Goal: Communication & Community: Share content

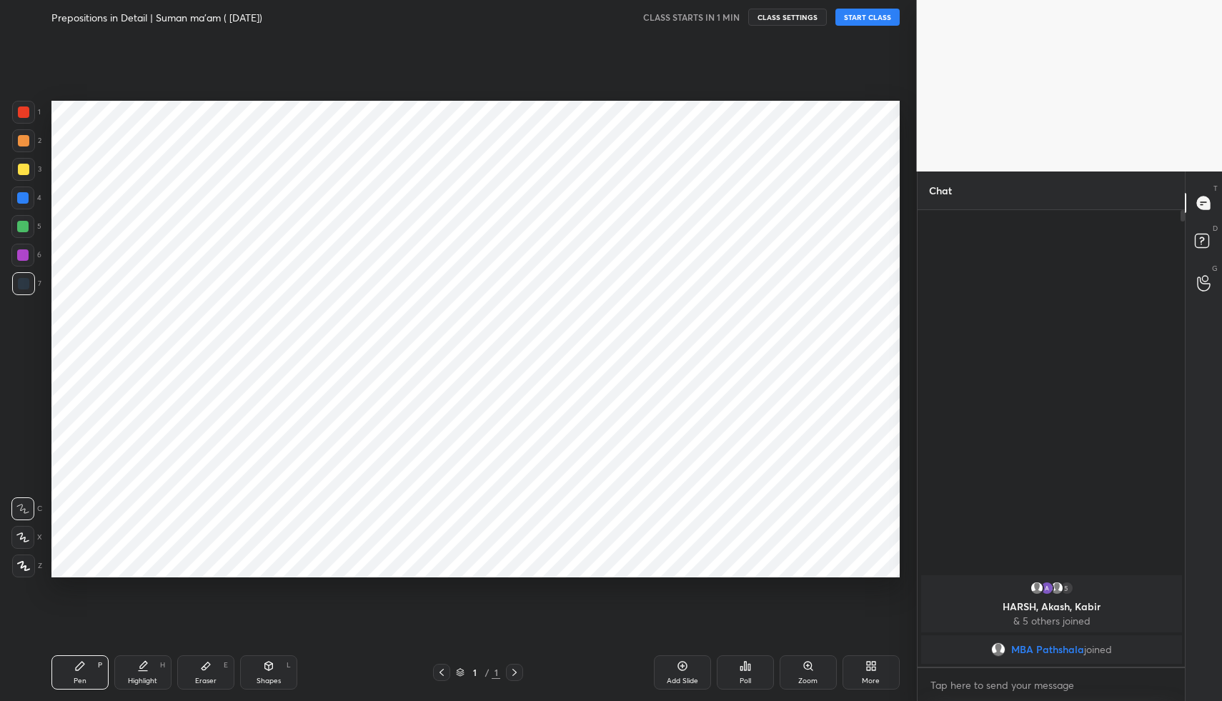
scroll to position [487, 263]
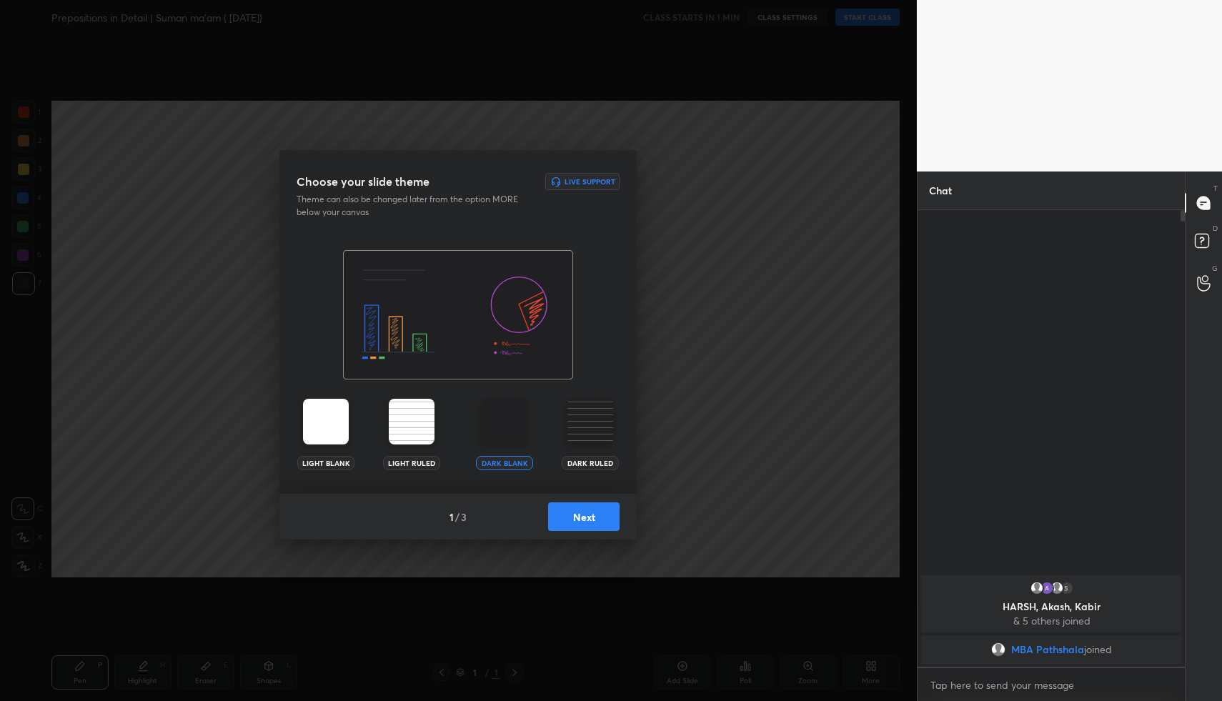
click at [583, 521] on button "Next" at bounding box center [583, 516] width 71 height 29
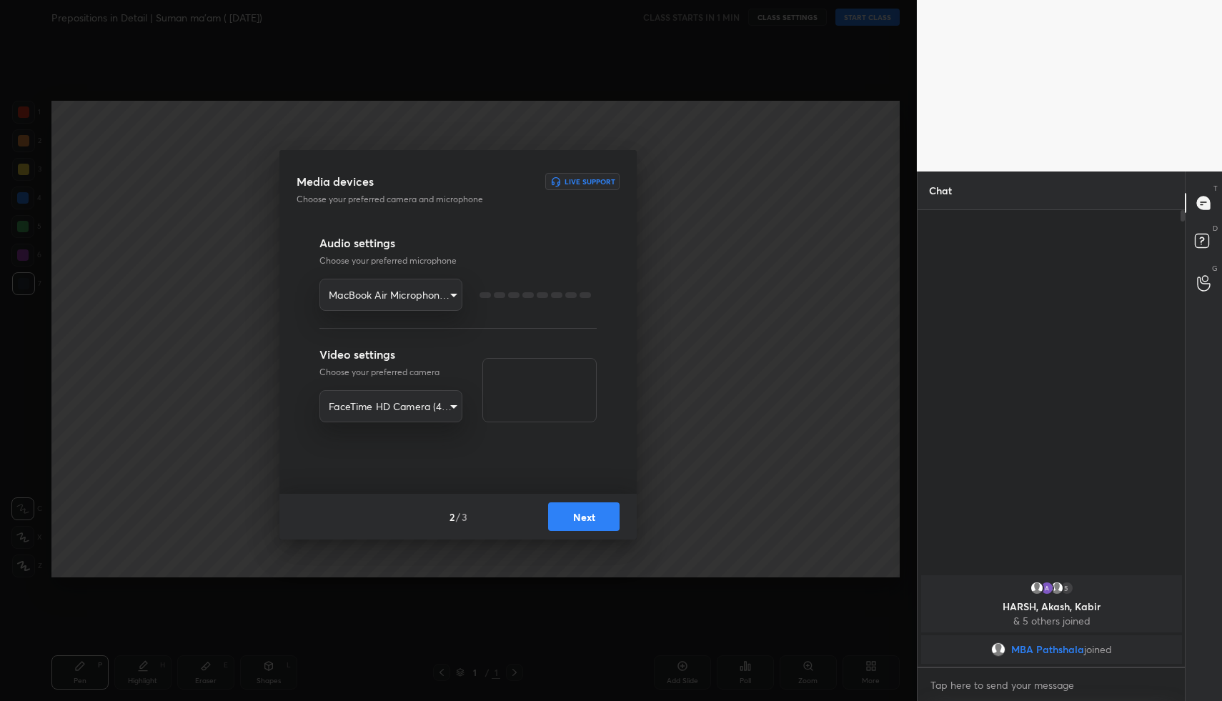
click at [583, 521] on button "Next" at bounding box center [583, 516] width 71 height 29
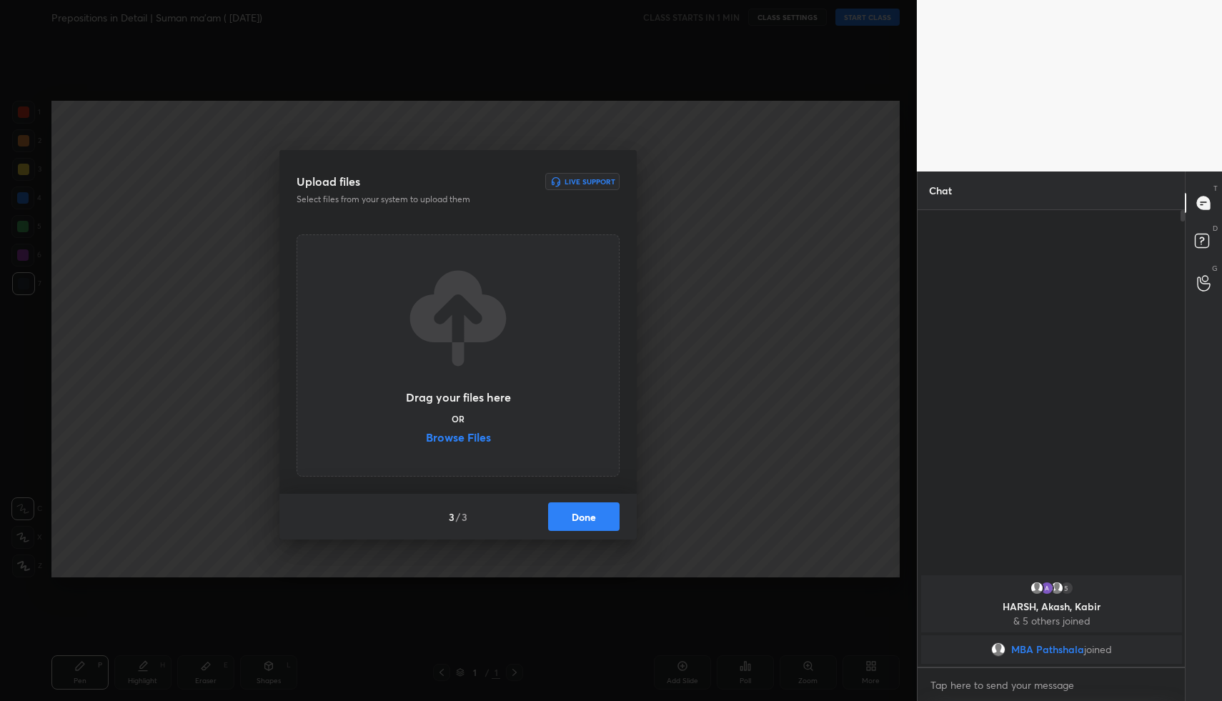
click at [583, 521] on button "Done" at bounding box center [583, 516] width 71 height 29
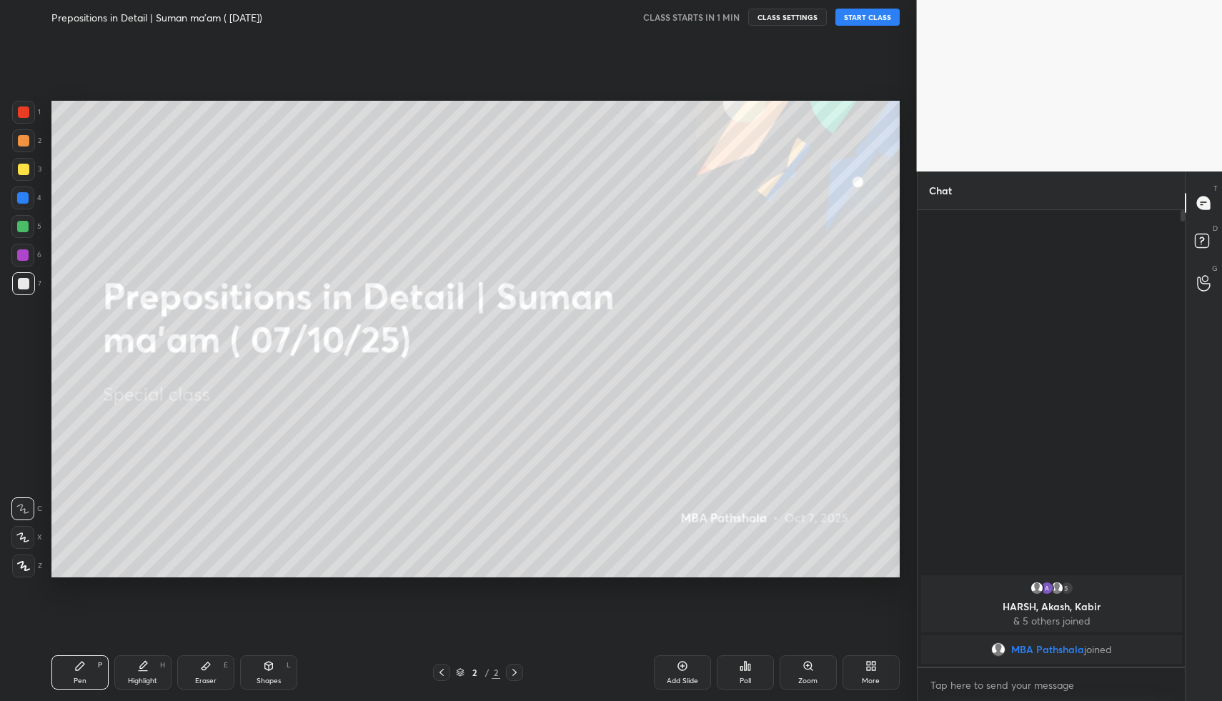
click at [26, 538] on icon at bounding box center [22, 537] width 13 height 10
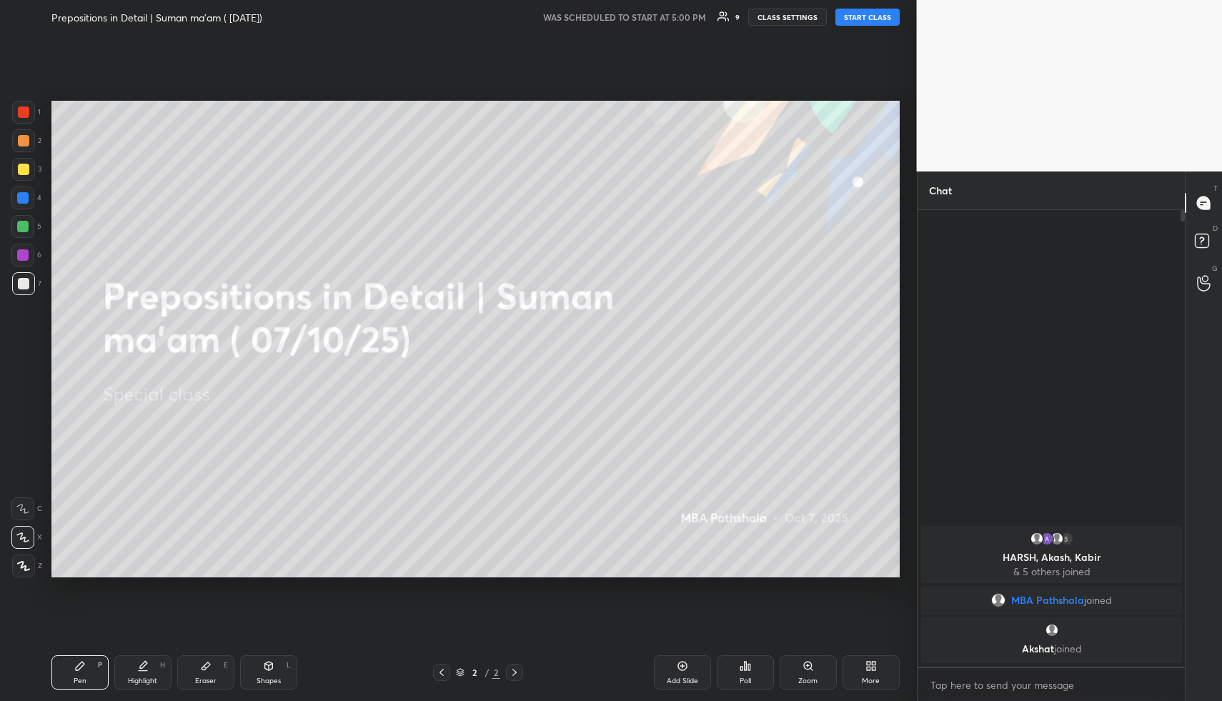
click at [879, 12] on button "START CLASS" at bounding box center [867, 17] width 64 height 17
click at [875, 15] on button "START CLASS" at bounding box center [867, 17] width 64 height 17
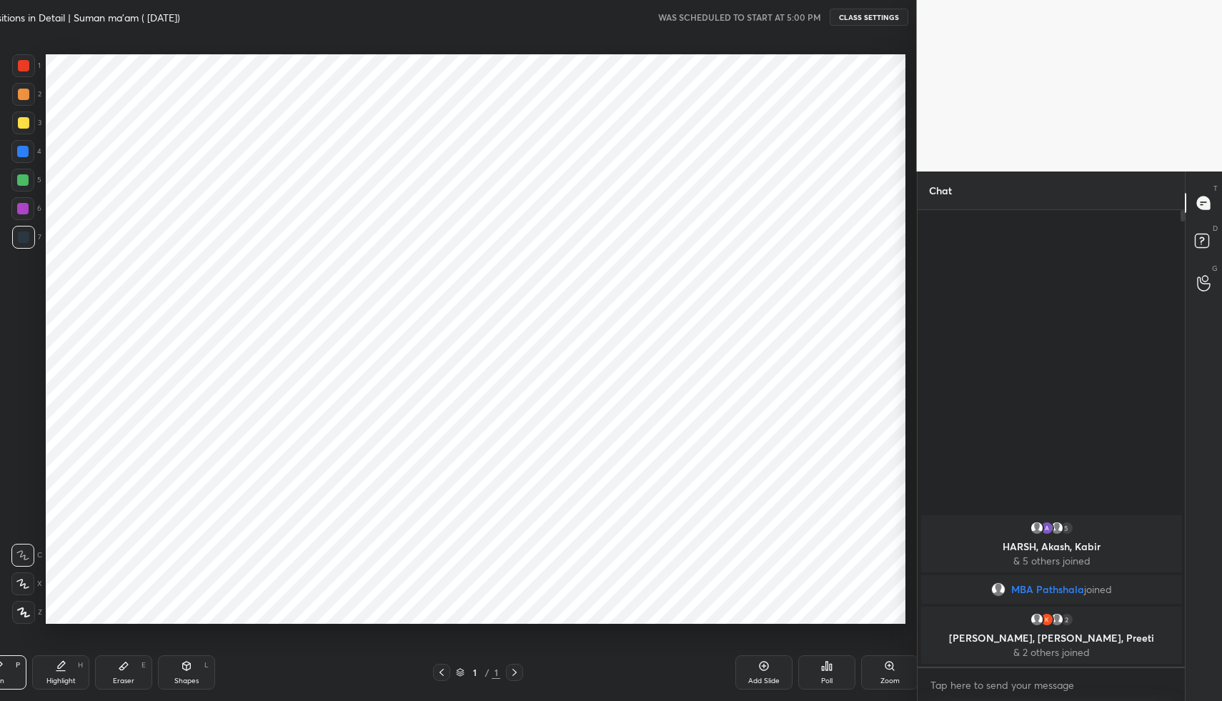
scroll to position [610, 874]
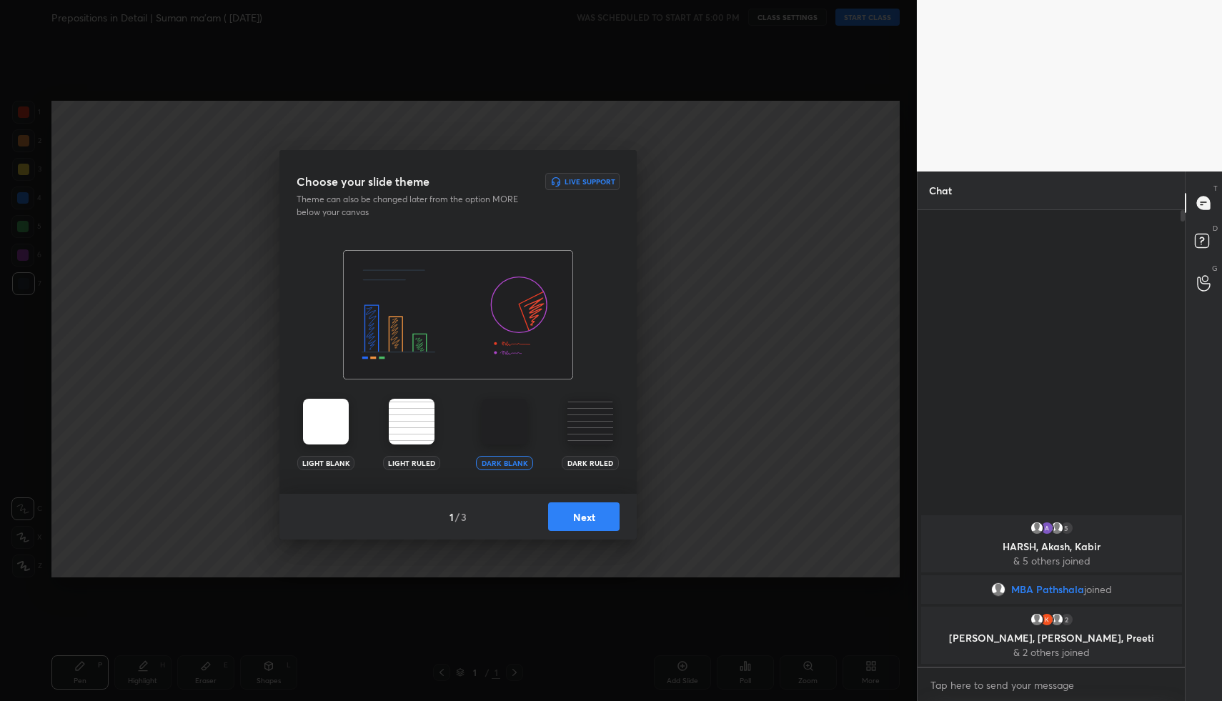
click at [608, 512] on button "Next" at bounding box center [583, 516] width 71 height 29
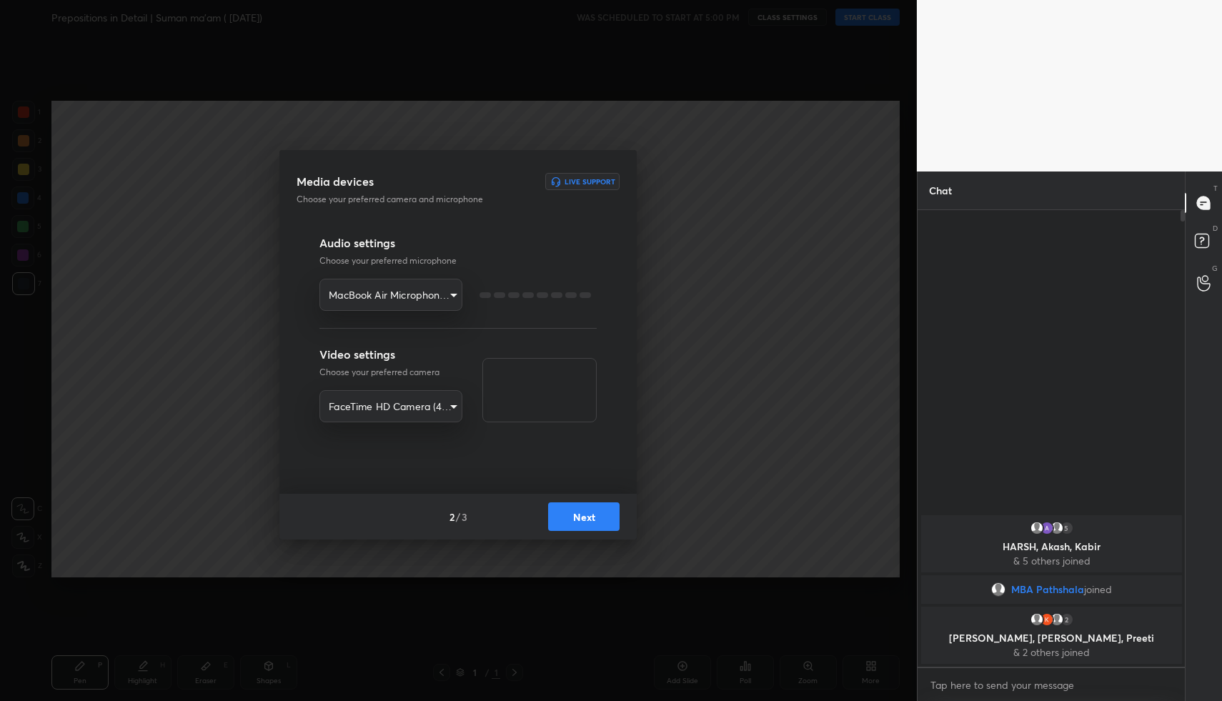
click at [608, 512] on button "Next" at bounding box center [583, 516] width 71 height 29
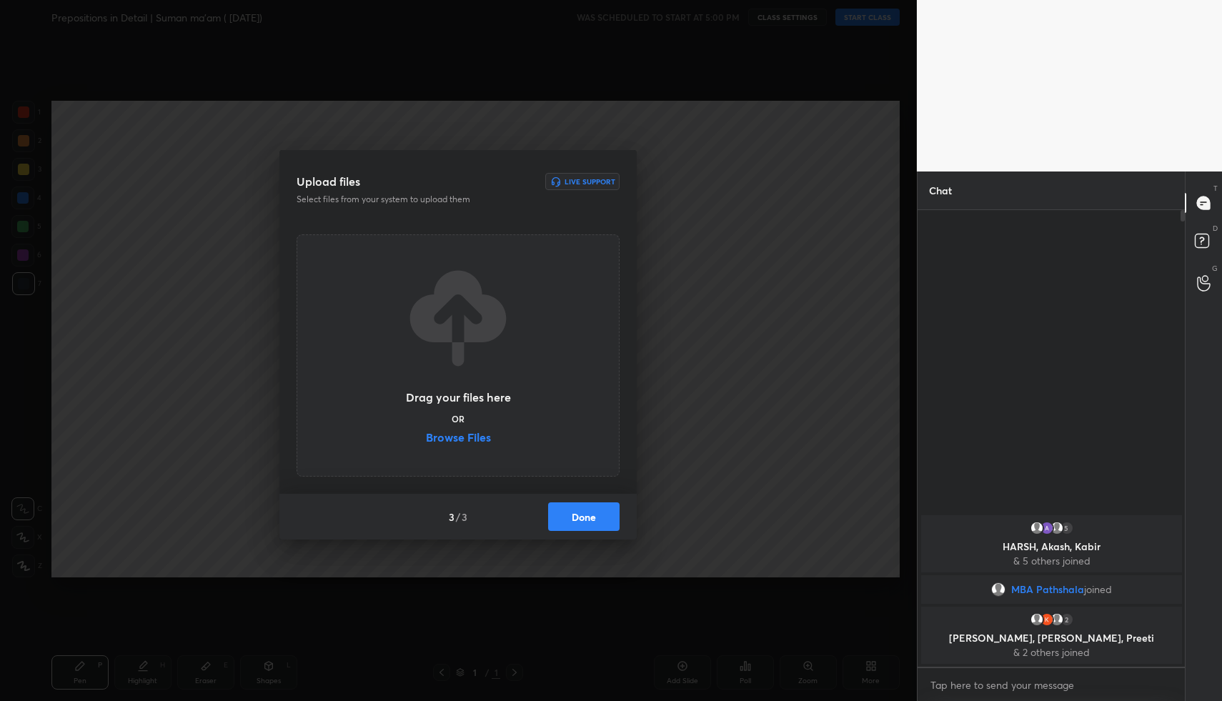
click at [608, 512] on button "Done" at bounding box center [583, 516] width 71 height 29
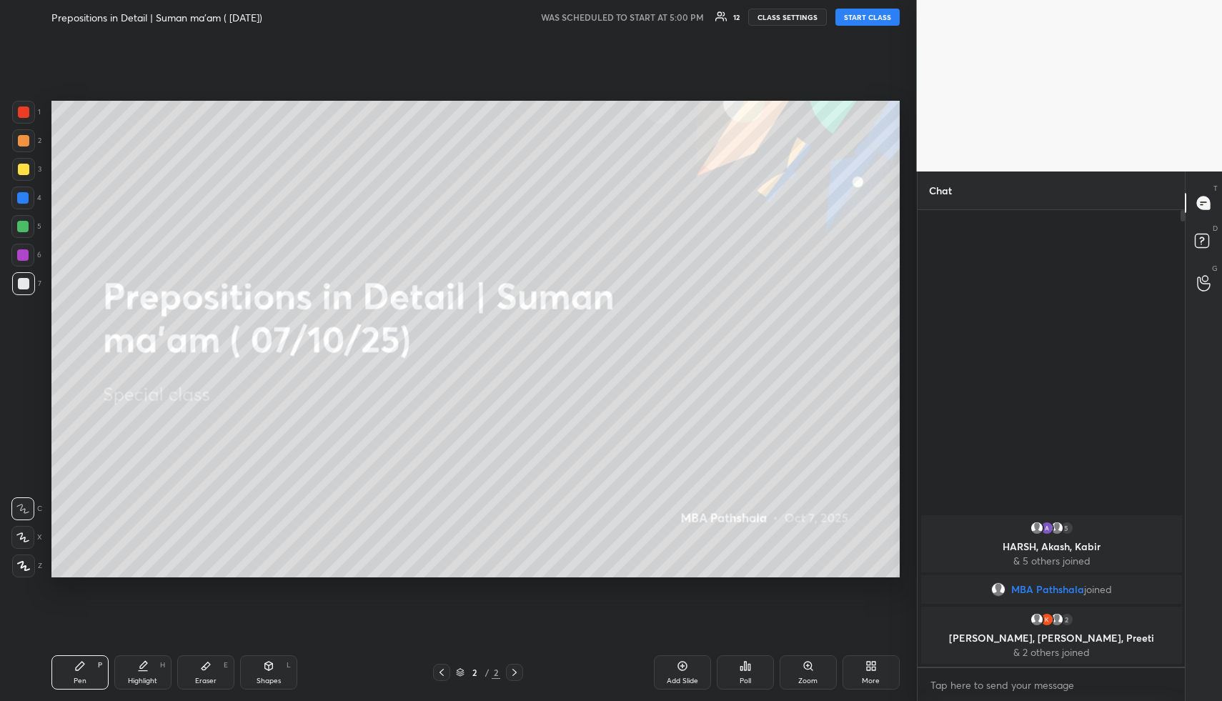
click at [869, 16] on button "START CLASS" at bounding box center [867, 17] width 64 height 17
type textarea "x"
click at [29, 536] on icon at bounding box center [22, 537] width 13 height 10
click at [734, 16] on span "mute" at bounding box center [727, 17] width 20 height 10
click at [728, 19] on span "unmute" at bounding box center [725, 17] width 31 height 10
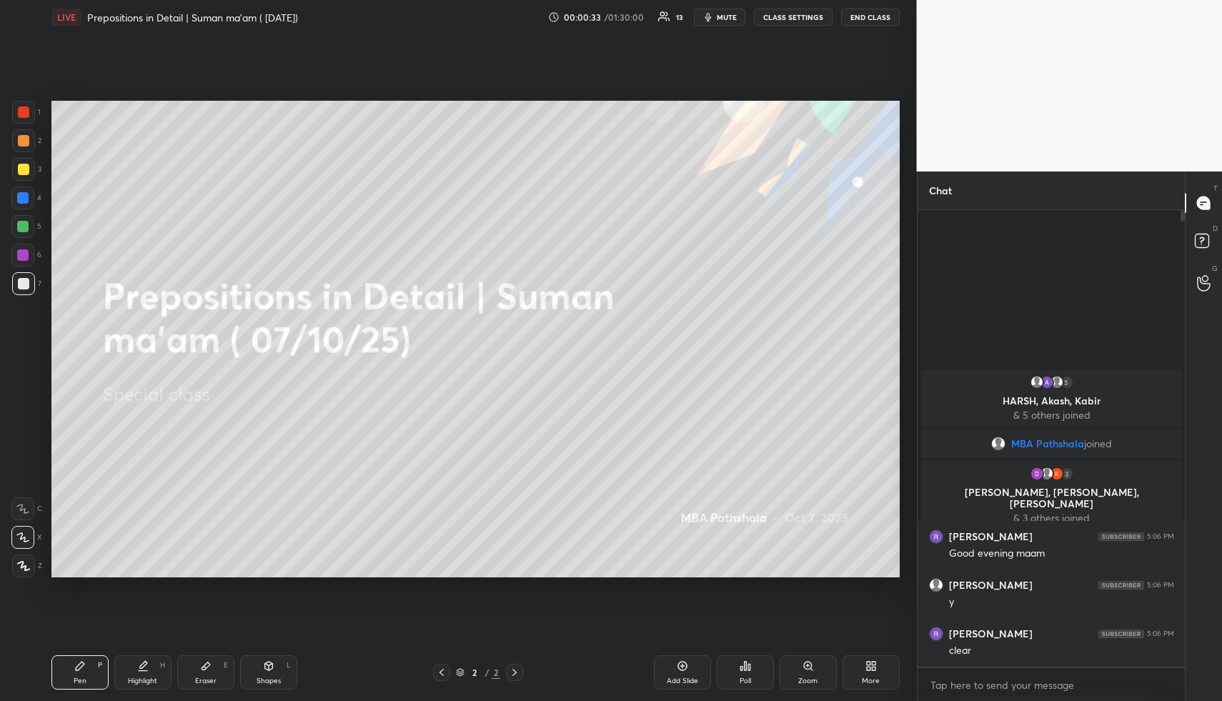
click at [24, 168] on div at bounding box center [23, 169] width 11 height 11
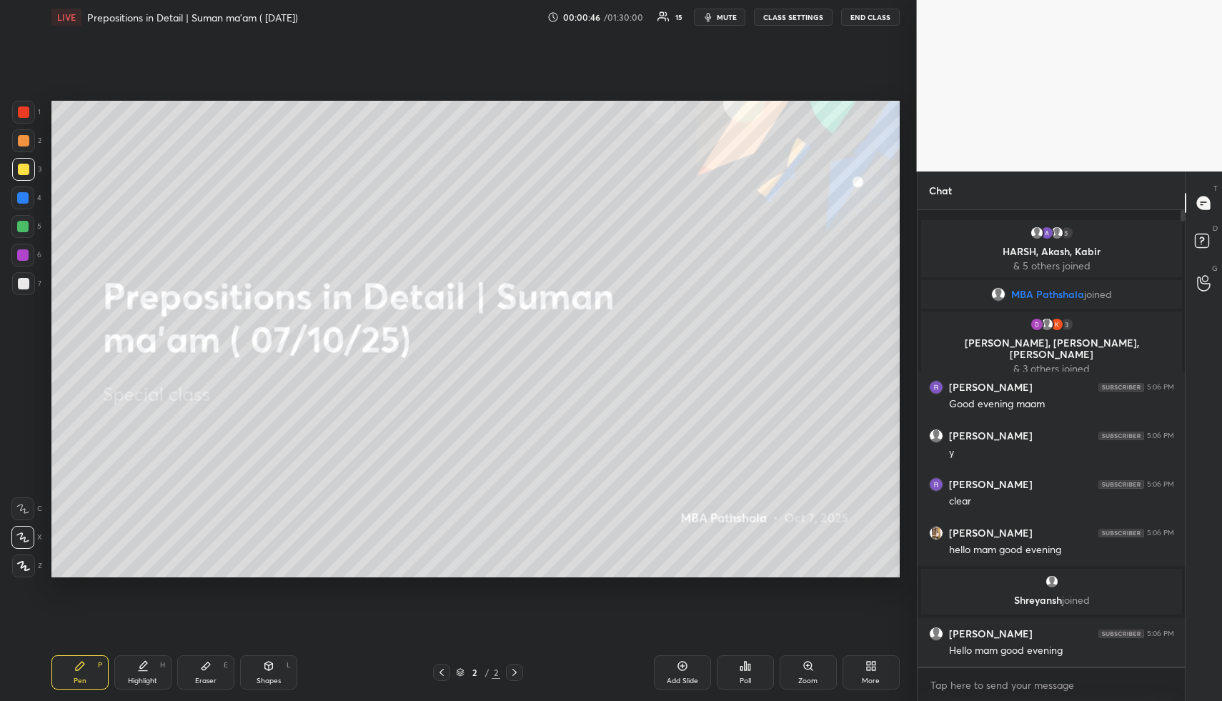
click at [735, 14] on span "mute" at bounding box center [727, 17] width 20 height 10
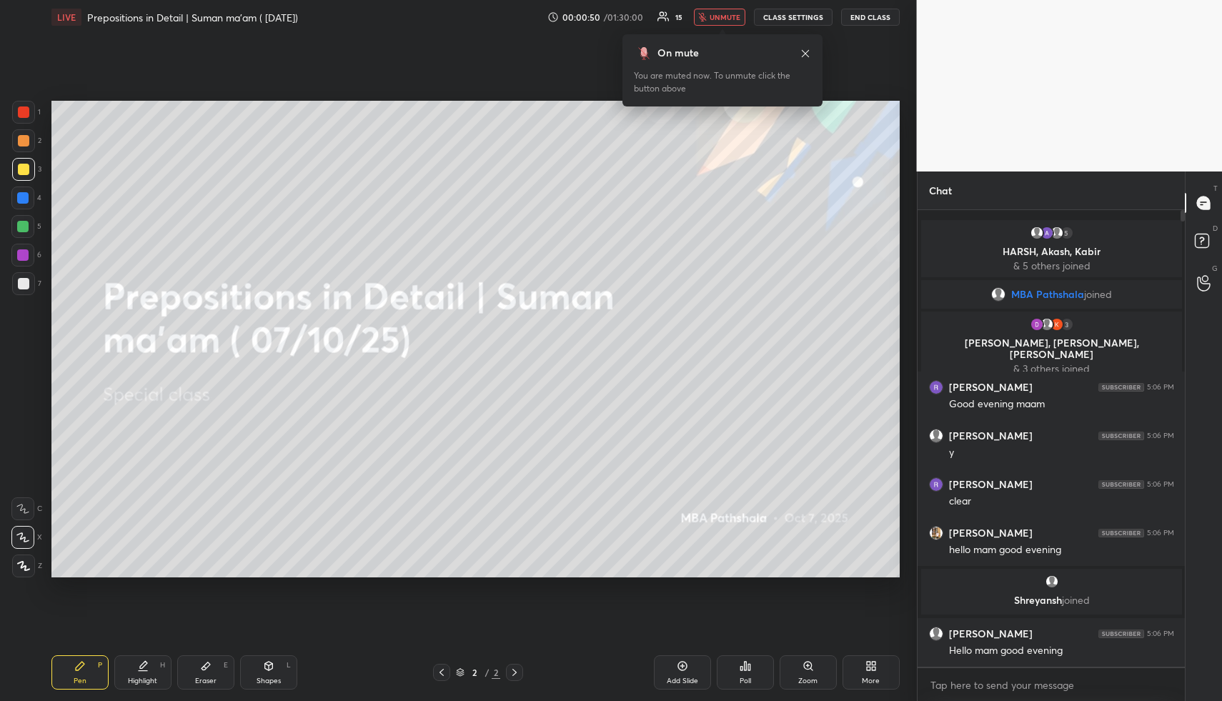
click at [734, 14] on span "unmute" at bounding box center [725, 17] width 31 height 10
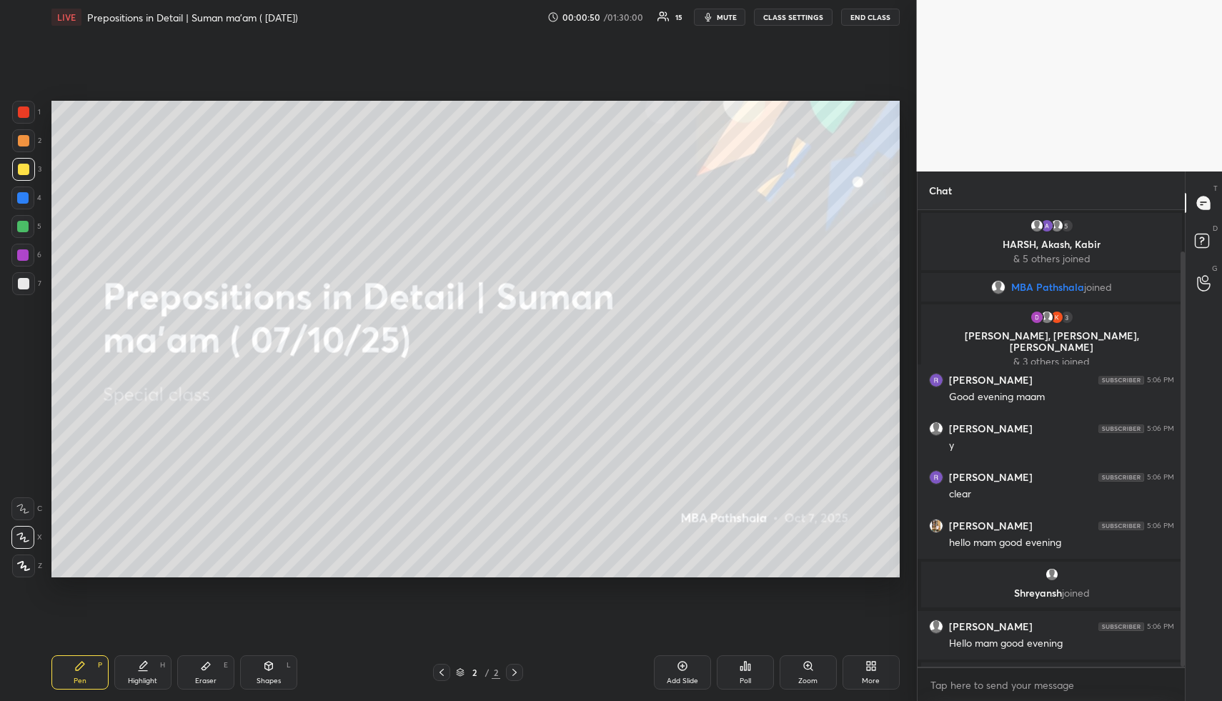
scroll to position [45, 0]
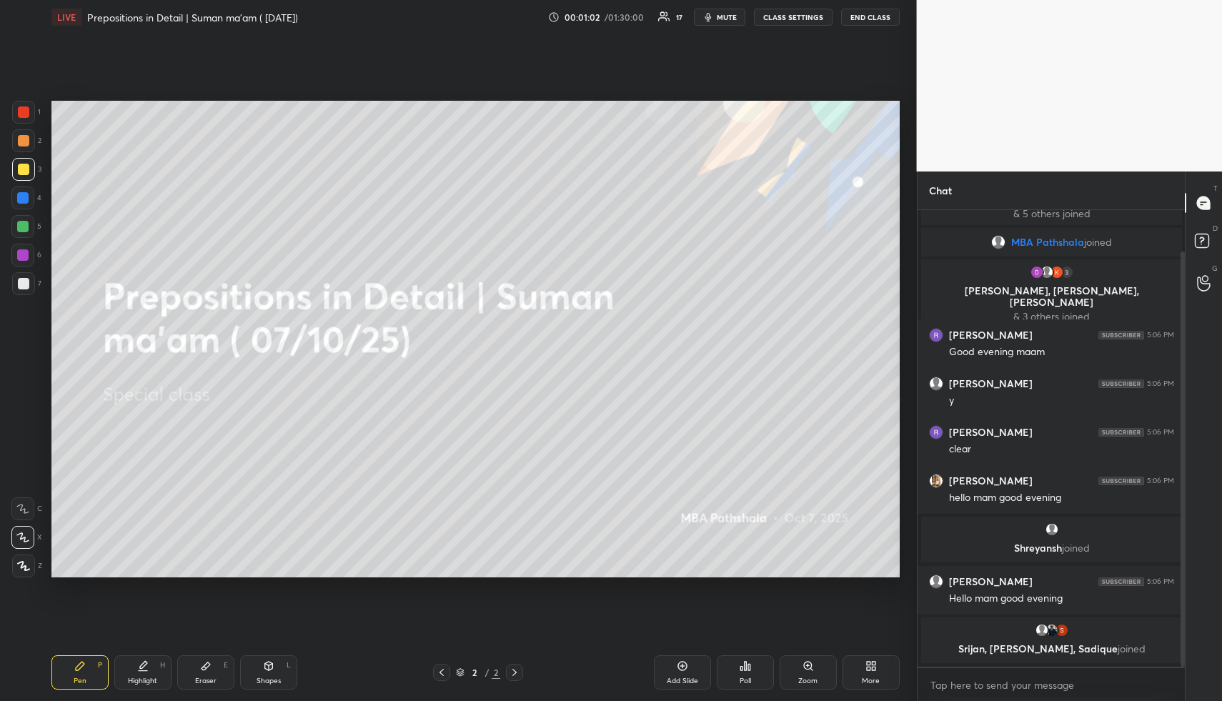
click at [735, 17] on span "mute" at bounding box center [727, 17] width 20 height 10
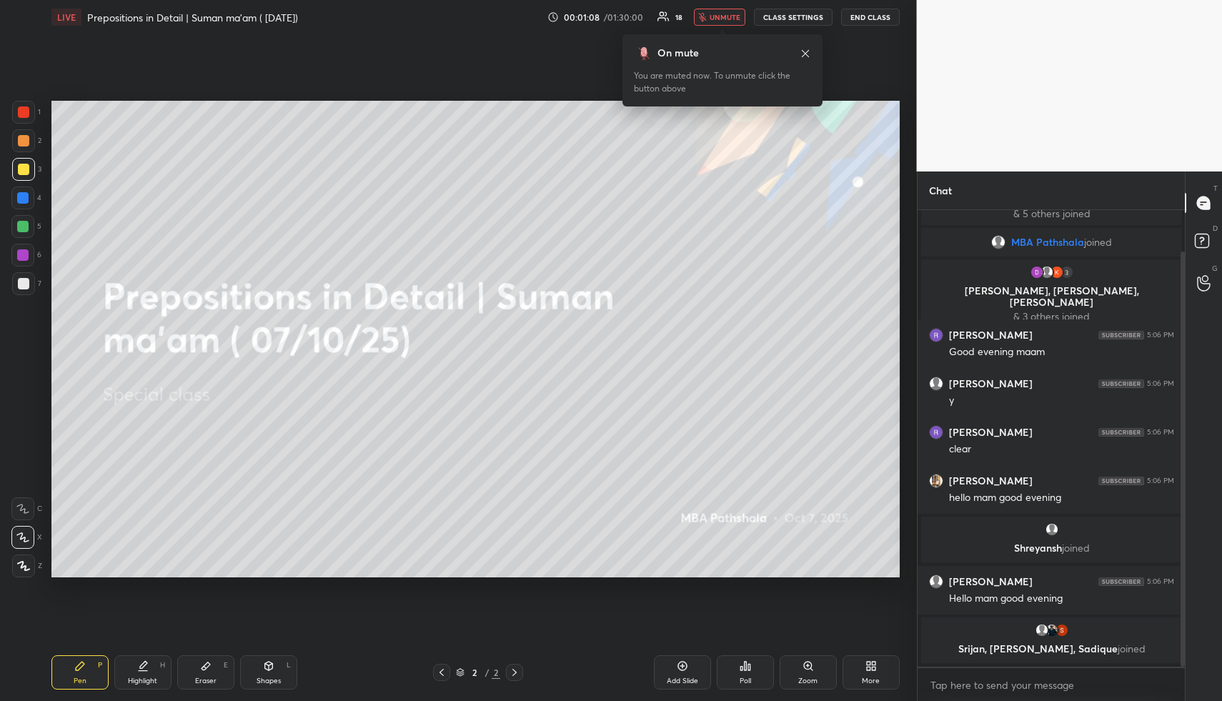
scroll to position [94, 0]
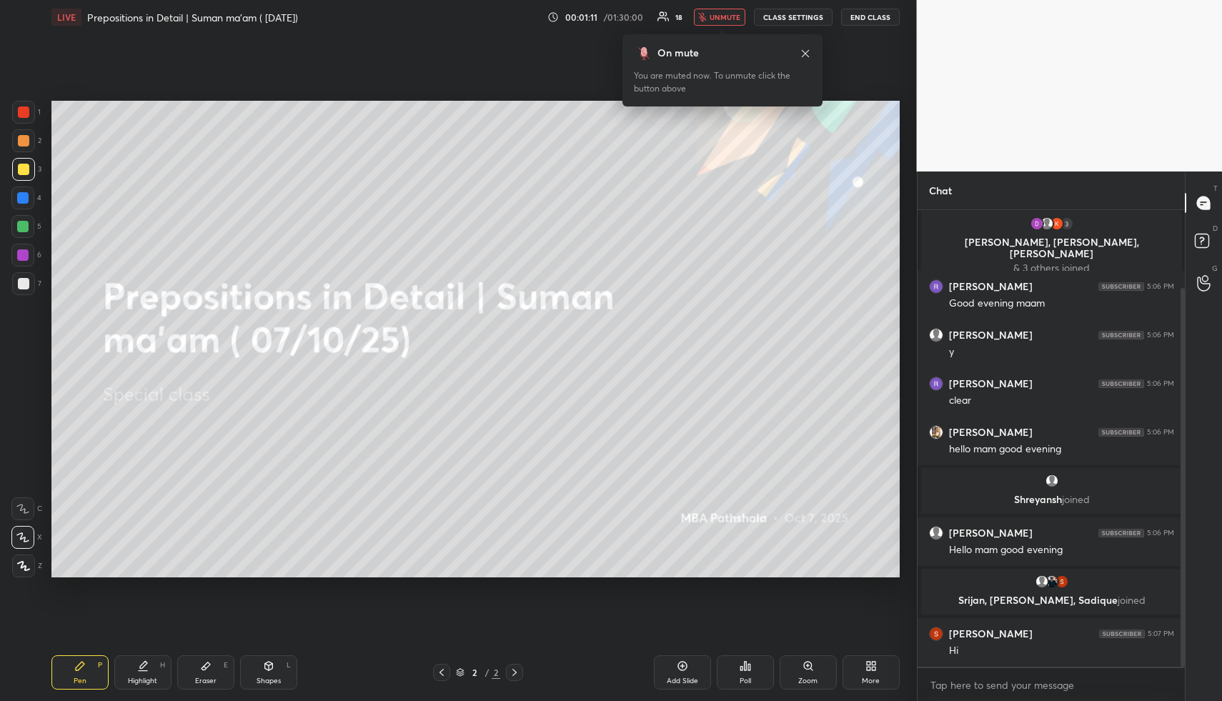
click at [877, 669] on div "More" at bounding box center [871, 672] width 57 height 34
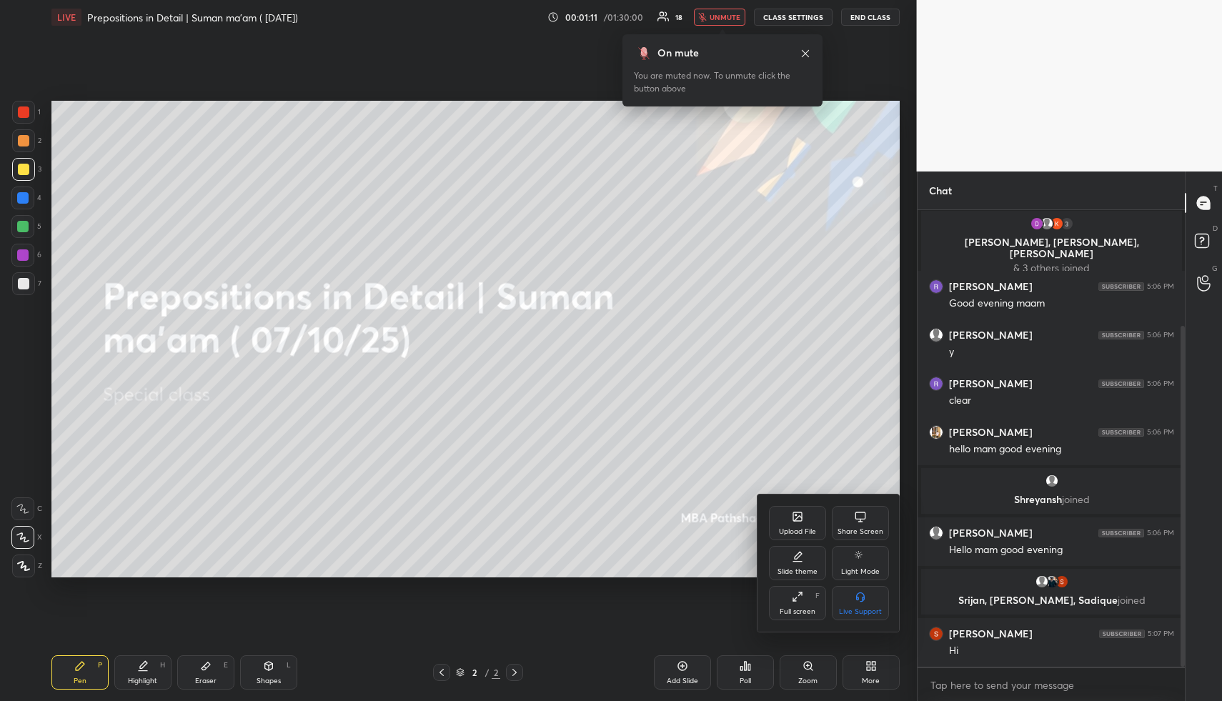
scroll to position [155, 0]
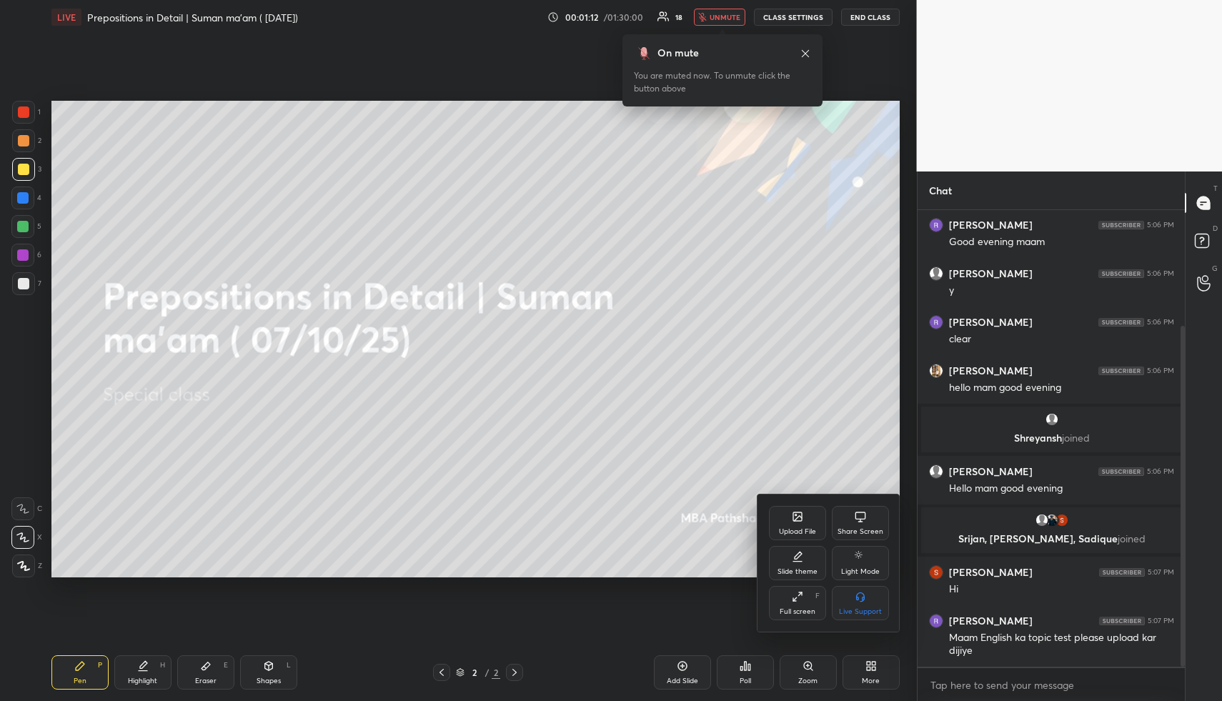
click at [790, 537] on div "Upload File" at bounding box center [797, 523] width 57 height 34
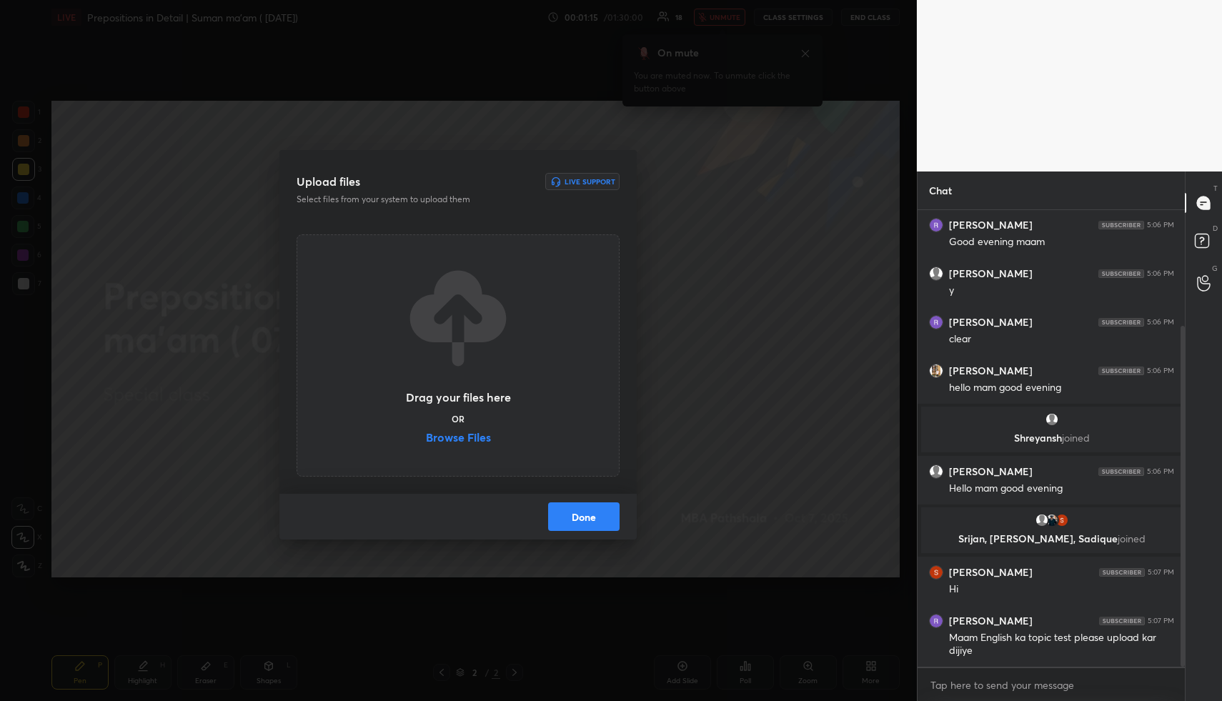
click at [476, 439] on label "Browse Files" at bounding box center [458, 439] width 65 height 15
click at [426, 439] on input "Browse Files" at bounding box center [426, 439] width 0 height 15
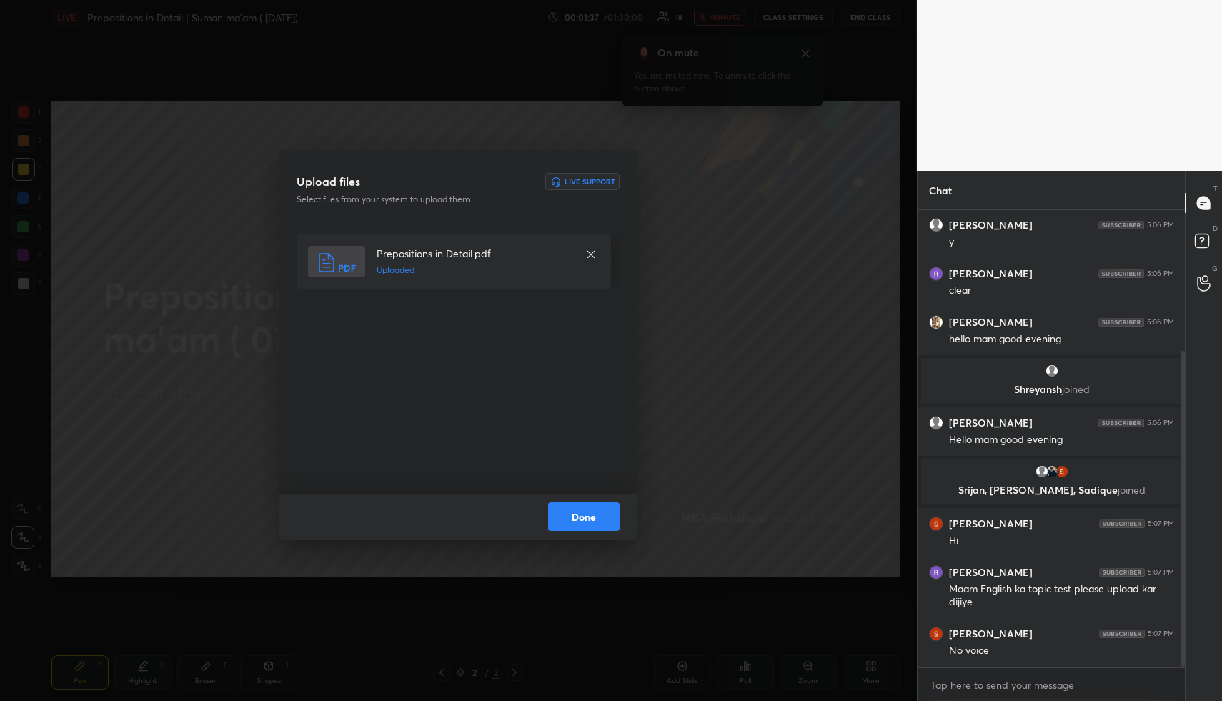
click at [580, 519] on button "Done" at bounding box center [583, 516] width 71 height 29
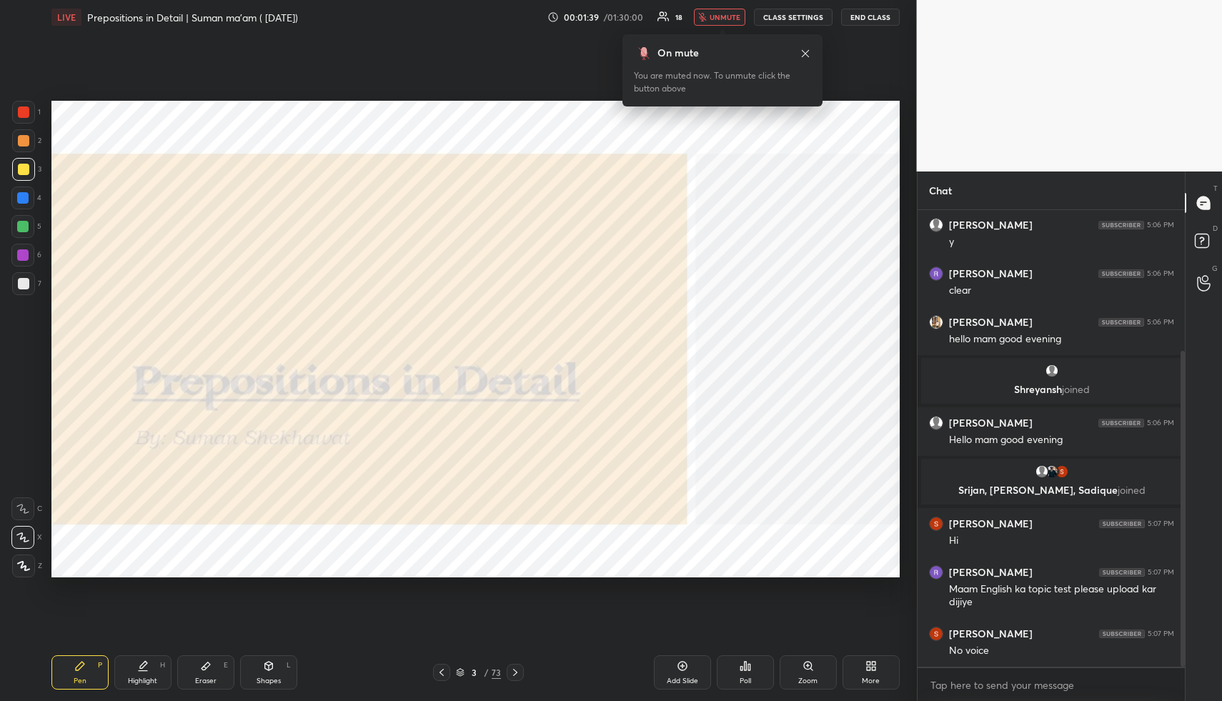
click at [723, 6] on div "LIVE Prepositions in Detail | Suman ma'am ( 07/10/25) 00:01:39 / 01:30:00 18 un…" at bounding box center [475, 17] width 848 height 34
click at [725, 14] on span "unmute" at bounding box center [725, 17] width 31 height 10
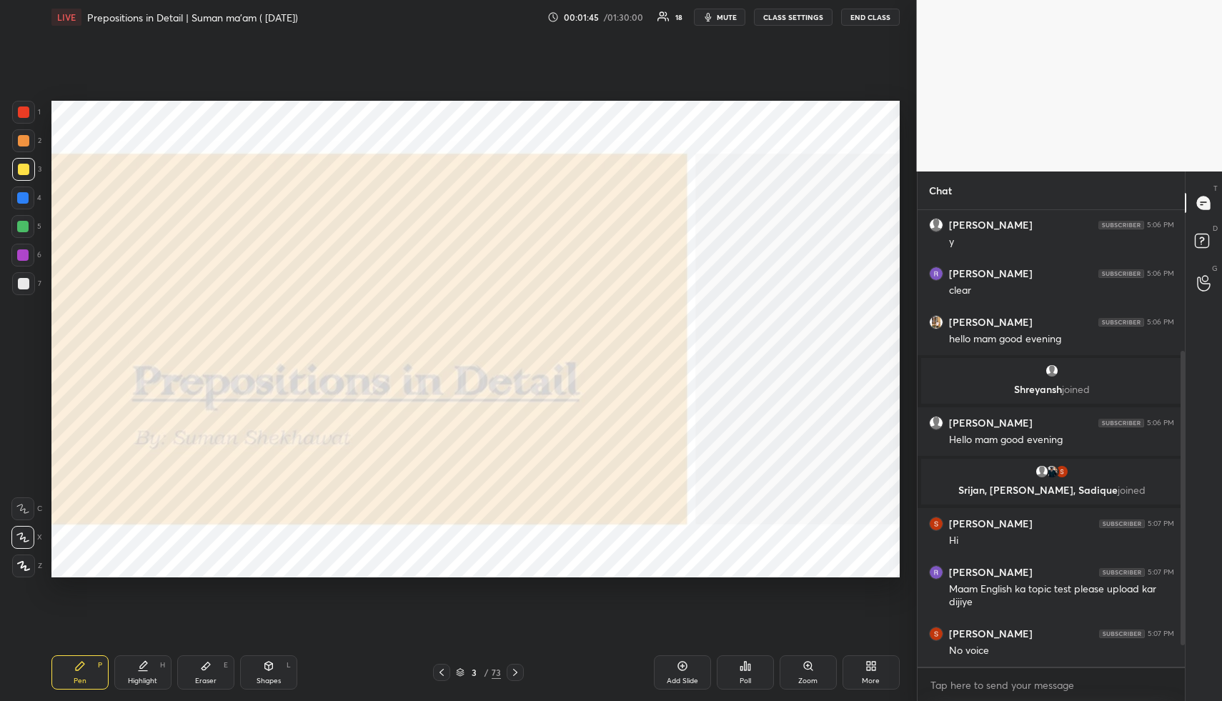
scroll to position [252, 0]
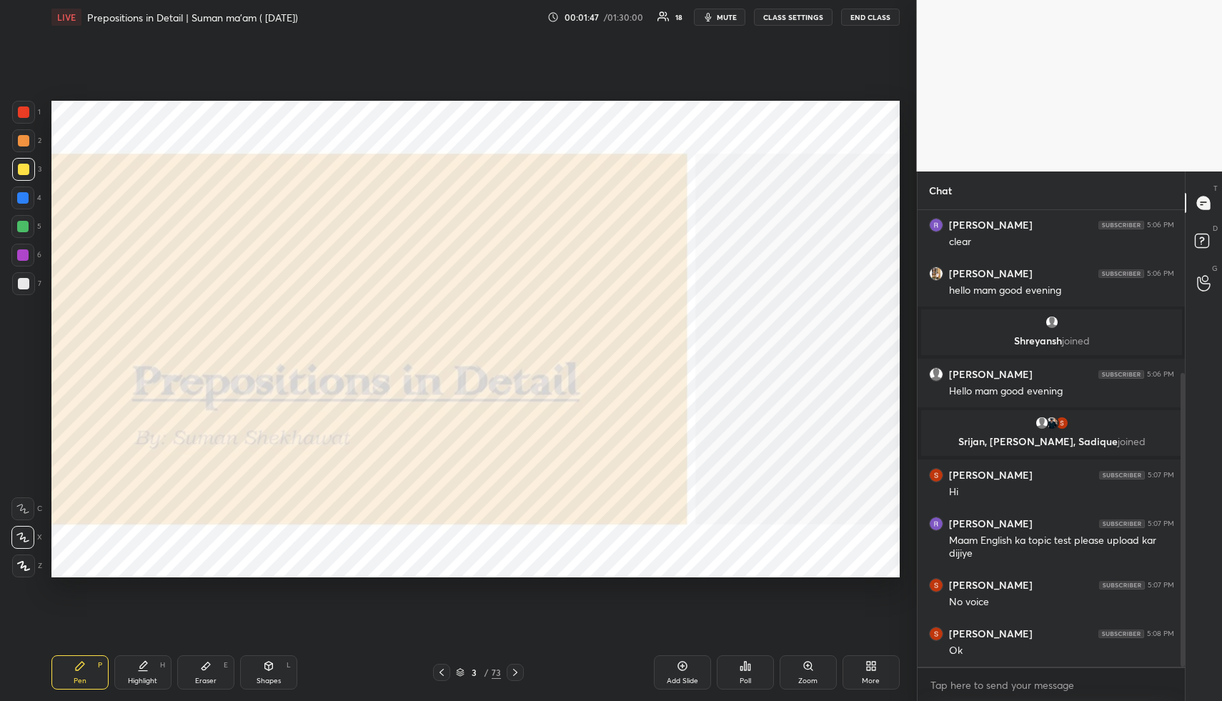
click at [24, 111] on div at bounding box center [23, 111] width 11 height 11
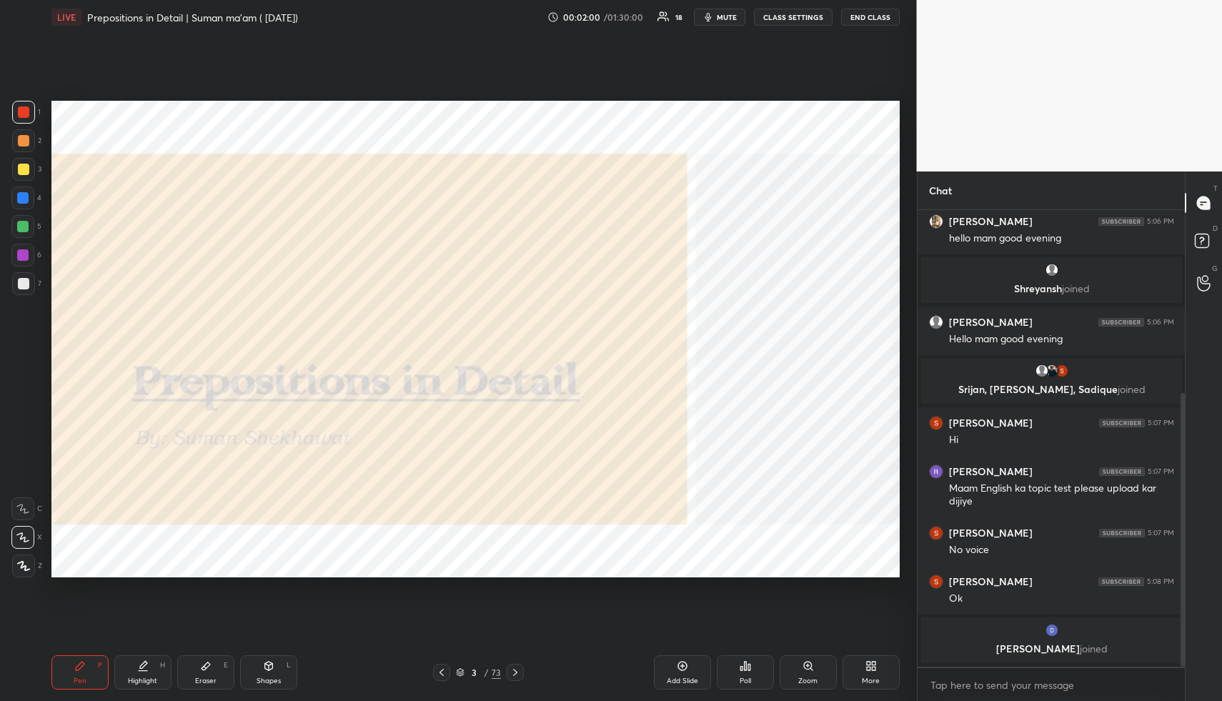
drag, startPoint x: 734, startPoint y: 16, endPoint x: 737, endPoint y: 26, distance: 9.7
click at [735, 16] on span "mute" at bounding box center [727, 17] width 20 height 10
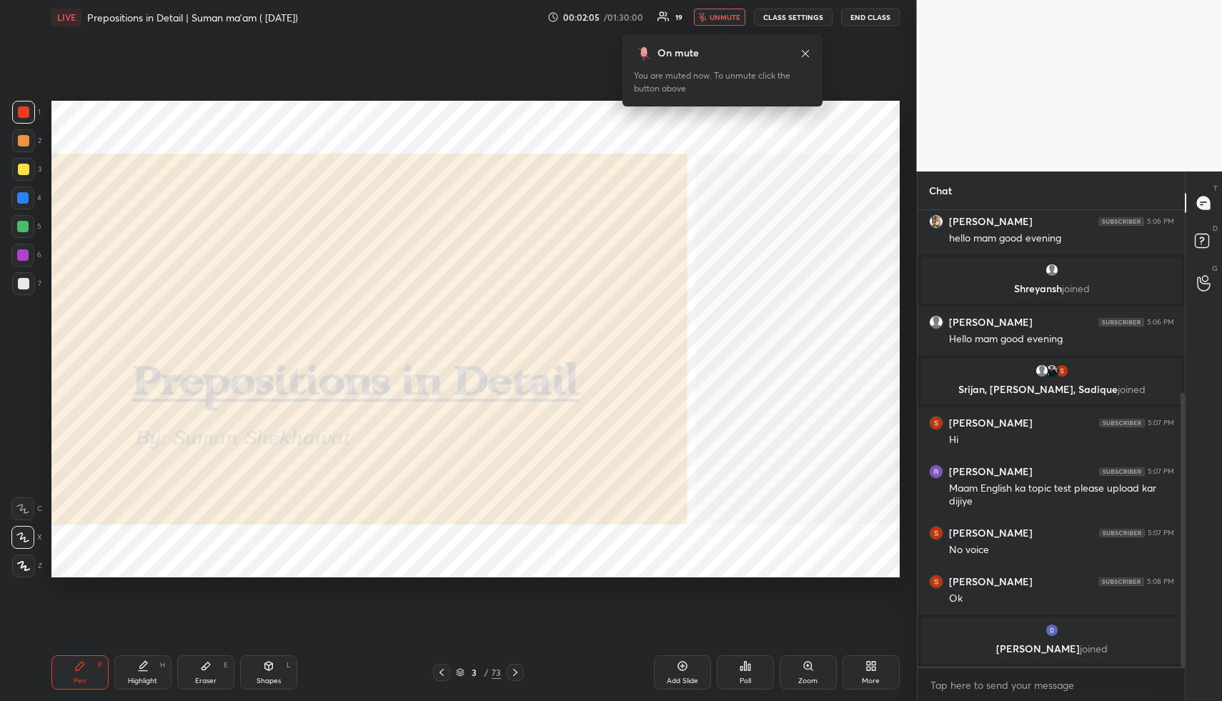
click at [729, 16] on span "unmute" at bounding box center [725, 17] width 31 height 10
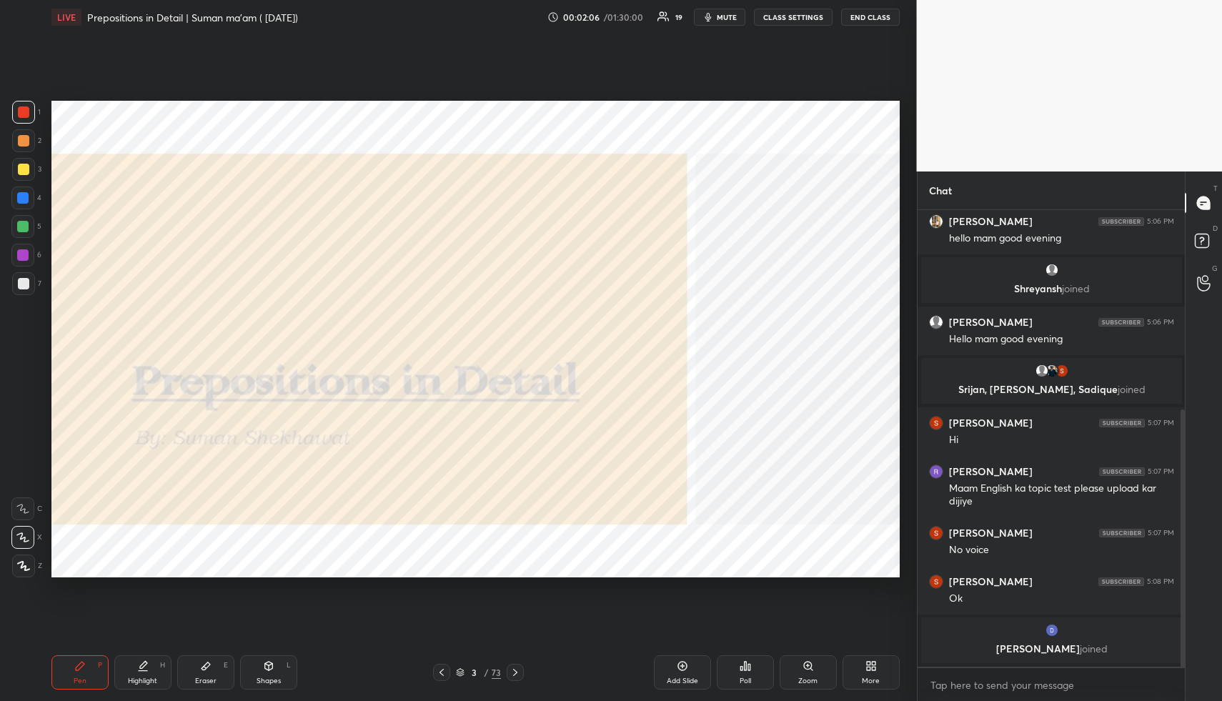
scroll to position [353, 0]
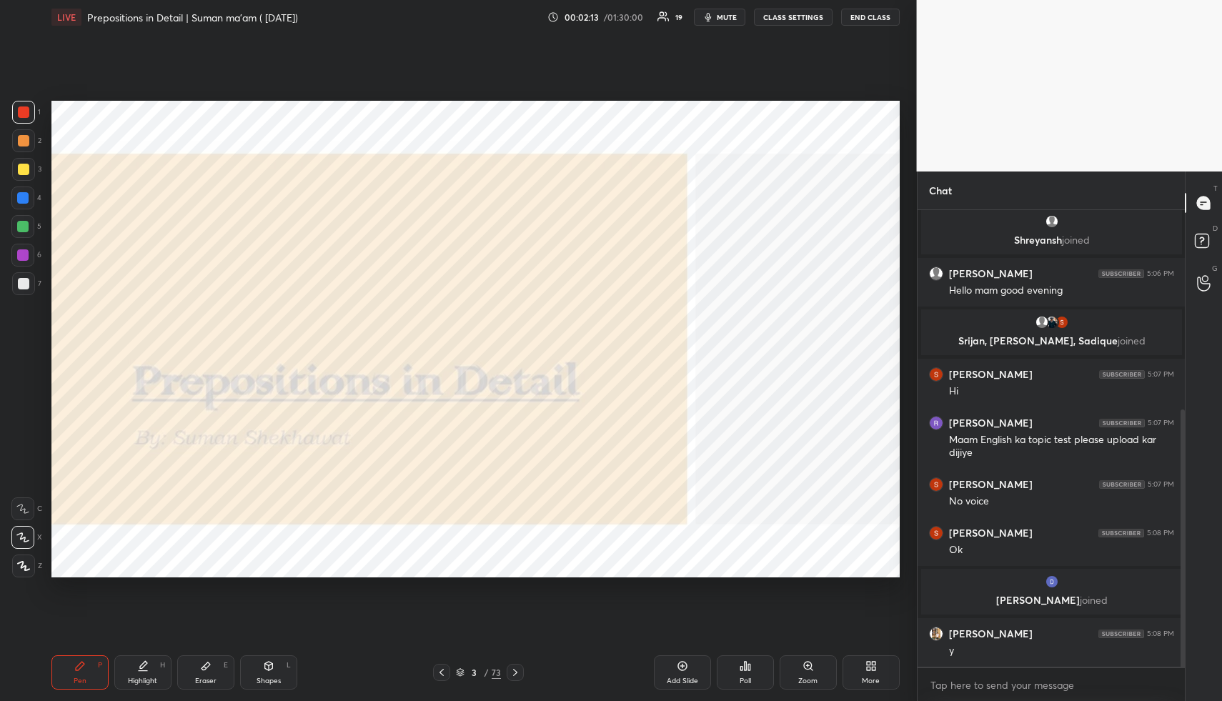
click at [520, 672] on icon at bounding box center [515, 672] width 11 height 11
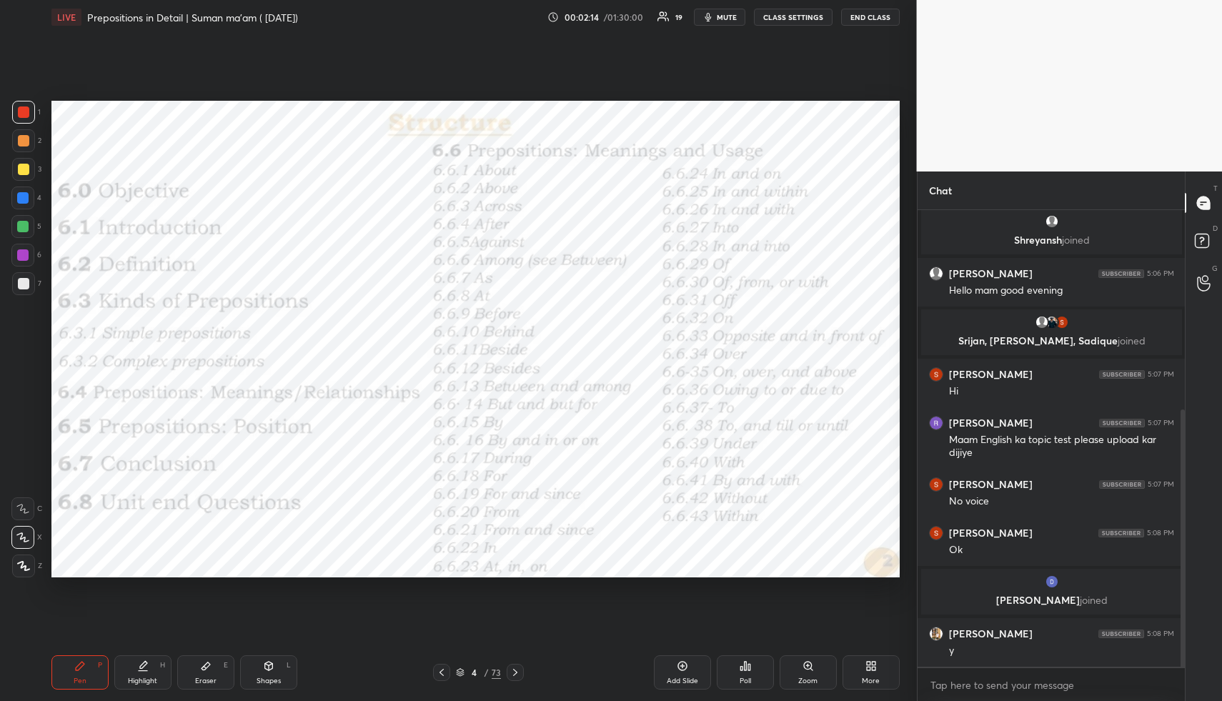
click at [517, 671] on icon at bounding box center [515, 672] width 11 height 11
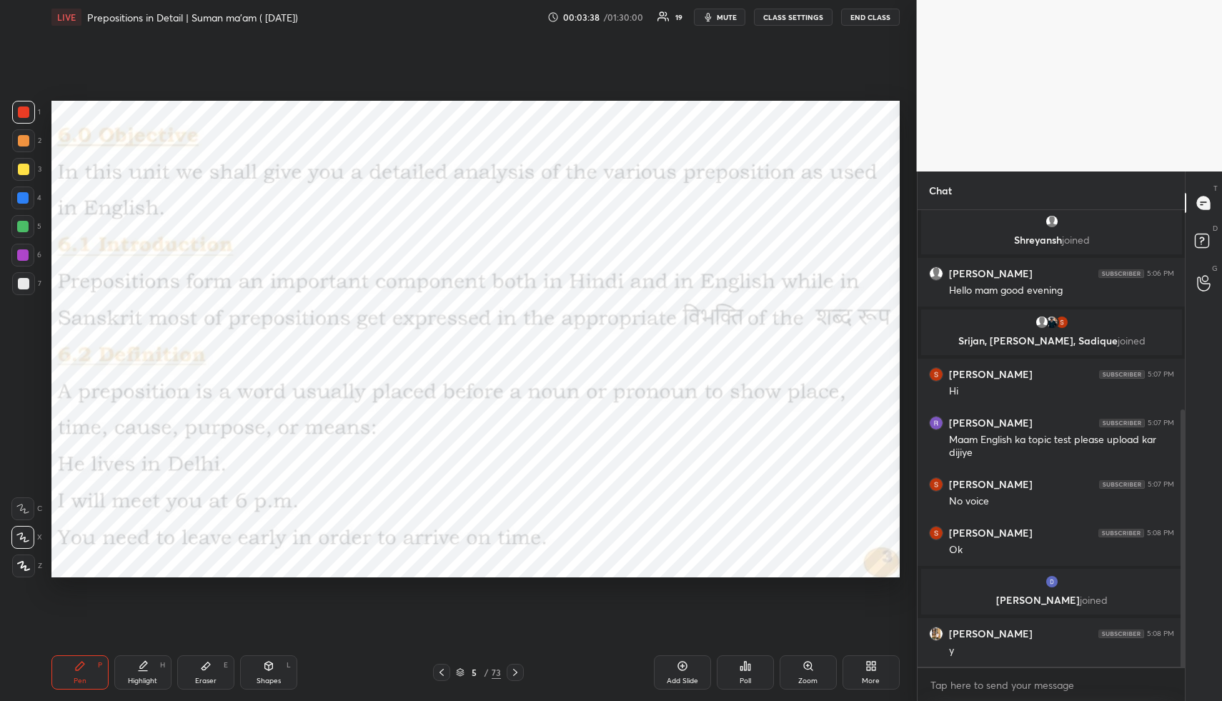
click at [516, 672] on icon at bounding box center [515, 672] width 4 height 7
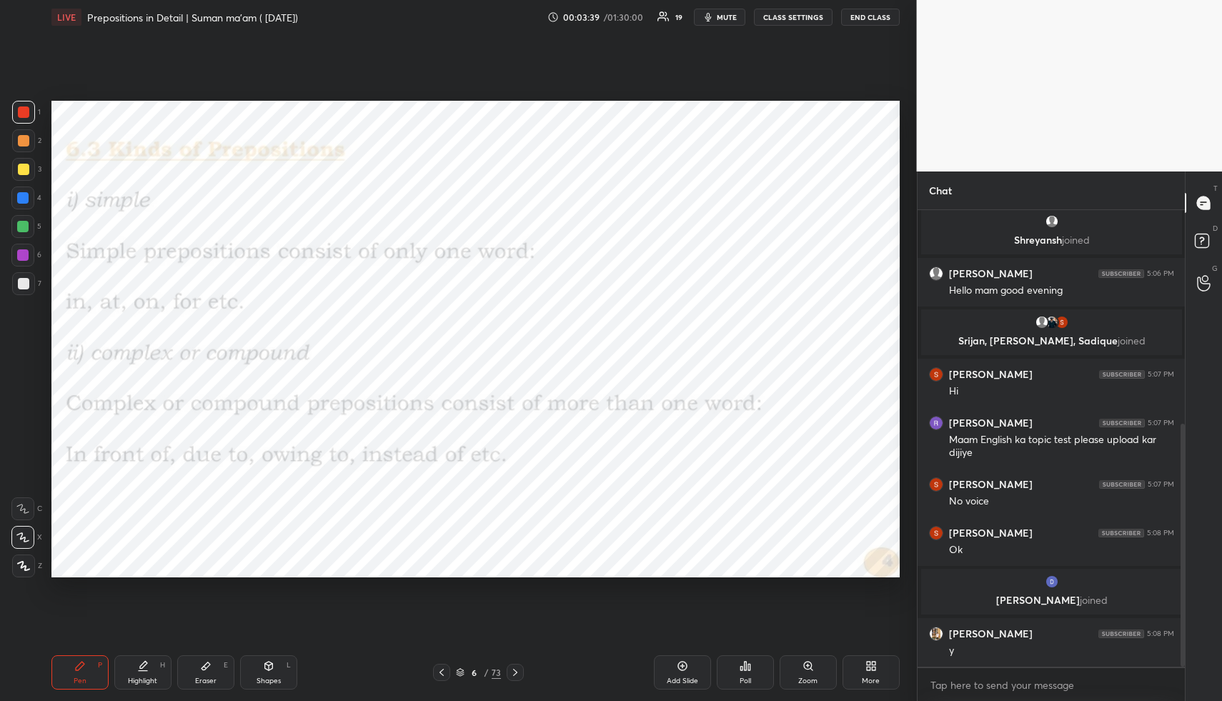
scroll to position [402, 0]
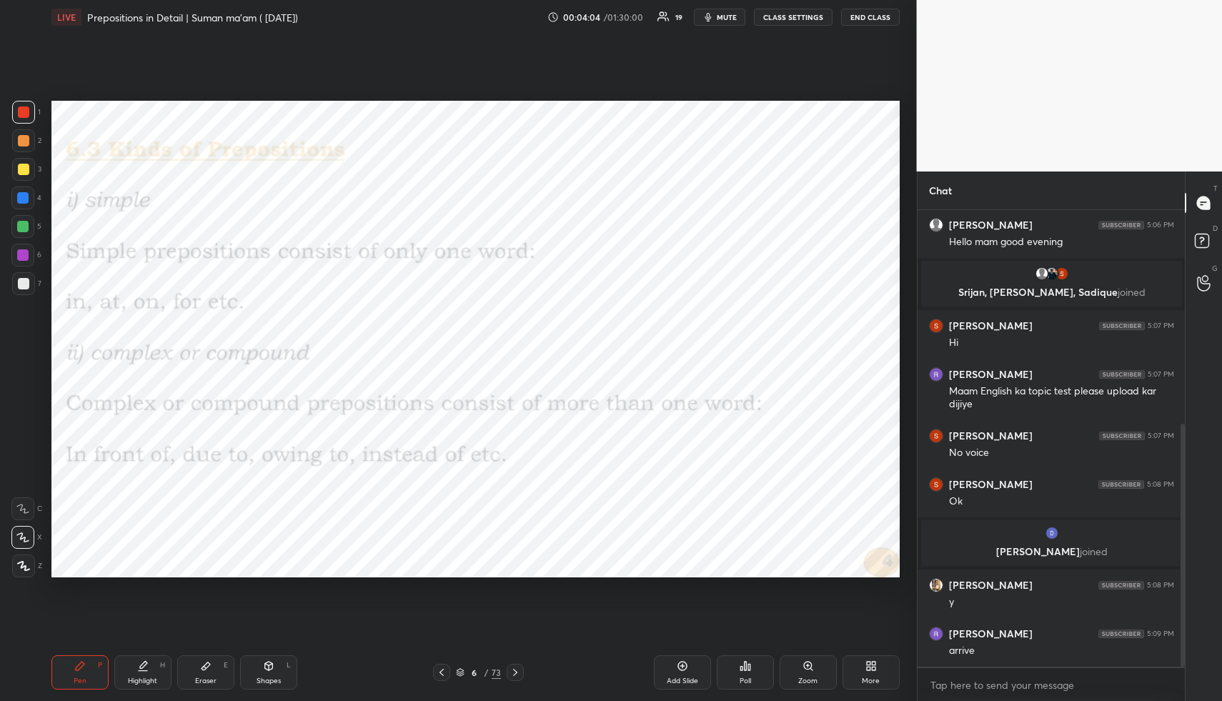
click at [516, 672] on icon at bounding box center [515, 672] width 4 height 7
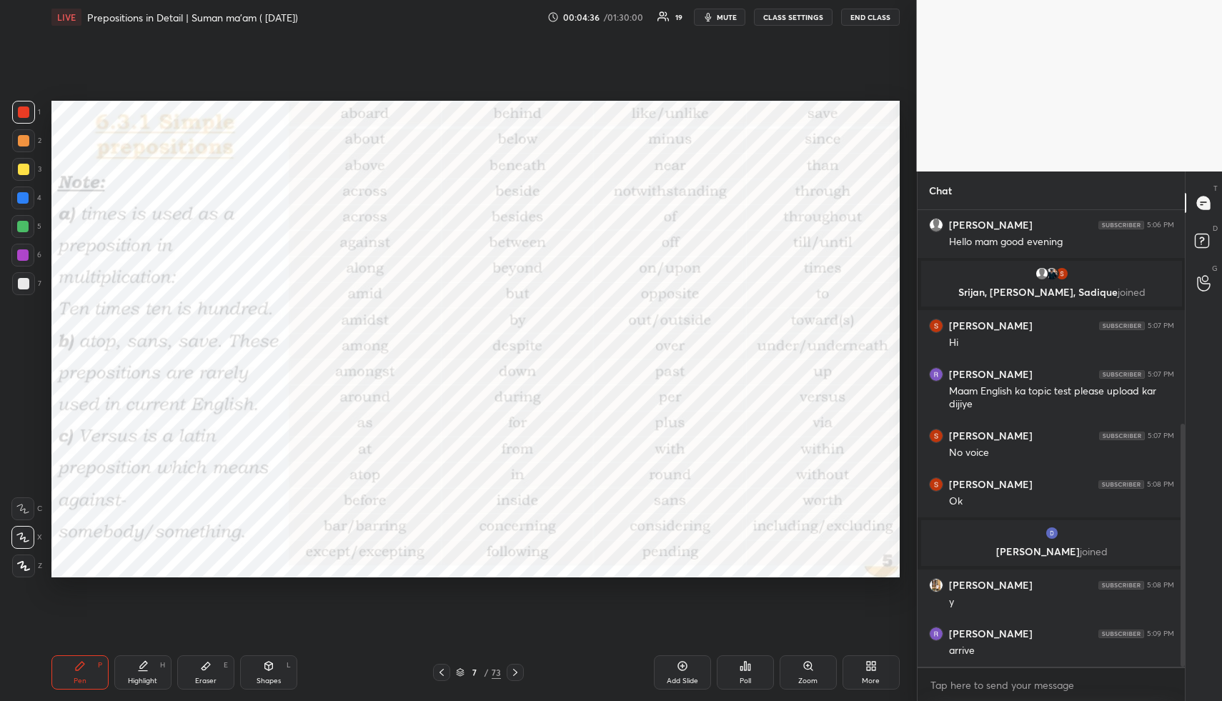
scroll to position [454, 0]
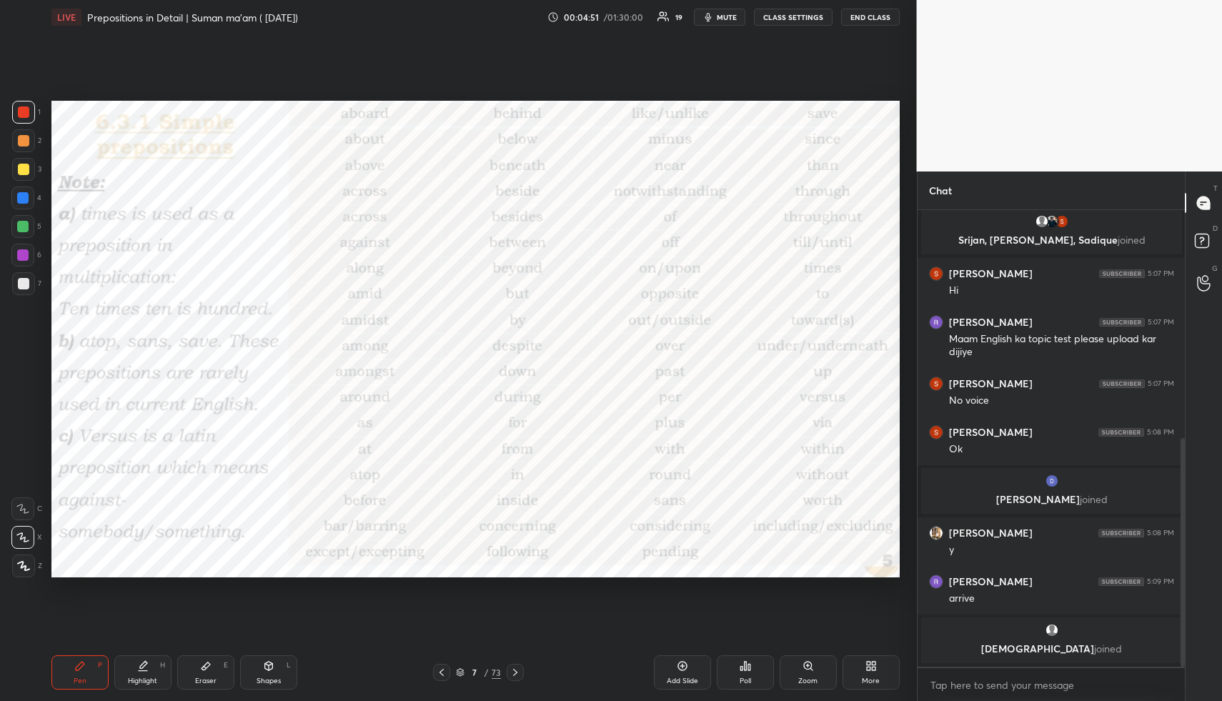
click at [514, 676] on icon at bounding box center [515, 672] width 11 height 11
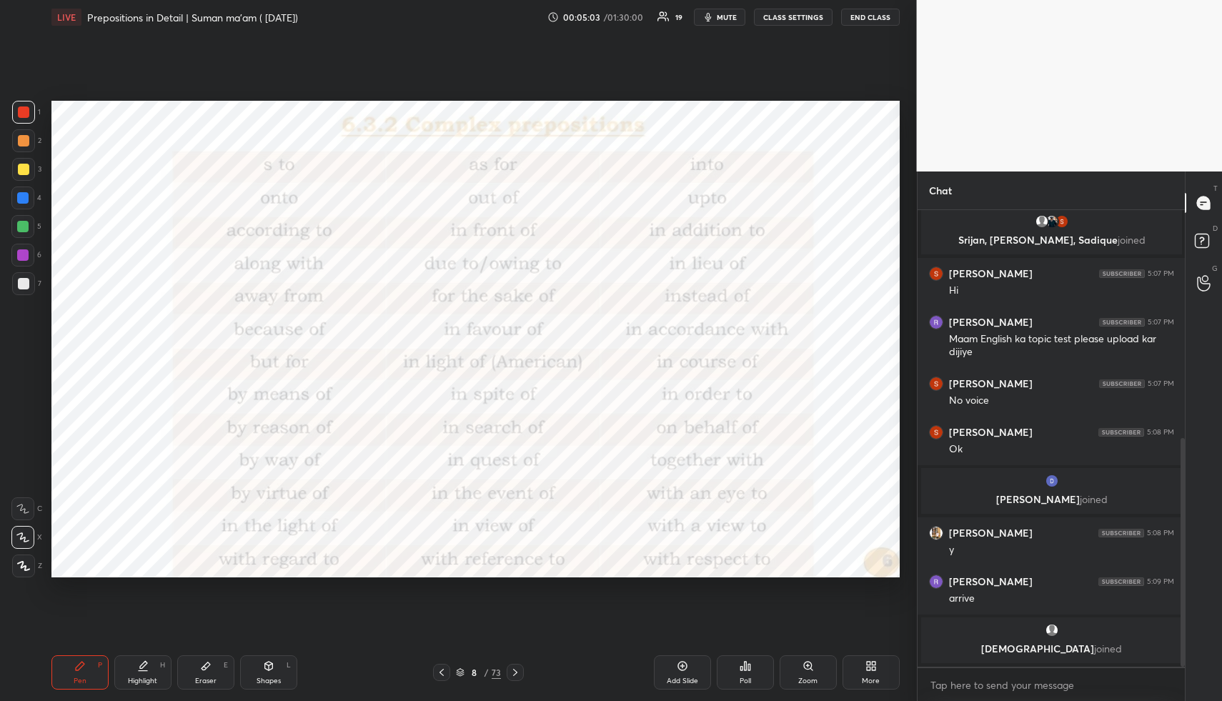
click at [734, 16] on span "mute" at bounding box center [727, 17] width 20 height 10
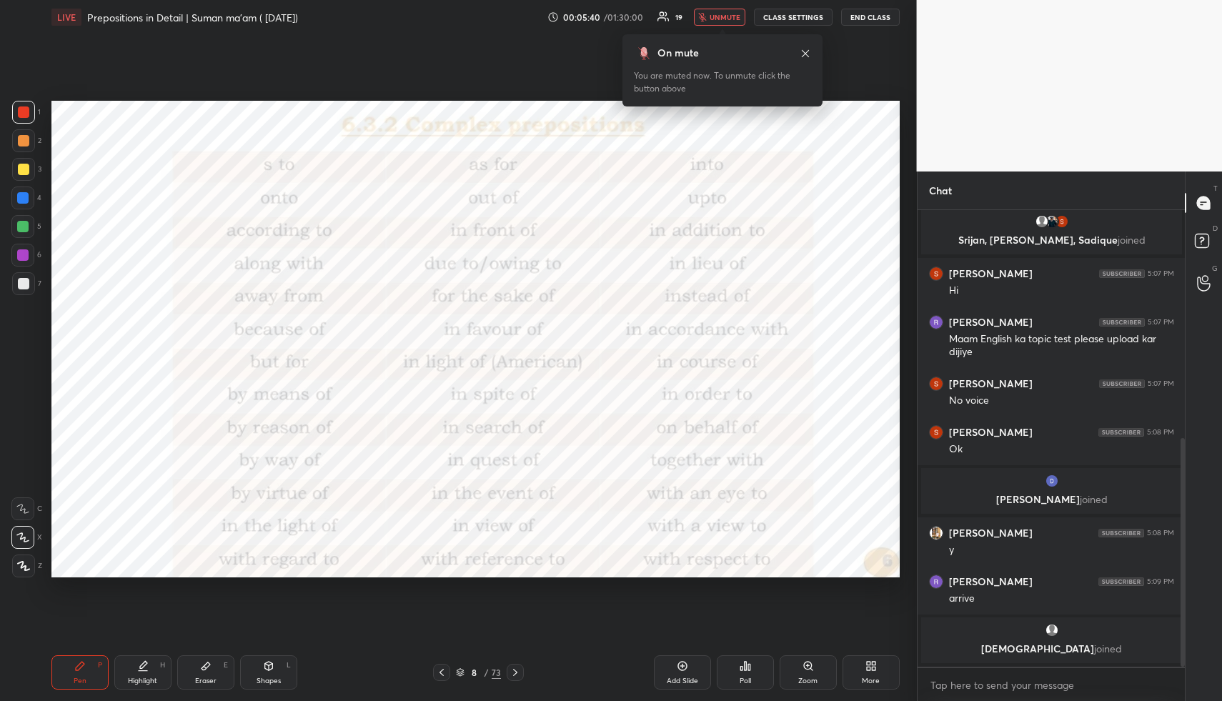
click at [739, 23] on button "unmute" at bounding box center [719, 17] width 51 height 17
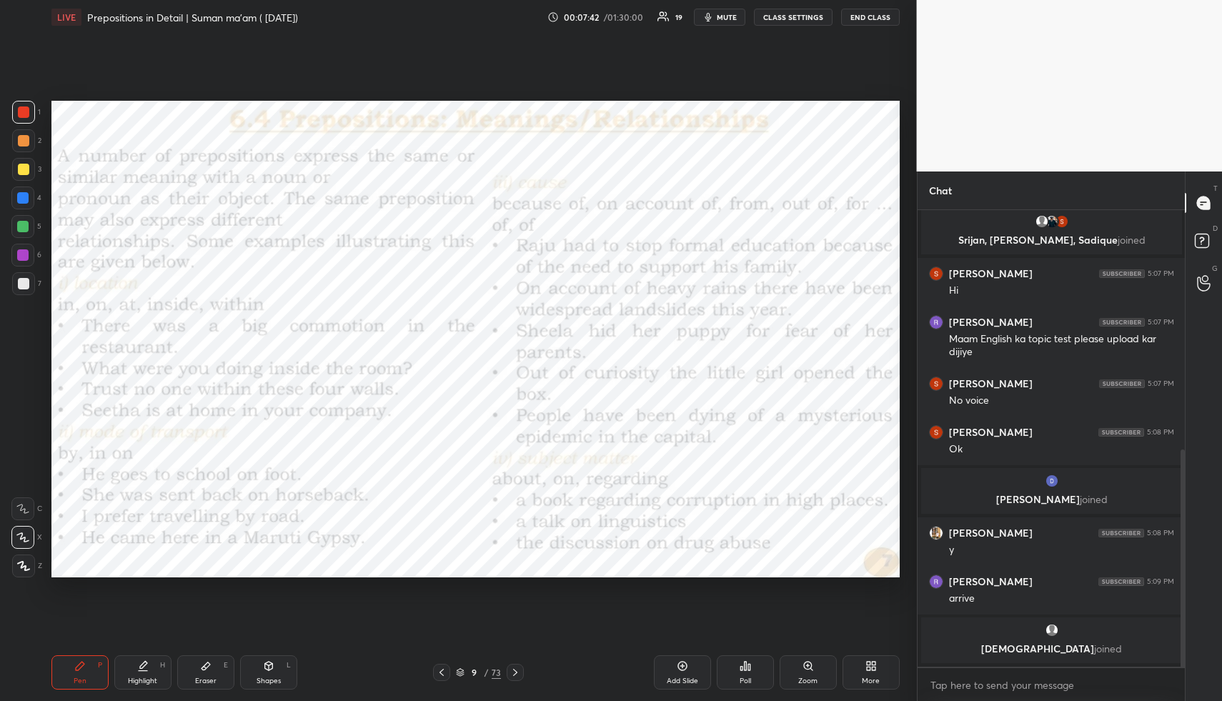
scroll to position [502, 0]
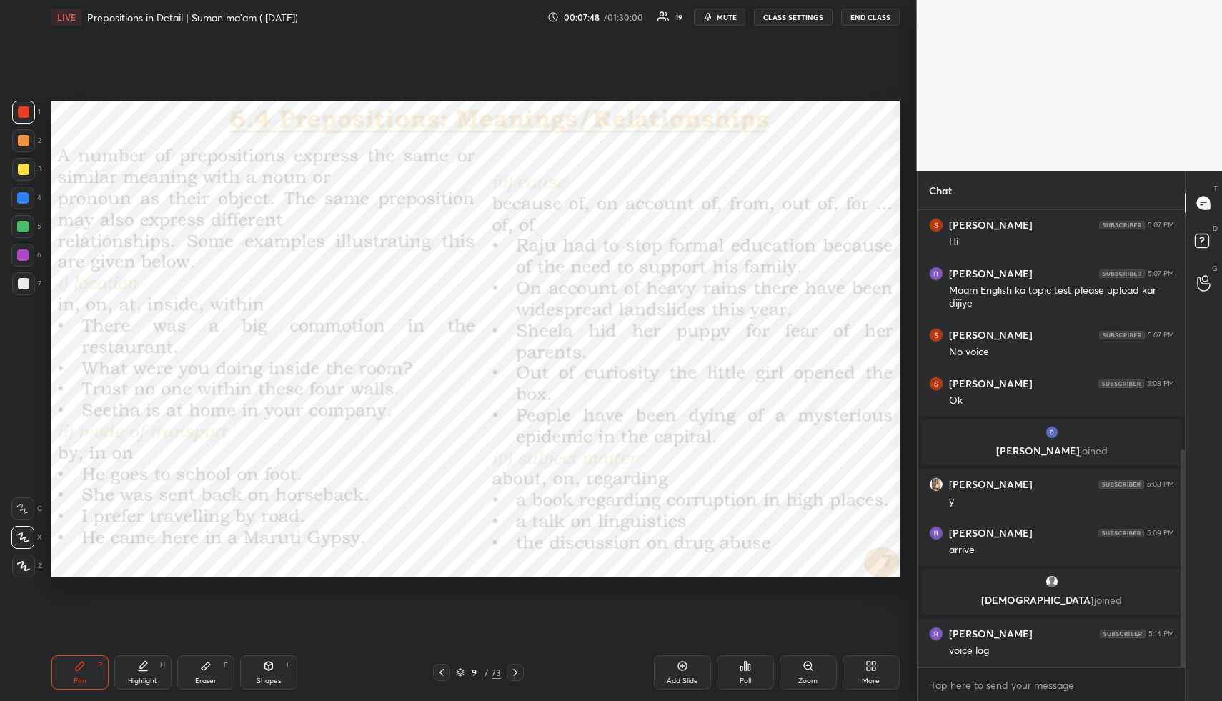
click at [732, 19] on span "mute" at bounding box center [727, 17] width 20 height 10
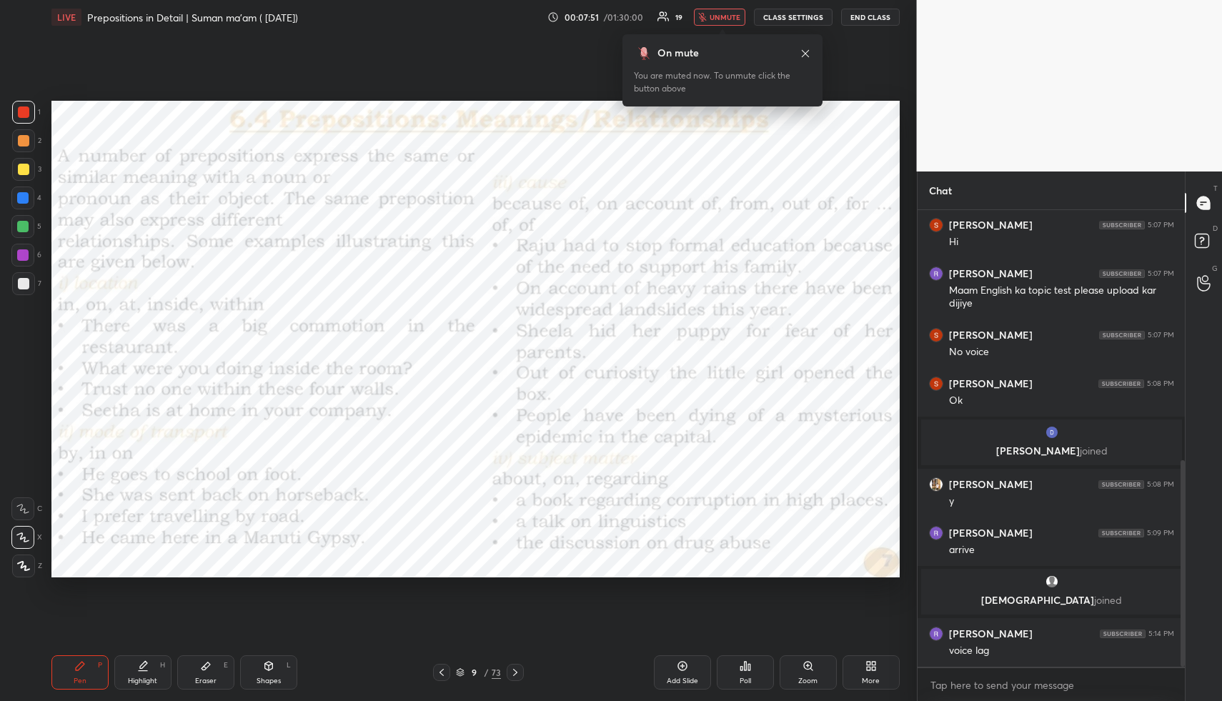
scroll to position [551, 0]
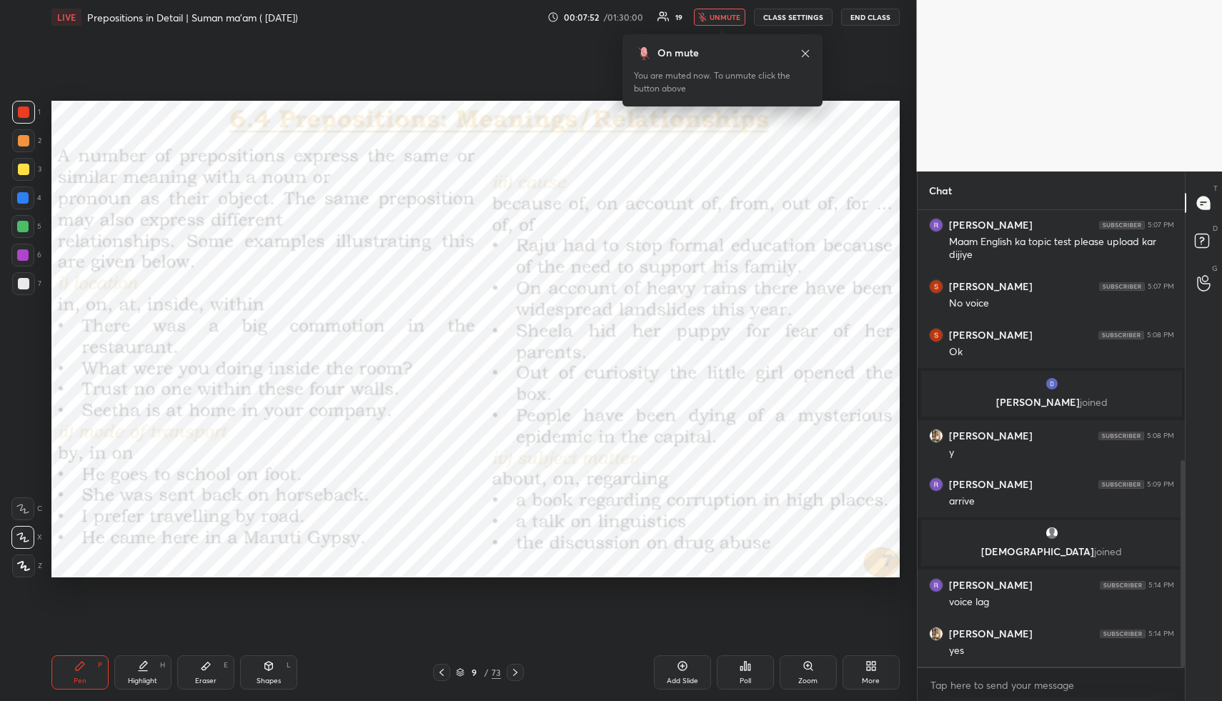
click at [732, 18] on span "unmute" at bounding box center [725, 17] width 31 height 10
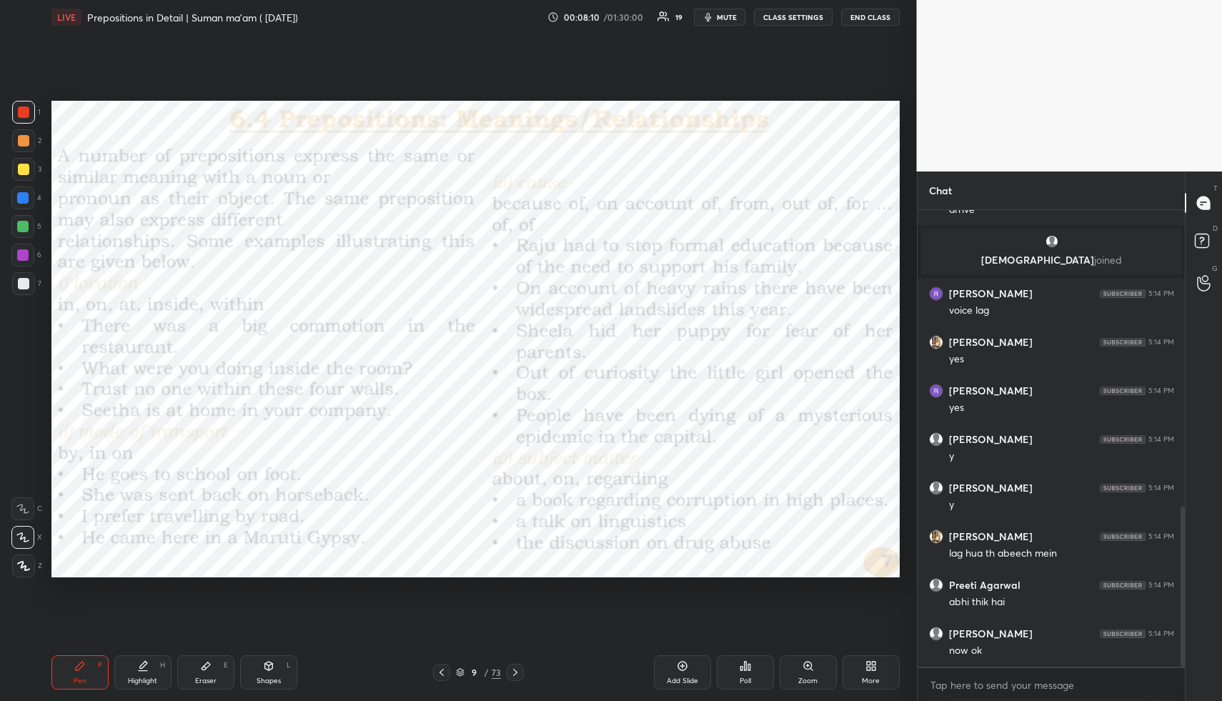
scroll to position [891, 0]
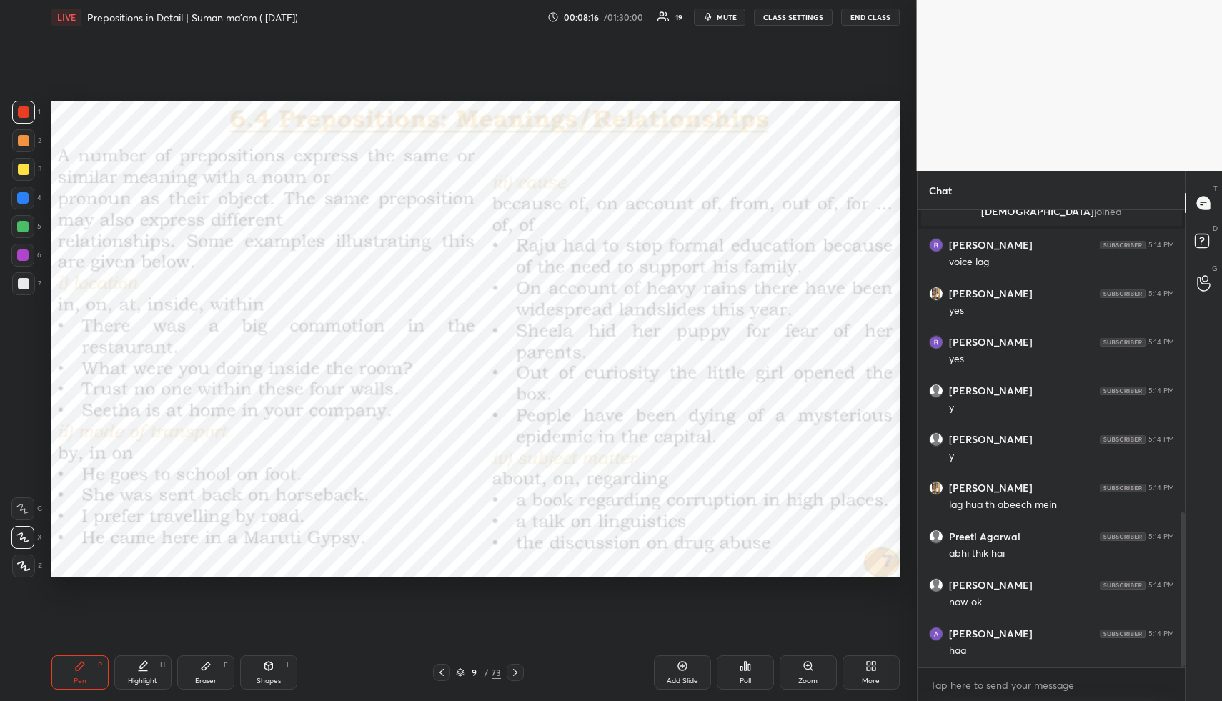
drag, startPoint x: 733, startPoint y: 18, endPoint x: 727, endPoint y: 32, distance: 15.4
click at [733, 19] on span "mute" at bounding box center [727, 17] width 20 height 10
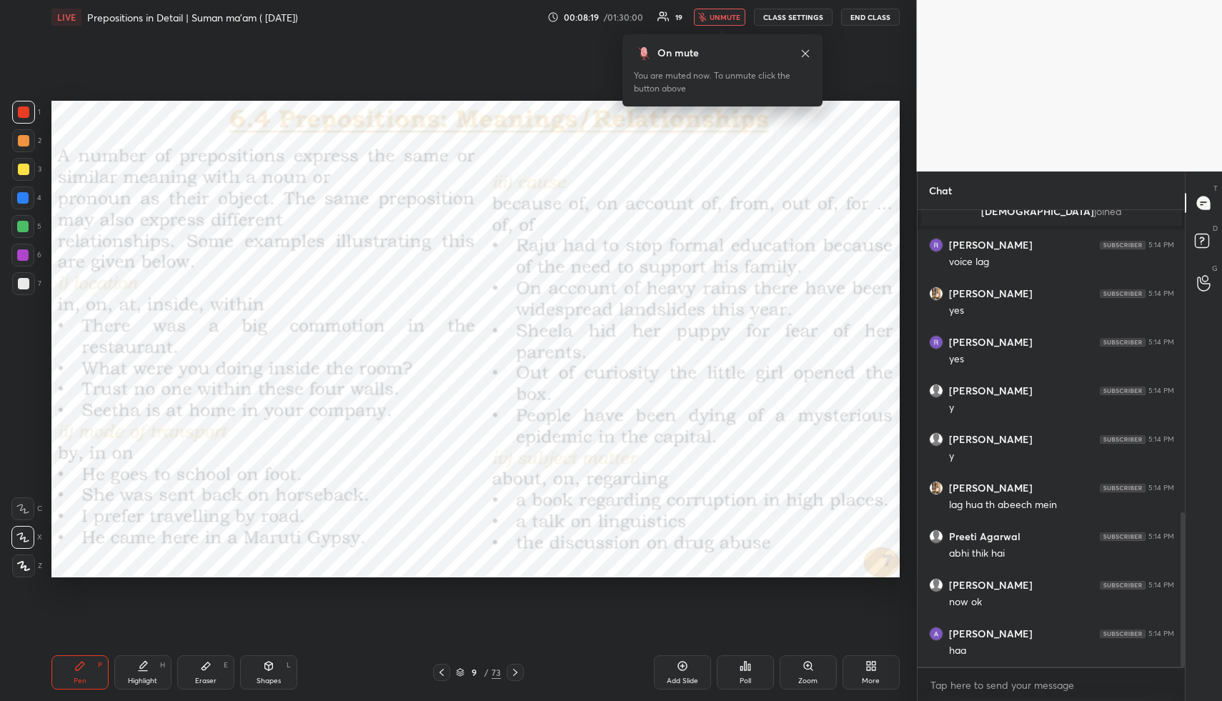
click at [732, 16] on span "unmute" at bounding box center [725, 17] width 31 height 10
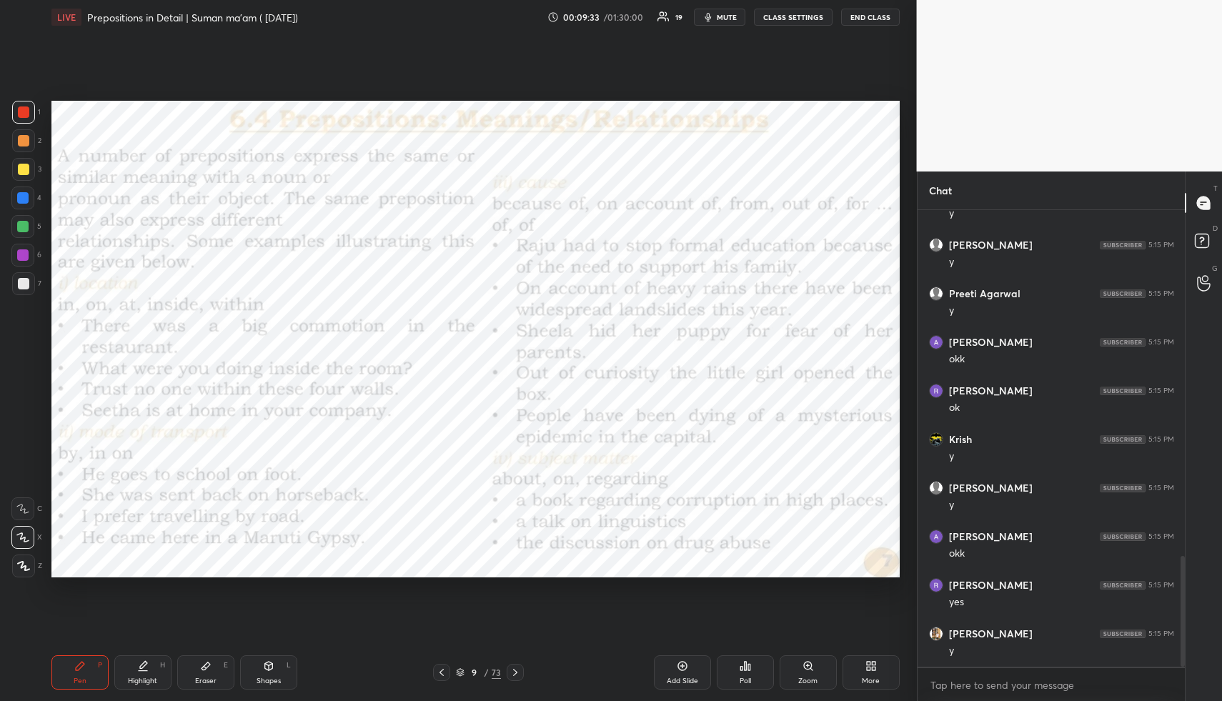
scroll to position [1474, 0]
click at [725, 12] on span "mute" at bounding box center [727, 17] width 20 height 10
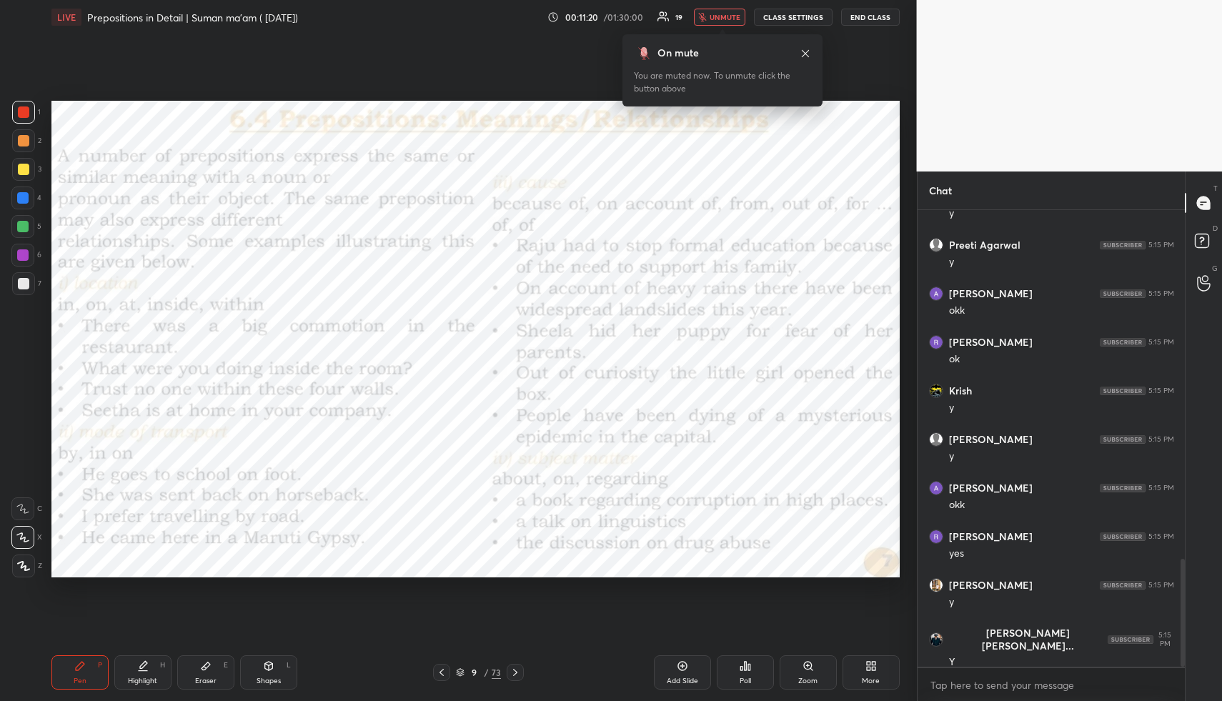
drag, startPoint x: 728, startPoint y: 16, endPoint x: 677, endPoint y: 81, distance: 82.4
click at [720, 23] on button "unmute" at bounding box center [719, 17] width 51 height 17
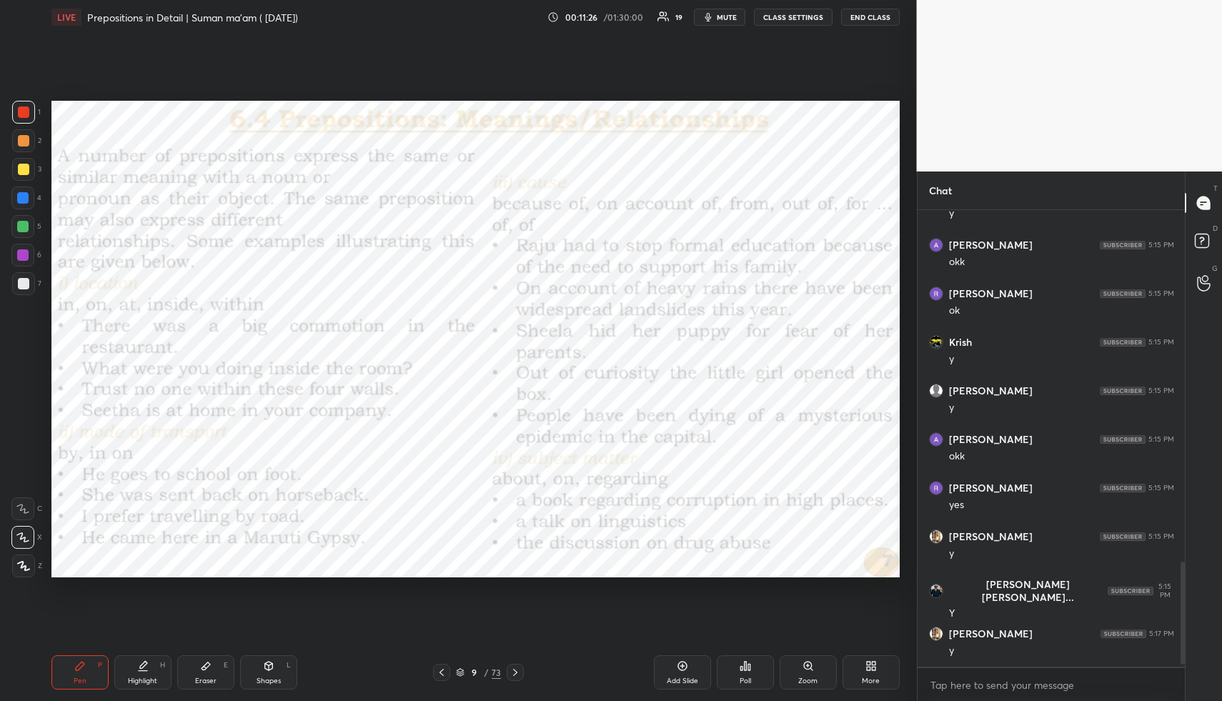
scroll to position [1571, 0]
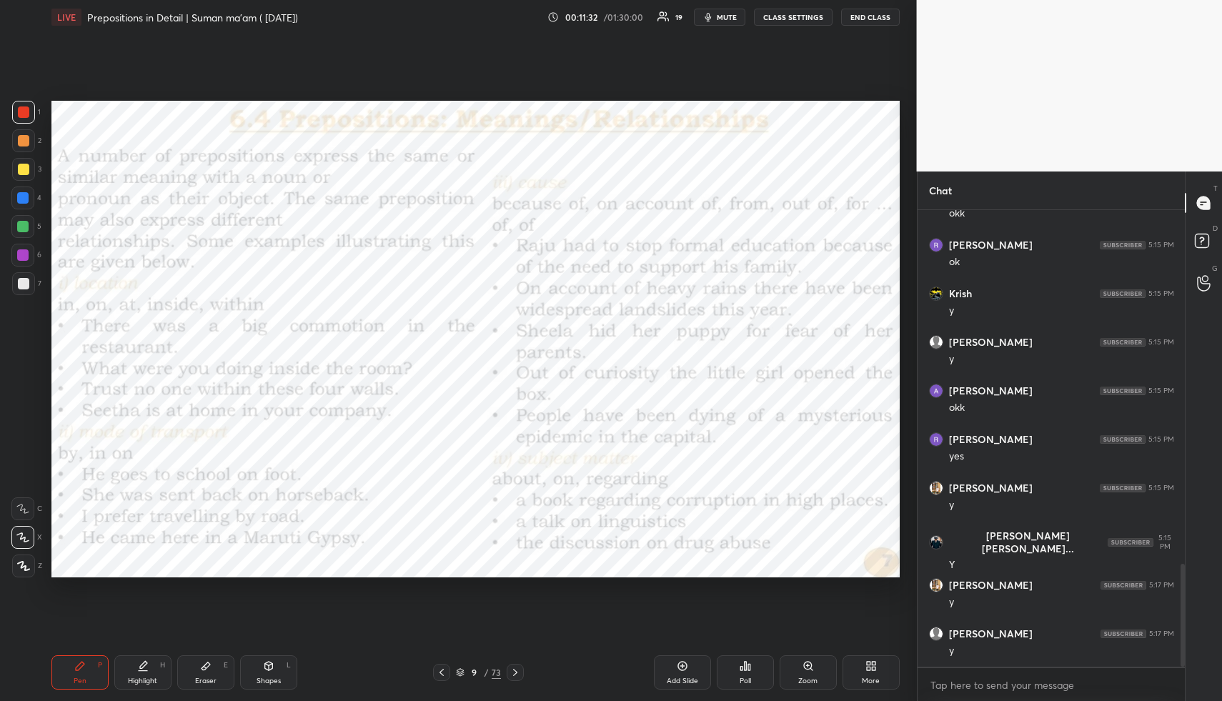
click at [520, 670] on icon at bounding box center [515, 672] width 11 height 11
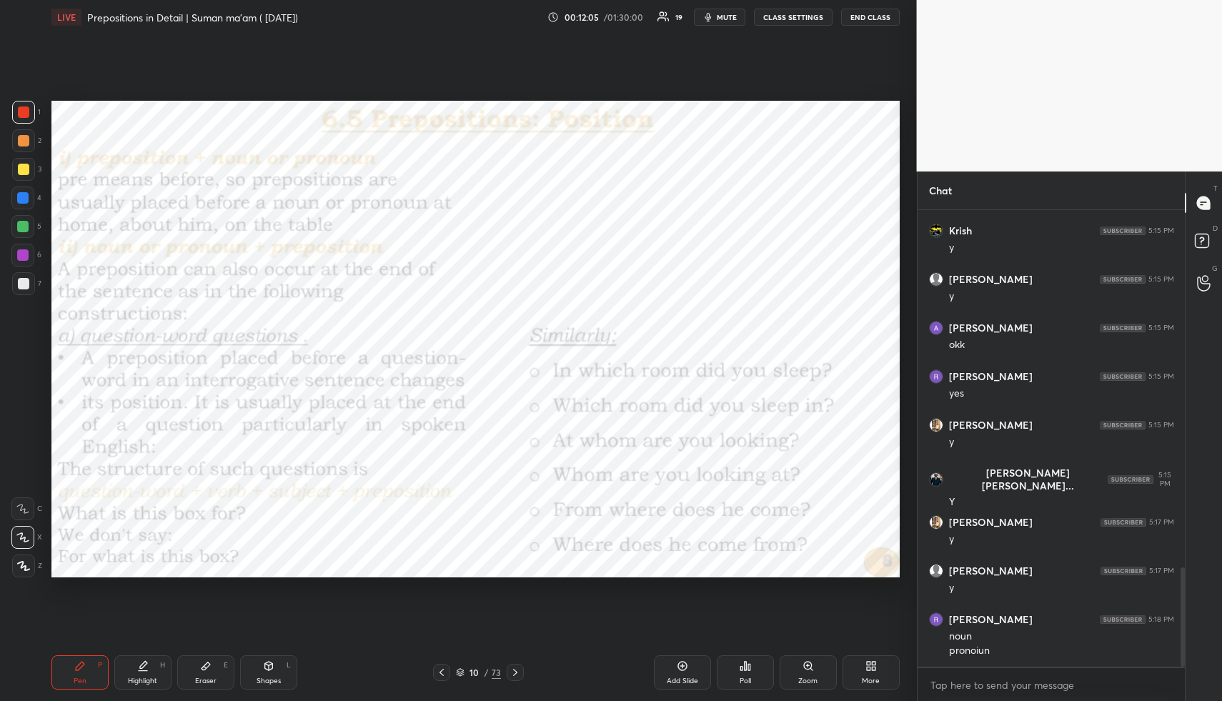
scroll to position [1649, 0]
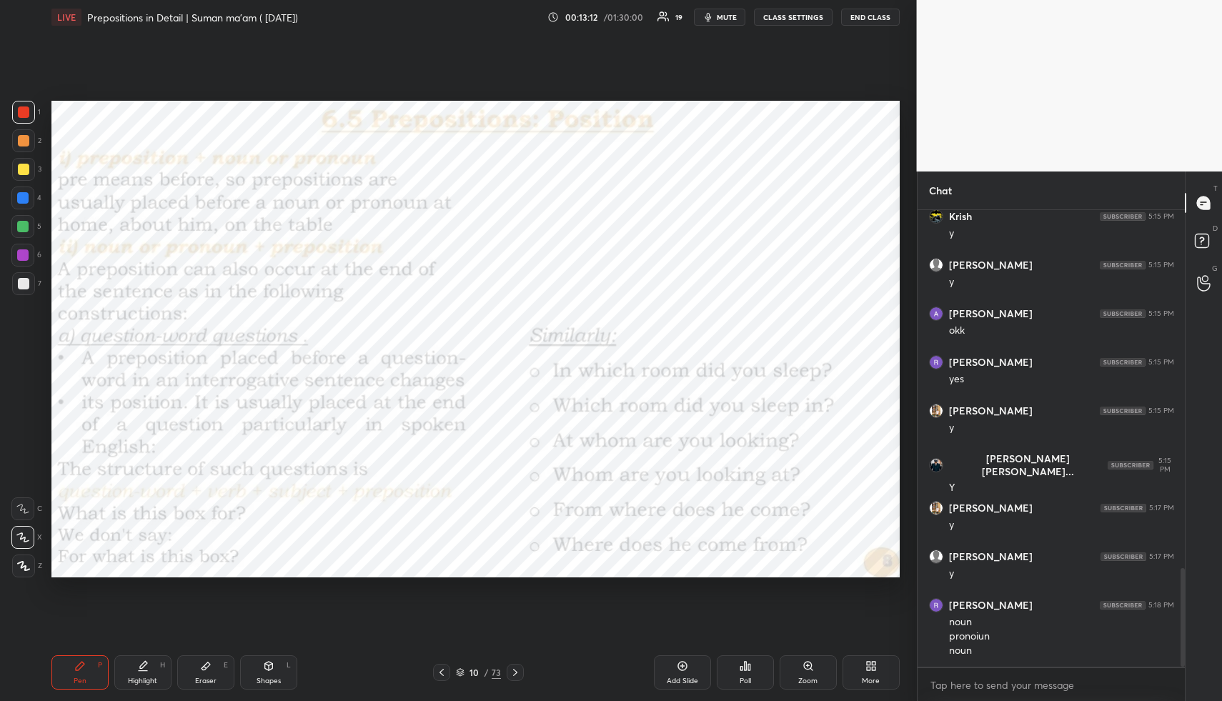
click at [195, 592] on div "Setting up your live class Poll for secs No correct answer Start poll" at bounding box center [476, 339] width 860 height 610
click at [722, 15] on span "mute" at bounding box center [727, 17] width 20 height 10
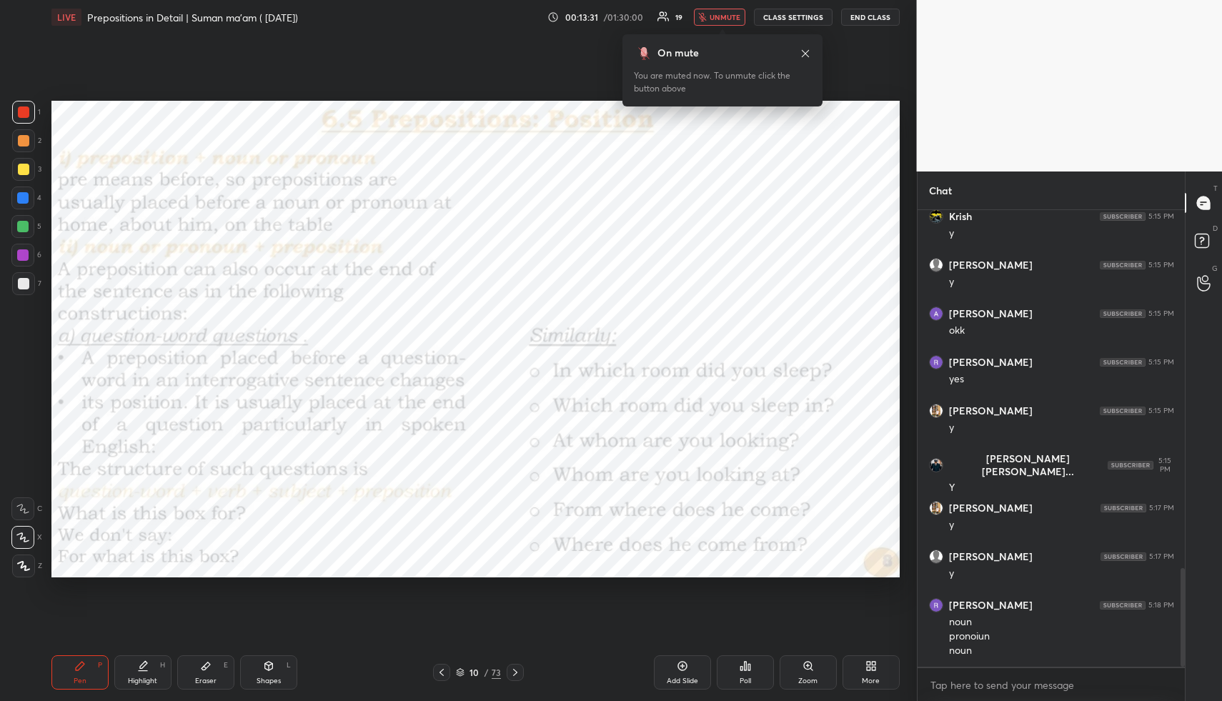
scroll to position [1697, 0]
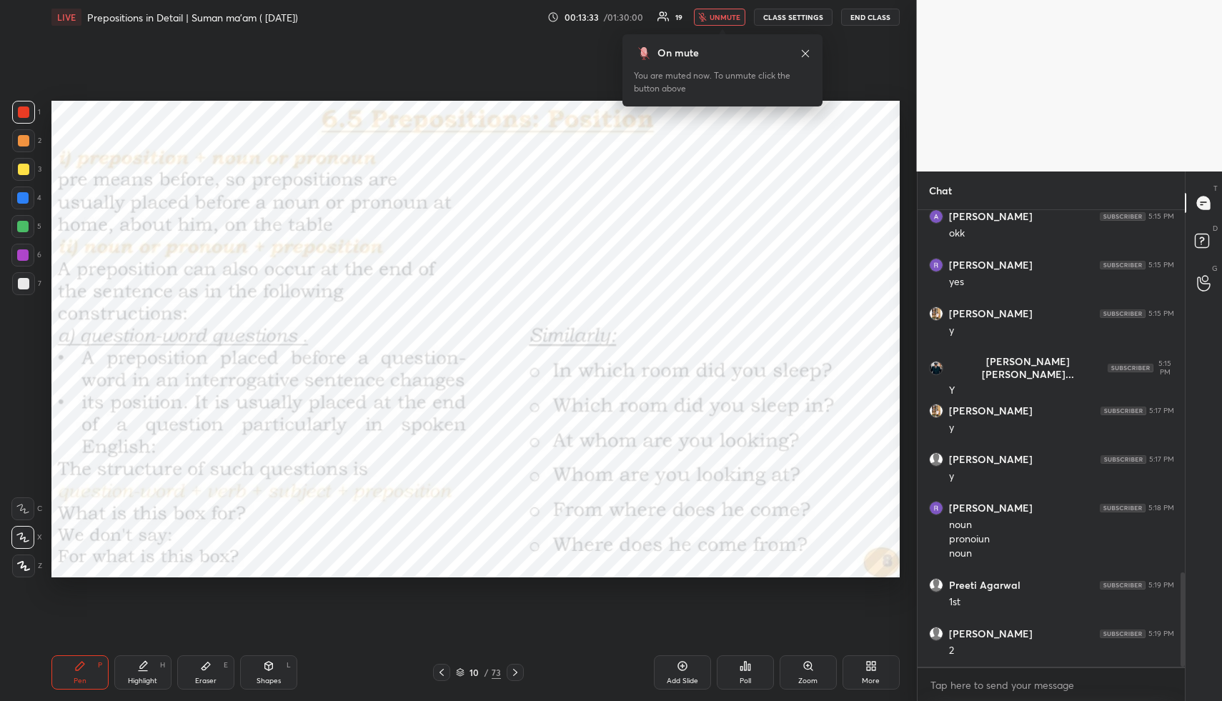
click at [722, 16] on span "unmute" at bounding box center [725, 17] width 31 height 10
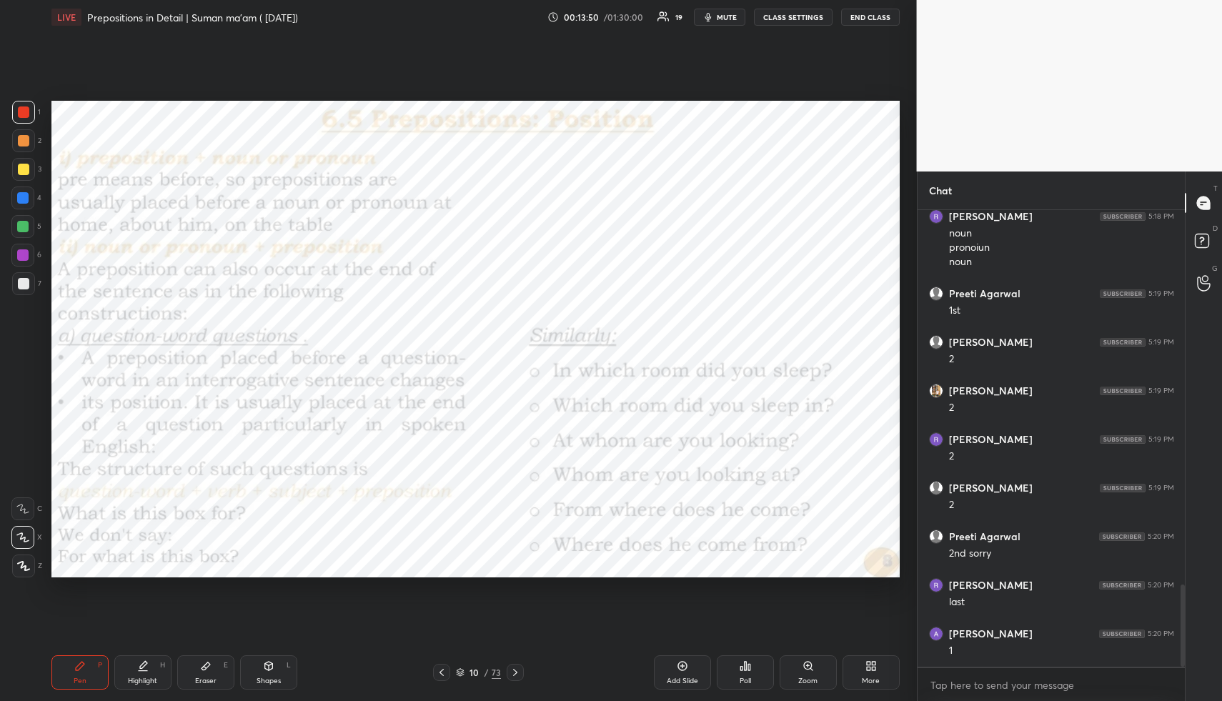
scroll to position [2086, 0]
click at [515, 674] on icon at bounding box center [515, 672] width 4 height 7
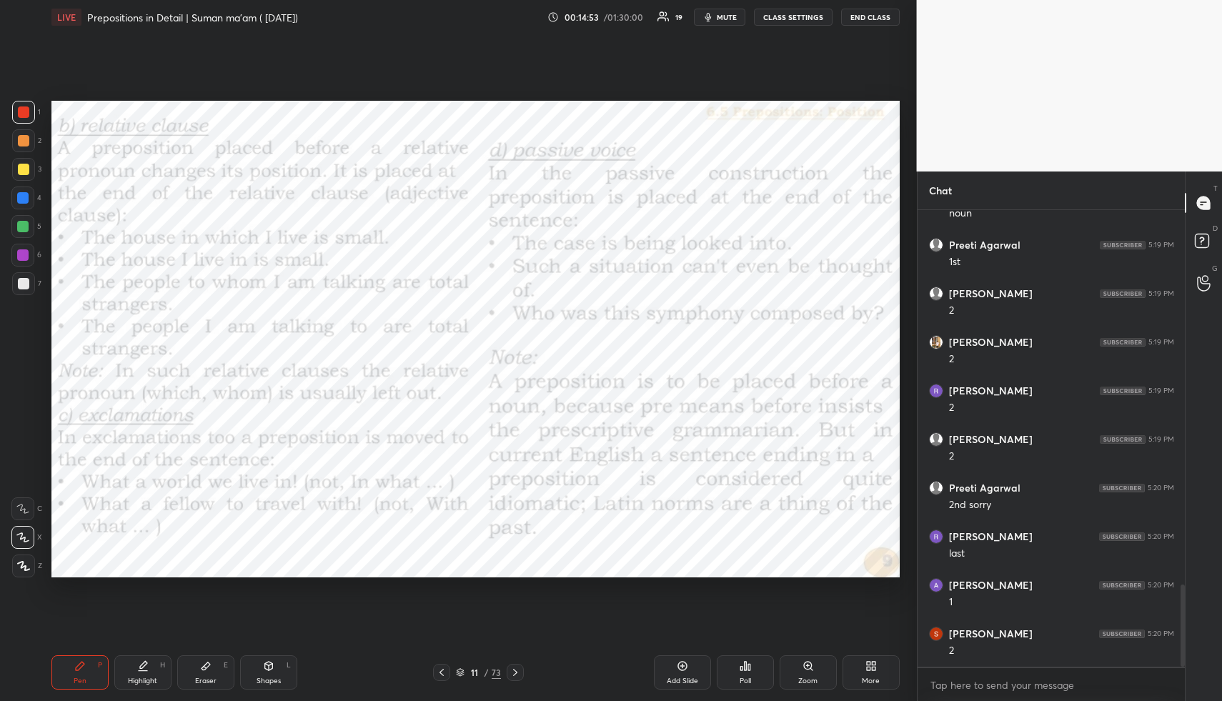
click at [735, 16] on span "mute" at bounding box center [727, 17] width 20 height 10
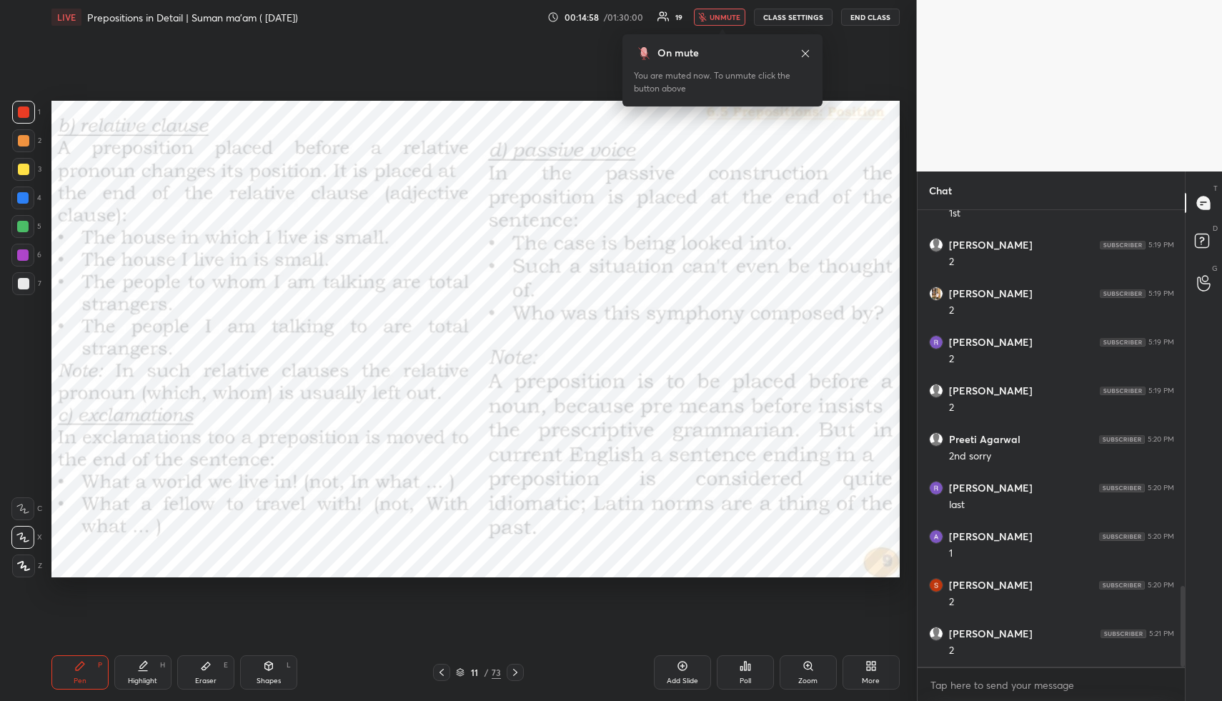
click at [721, 17] on span "unmute" at bounding box center [725, 17] width 31 height 10
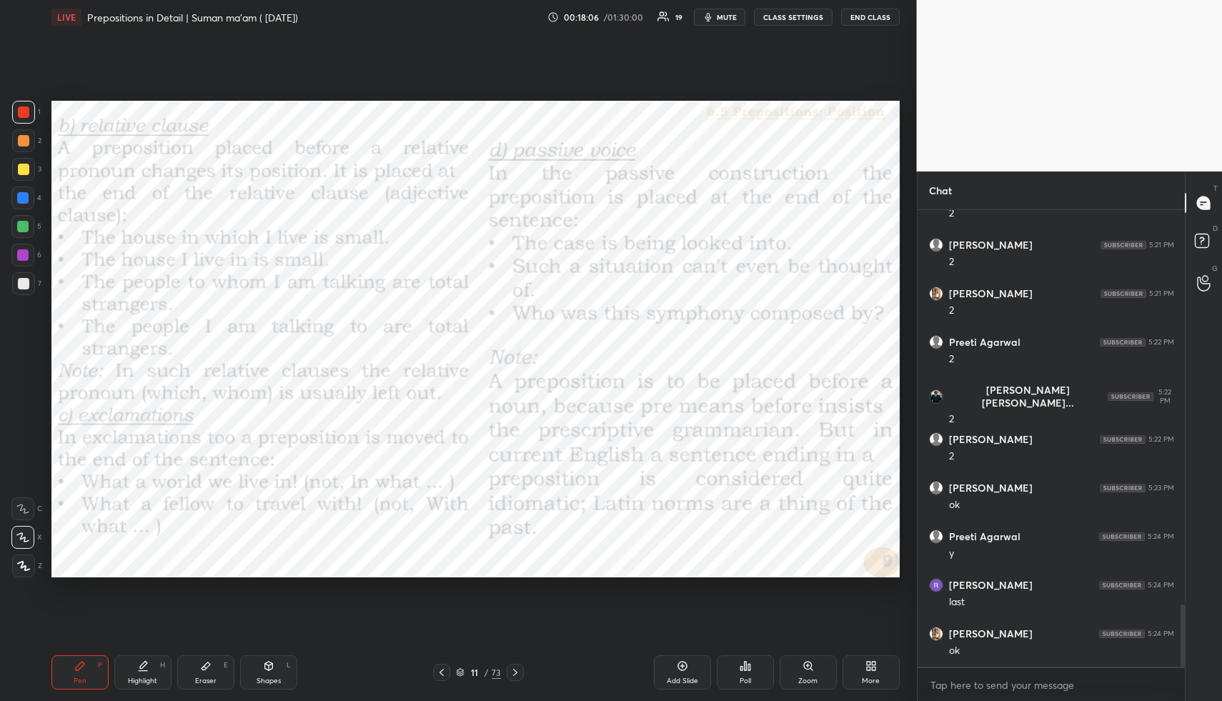
scroll to position [2912, 0]
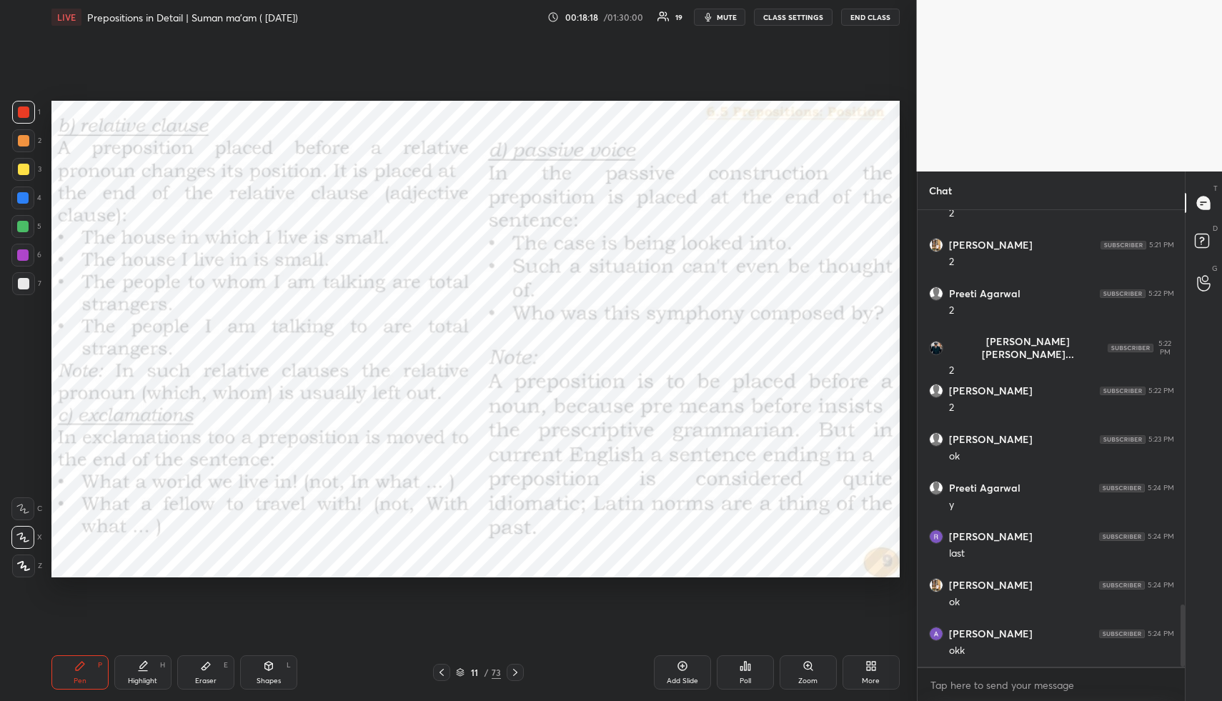
drag, startPoint x: 726, startPoint y: 14, endPoint x: 727, endPoint y: 30, distance: 16.5
click at [725, 16] on span "mute" at bounding box center [727, 17] width 20 height 10
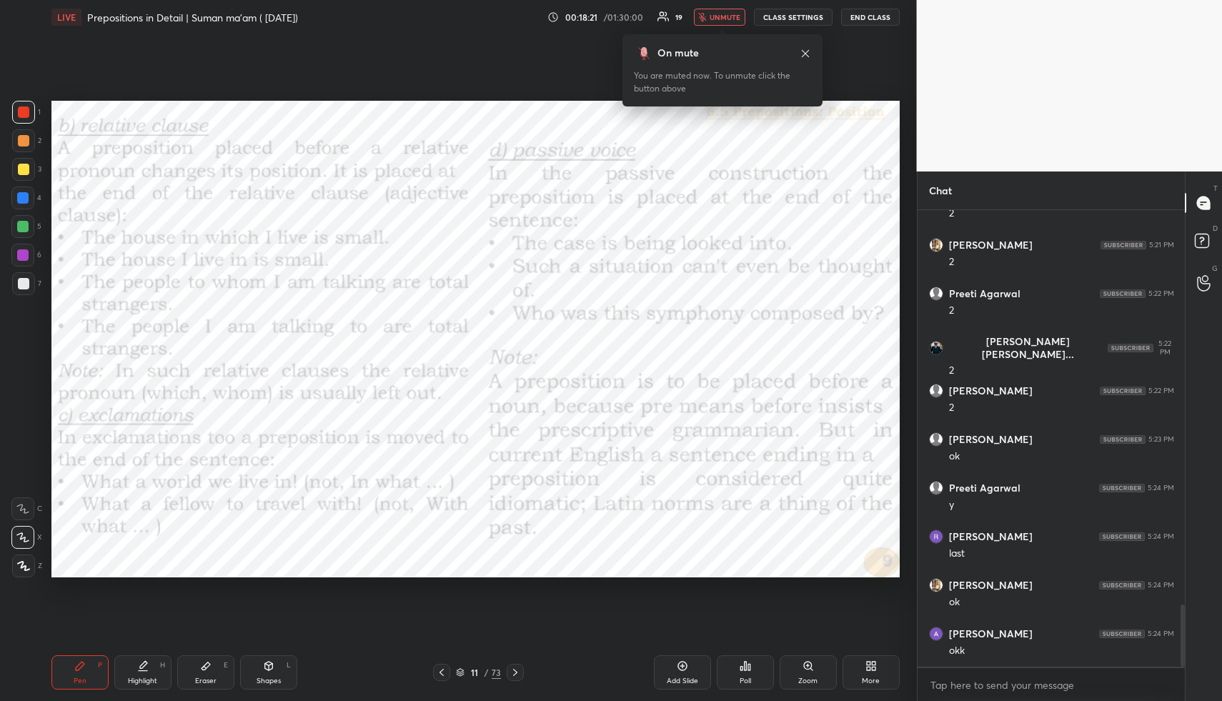
click at [732, 15] on span "unmute" at bounding box center [725, 17] width 31 height 10
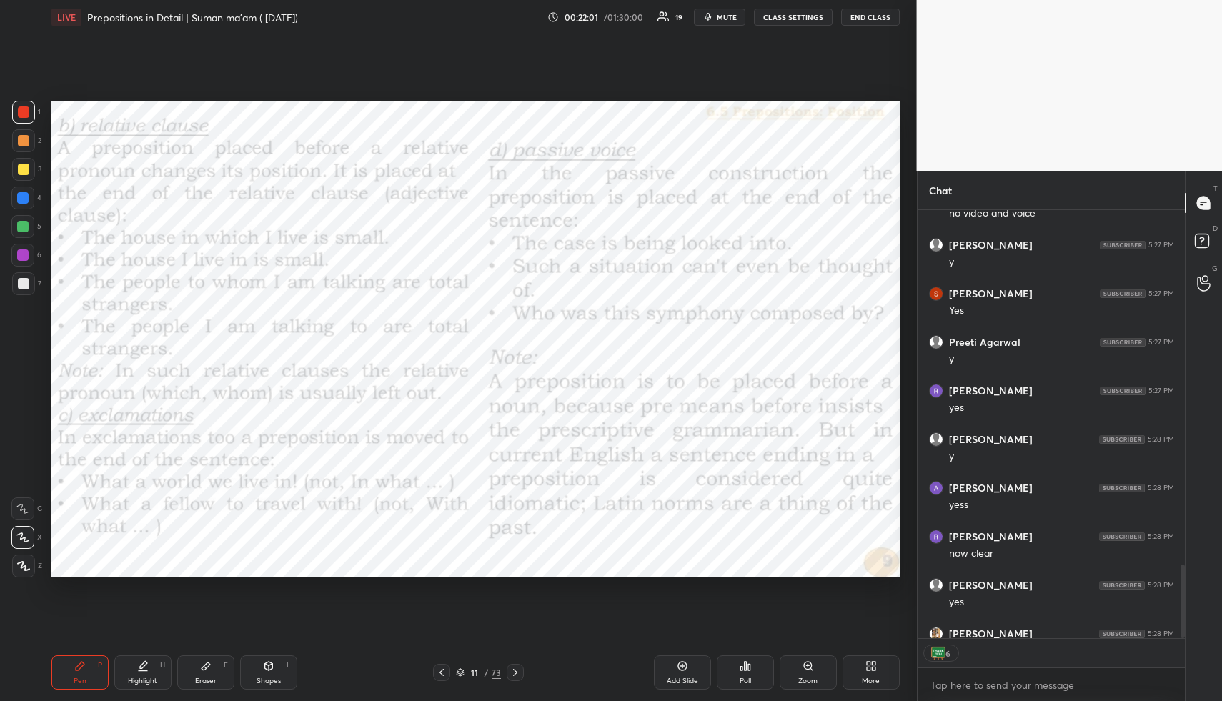
scroll to position [2282, 0]
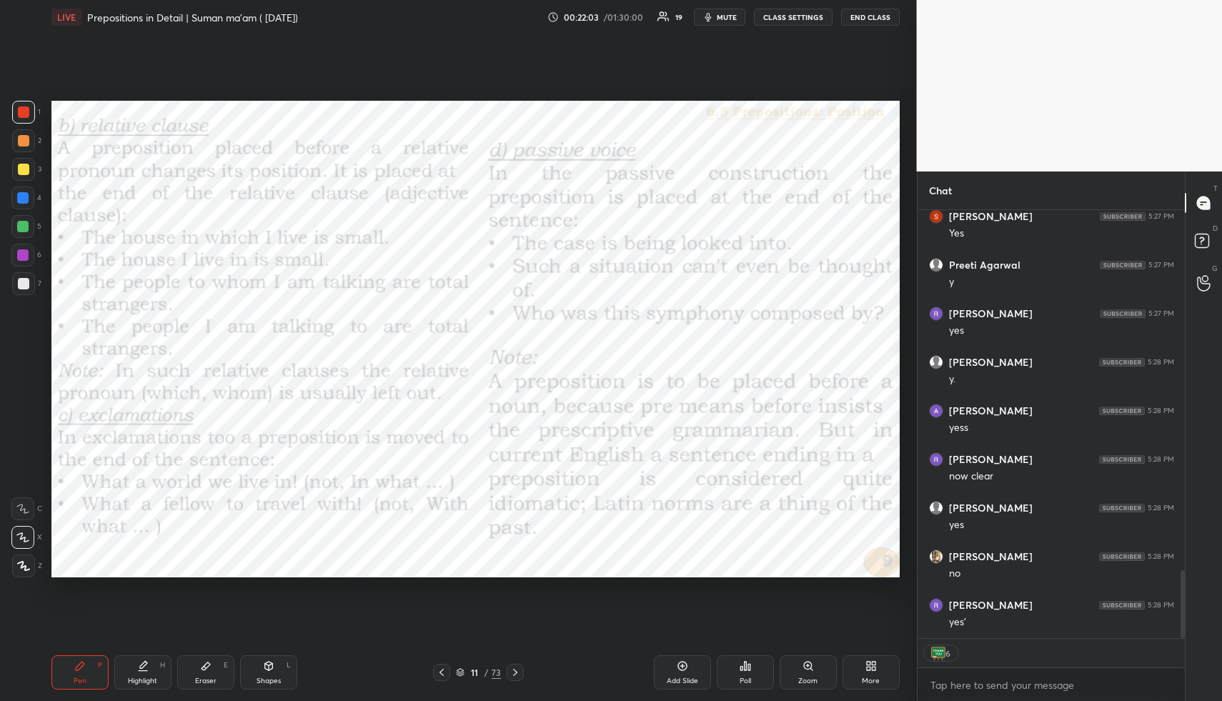
type textarea "x"
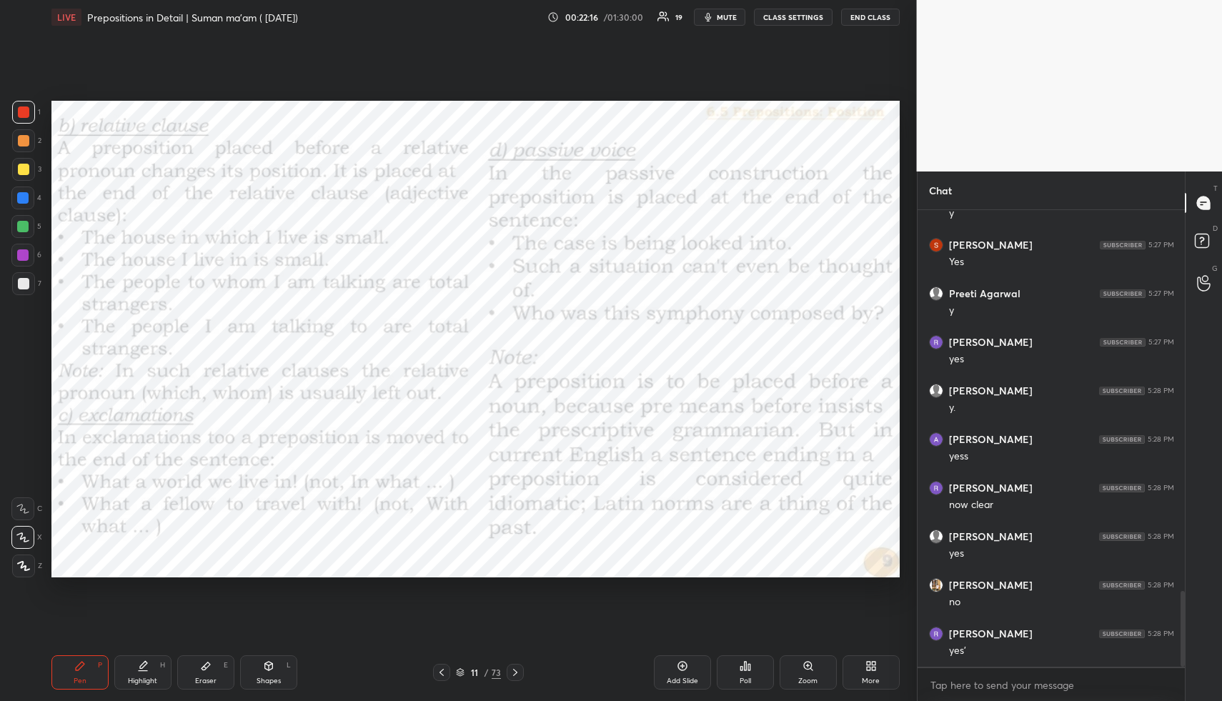
scroll to position [2302, 0]
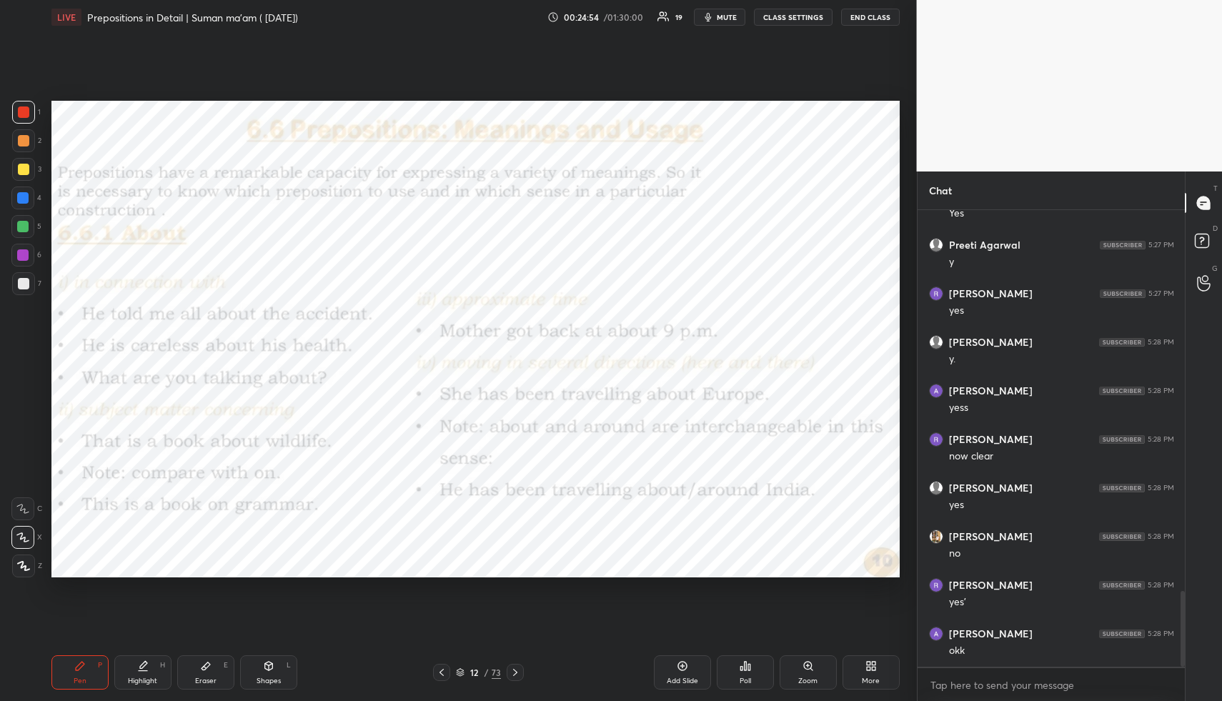
click at [503, 685] on div "Pen P Highlight H Eraser E Shapes L 12 / 73 Add Slide Poll Zoom More" at bounding box center [475, 672] width 848 height 57
click at [517, 674] on icon at bounding box center [515, 672] width 11 height 11
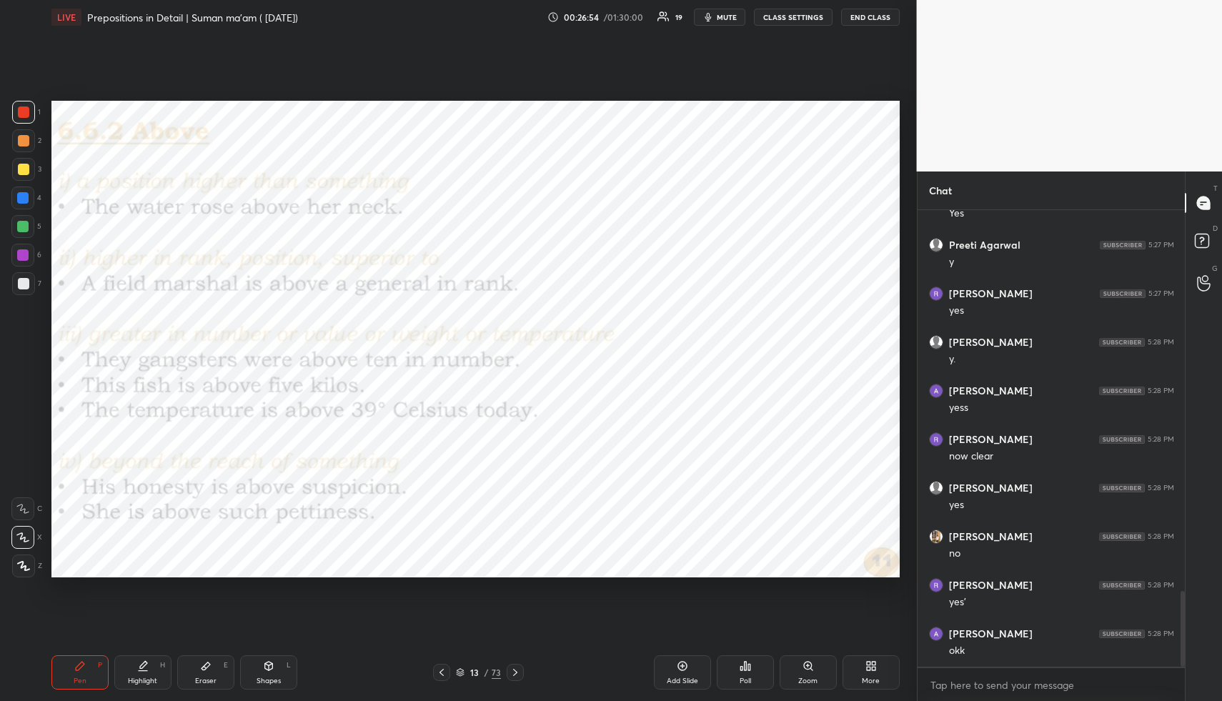
click at [517, 674] on icon at bounding box center [515, 672] width 11 height 11
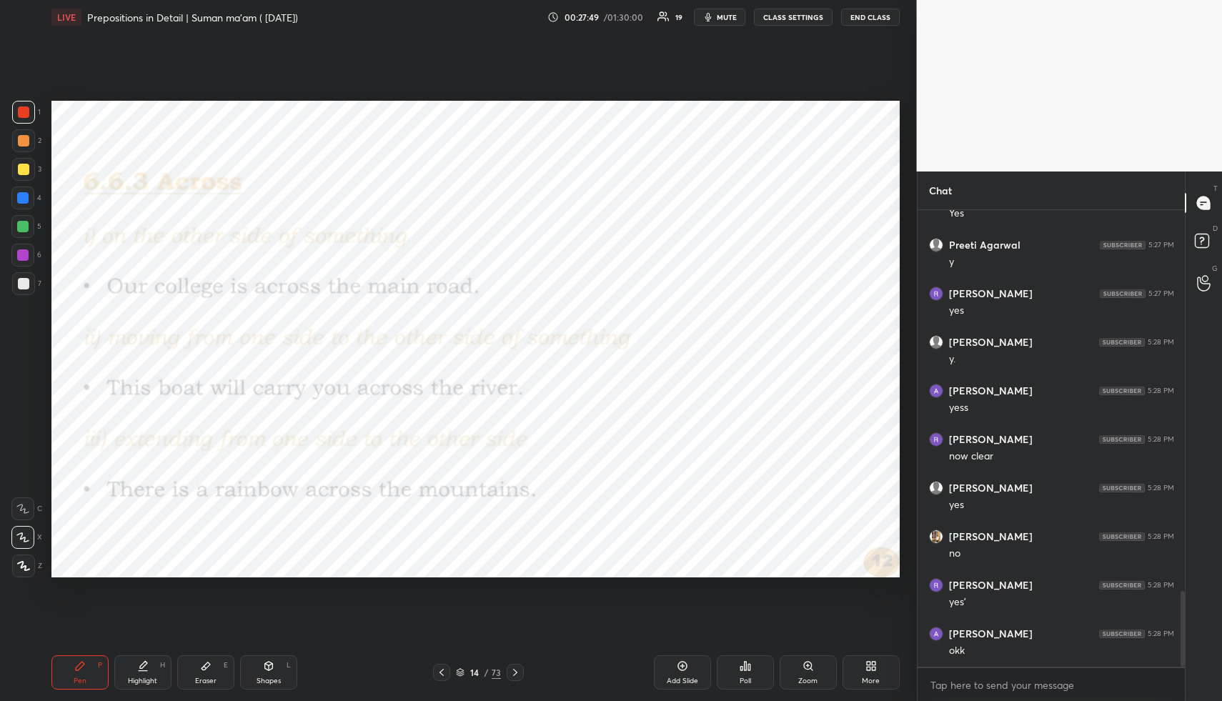
drag, startPoint x: 519, startPoint y: 667, endPoint x: 512, endPoint y: 648, distance: 19.7
click at [519, 667] on icon at bounding box center [515, 672] width 11 height 11
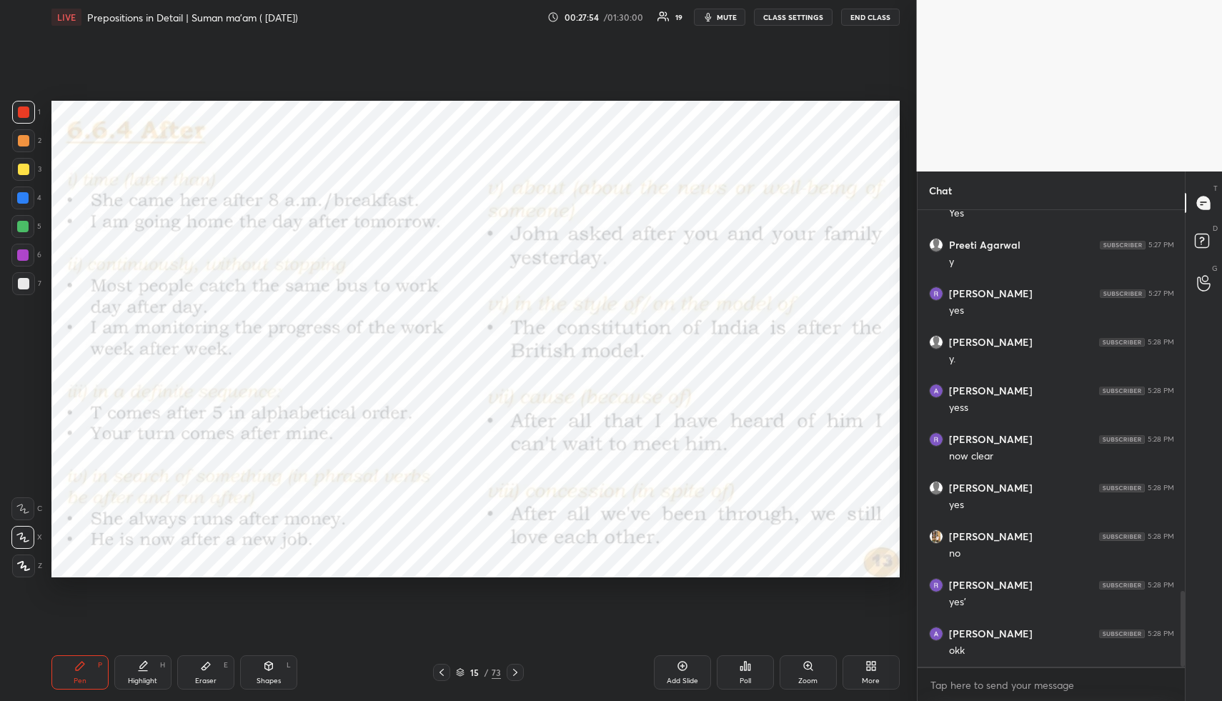
click at [730, 17] on span "mute" at bounding box center [727, 17] width 20 height 10
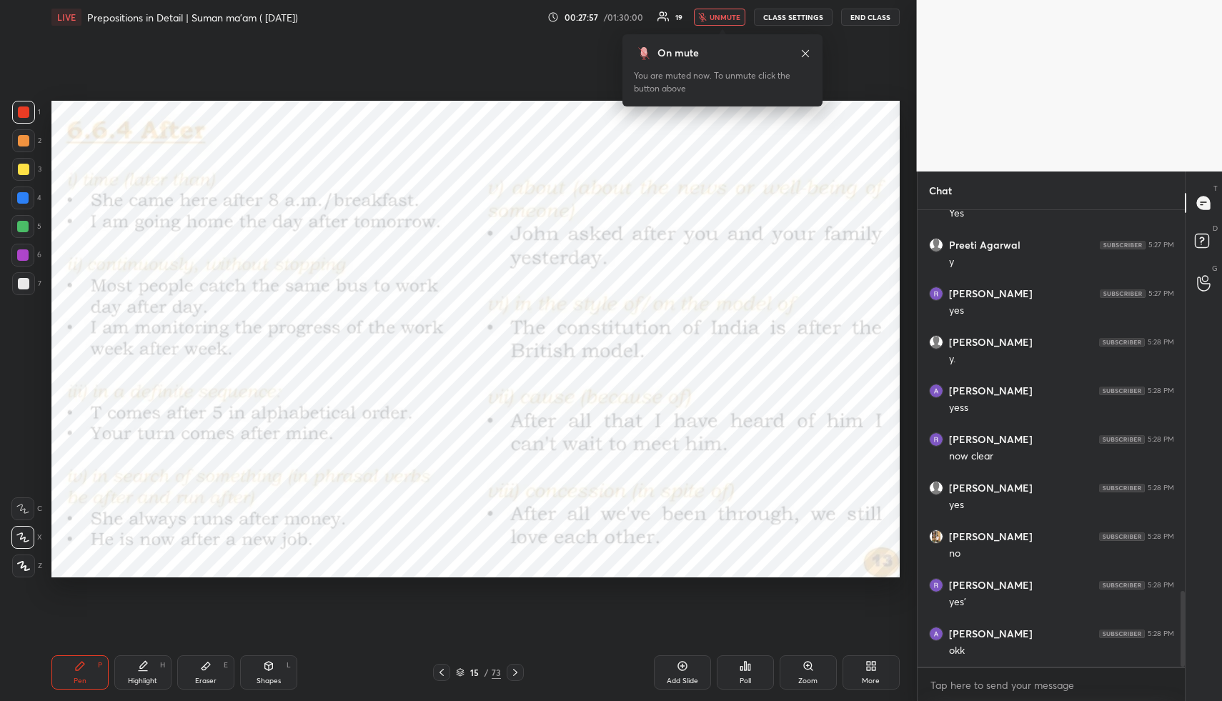
click at [725, 16] on span "unmute" at bounding box center [725, 17] width 31 height 10
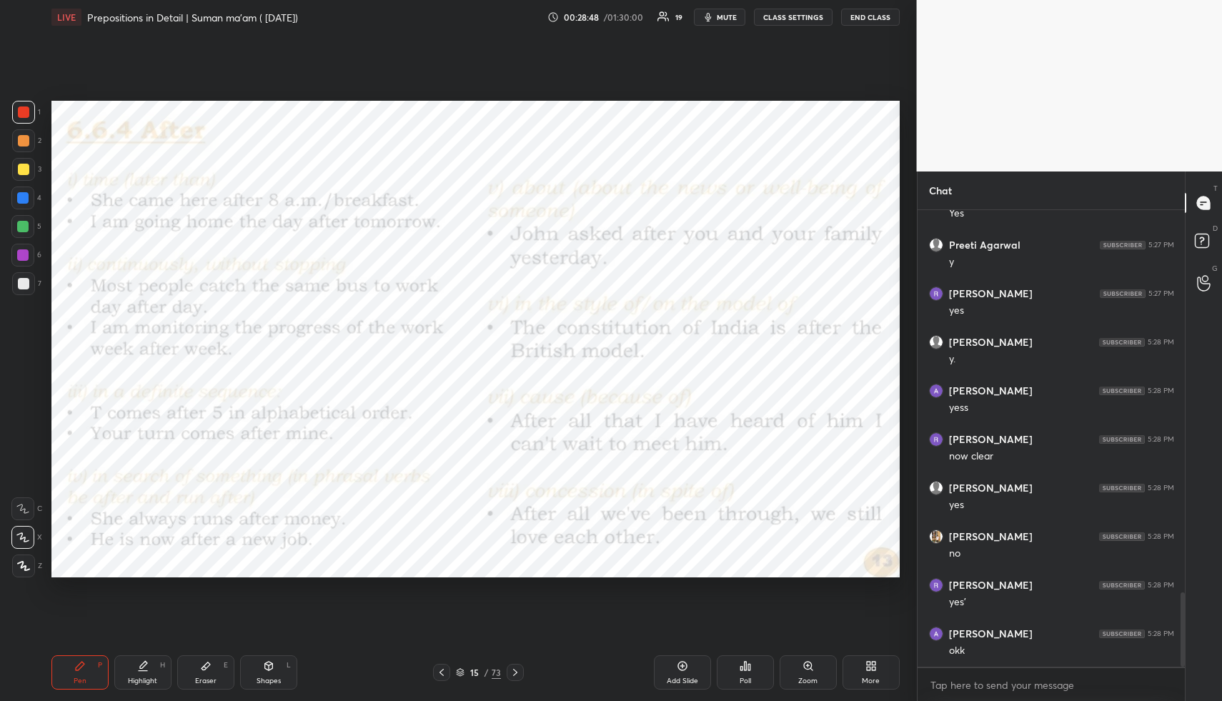
scroll to position [2350, 0]
click at [735, 16] on span "mute" at bounding box center [727, 17] width 20 height 10
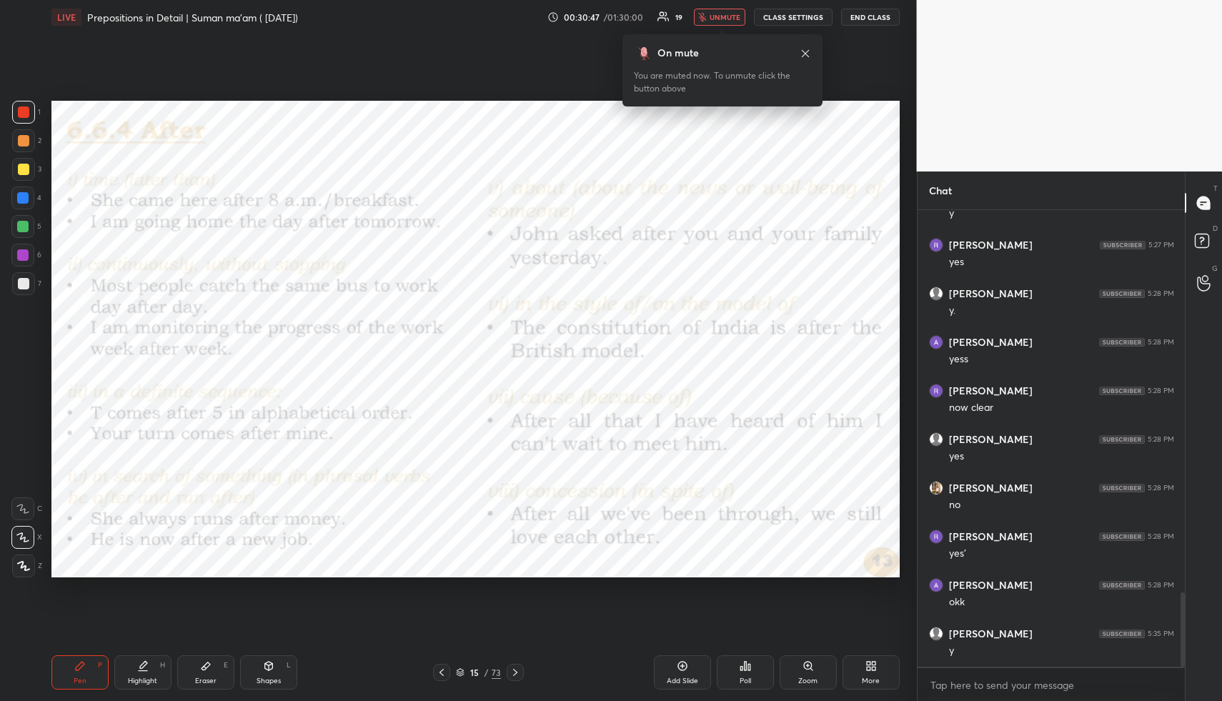
drag, startPoint x: 735, startPoint y: 16, endPoint x: 728, endPoint y: 51, distance: 35.7
click at [735, 18] on span "unmute" at bounding box center [725, 17] width 31 height 10
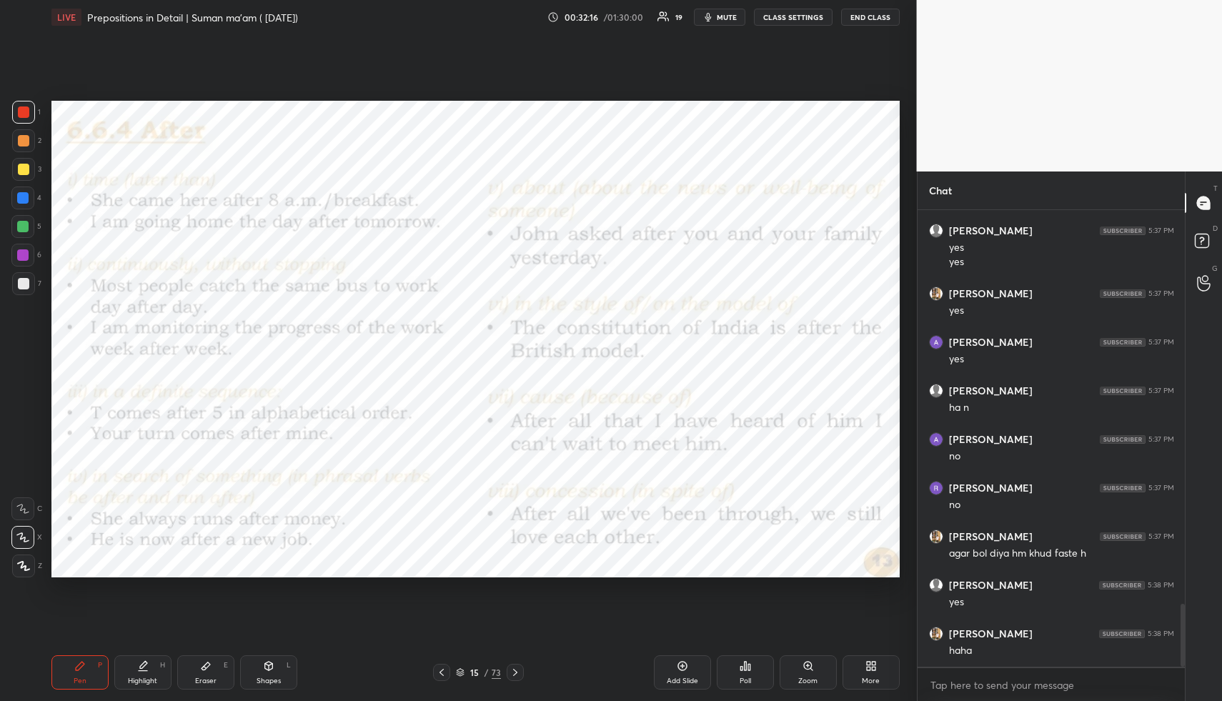
scroll to position [2851, 0]
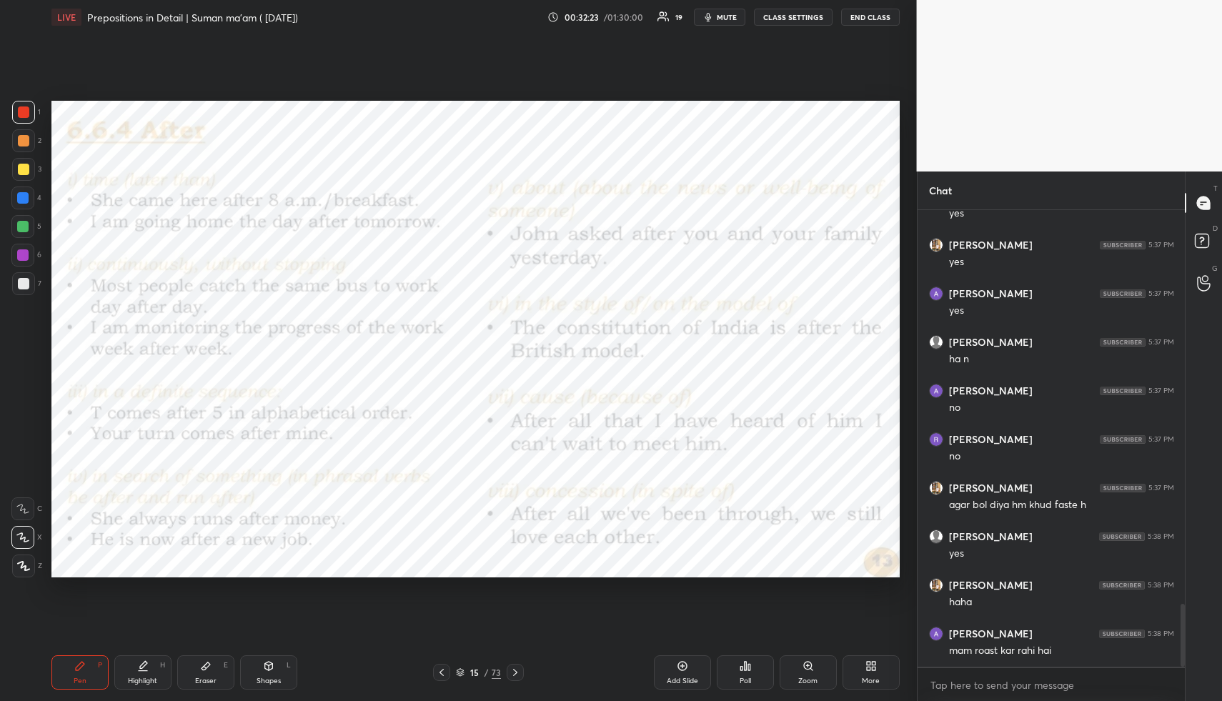
drag, startPoint x: 723, startPoint y: 15, endPoint x: 725, endPoint y: 46, distance: 31.5
click at [723, 15] on span "mute" at bounding box center [727, 17] width 20 height 10
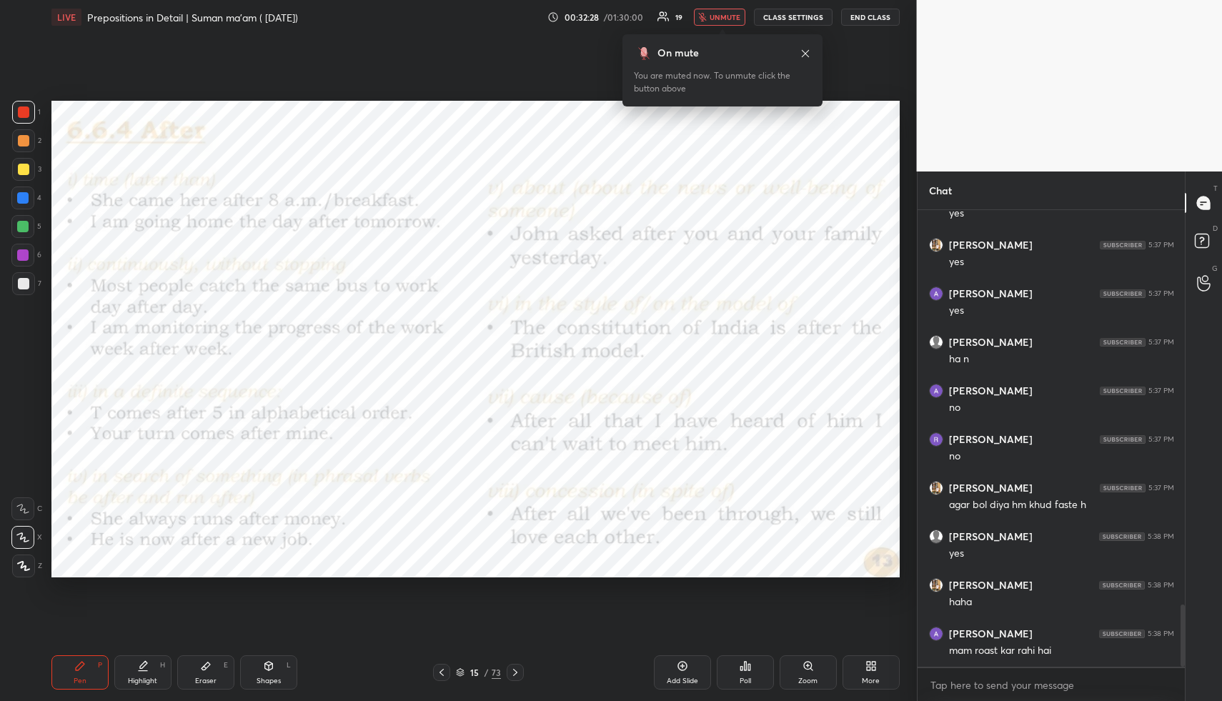
scroll to position [2899, 0]
drag, startPoint x: 727, startPoint y: 14, endPoint x: 687, endPoint y: 91, distance: 86.6
click at [727, 14] on span "unmute" at bounding box center [725, 17] width 31 height 10
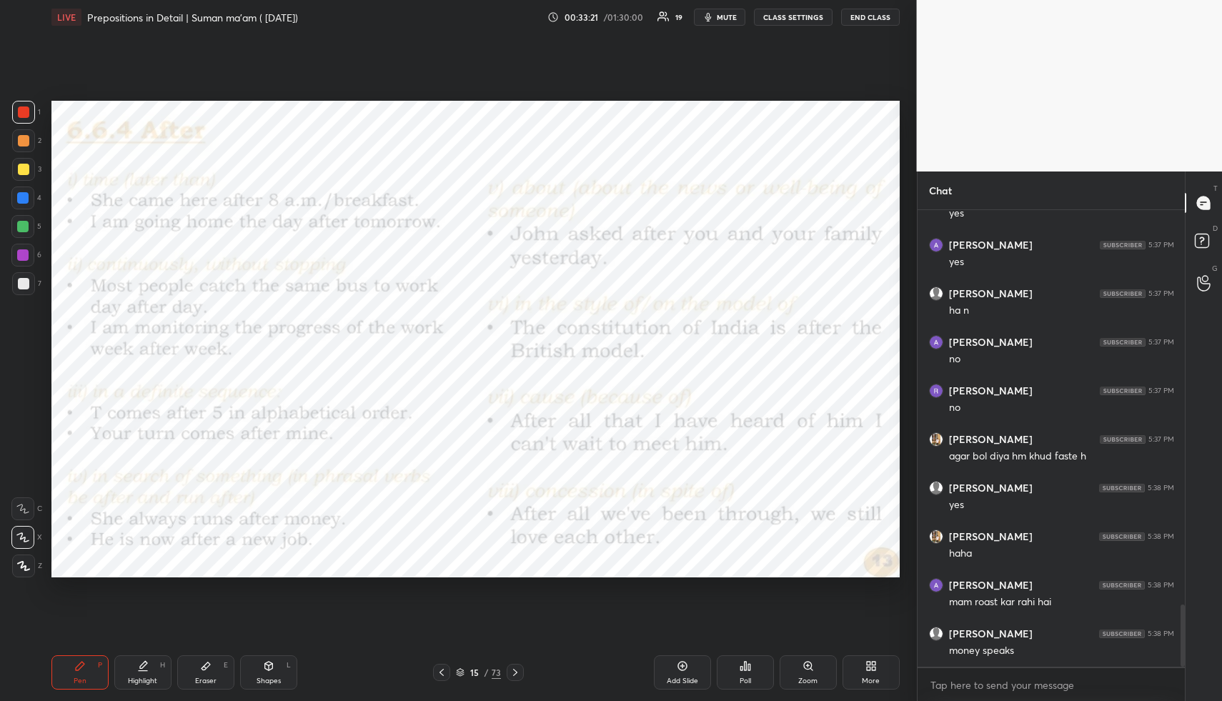
click at [517, 672] on icon at bounding box center [515, 672] width 11 height 11
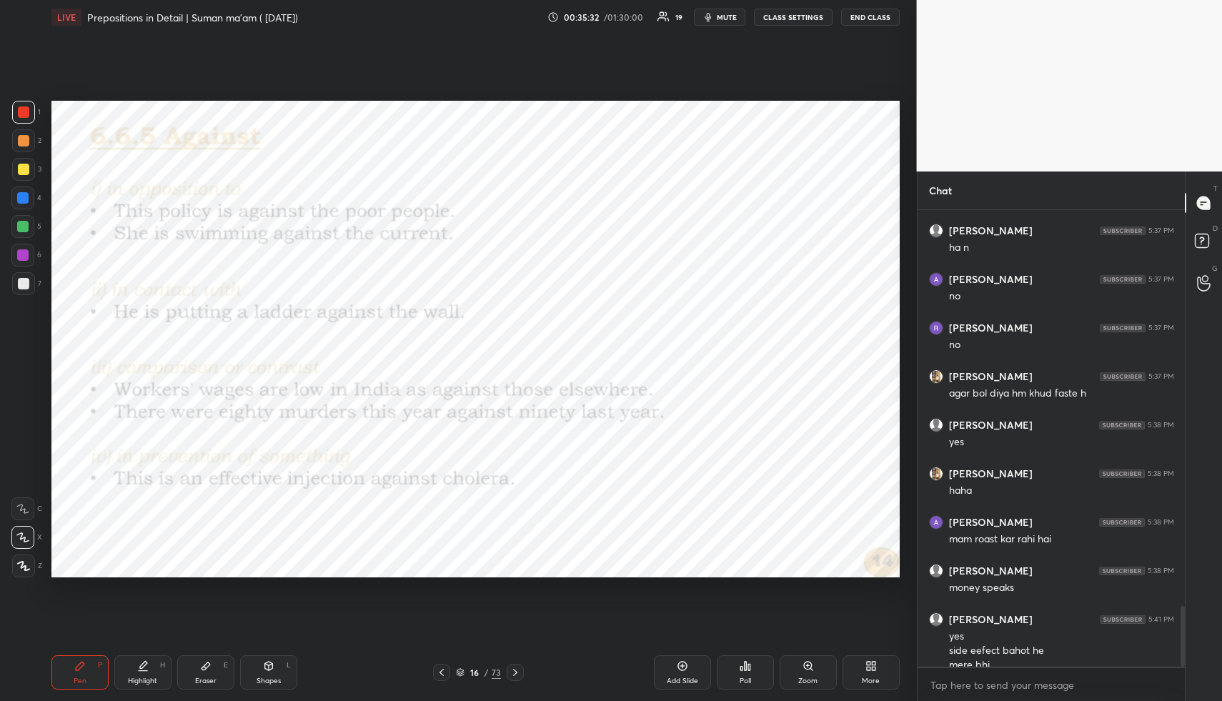
scroll to position [2976, 0]
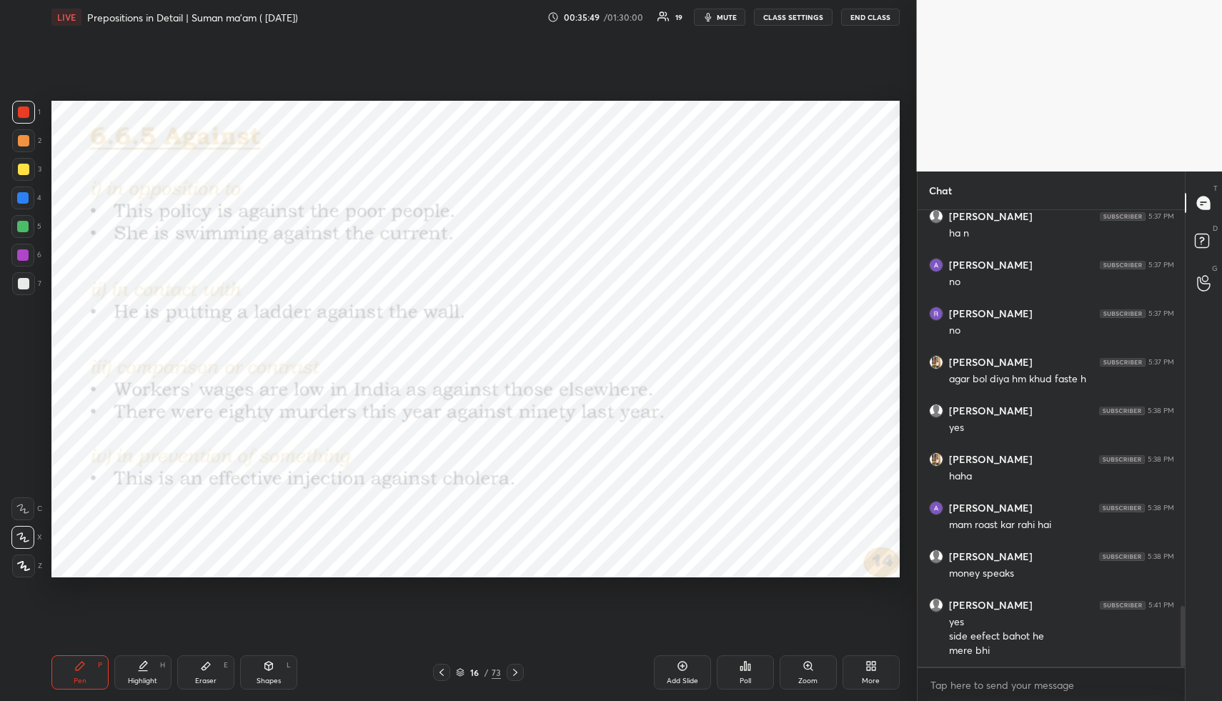
click at [520, 675] on icon at bounding box center [515, 672] width 11 height 11
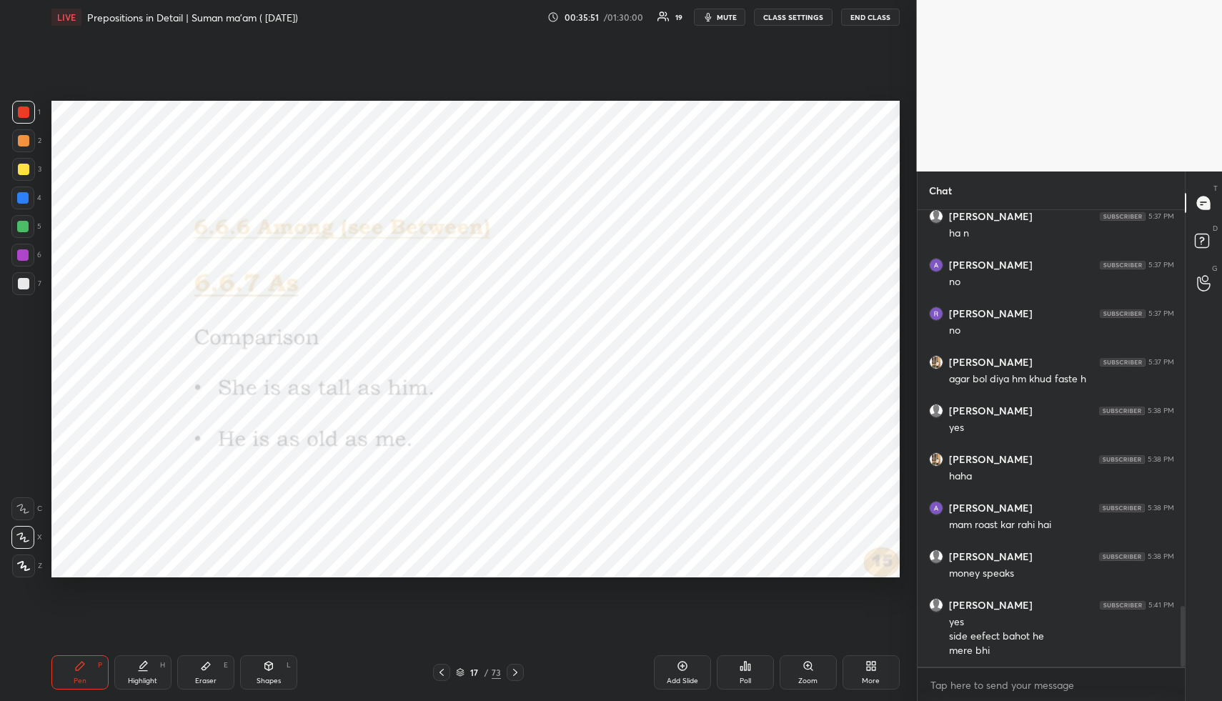
scroll to position [3025, 0]
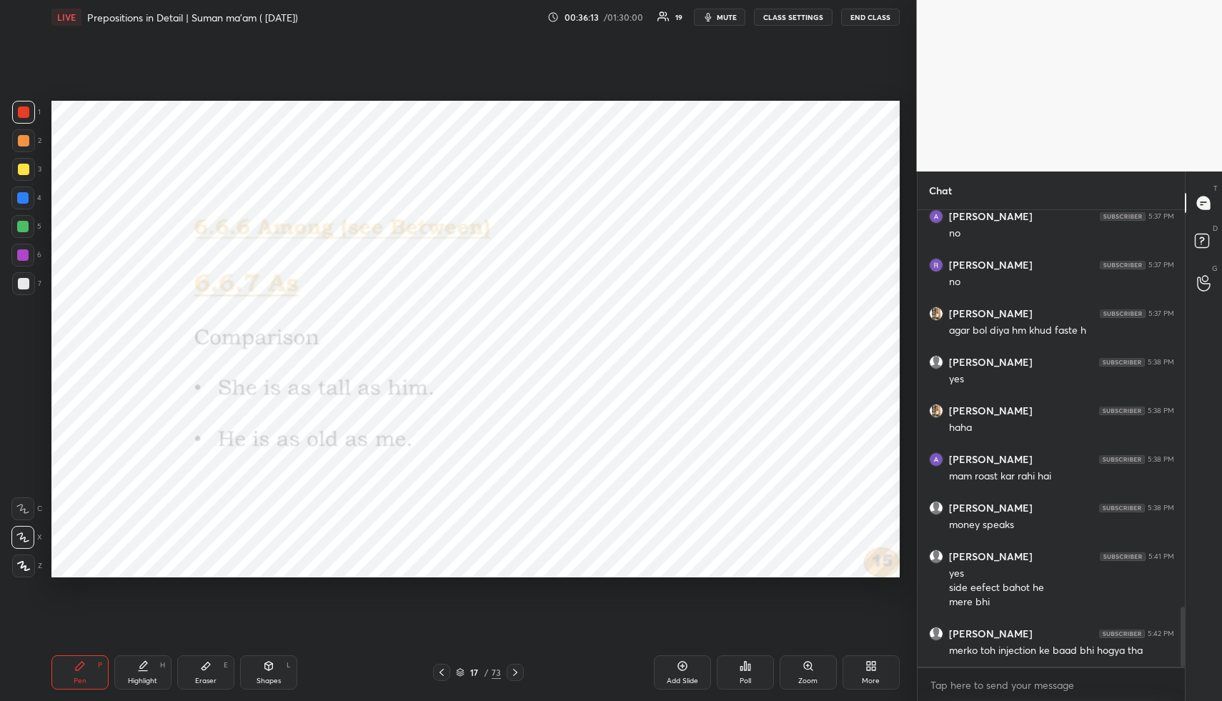
click at [730, 18] on span "mute" at bounding box center [727, 17] width 20 height 10
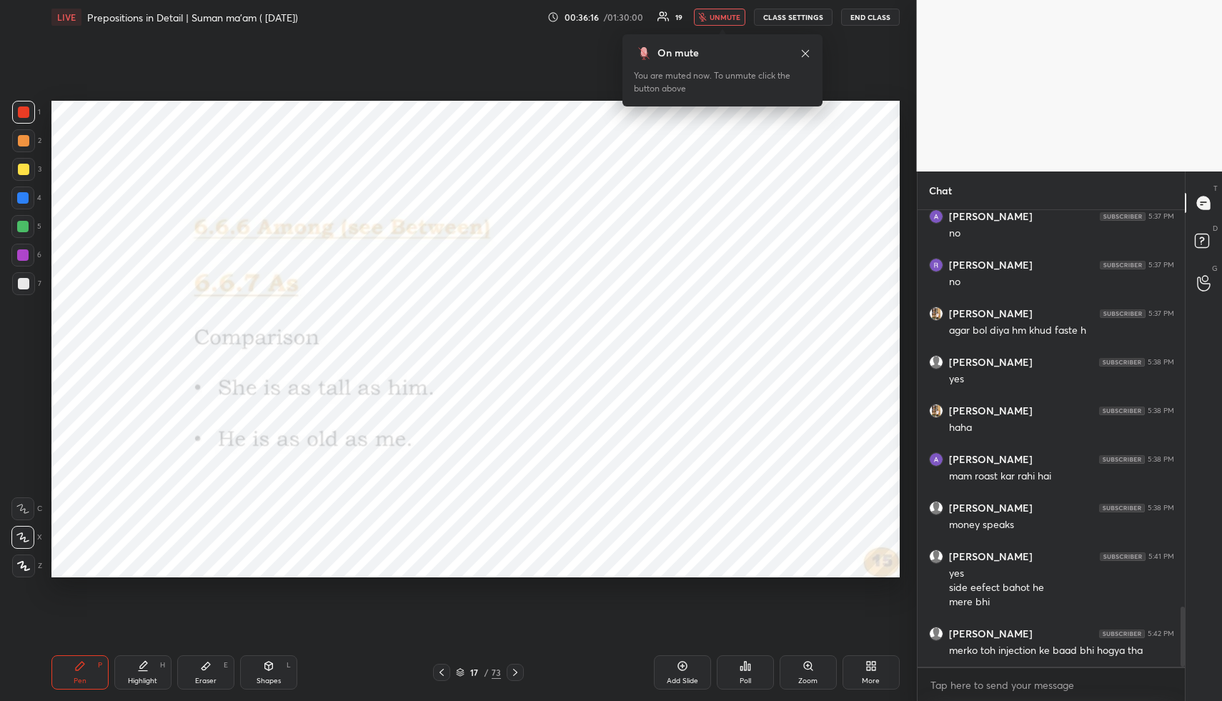
click at [732, 15] on span "unmute" at bounding box center [725, 17] width 31 height 10
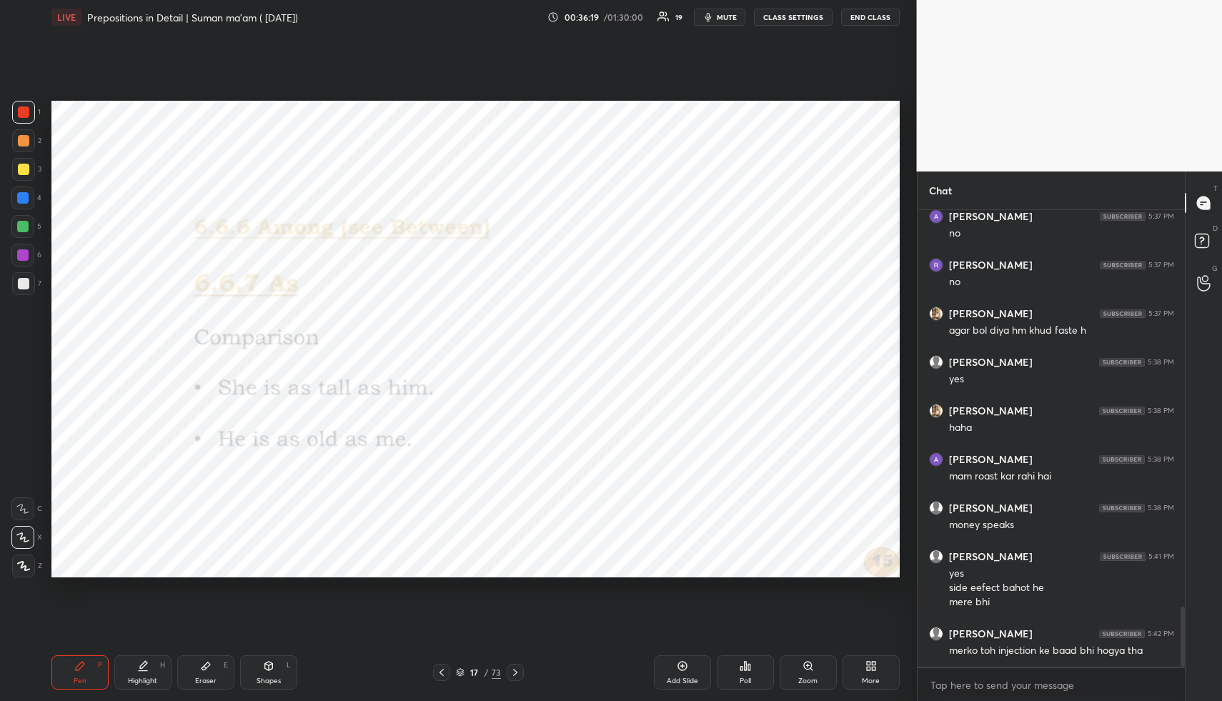
click at [515, 676] on icon at bounding box center [515, 672] width 11 height 11
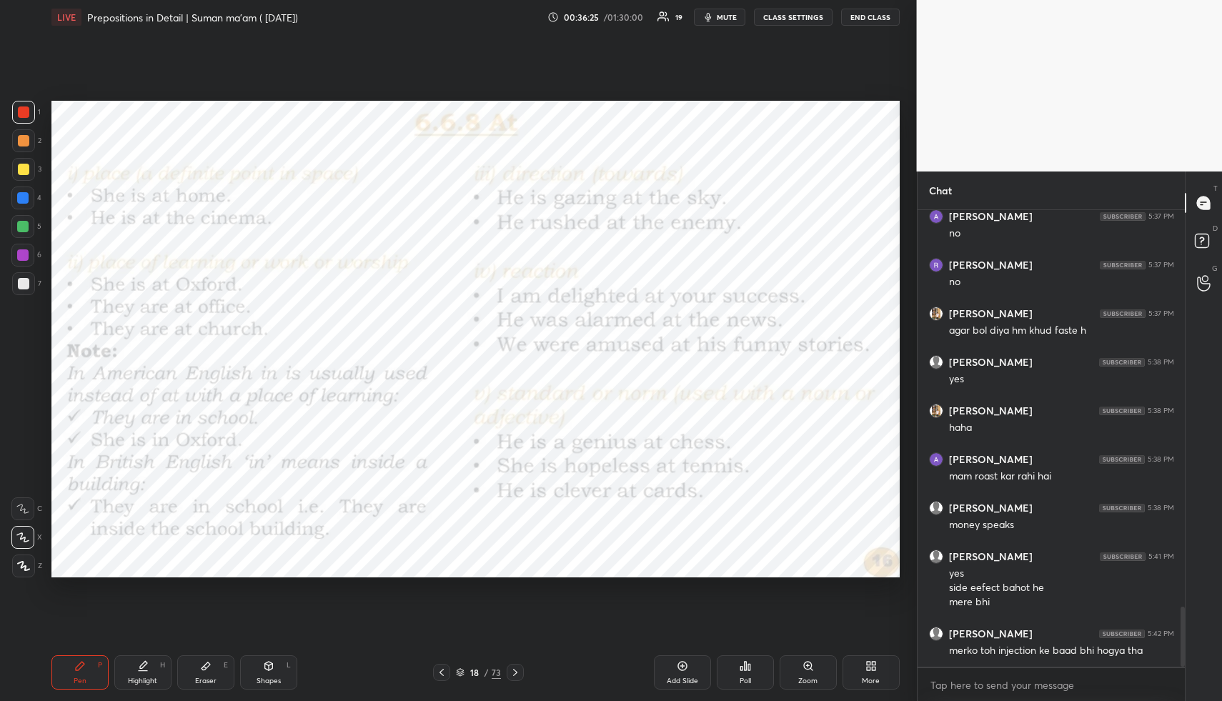
click at [732, 14] on span "mute" at bounding box center [727, 17] width 20 height 10
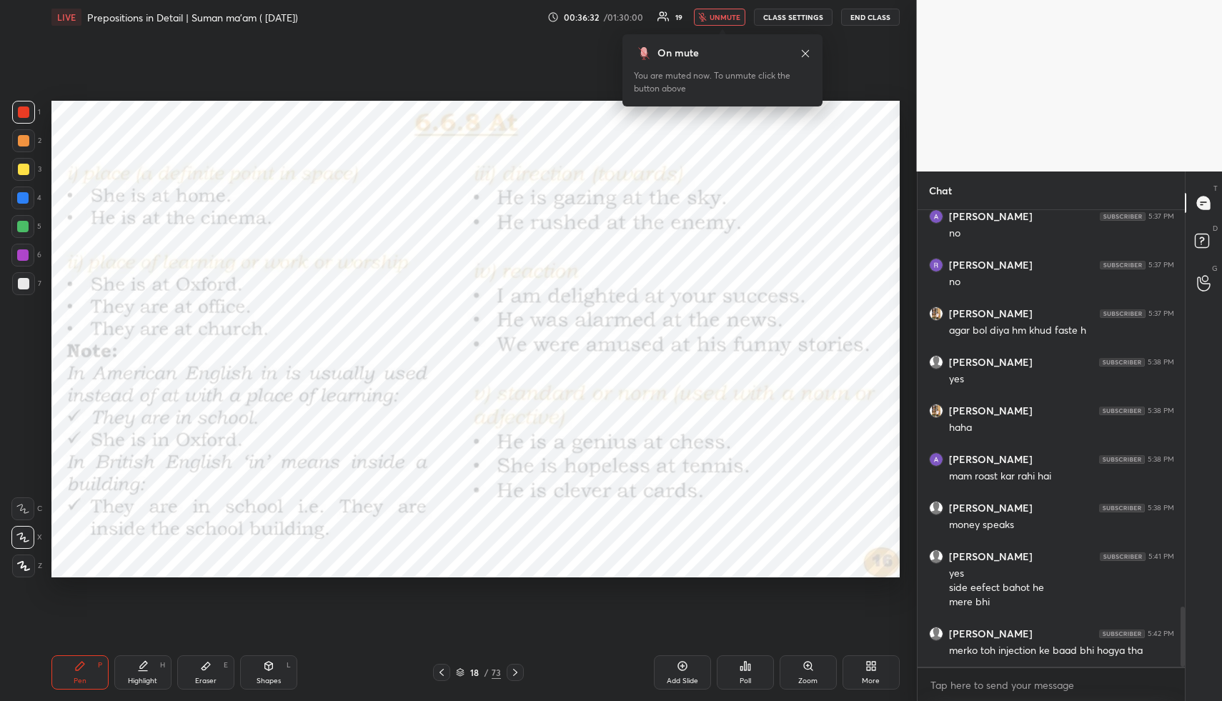
click at [719, 20] on span "unmute" at bounding box center [725, 17] width 31 height 10
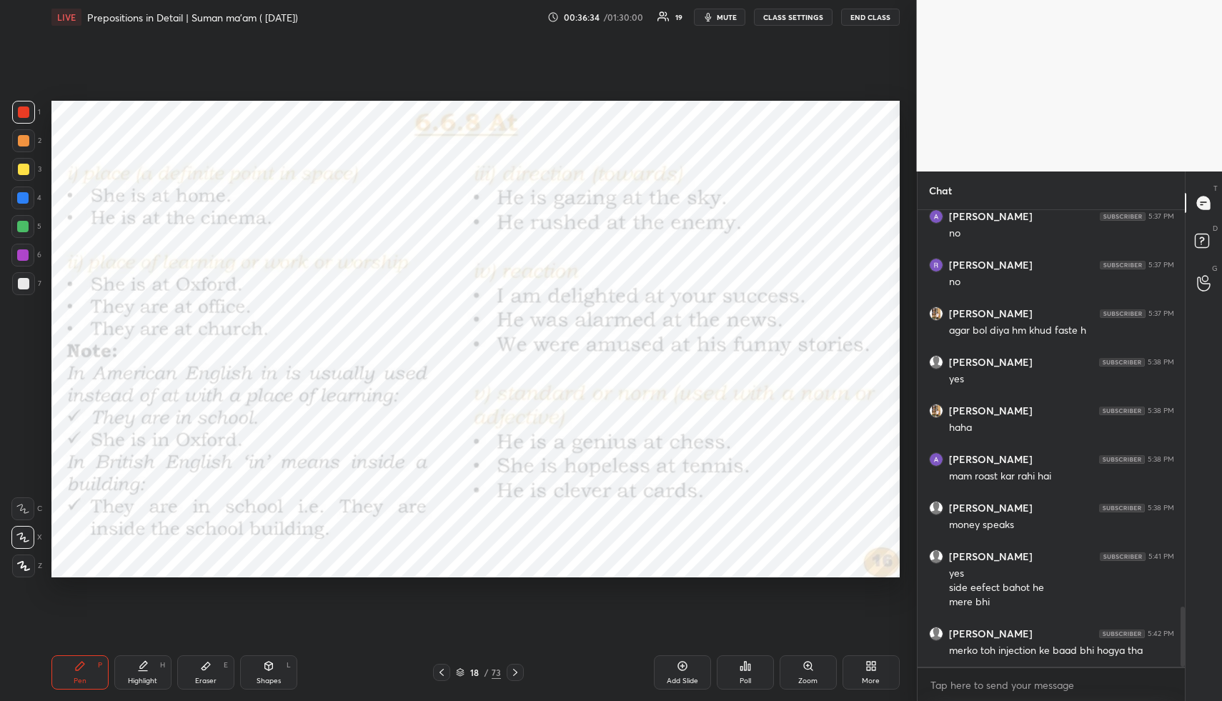
click at [735, 21] on span "mute" at bounding box center [727, 17] width 20 height 10
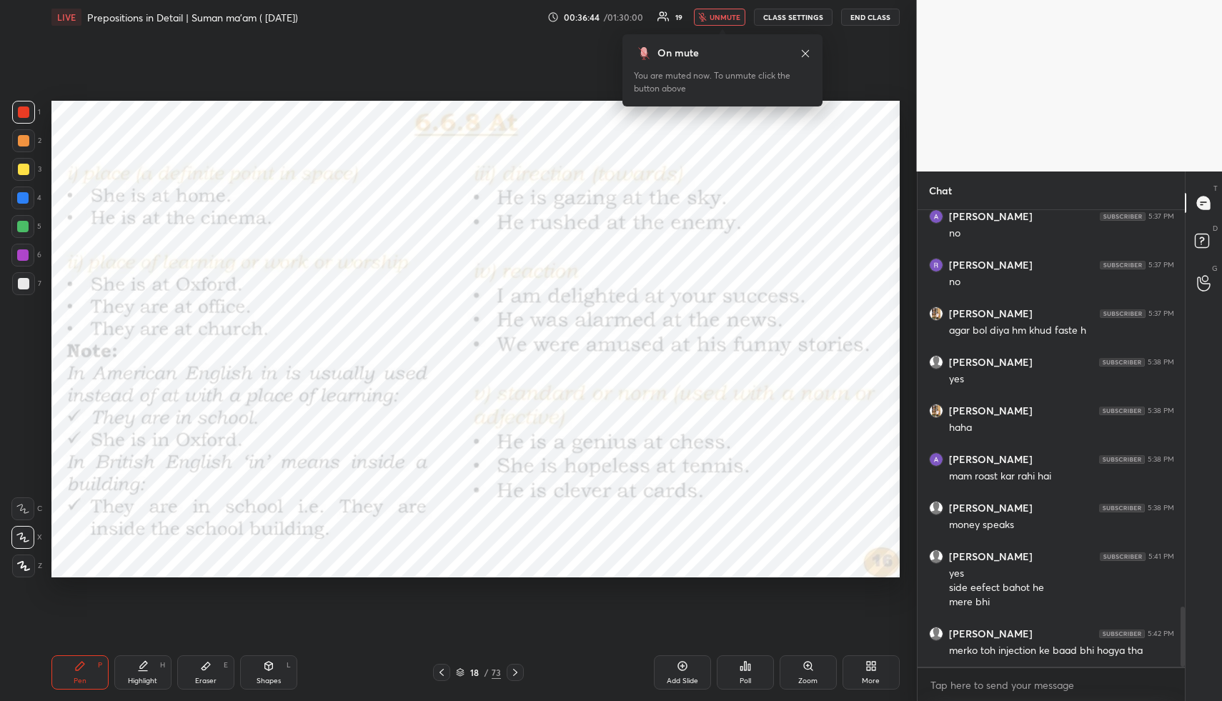
click at [736, 15] on span "unmute" at bounding box center [725, 17] width 31 height 10
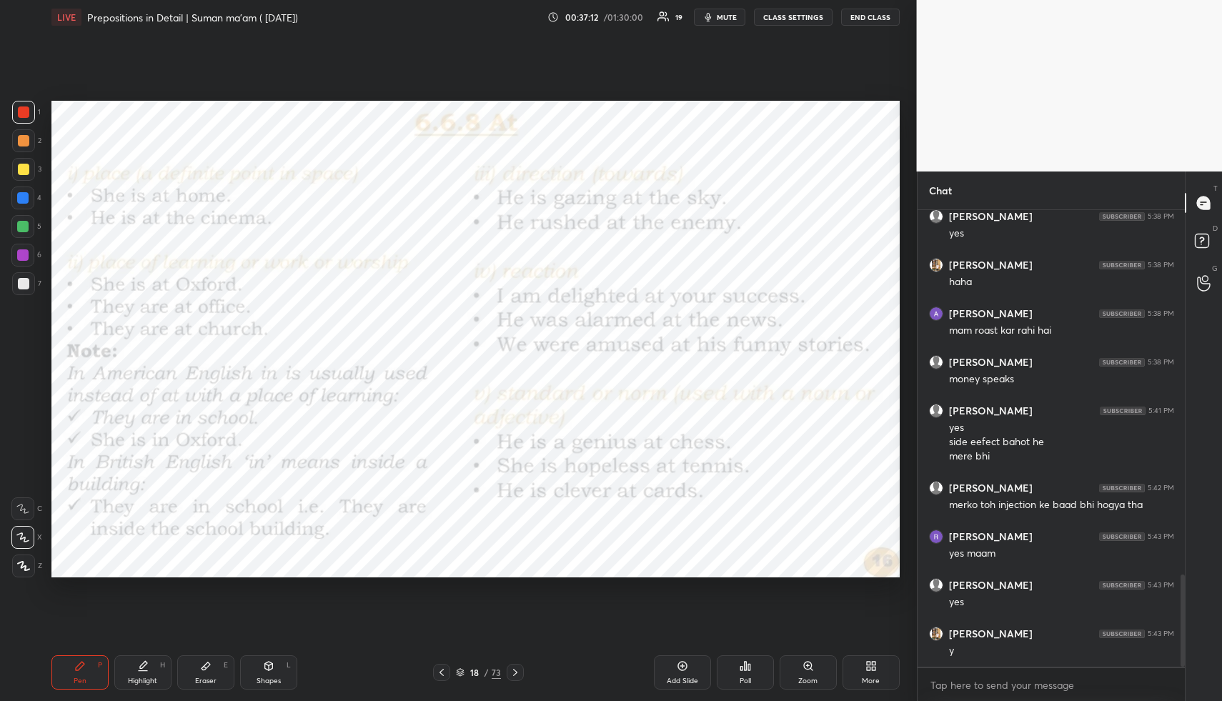
scroll to position [1856, 0]
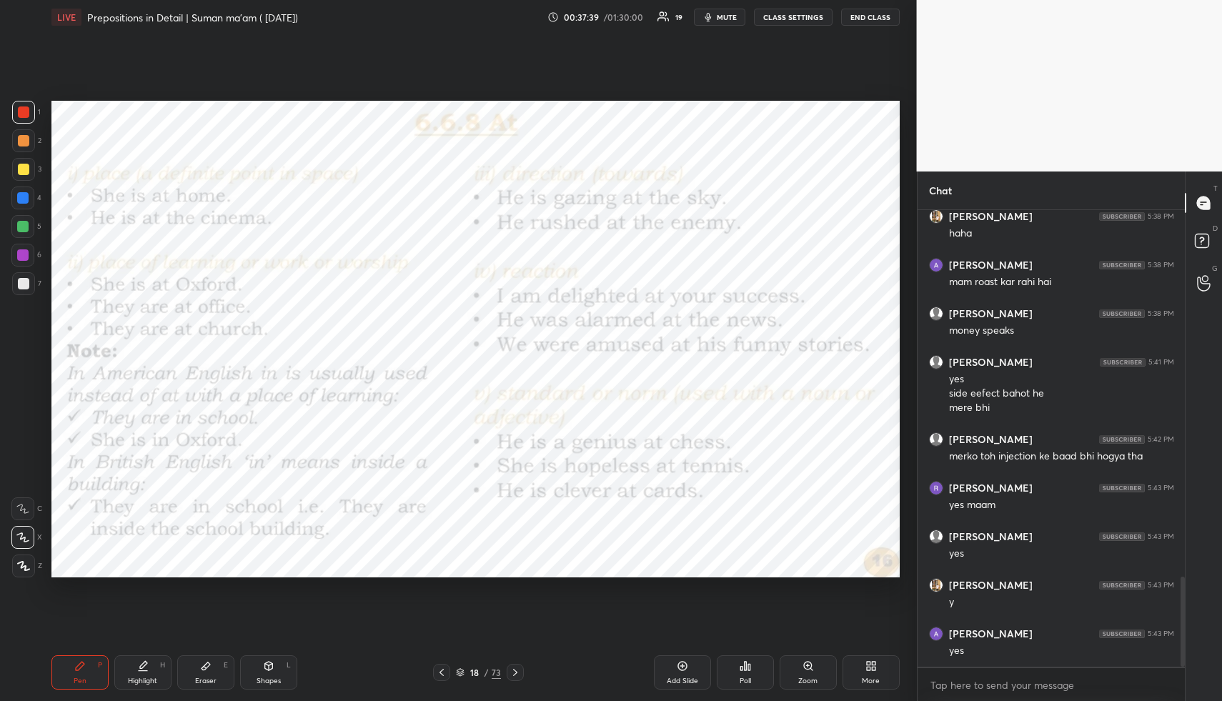
click at [722, 12] on span "mute" at bounding box center [727, 17] width 20 height 10
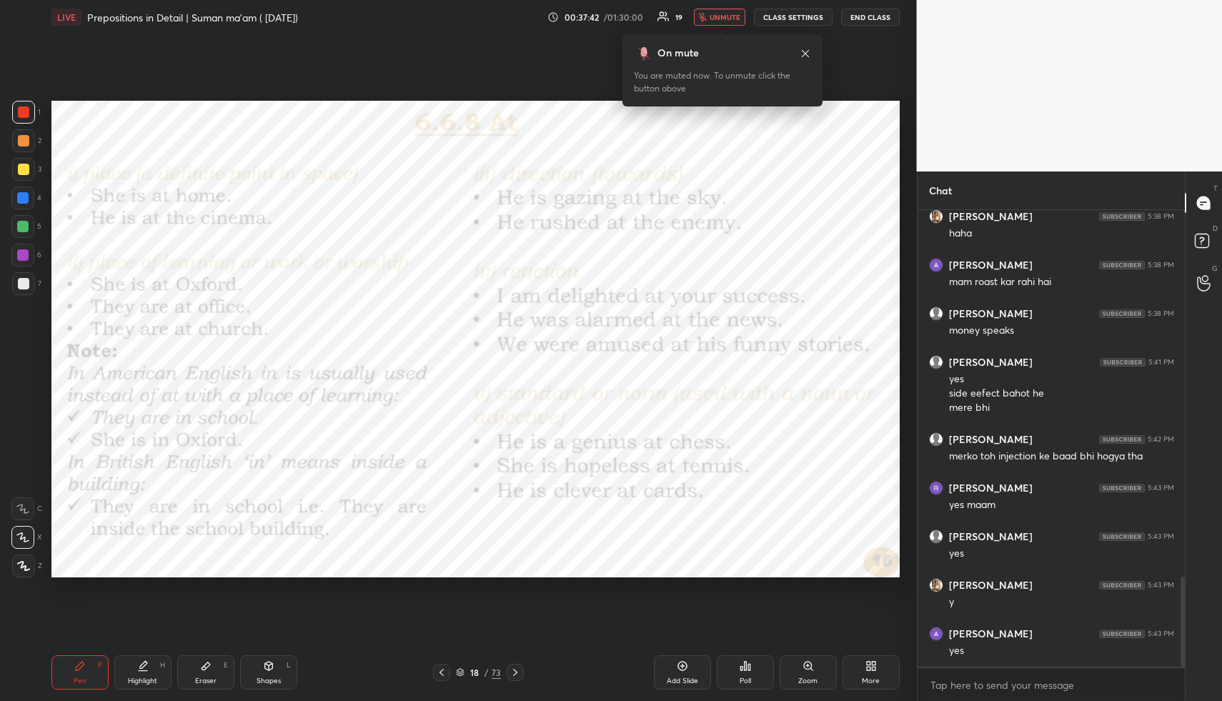
click at [721, 15] on span "unmute" at bounding box center [725, 17] width 31 height 10
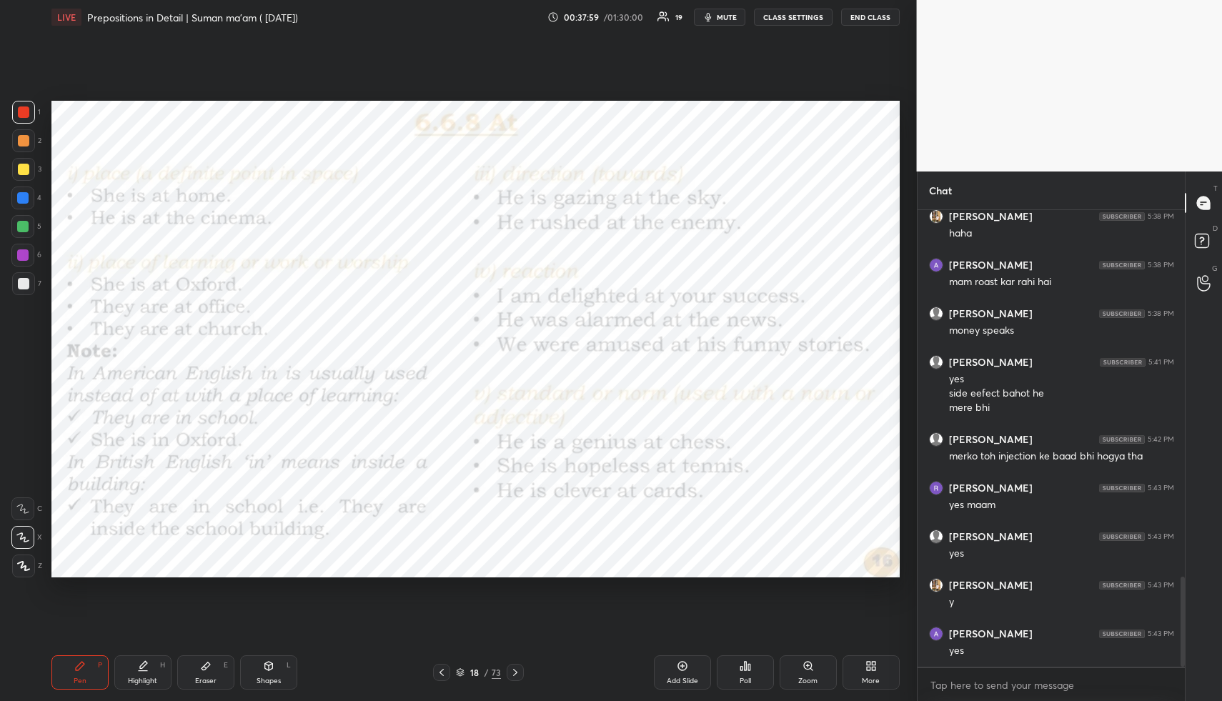
drag, startPoint x: 207, startPoint y: 677, endPoint x: 193, endPoint y: 633, distance: 45.7
click at [206, 677] on div "Eraser" at bounding box center [205, 680] width 21 height 7
click at [25, 542] on div at bounding box center [22, 537] width 23 height 23
click at [79, 677] on div "Pen" at bounding box center [80, 680] width 13 height 7
click at [732, 15] on span "mute" at bounding box center [727, 17] width 20 height 10
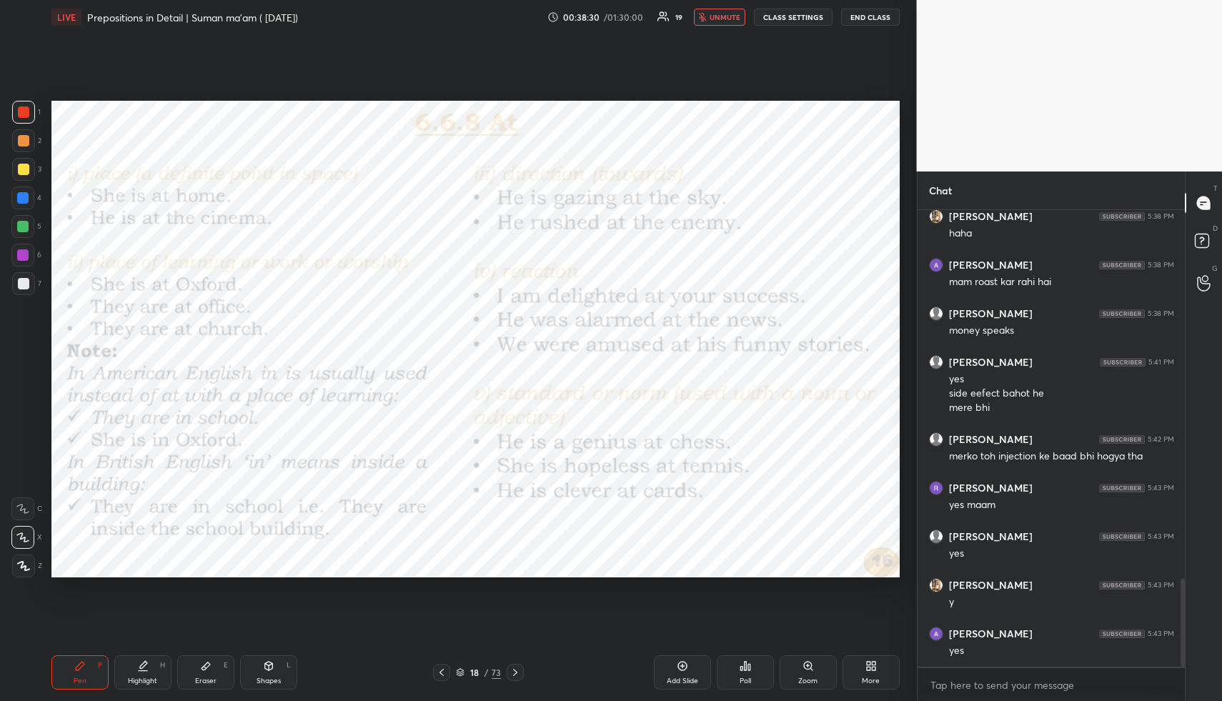
scroll to position [1904, 0]
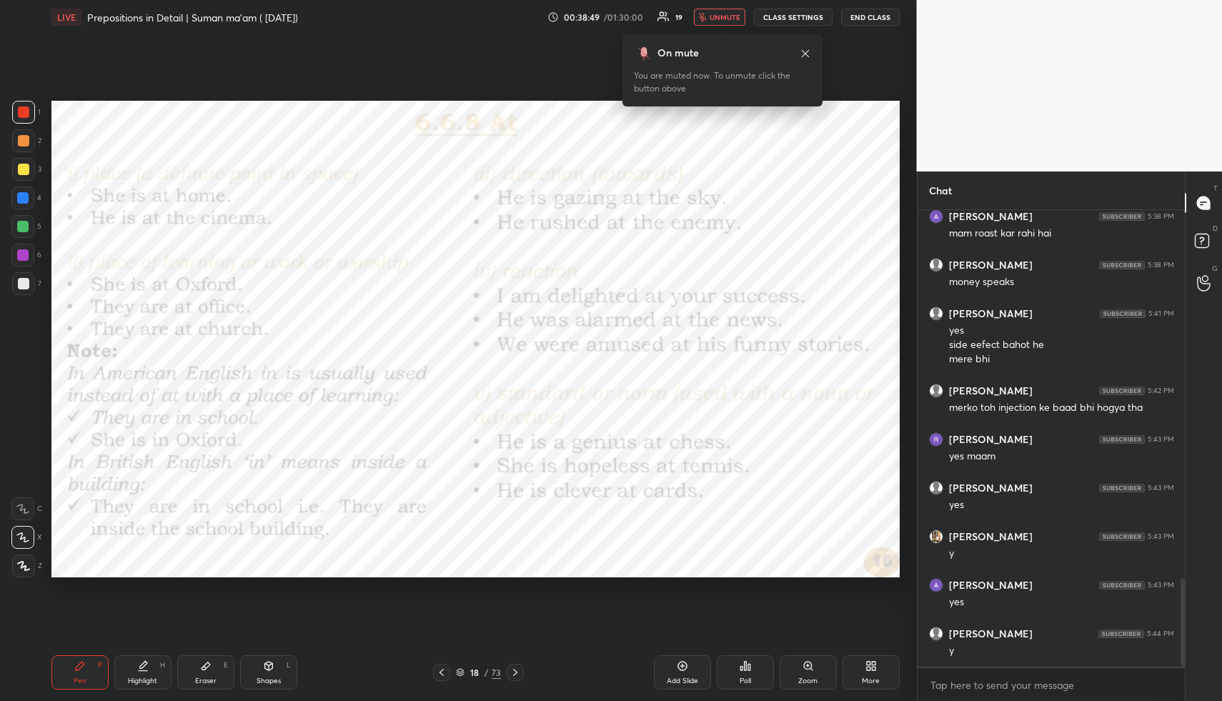
drag, startPoint x: 729, startPoint y: 18, endPoint x: 619, endPoint y: 84, distance: 128.6
click at [729, 18] on span "unmute" at bounding box center [725, 17] width 31 height 10
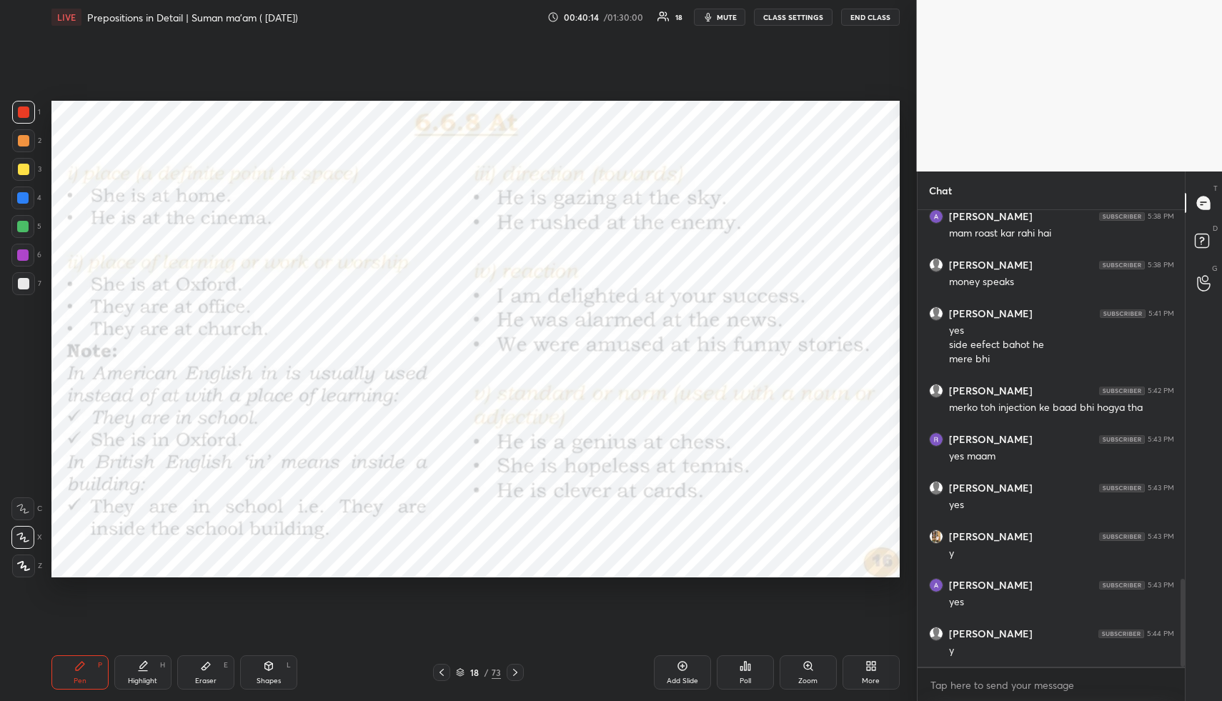
scroll to position [1953, 0]
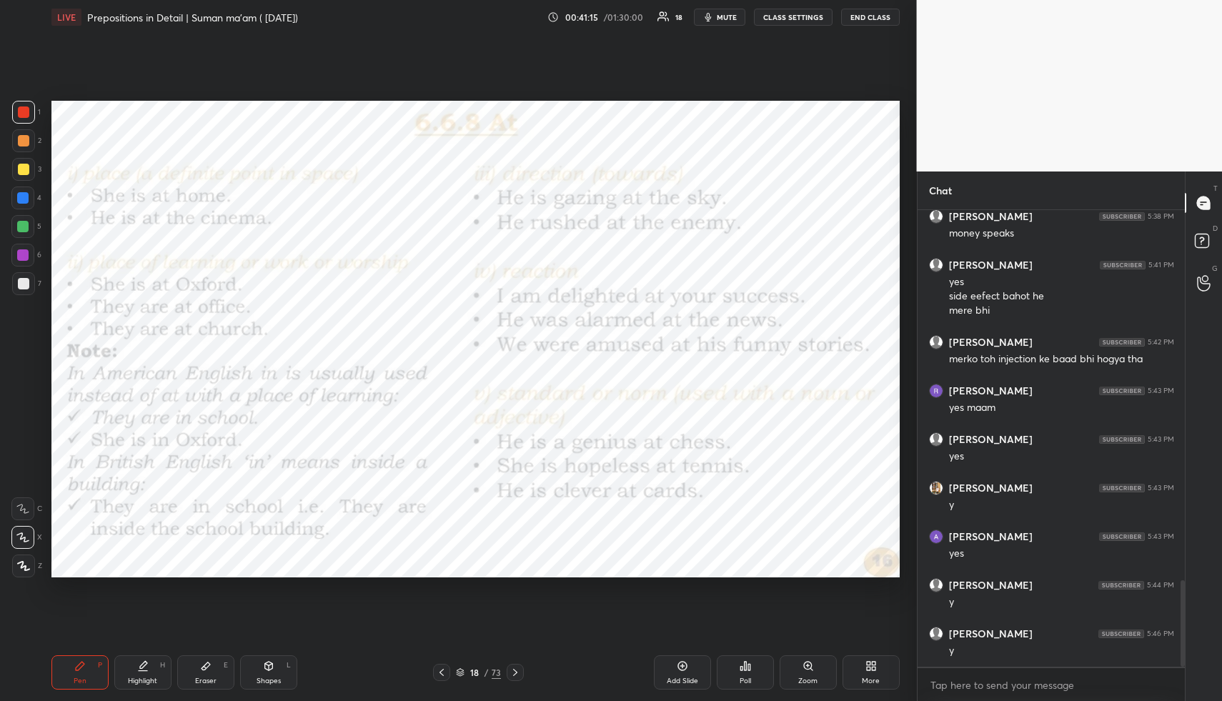
click at [518, 670] on icon at bounding box center [515, 672] width 11 height 11
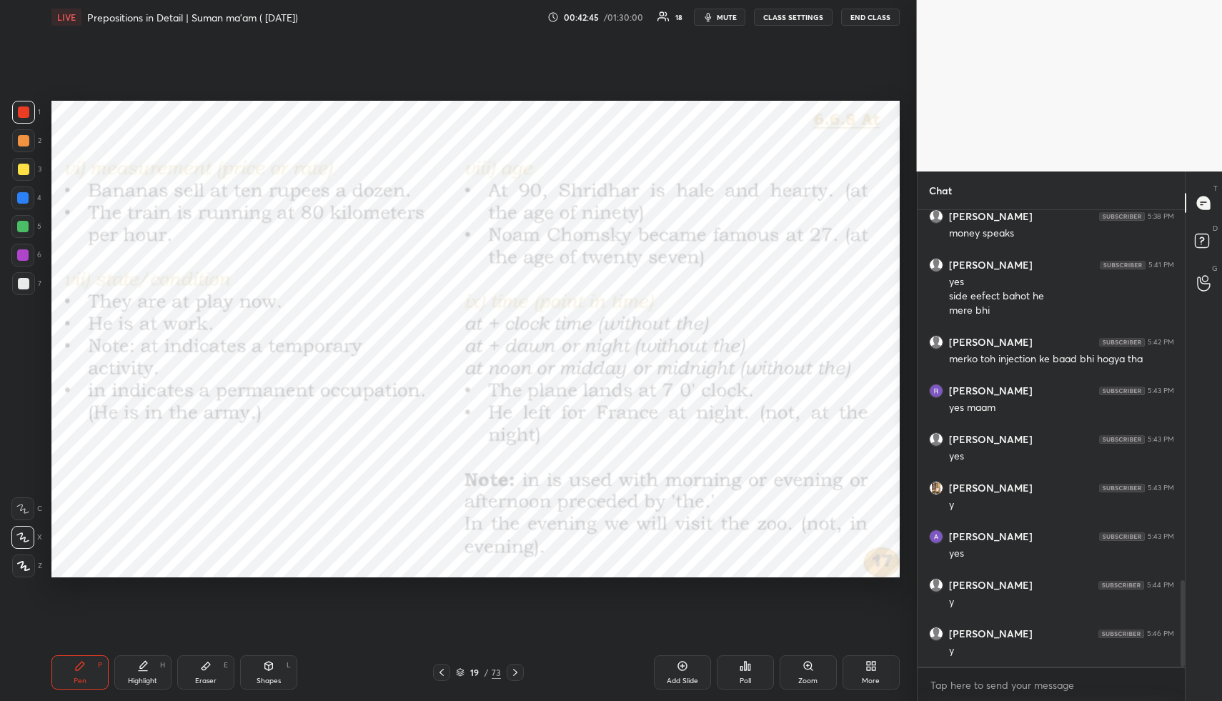
scroll to position [2002, 0]
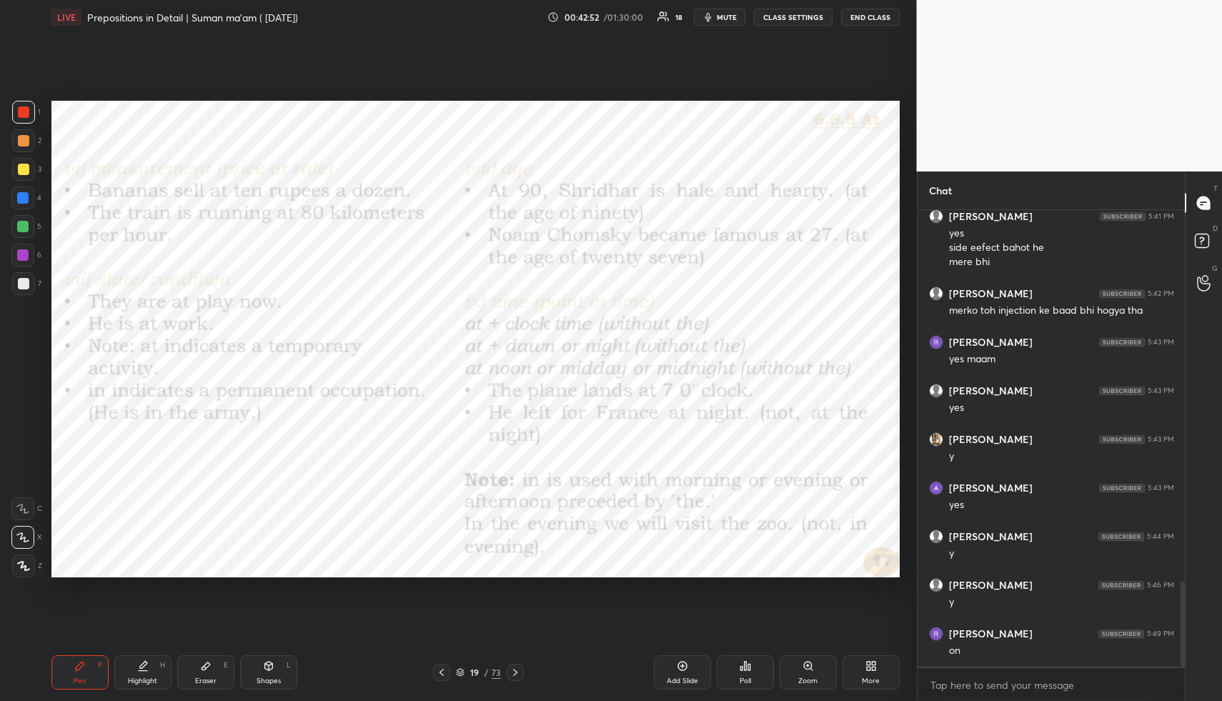
click at [726, 17] on span "mute" at bounding box center [727, 17] width 20 height 10
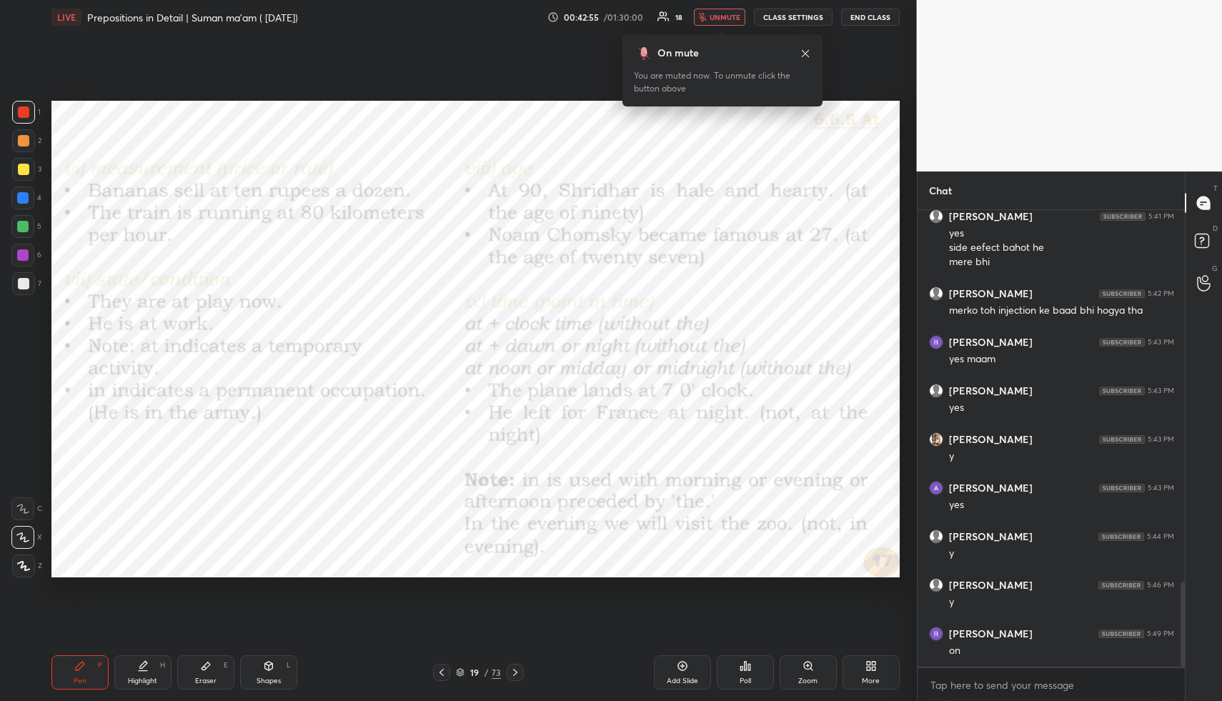
drag, startPoint x: 732, startPoint y: 16, endPoint x: 682, endPoint y: 93, distance: 92.4
click at [732, 15] on span "unmute" at bounding box center [725, 17] width 31 height 10
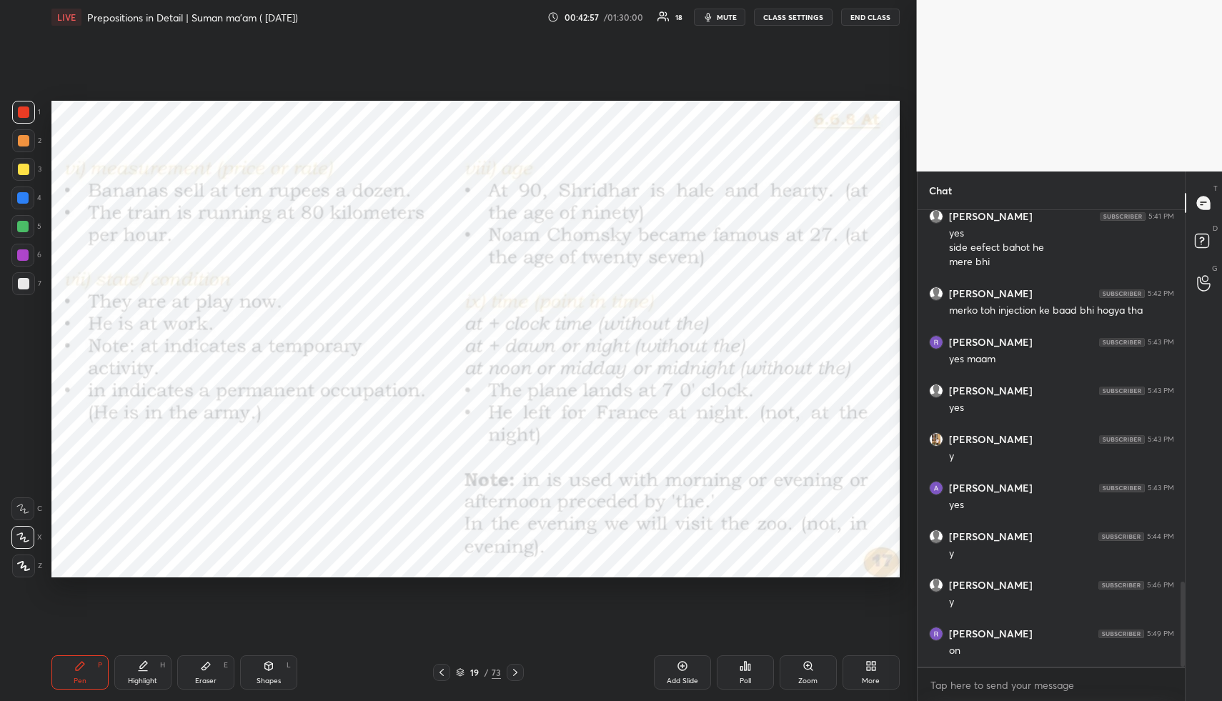
scroll to position [2050, 0]
click at [517, 677] on icon at bounding box center [515, 672] width 11 height 11
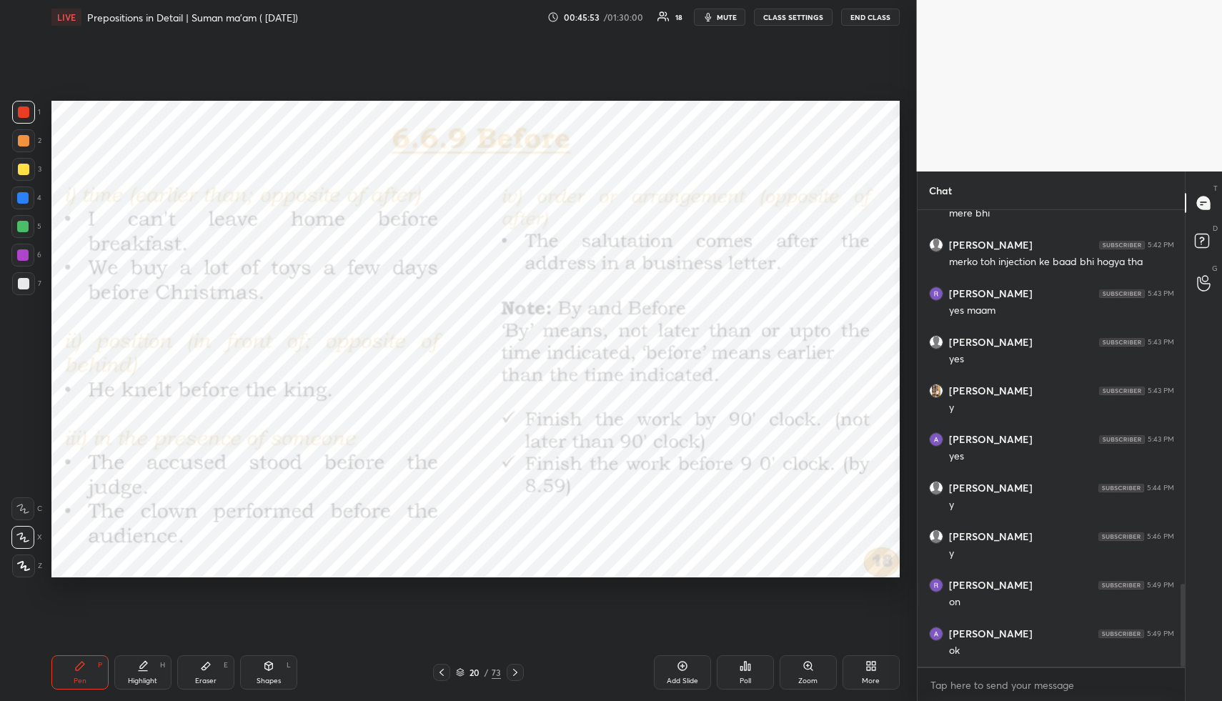
scroll to position [2099, 0]
click at [717, 14] on button "mute" at bounding box center [719, 17] width 51 height 17
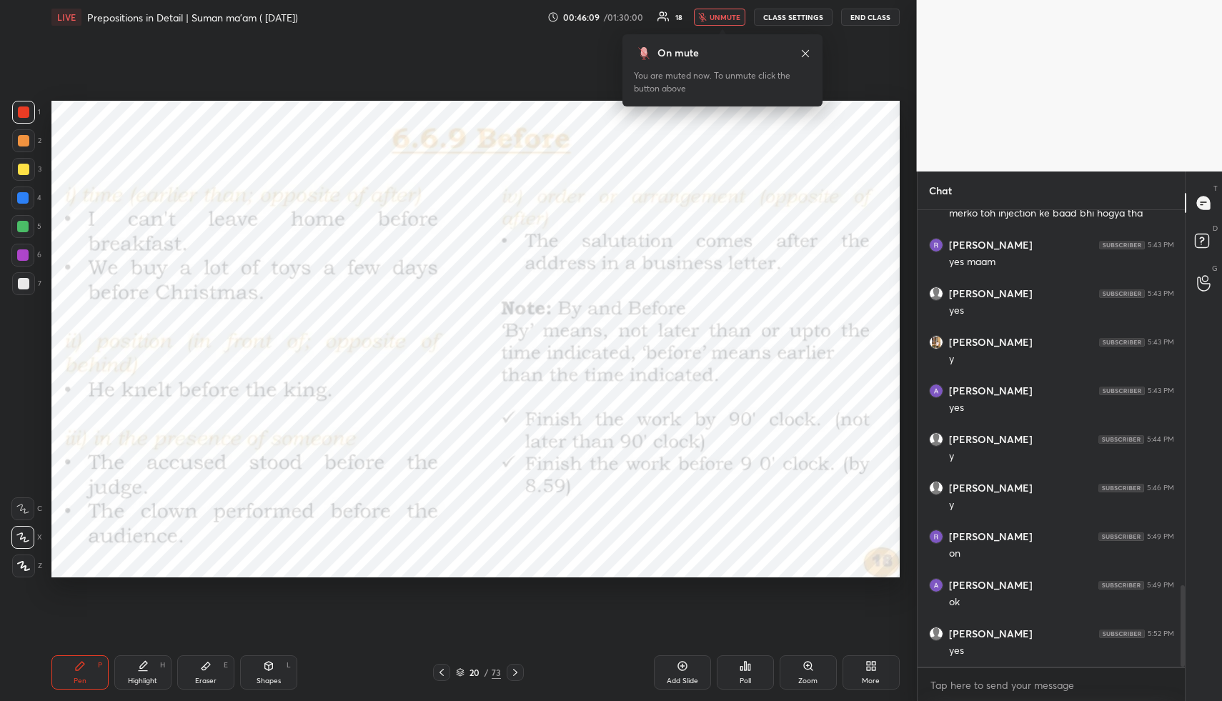
click at [724, 14] on span "unmute" at bounding box center [725, 17] width 31 height 10
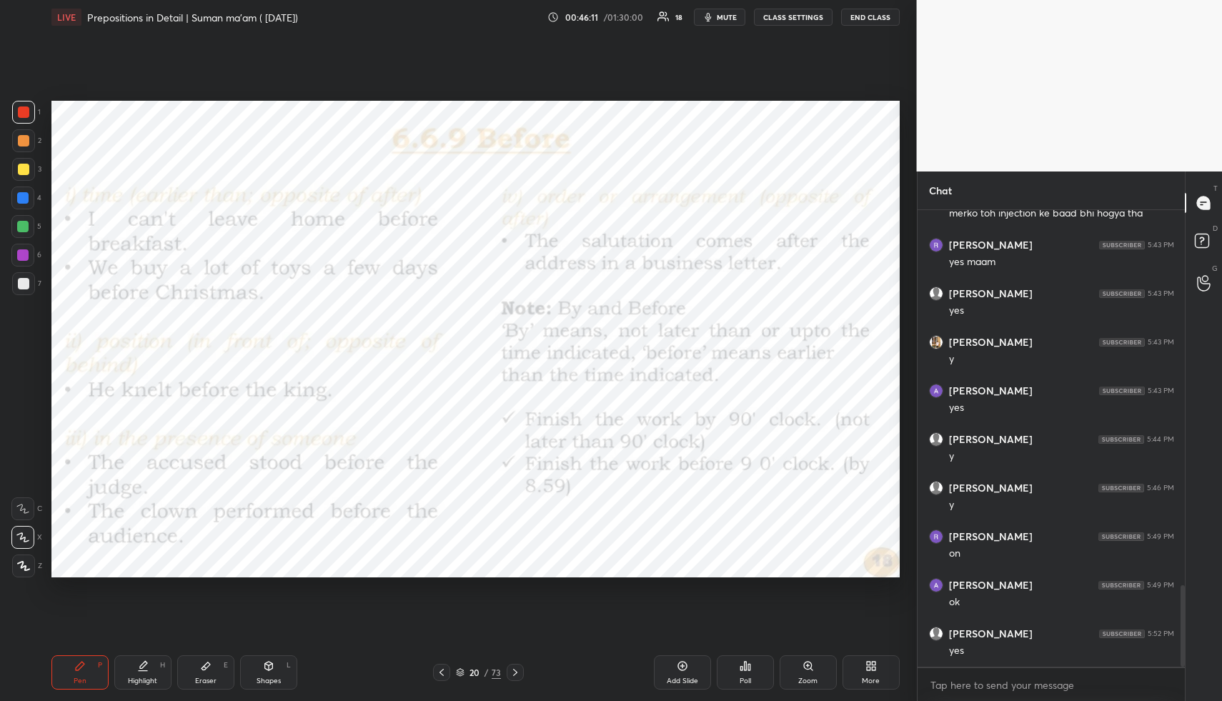
scroll to position [2147, 0]
click at [517, 668] on icon at bounding box center [515, 672] width 11 height 11
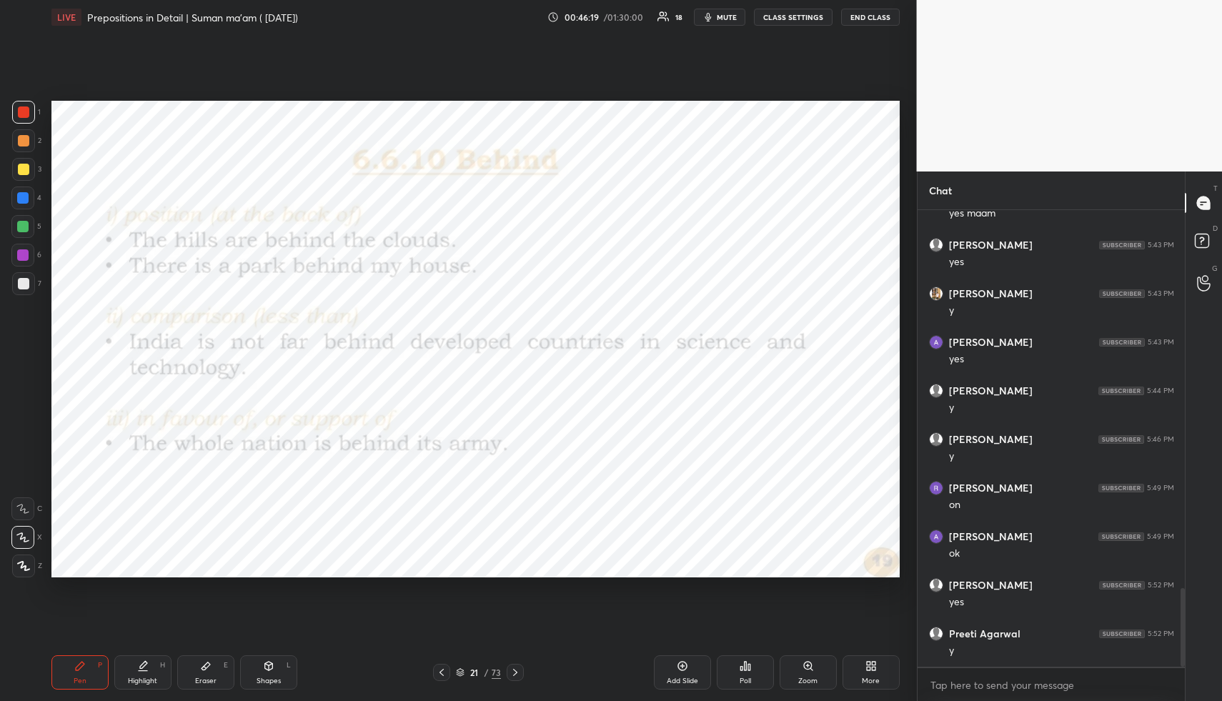
scroll to position [2196, 0]
drag, startPoint x: 514, startPoint y: 666, endPoint x: 496, endPoint y: 623, distance: 46.5
click at [514, 665] on div at bounding box center [515, 672] width 17 height 17
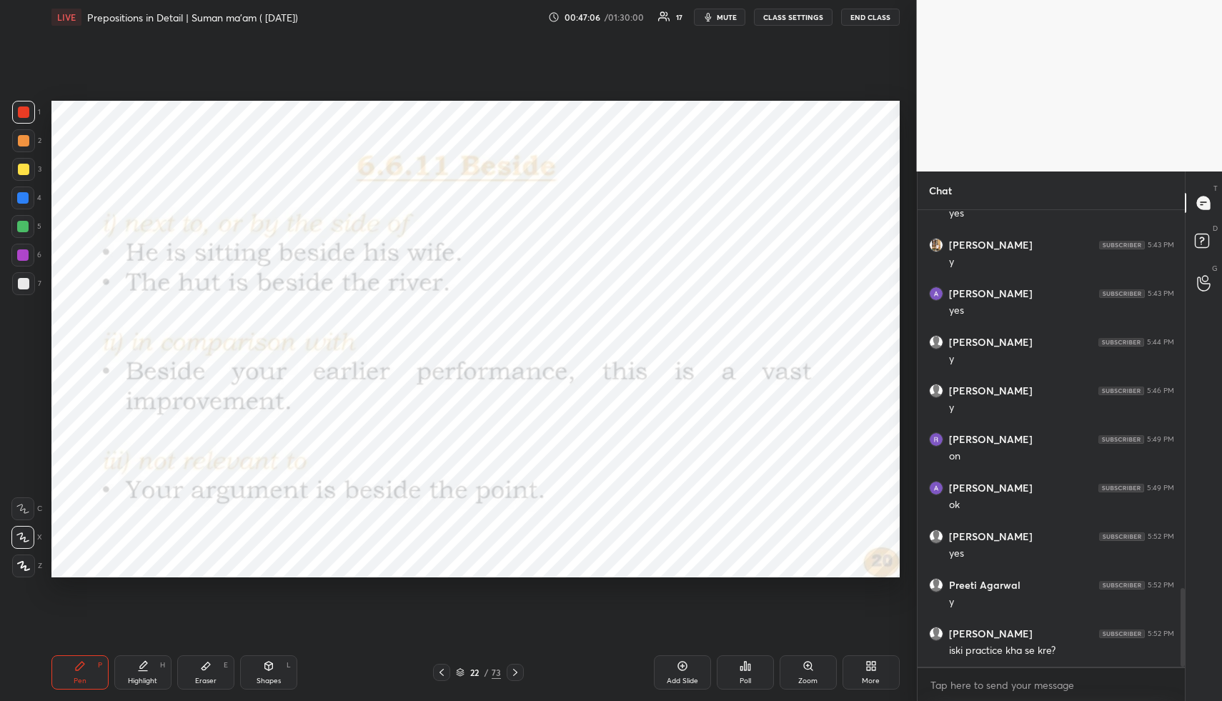
click at [520, 667] on icon at bounding box center [515, 672] width 11 height 11
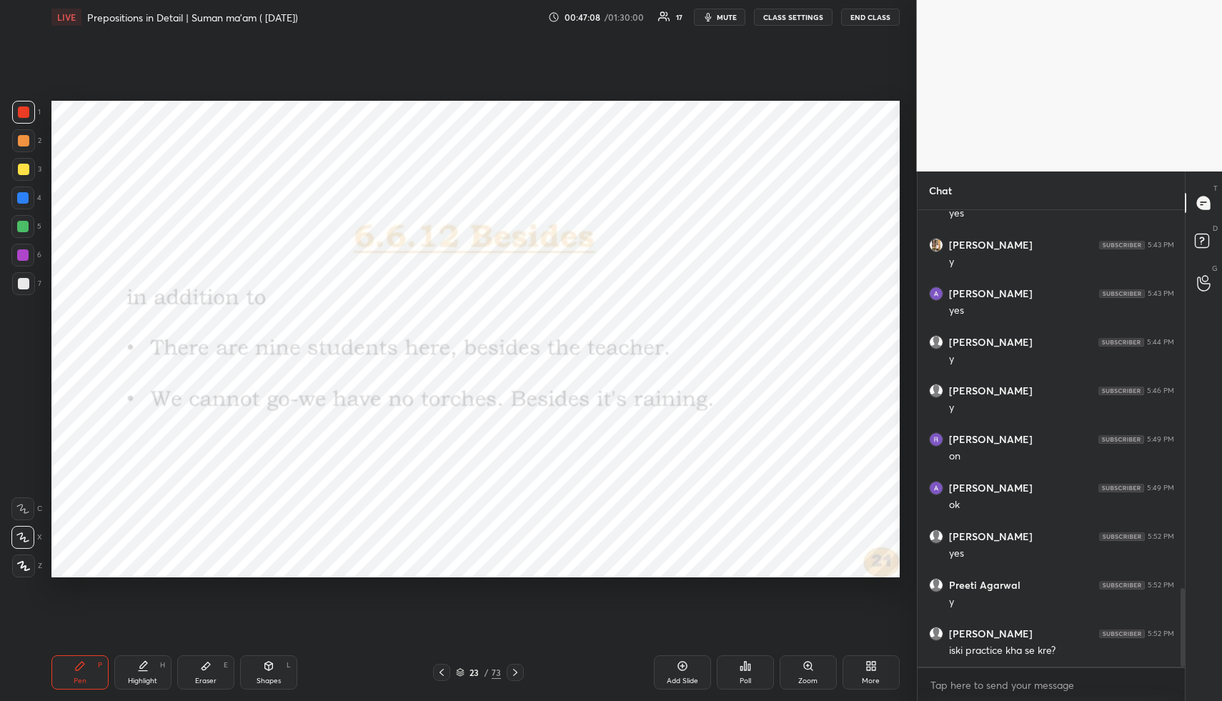
drag, startPoint x: 444, startPoint y: 670, endPoint x: 428, endPoint y: 613, distance: 59.5
click at [444, 670] on icon at bounding box center [441, 672] width 11 height 11
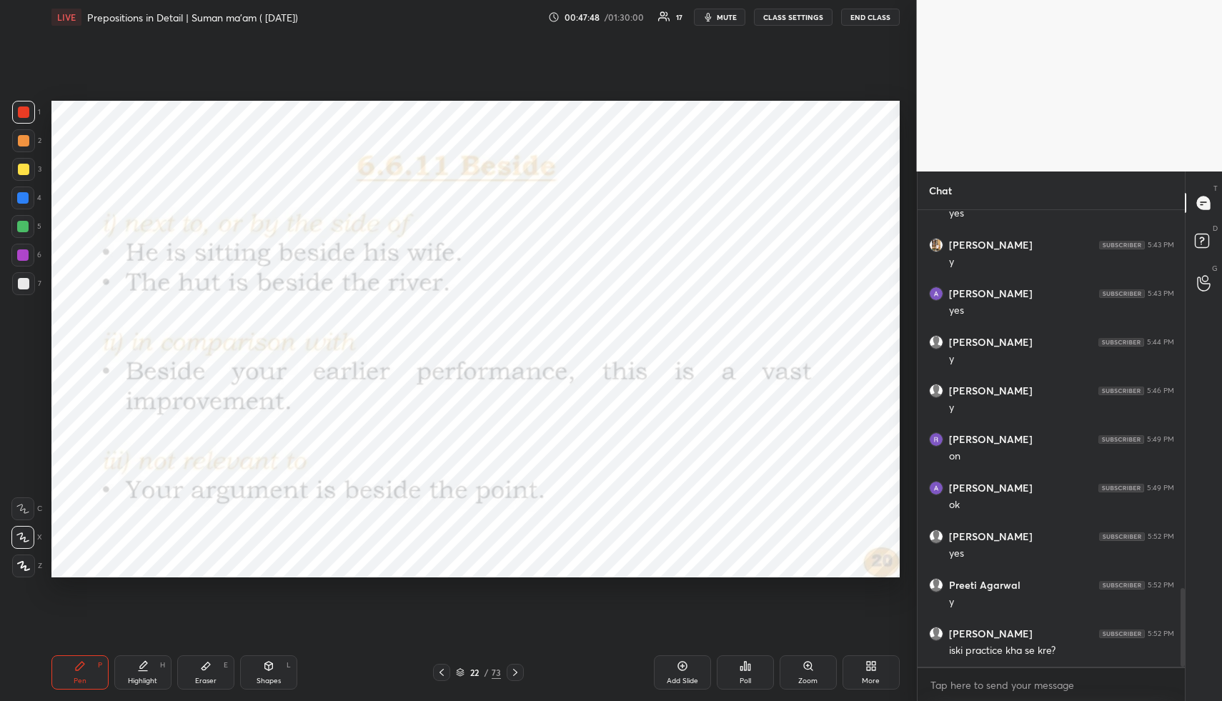
drag, startPoint x: 520, startPoint y: 667, endPoint x: 481, endPoint y: 585, distance: 91.4
click at [520, 667] on icon at bounding box center [515, 672] width 11 height 11
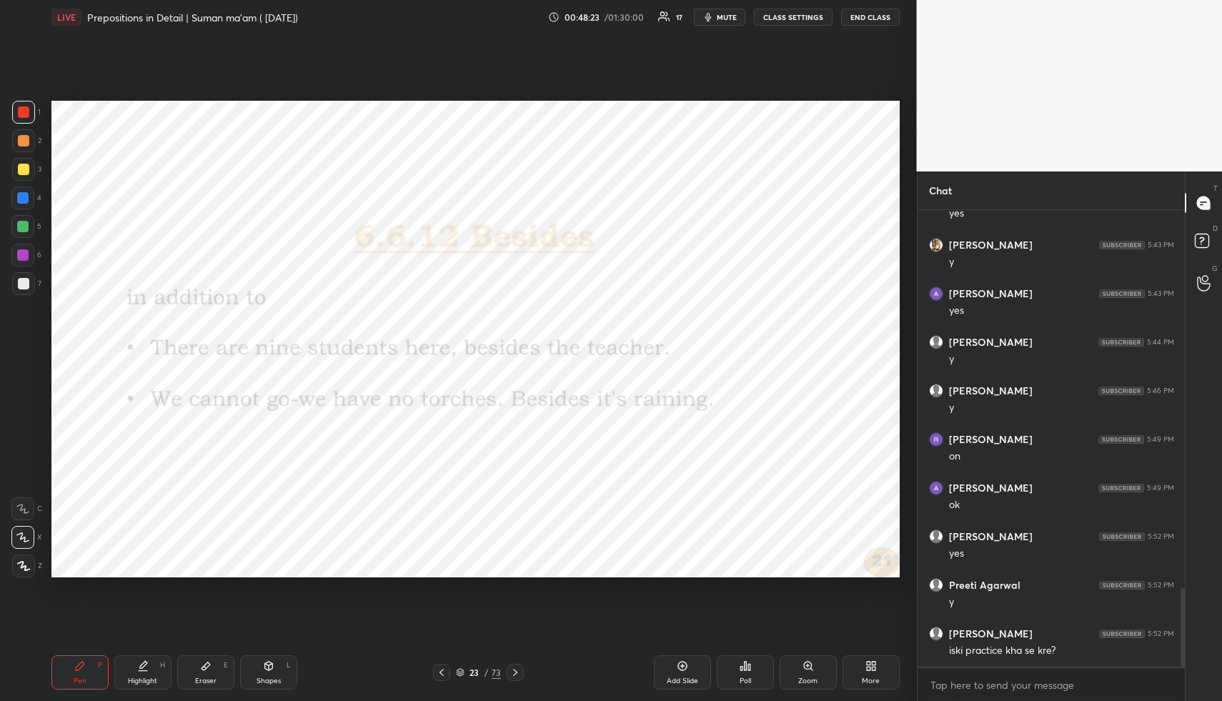
click at [710, 17] on icon "button" at bounding box center [708, 17] width 6 height 9
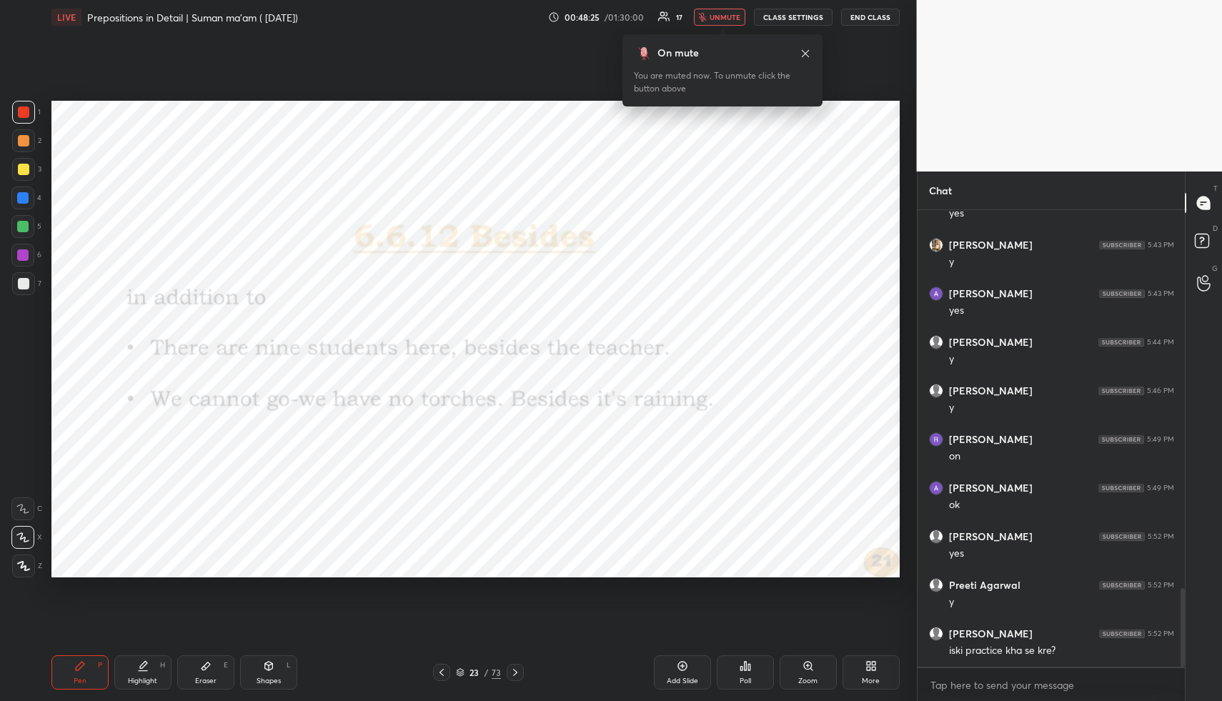
click at [727, 17] on span "unmute" at bounding box center [725, 17] width 31 height 10
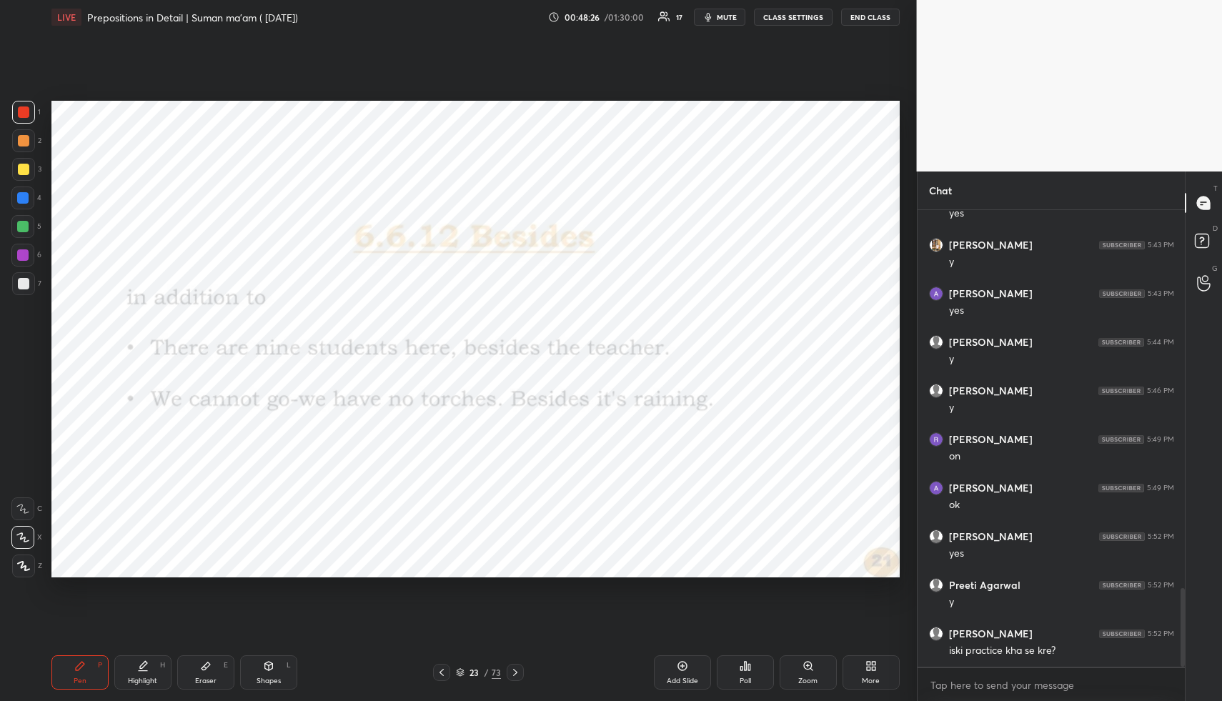
click at [515, 670] on icon at bounding box center [515, 672] width 11 height 11
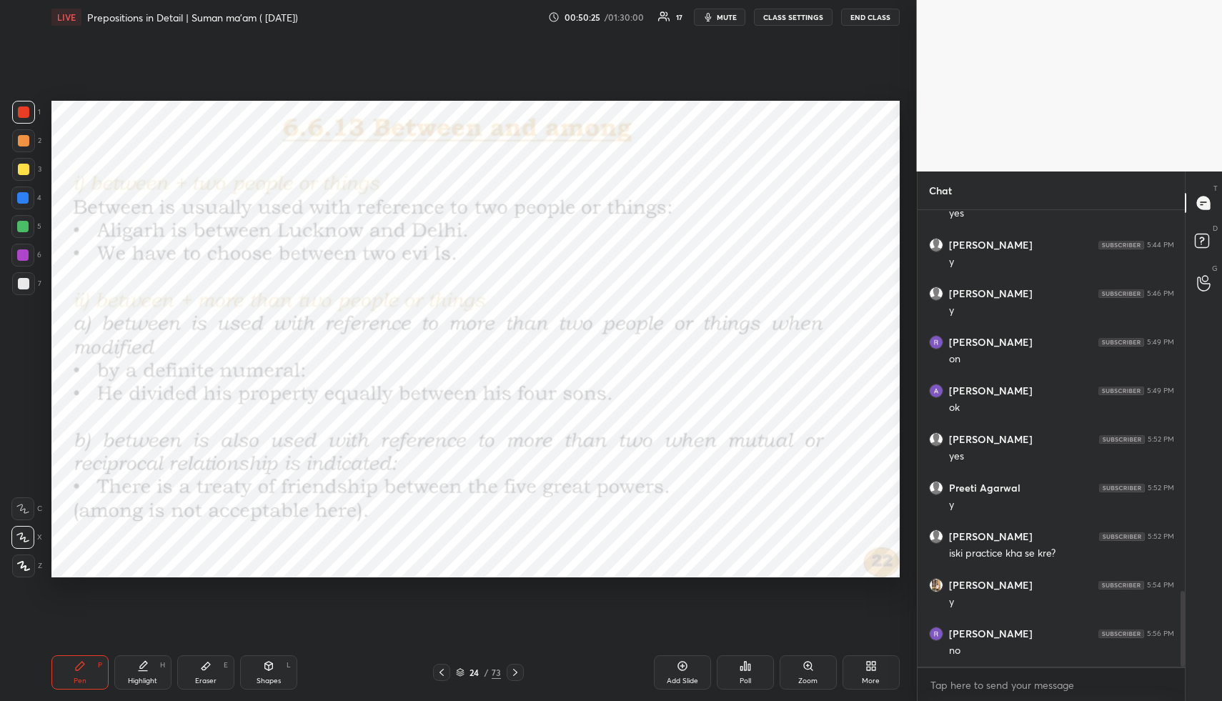
scroll to position [2342, 0]
click at [515, 673] on icon at bounding box center [515, 672] width 11 height 11
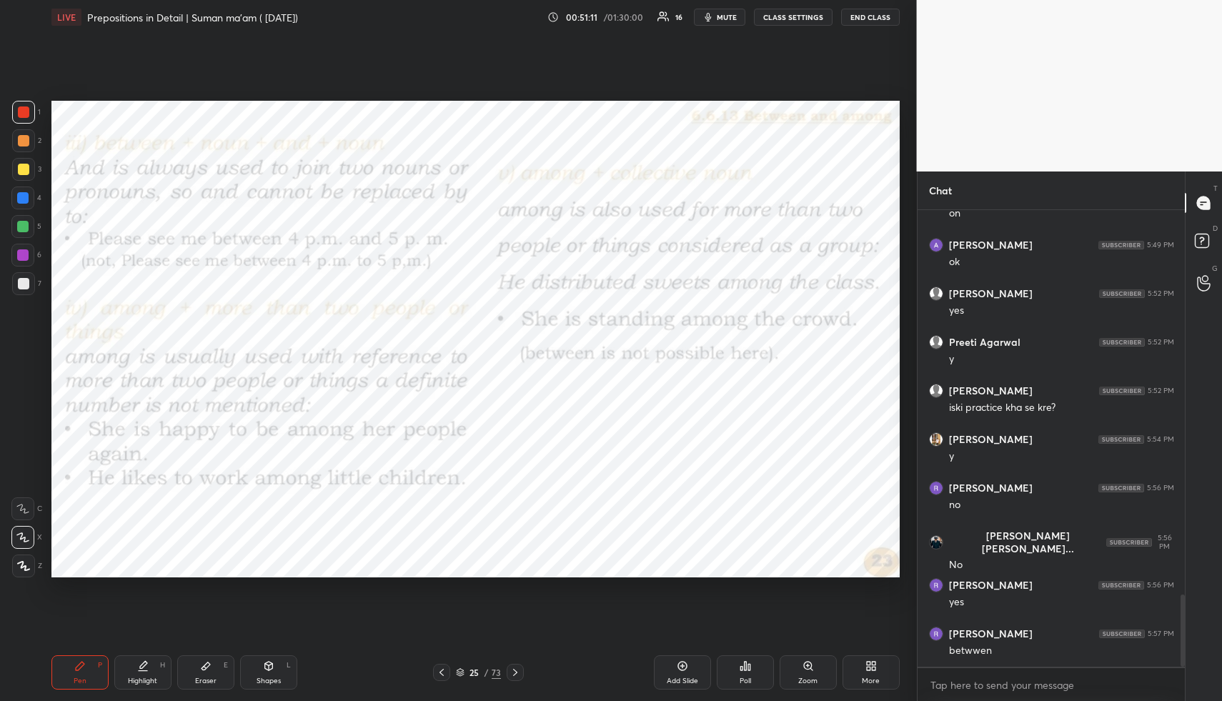
scroll to position [2491, 0]
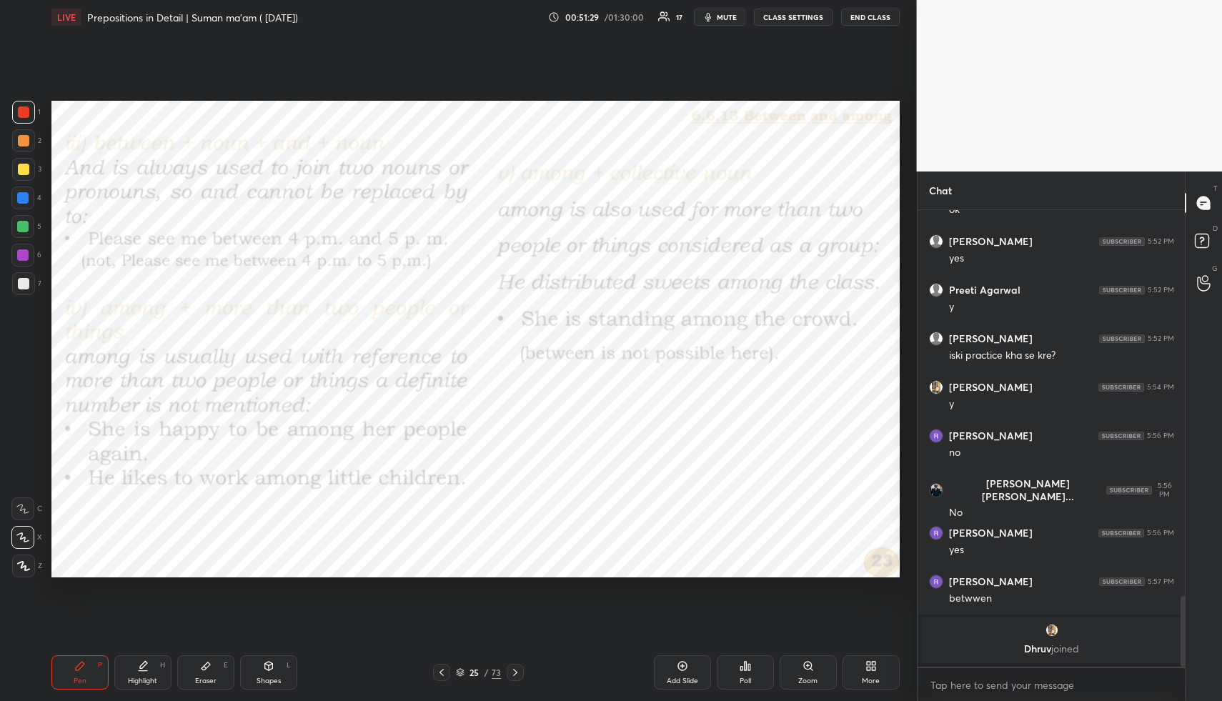
click at [516, 667] on icon at bounding box center [515, 672] width 11 height 11
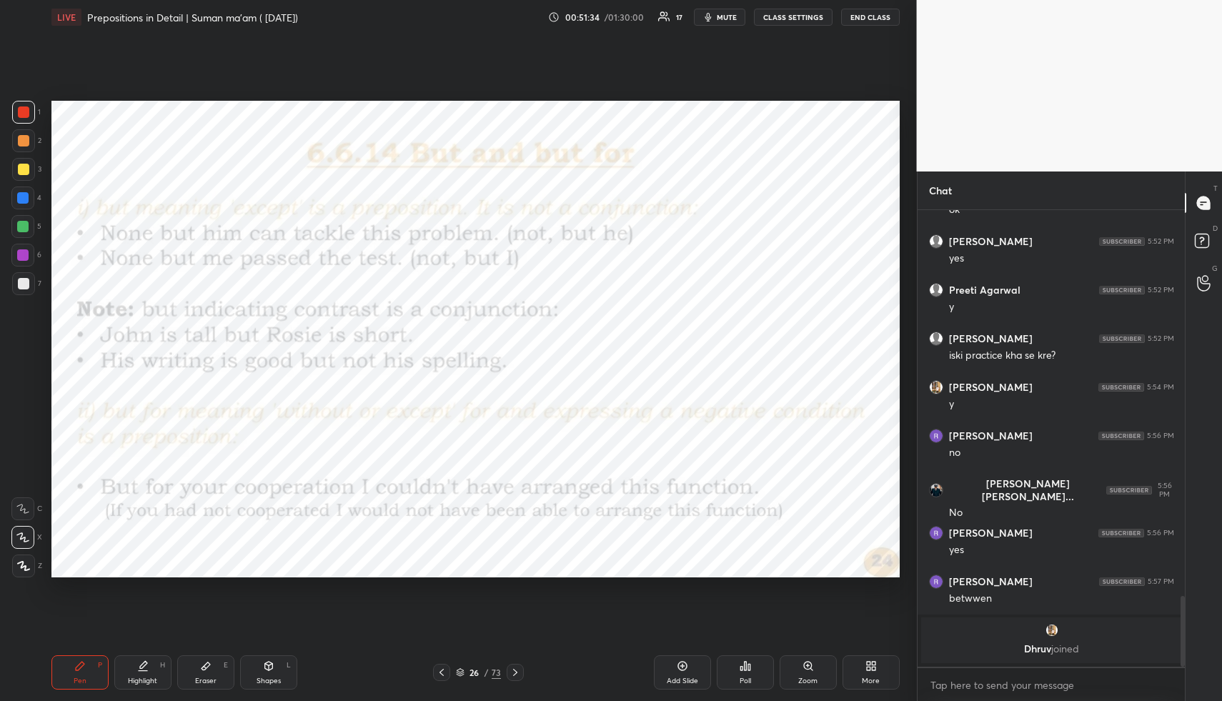
drag, startPoint x: 728, startPoint y: 14, endPoint x: 734, endPoint y: 41, distance: 28.5
click at [729, 14] on span "mute" at bounding box center [727, 17] width 20 height 10
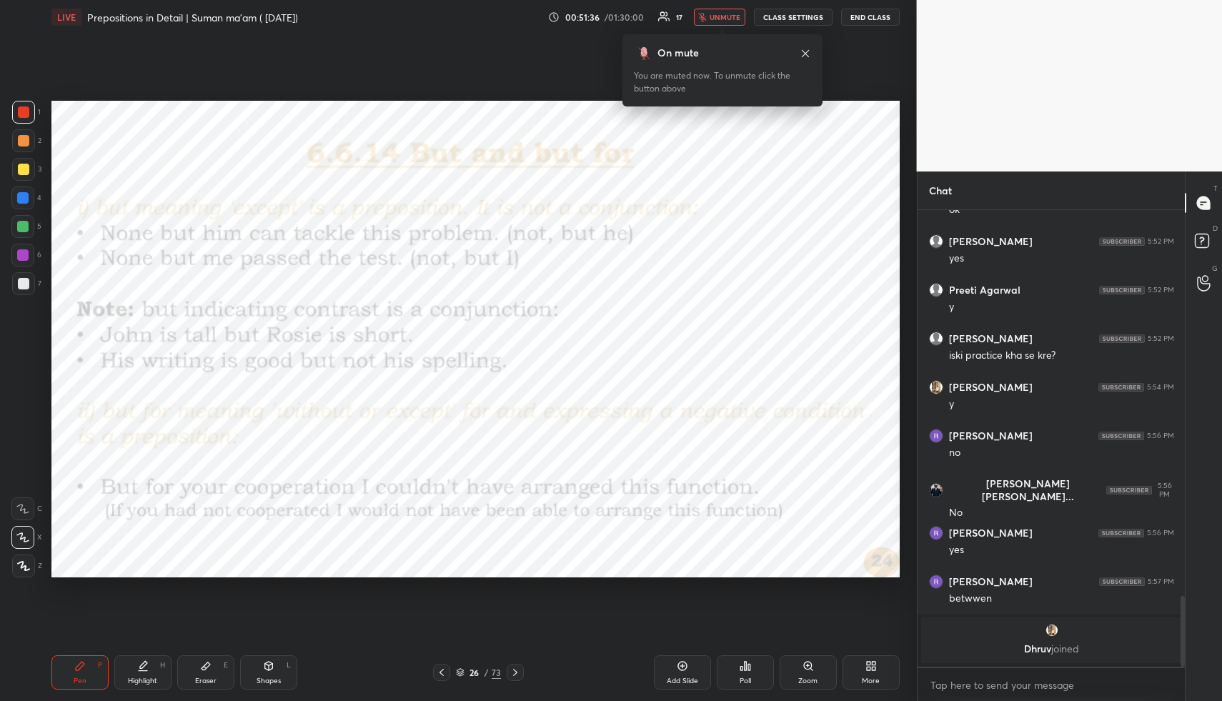
click at [726, 14] on span "unmute" at bounding box center [725, 17] width 31 height 10
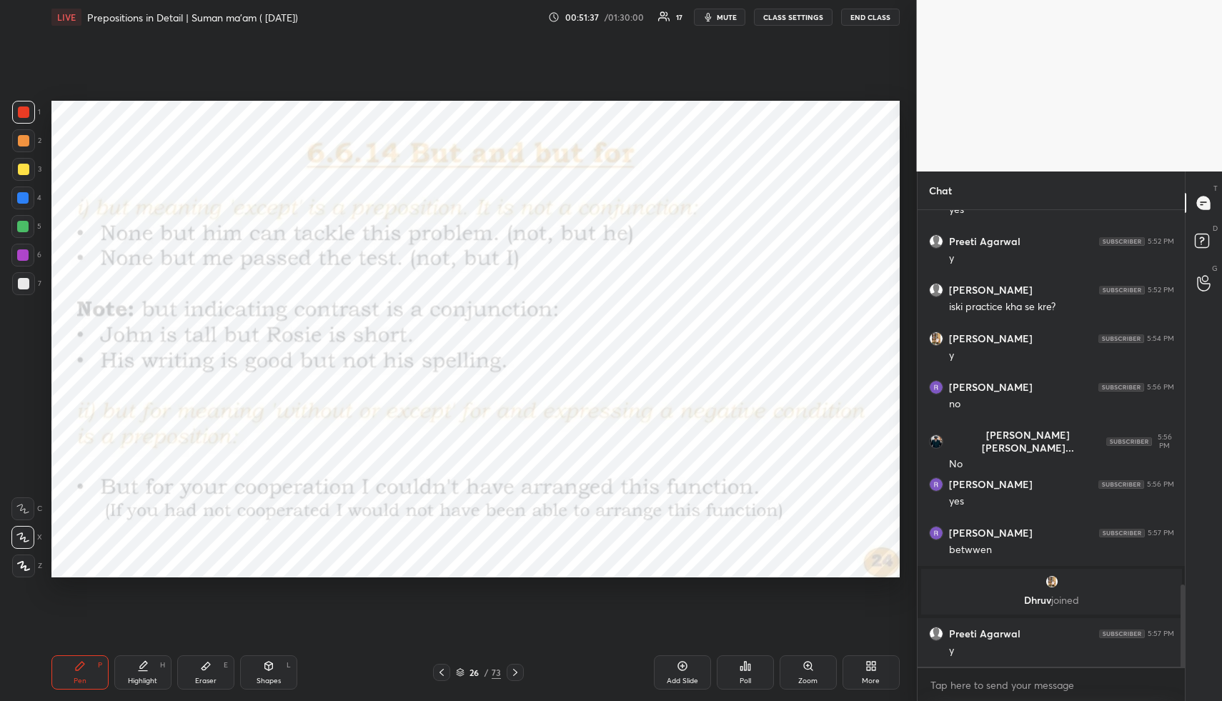
scroll to position [2087, 0]
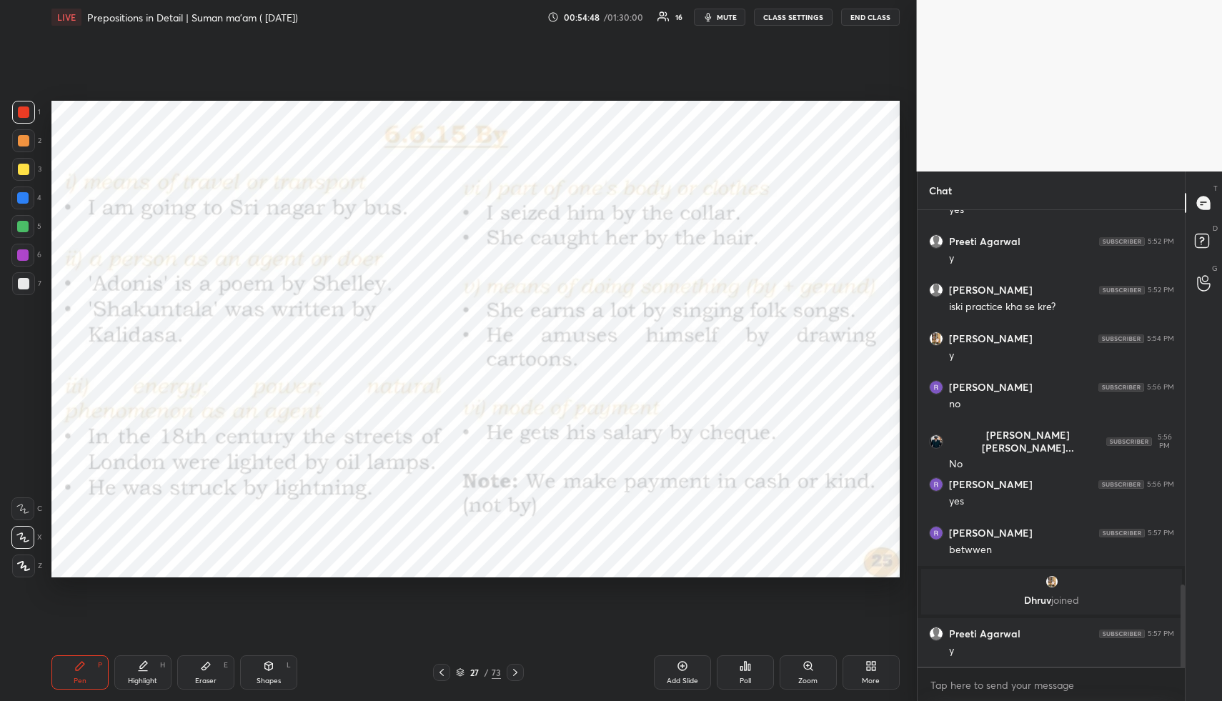
click at [517, 670] on icon at bounding box center [515, 672] width 11 height 11
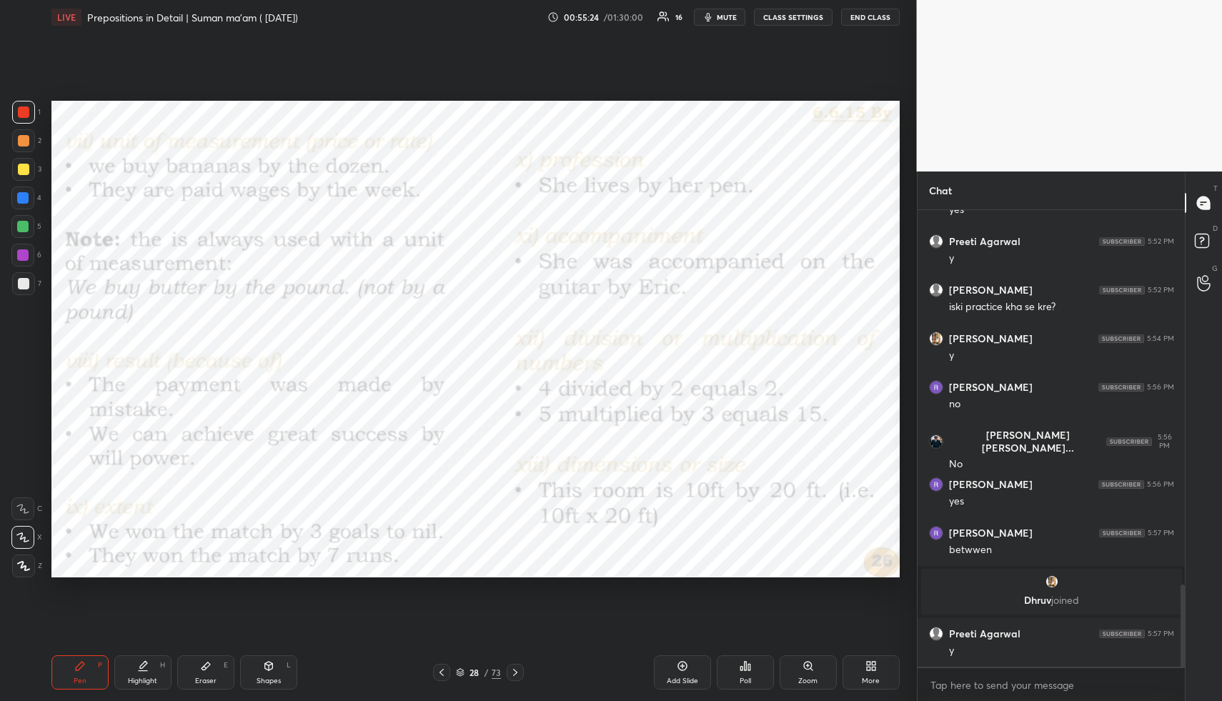
click at [728, 21] on span "mute" at bounding box center [727, 17] width 20 height 10
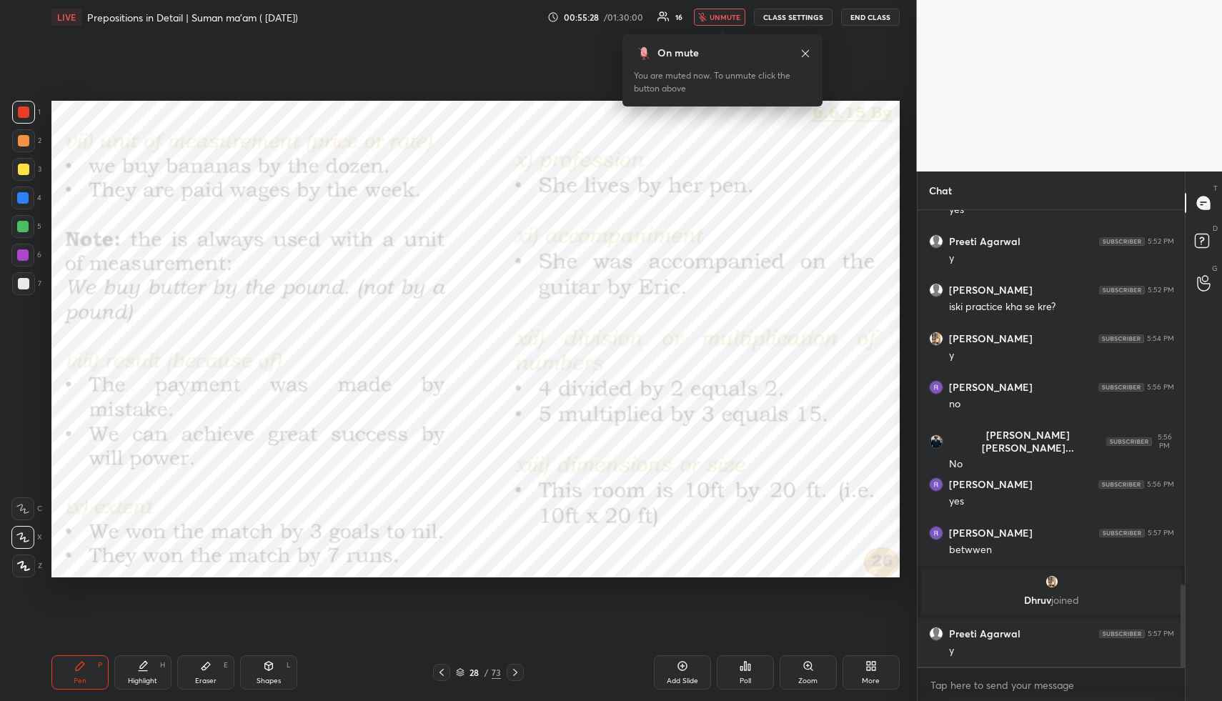
click at [722, 16] on span "unmute" at bounding box center [725, 17] width 31 height 10
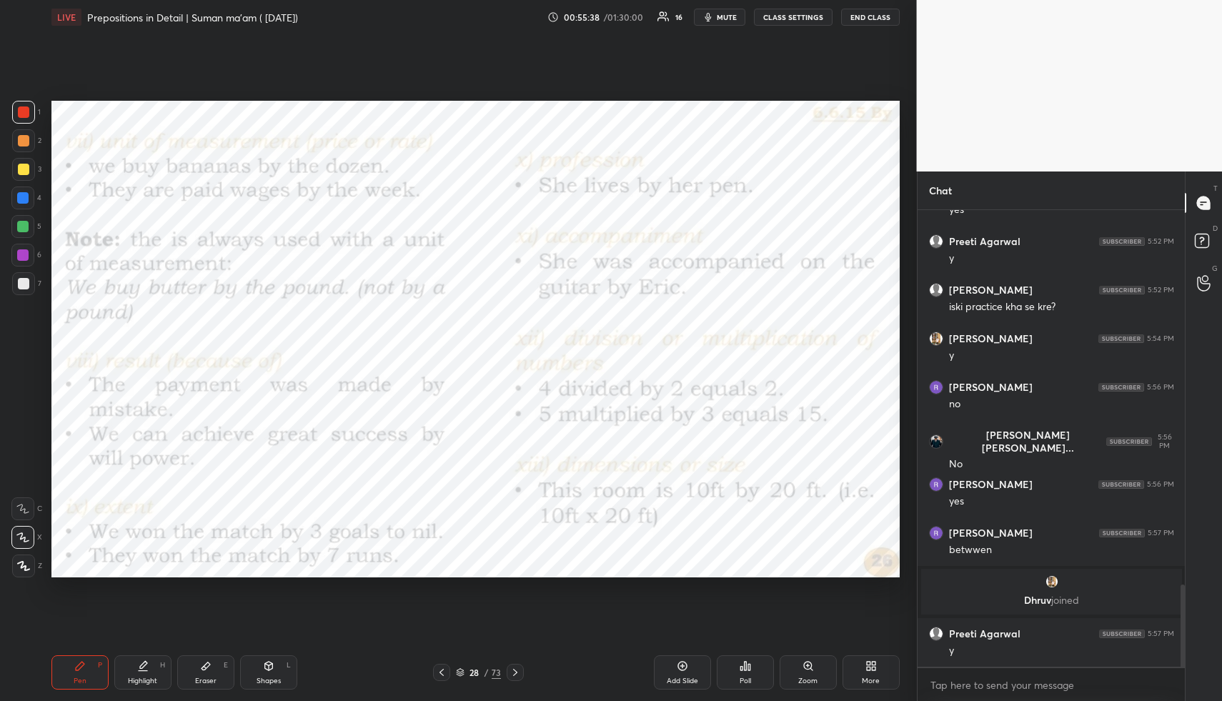
click at [440, 671] on icon at bounding box center [441, 672] width 4 height 7
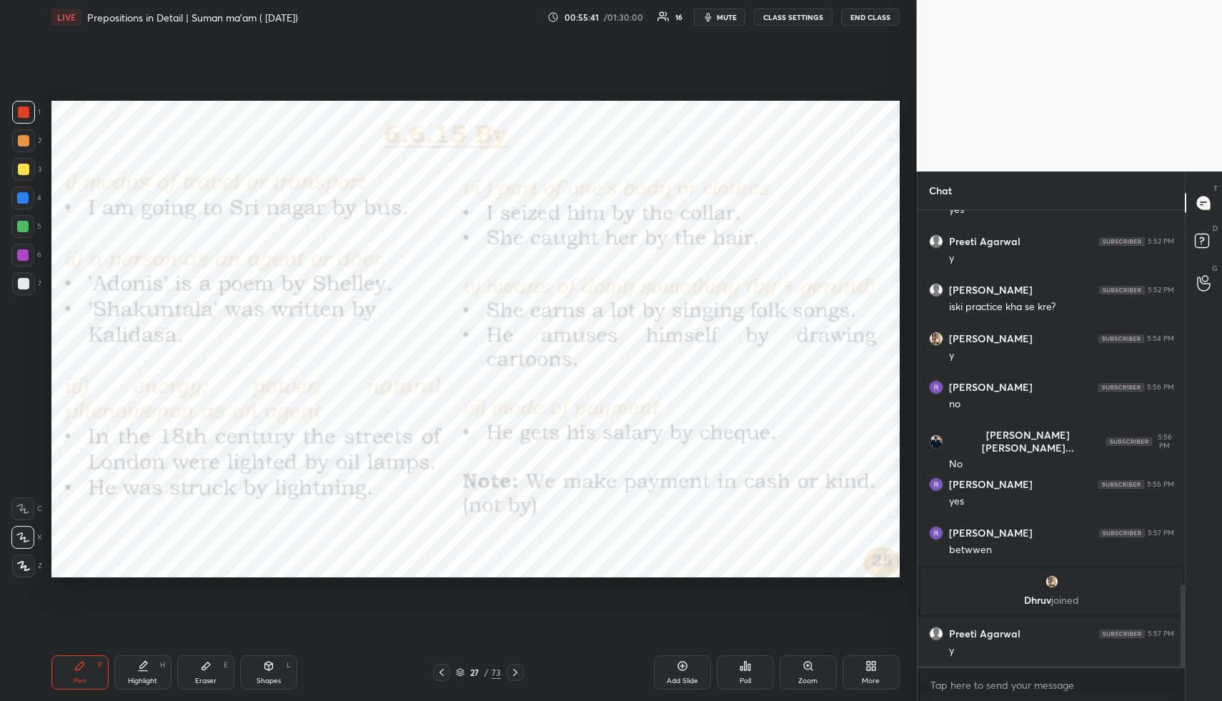
click at [515, 667] on icon at bounding box center [515, 672] width 11 height 11
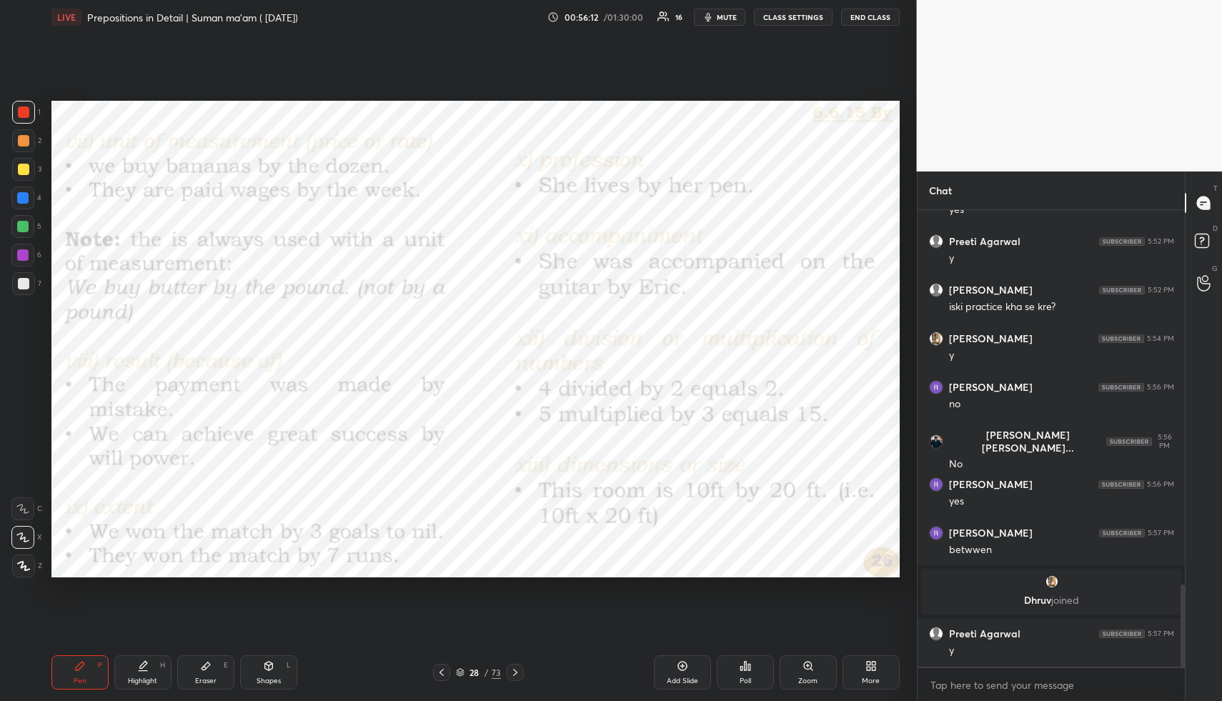
click at [515, 672] on icon at bounding box center [515, 672] width 11 height 11
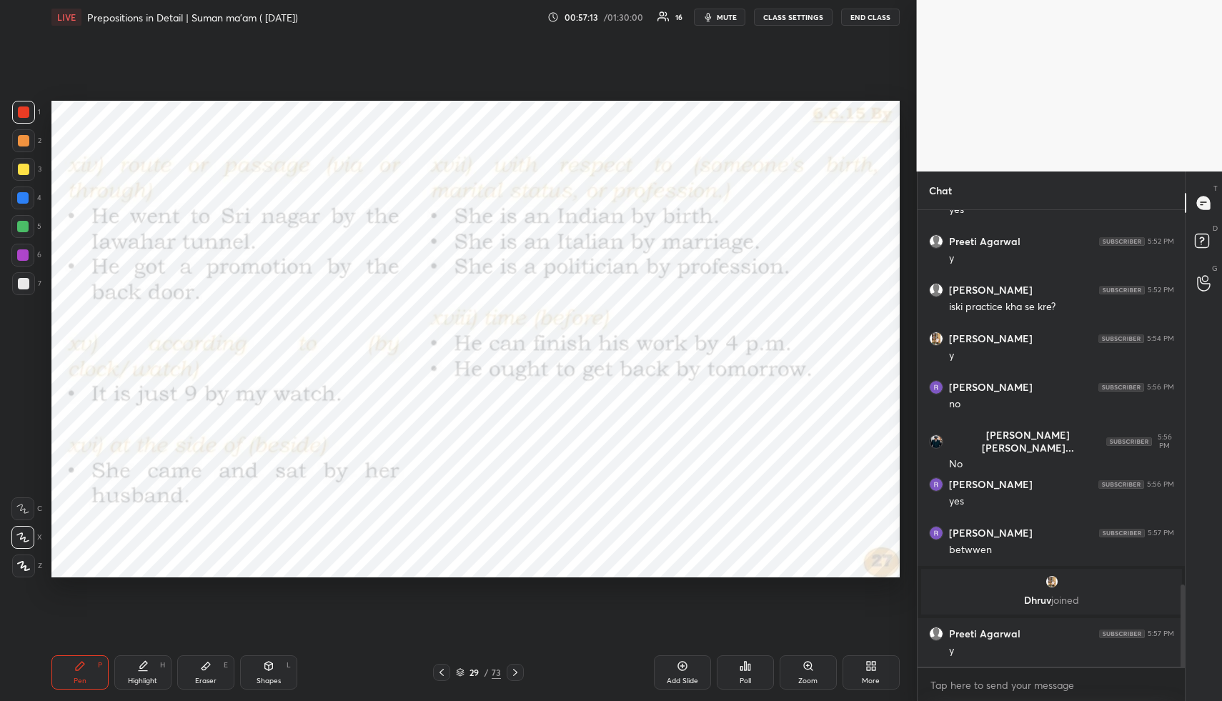
click at [515, 670] on icon at bounding box center [515, 672] width 11 height 11
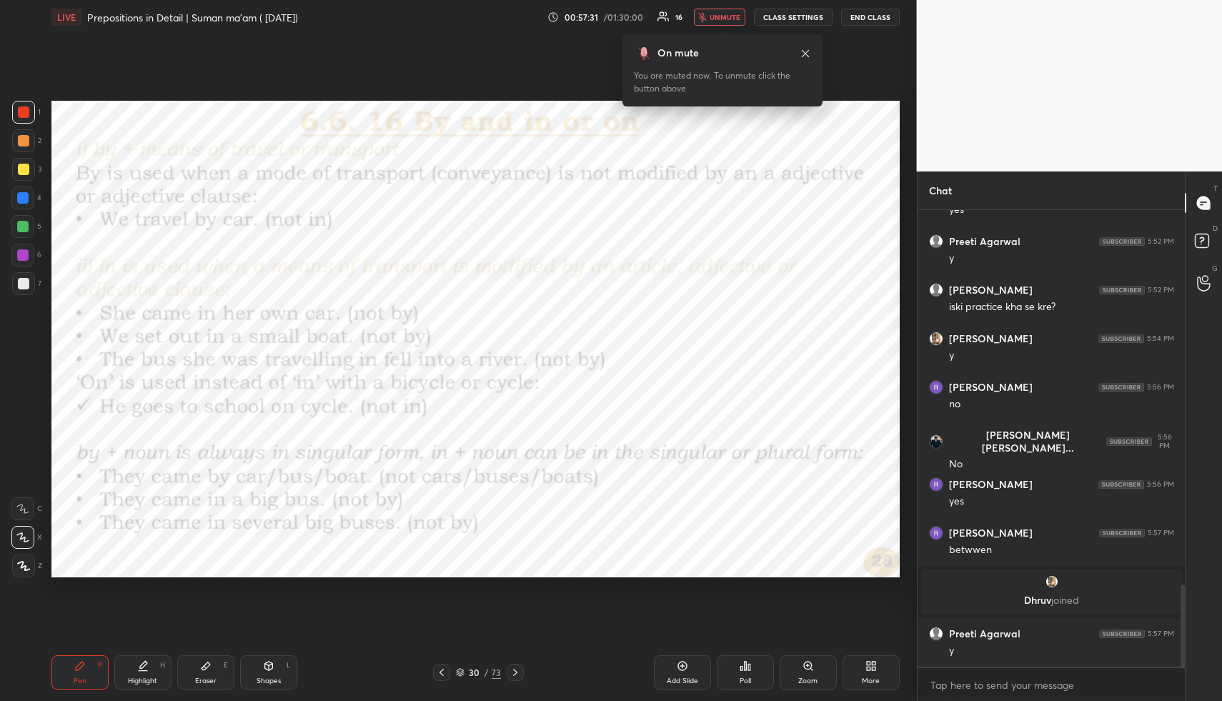
drag, startPoint x: 720, startPoint y: 17, endPoint x: 712, endPoint y: 48, distance: 31.7
click at [720, 17] on span "unmute" at bounding box center [725, 17] width 31 height 10
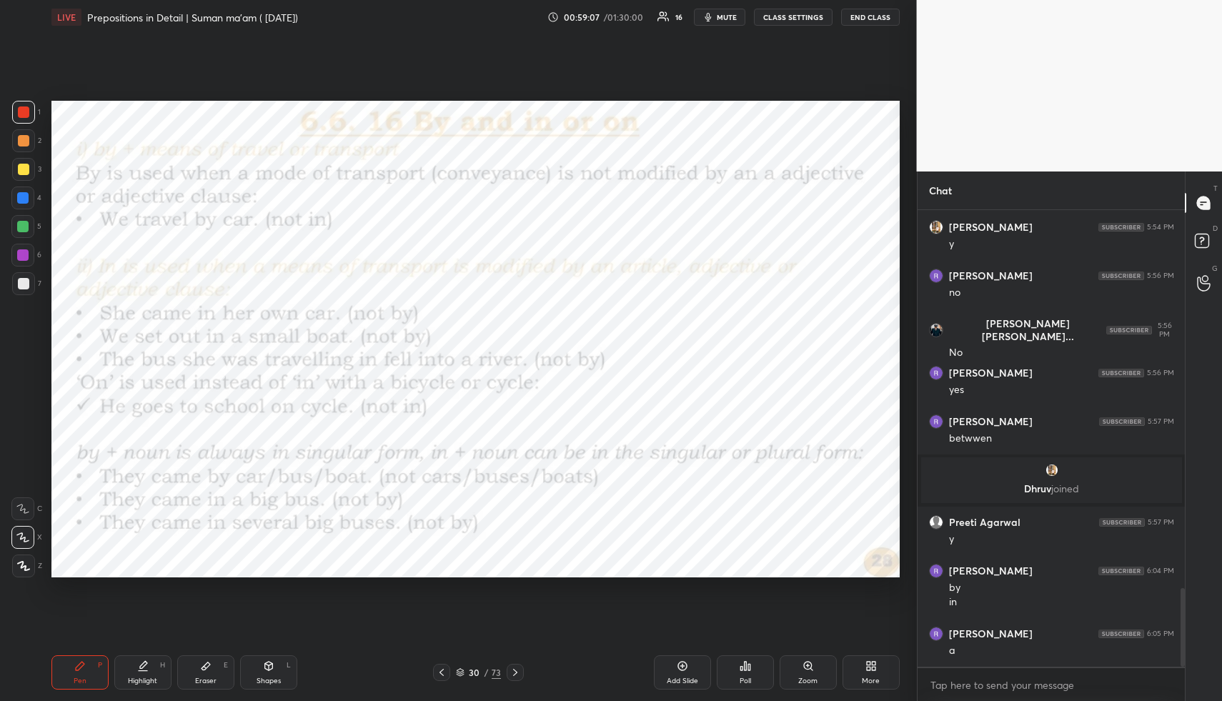
scroll to position [2212, 0]
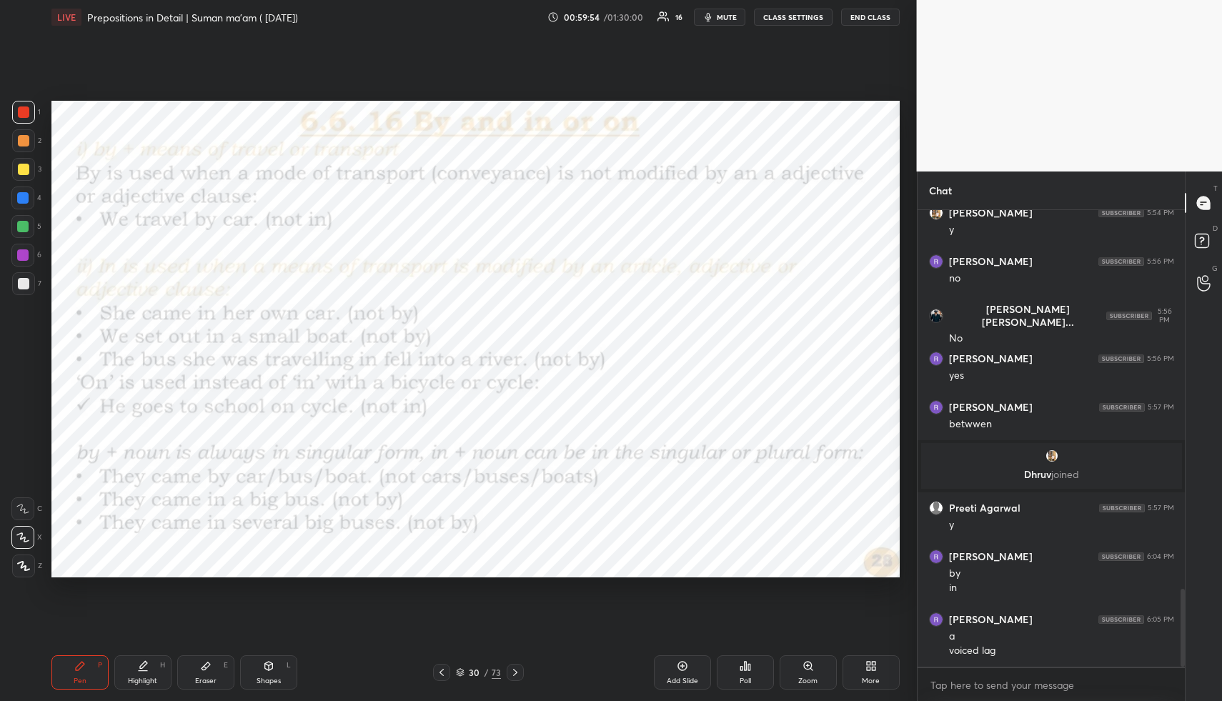
click at [728, 13] on span "mute" at bounding box center [727, 17] width 20 height 10
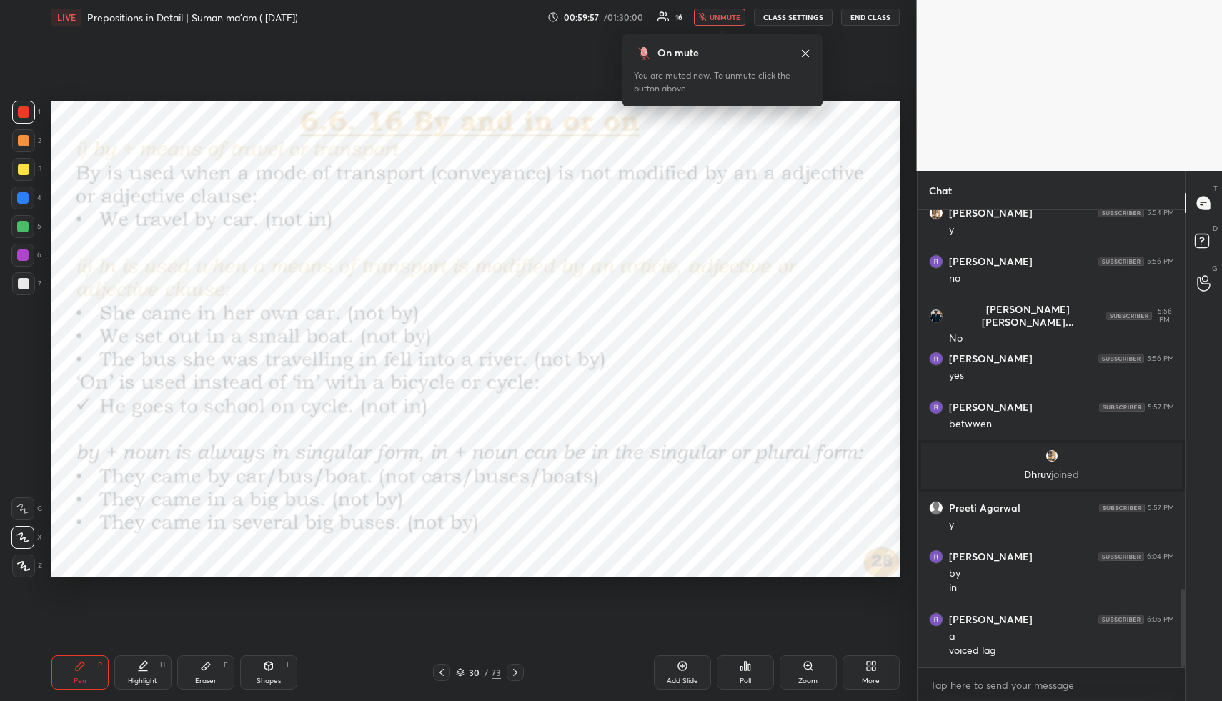
click at [717, 14] on span "unmute" at bounding box center [725, 17] width 31 height 10
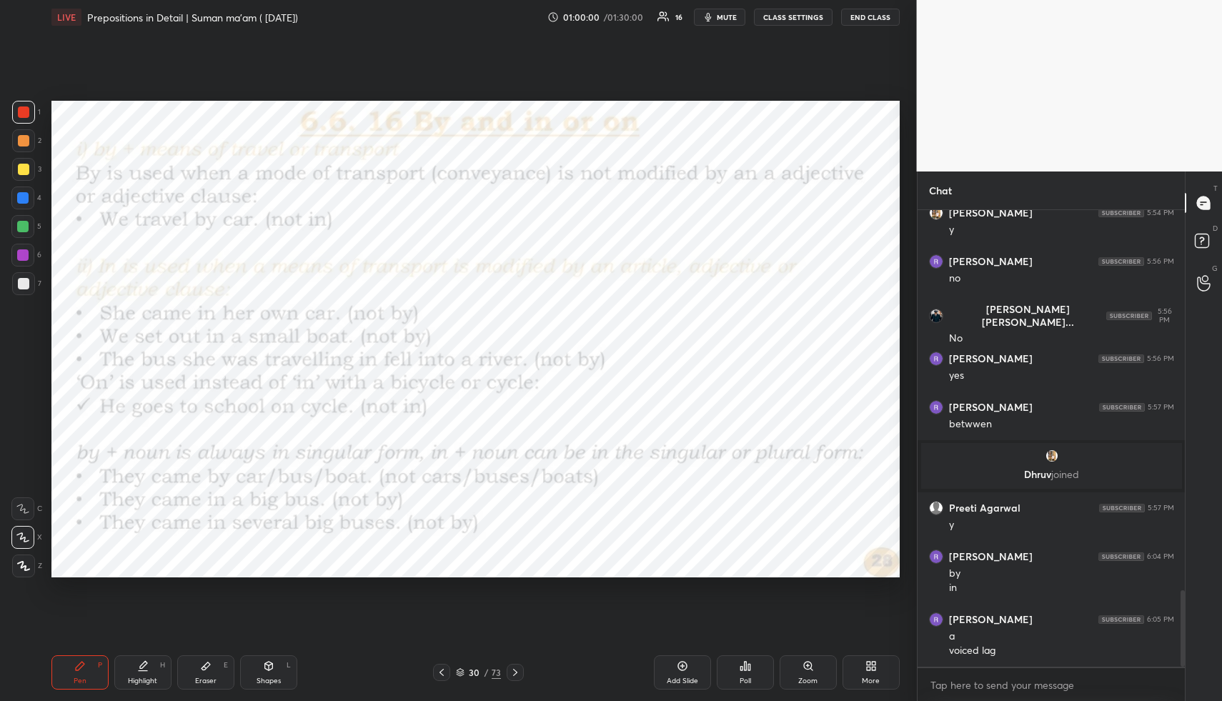
scroll to position [2261, 0]
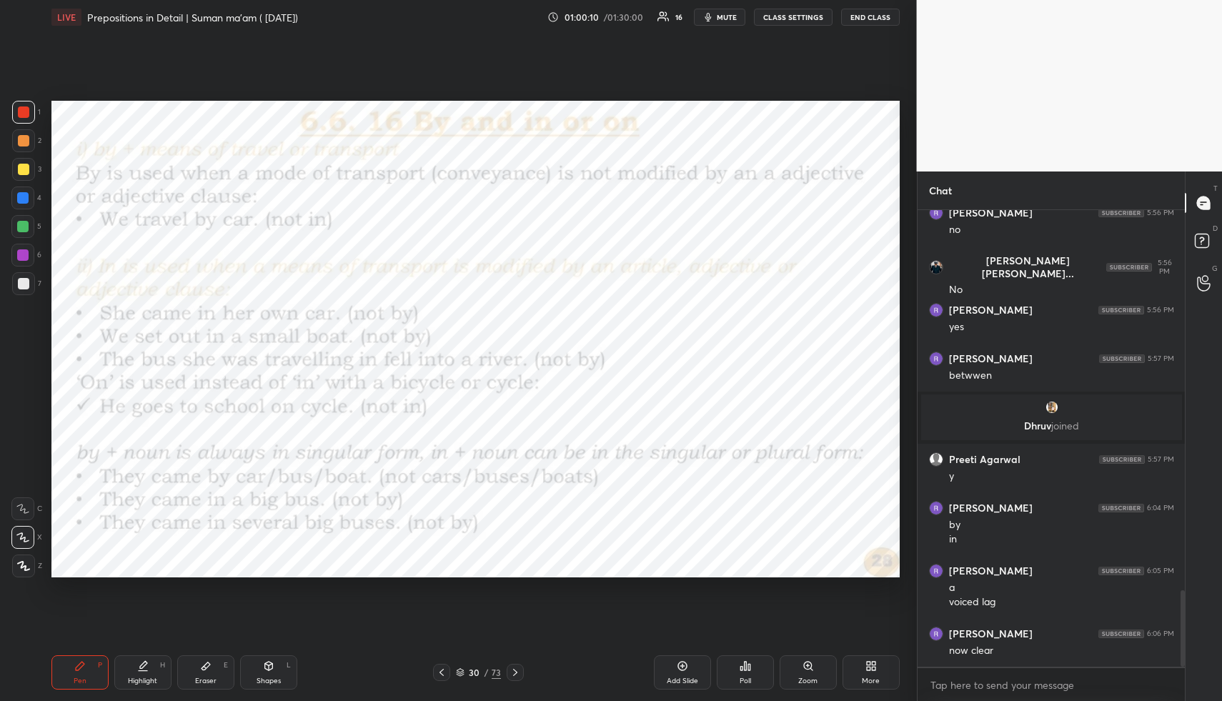
click at [517, 672] on icon at bounding box center [515, 672] width 11 height 11
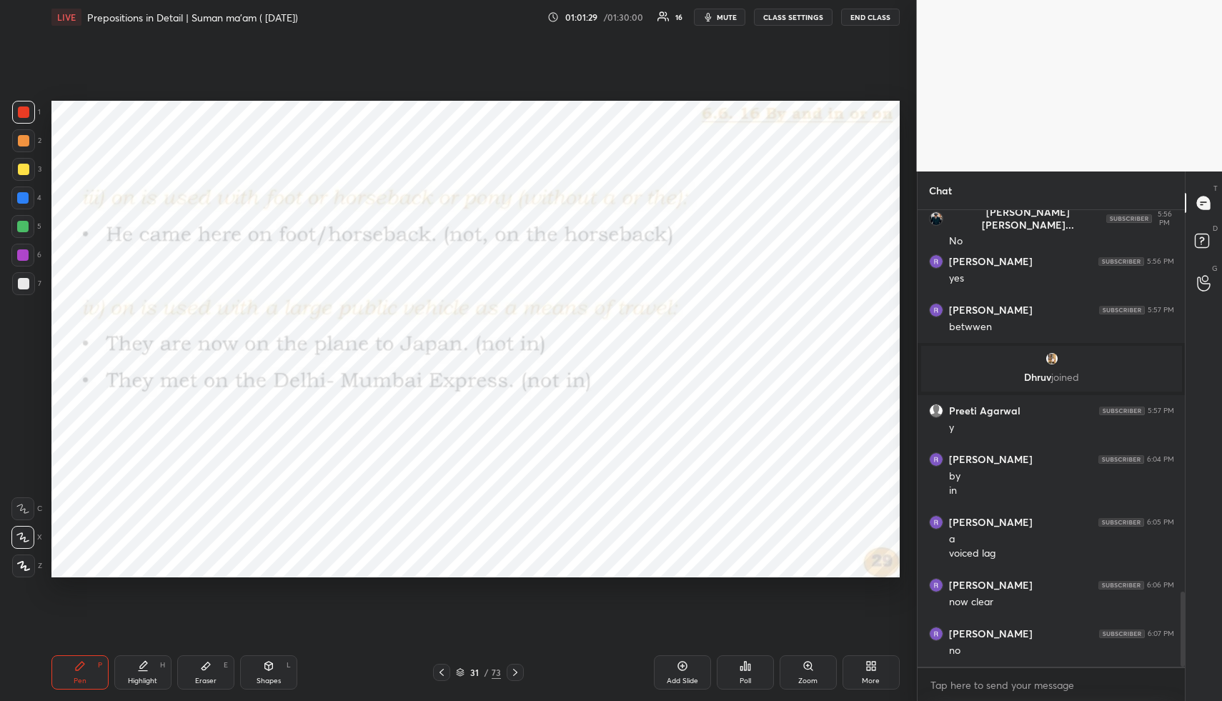
scroll to position [2358, 0]
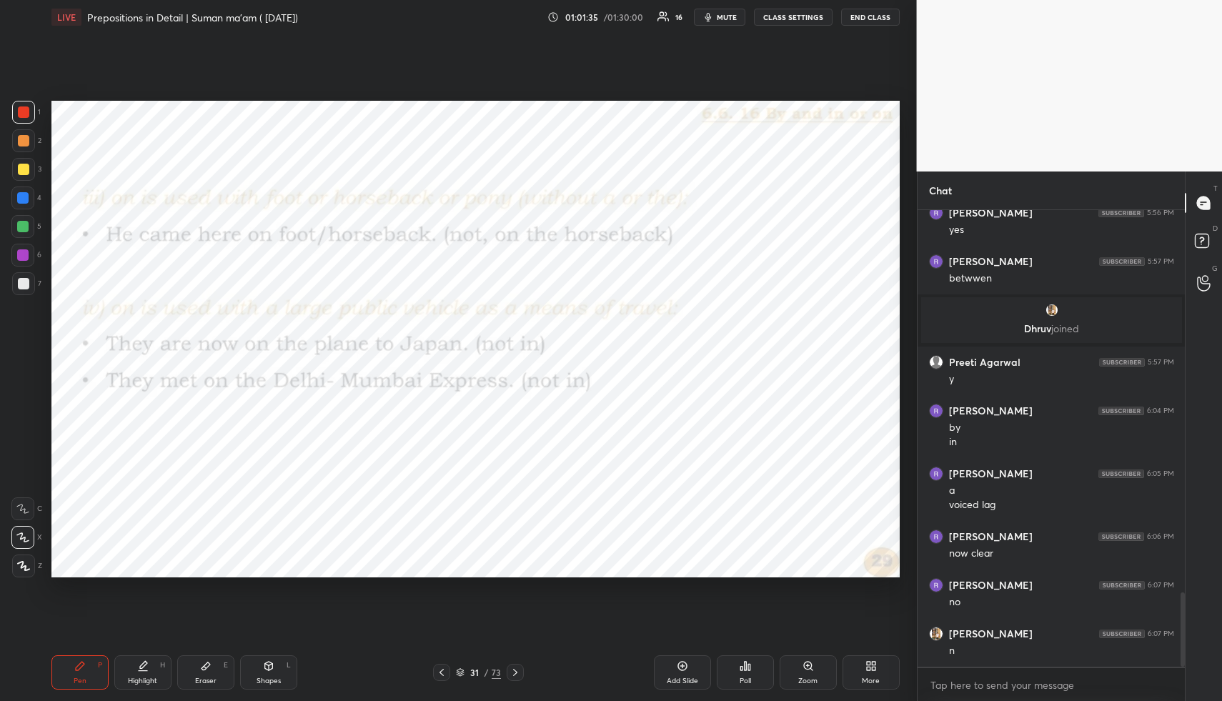
click at [732, 8] on div "LIVE Prepositions in Detail | Suman ma'am ( 07/10/25) 01:01:35 / 01:30:00 16 mu…" at bounding box center [475, 17] width 848 height 34
click at [731, 21] on button "mute" at bounding box center [719, 17] width 51 height 17
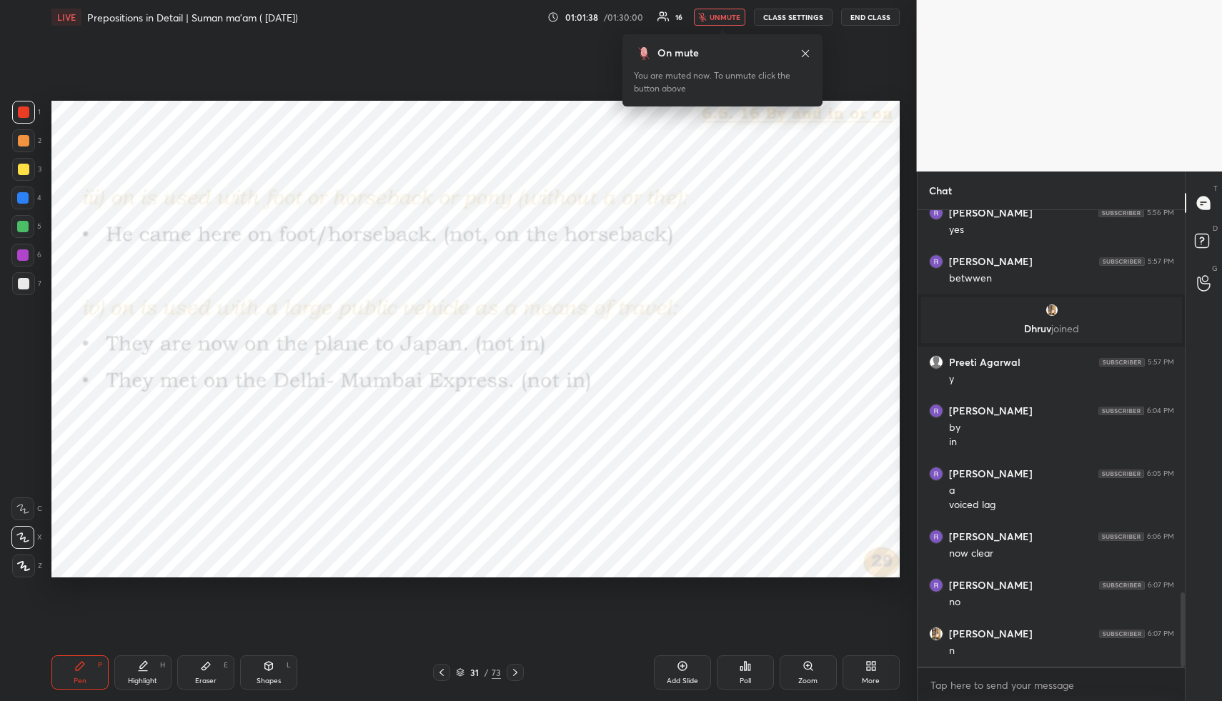
click at [724, 21] on span "unmute" at bounding box center [725, 17] width 31 height 10
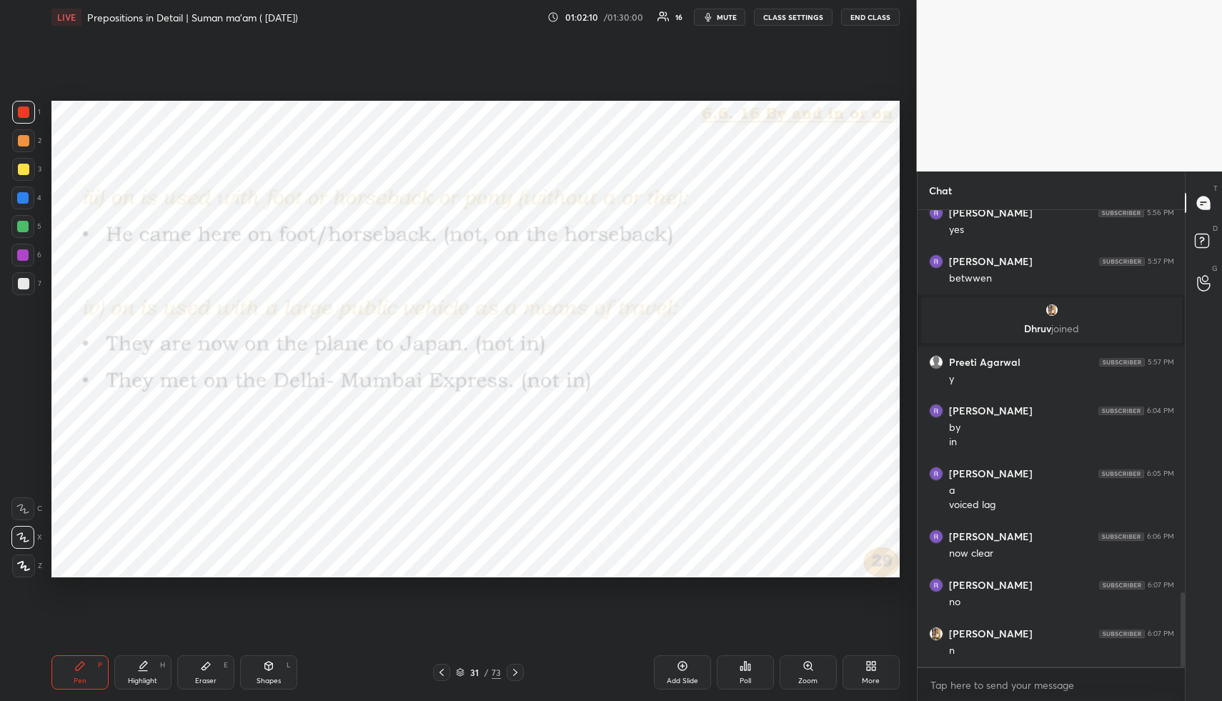
click at [519, 672] on icon at bounding box center [515, 672] width 11 height 11
click at [514, 665] on div at bounding box center [515, 672] width 17 height 17
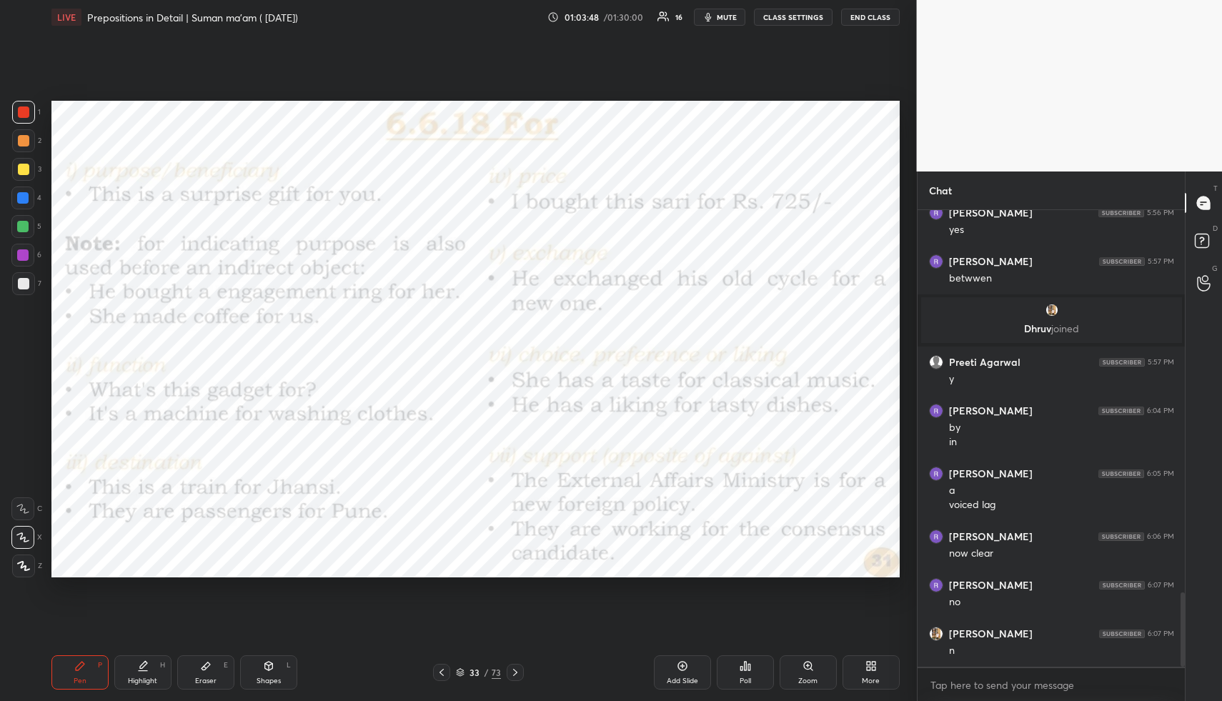
click at [522, 669] on div at bounding box center [515, 672] width 17 height 17
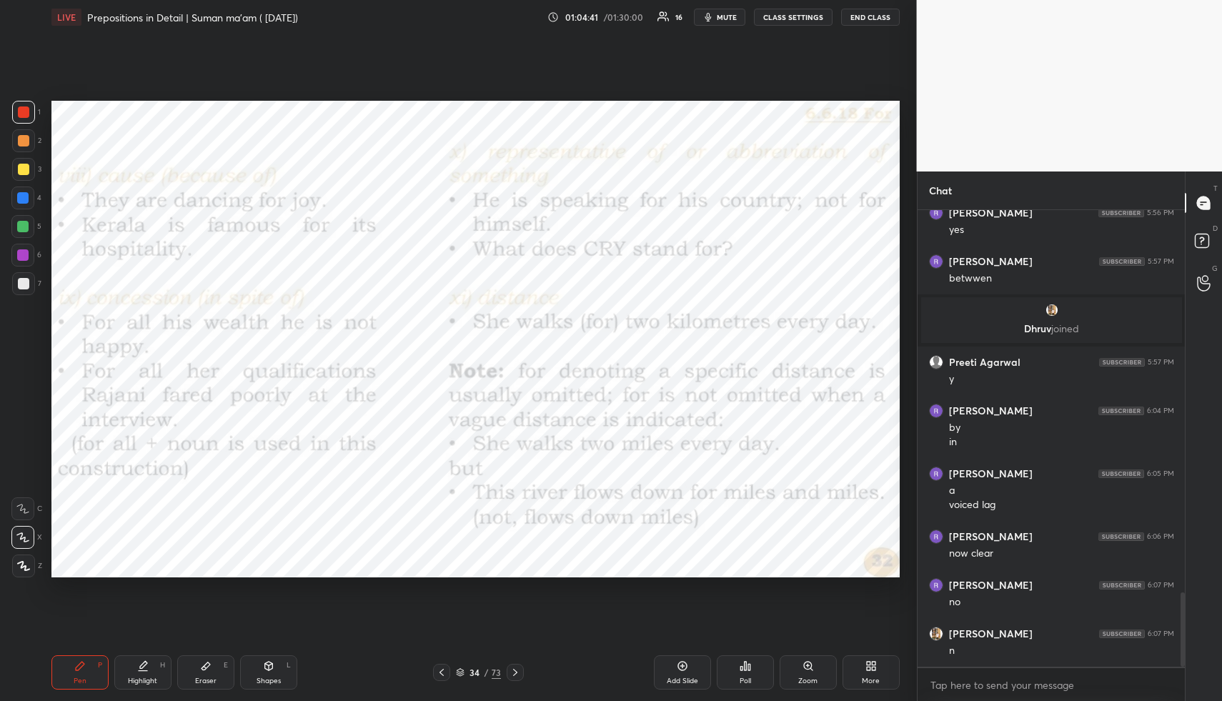
click at [516, 672] on icon at bounding box center [515, 672] width 4 height 7
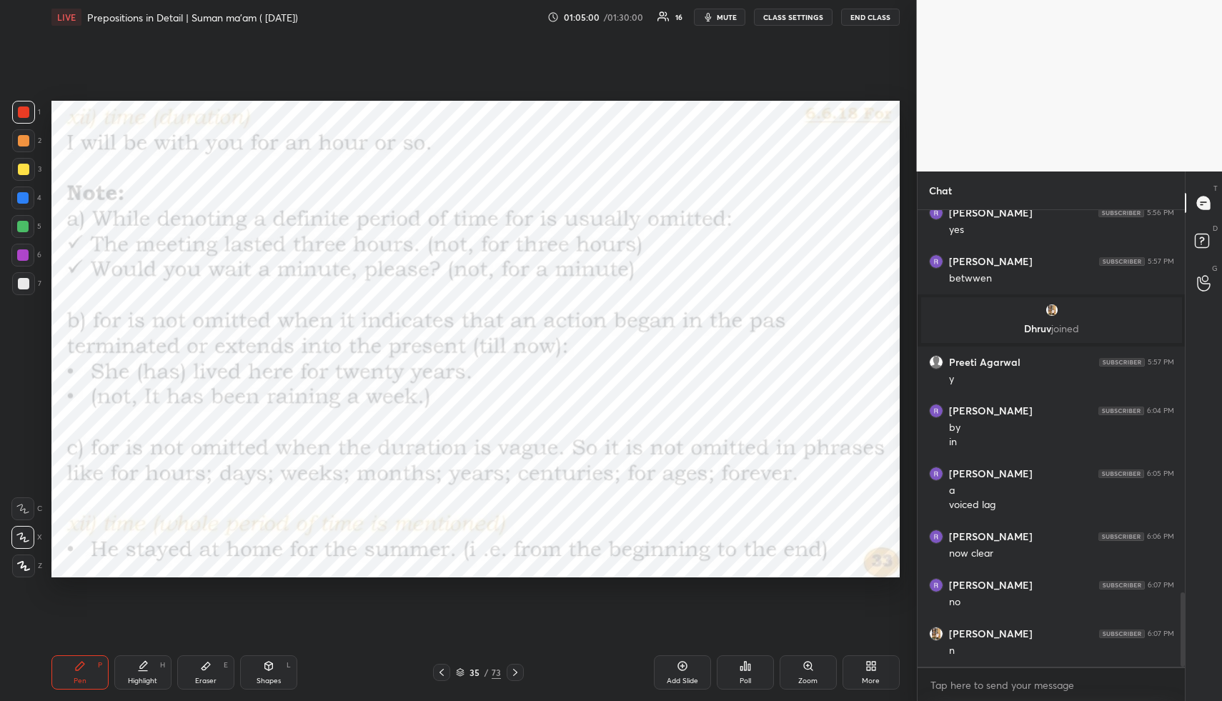
click at [519, 672] on icon at bounding box center [515, 672] width 11 height 11
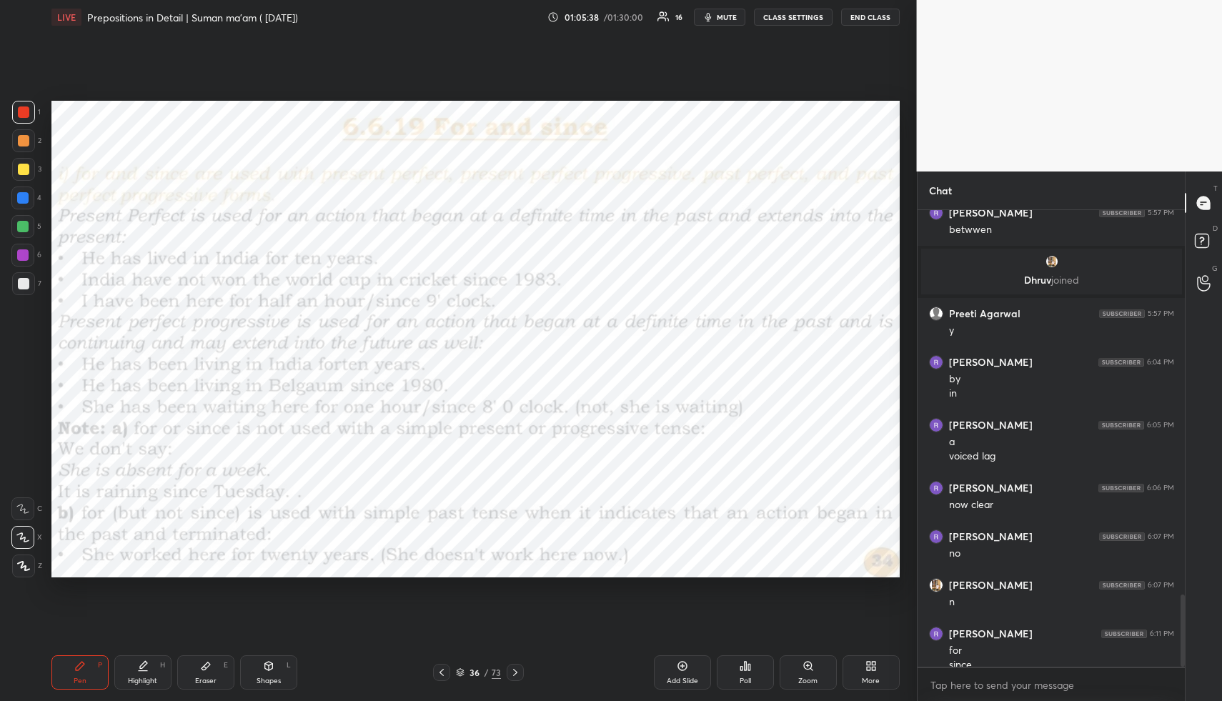
scroll to position [2421, 0]
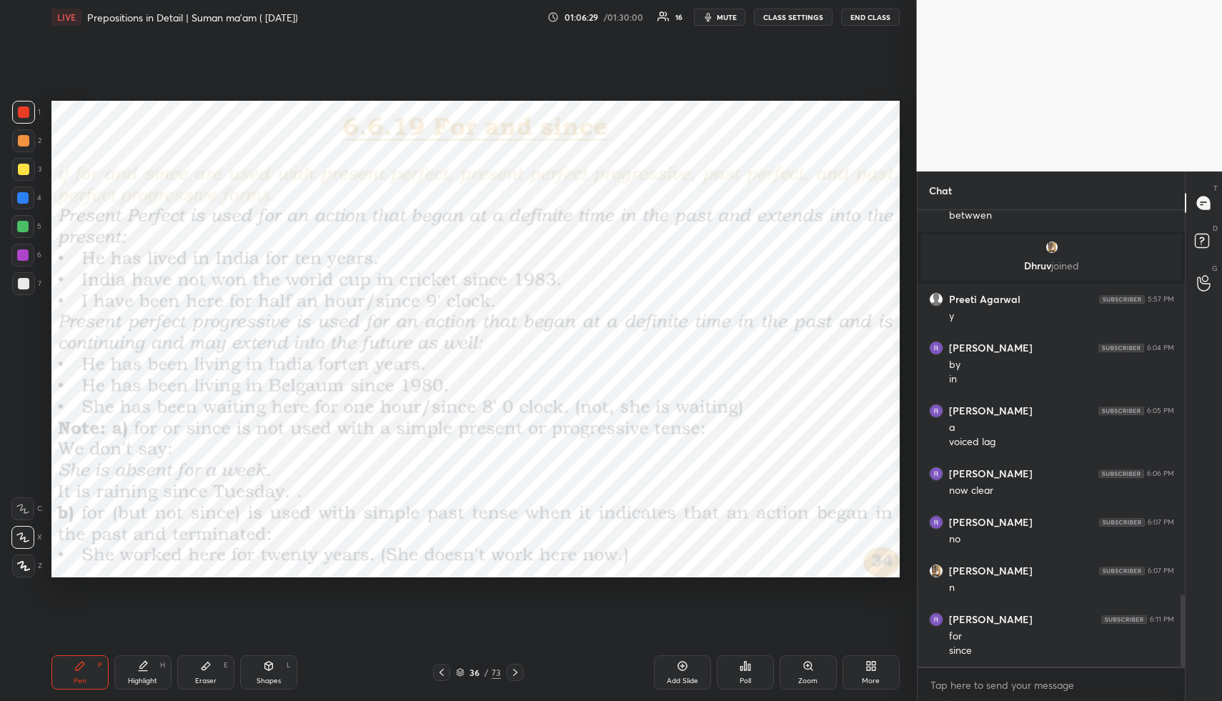
click at [517, 670] on icon at bounding box center [515, 672] width 11 height 11
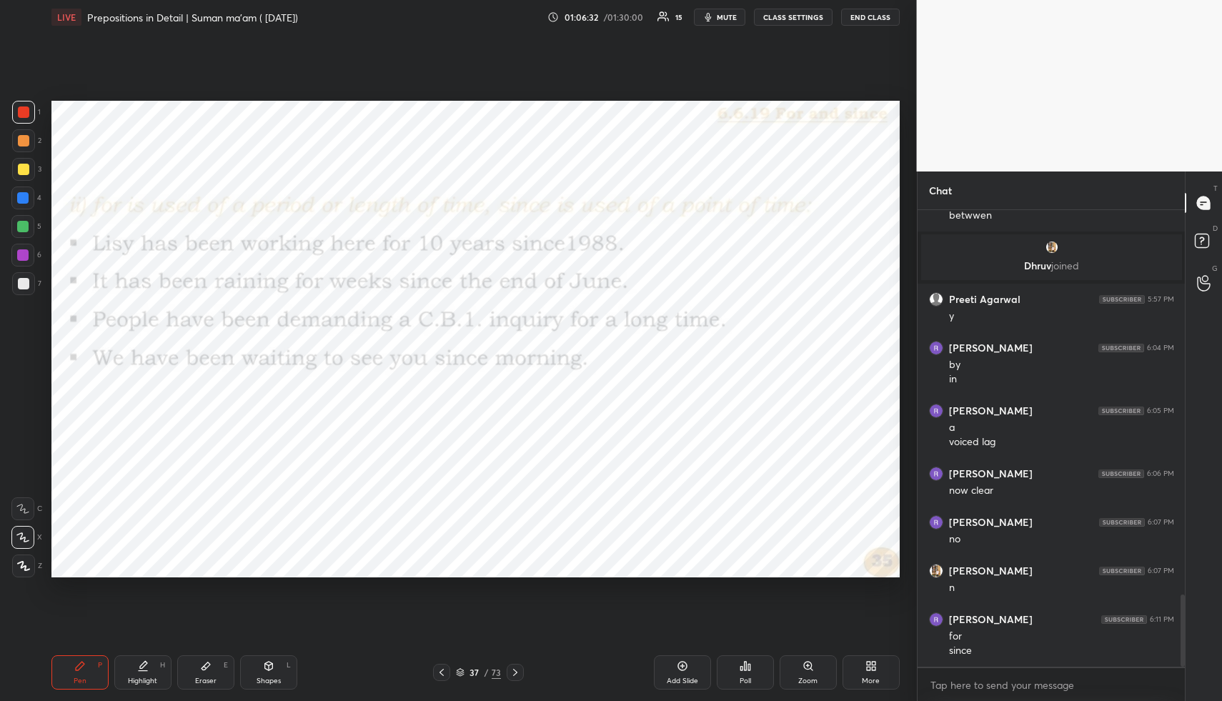
drag, startPoint x: 735, startPoint y: 11, endPoint x: 737, endPoint y: 34, distance: 22.3
click at [735, 12] on span "mute" at bounding box center [727, 17] width 20 height 10
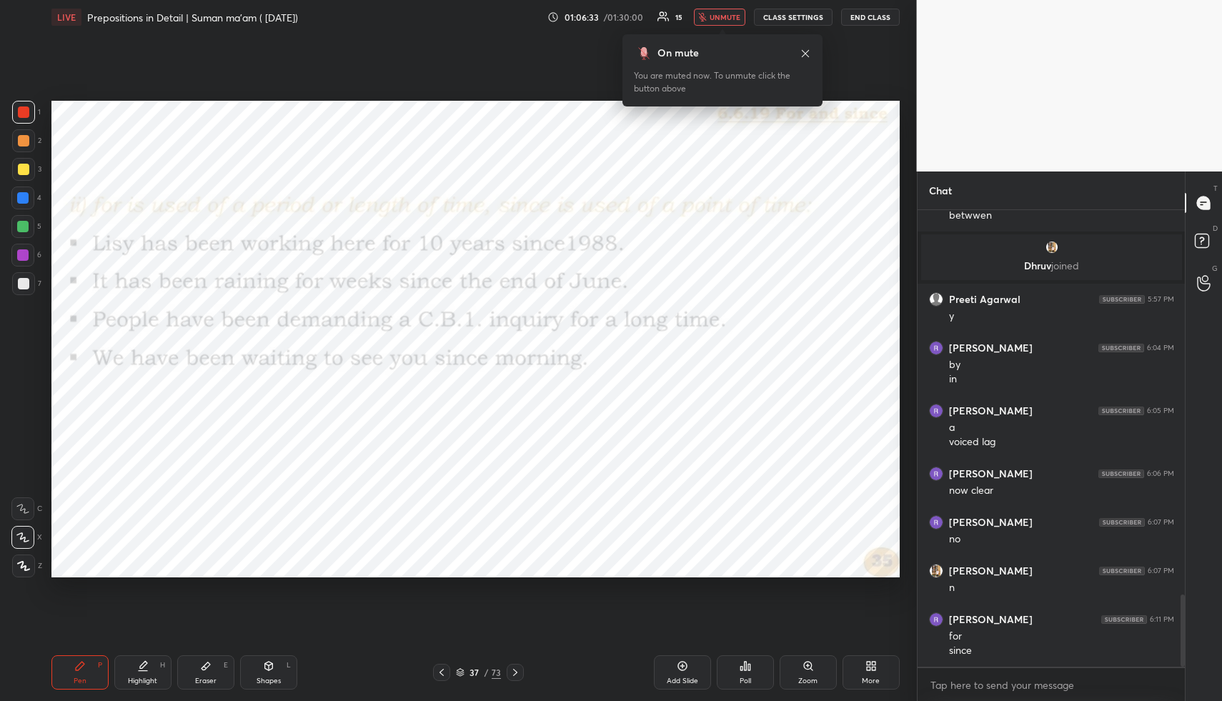
click at [734, 11] on button "unmute" at bounding box center [719, 17] width 51 height 17
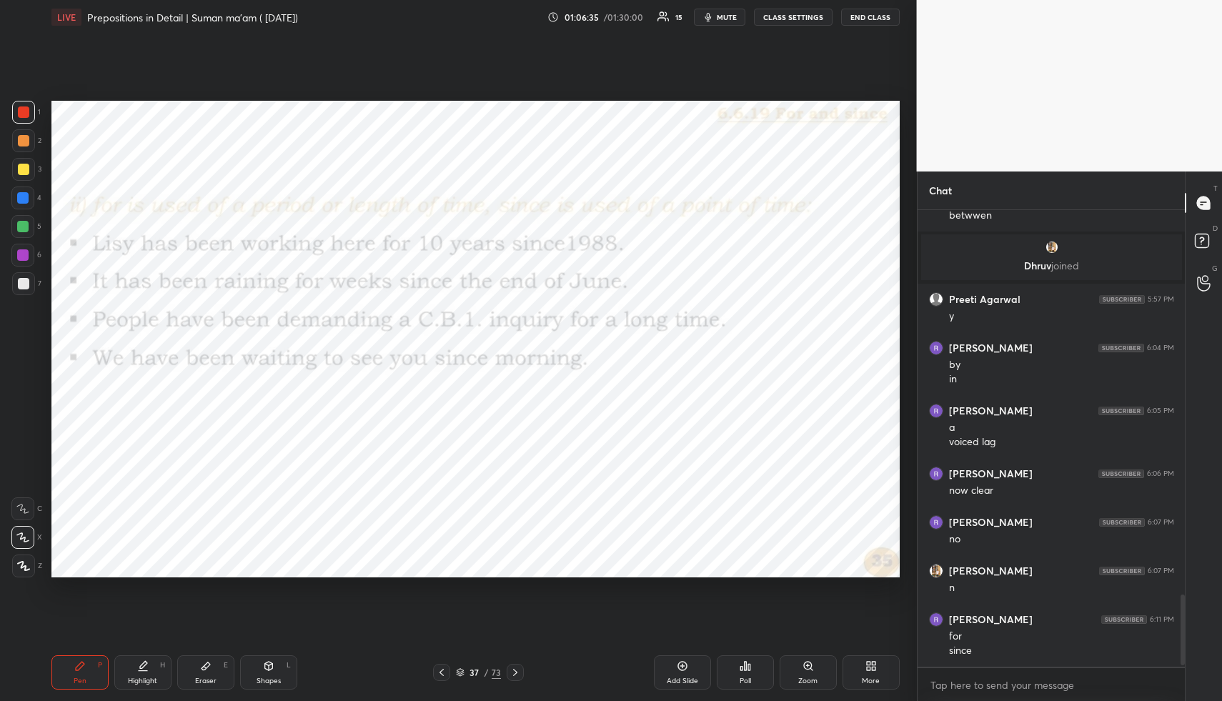
scroll to position [2470, 0]
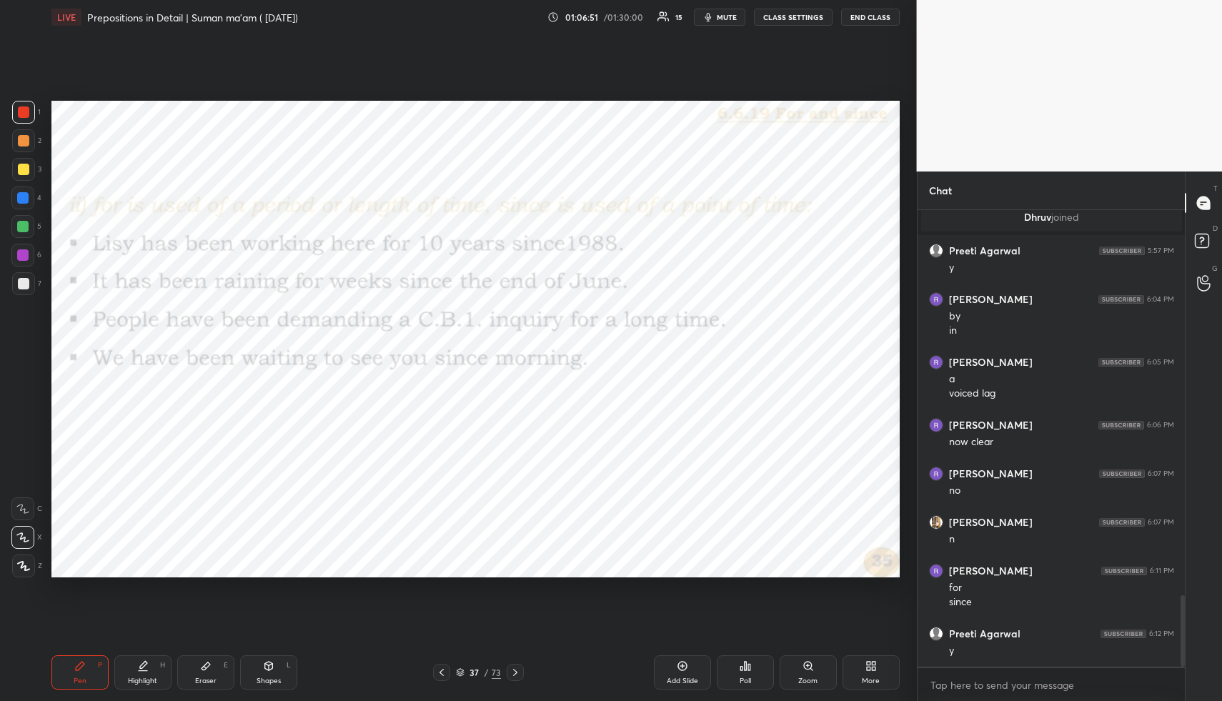
click at [517, 670] on icon at bounding box center [515, 672] width 11 height 11
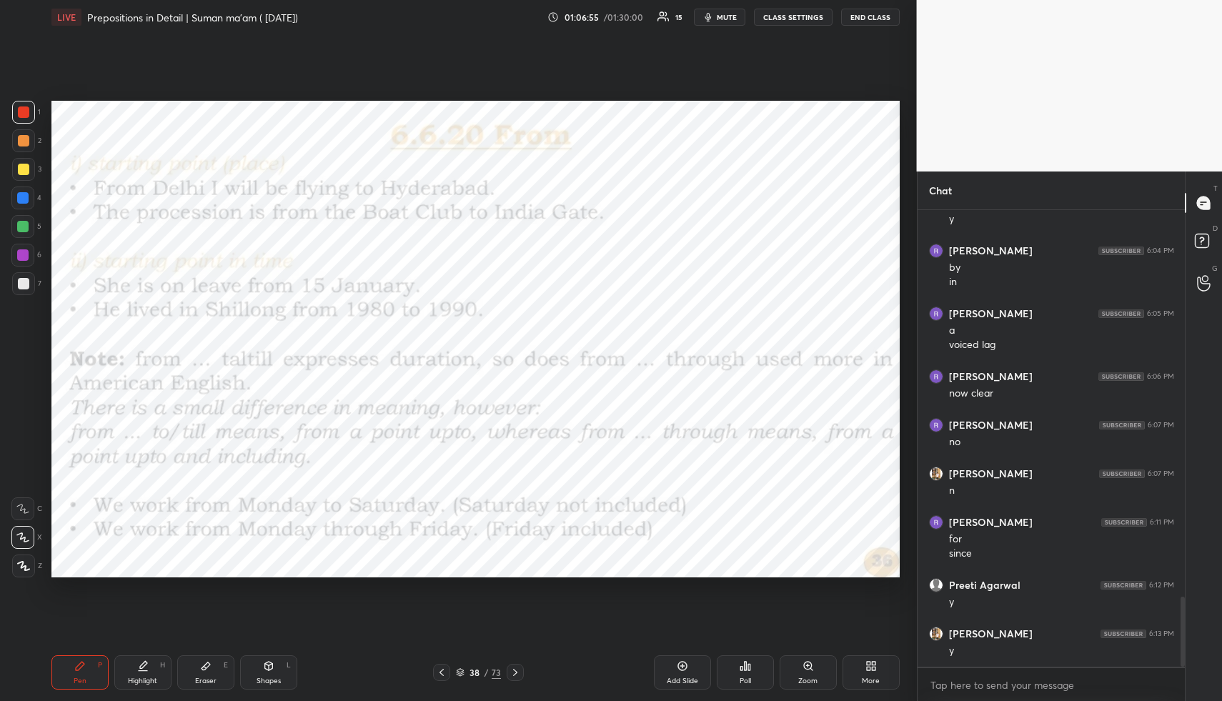
scroll to position [2567, 0]
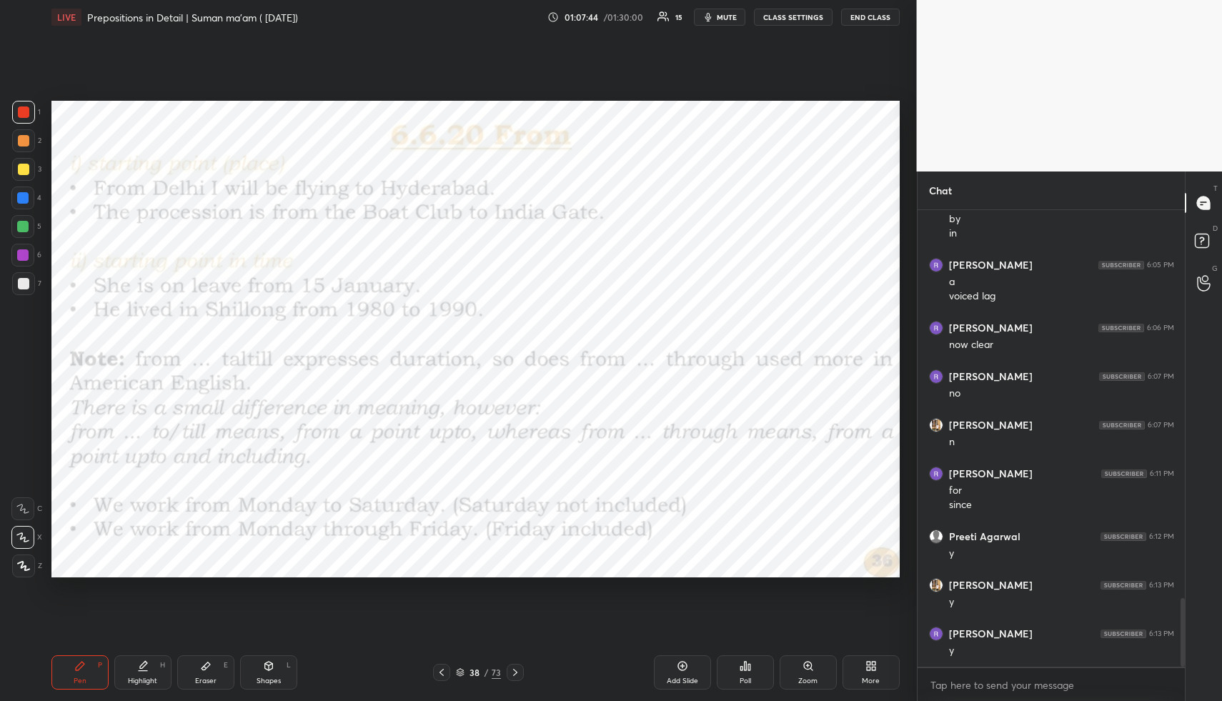
click at [518, 667] on icon at bounding box center [515, 672] width 11 height 11
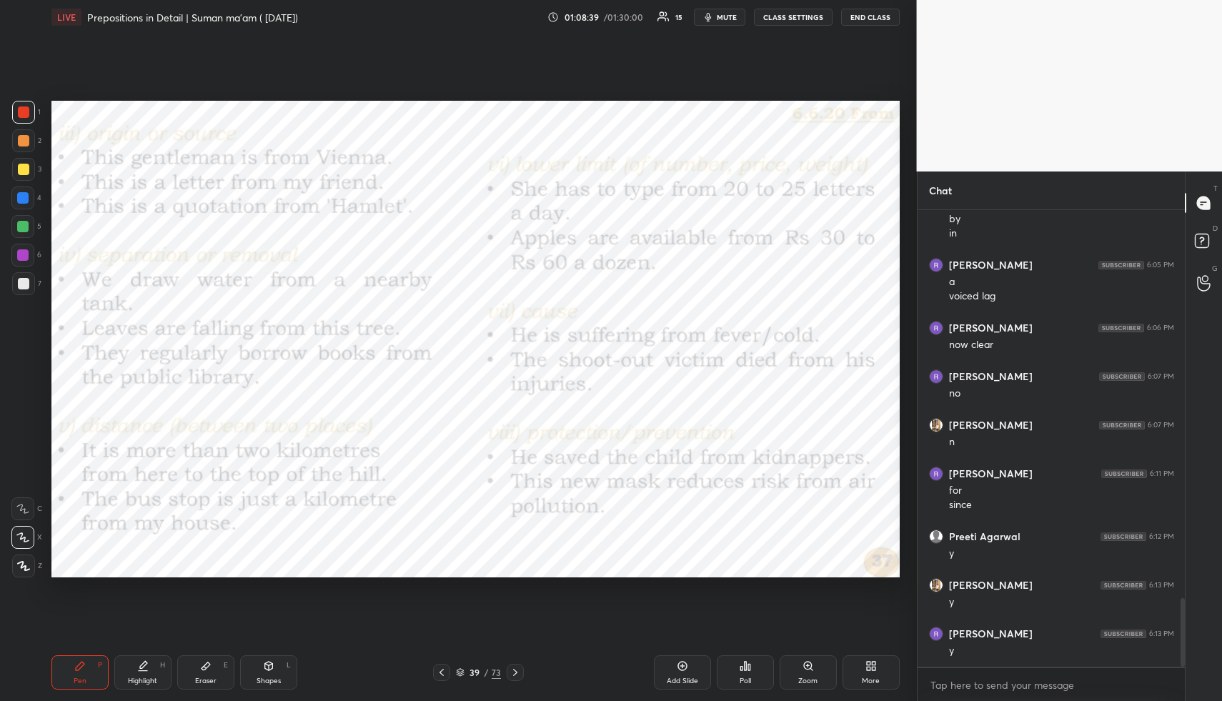
drag, startPoint x: 520, startPoint y: 667, endPoint x: 512, endPoint y: 594, distance: 74.0
click at [520, 667] on icon at bounding box center [515, 672] width 11 height 11
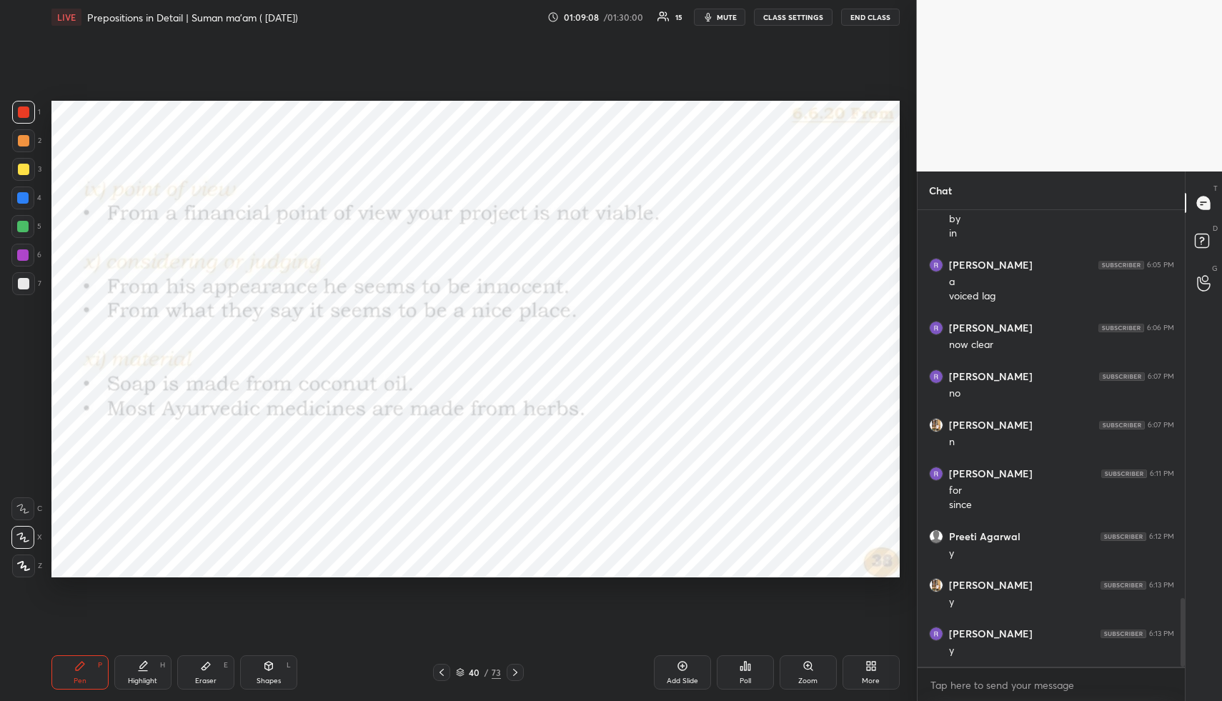
click at [731, 15] on span "mute" at bounding box center [727, 17] width 20 height 10
click at [517, 672] on icon at bounding box center [515, 672] width 11 height 11
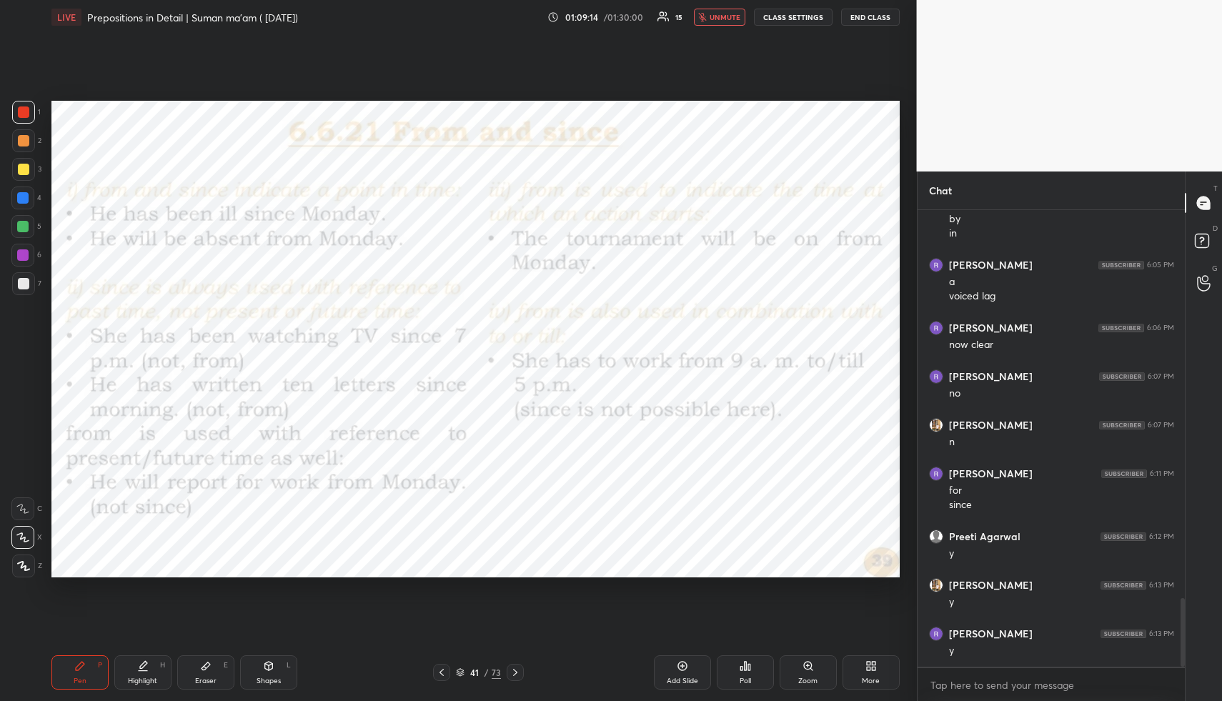
click at [727, 14] on span "unmute" at bounding box center [725, 17] width 31 height 10
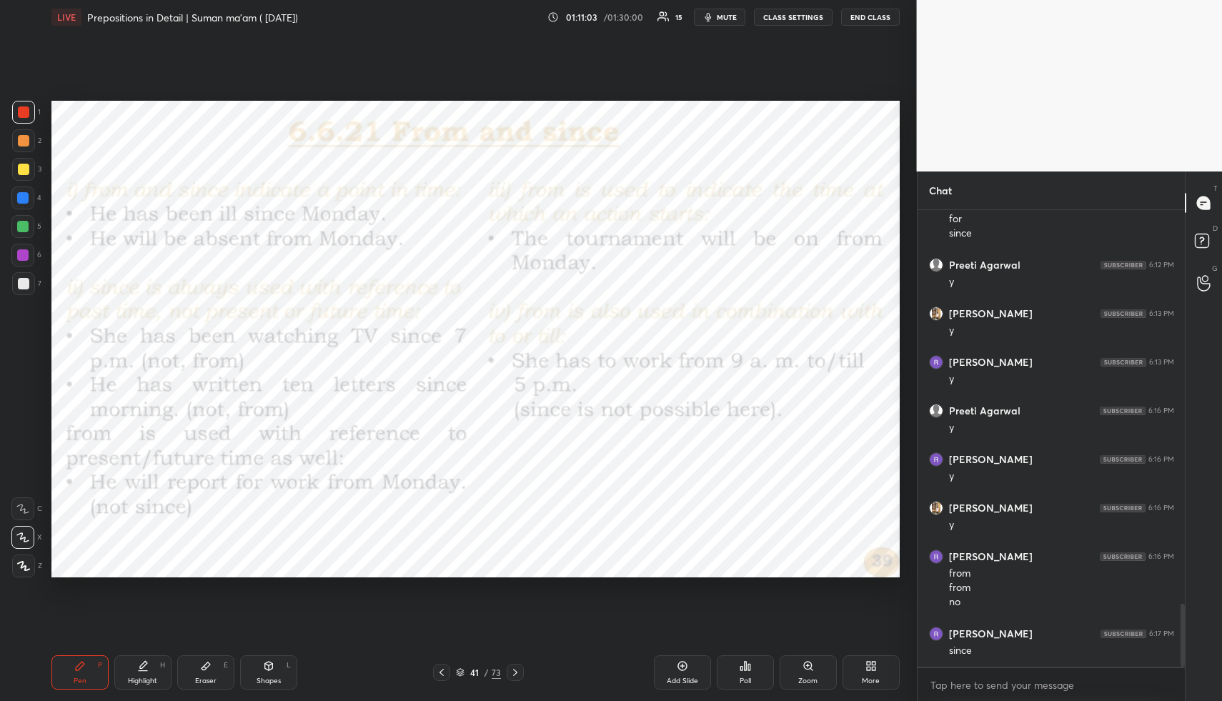
scroll to position [2853, 0]
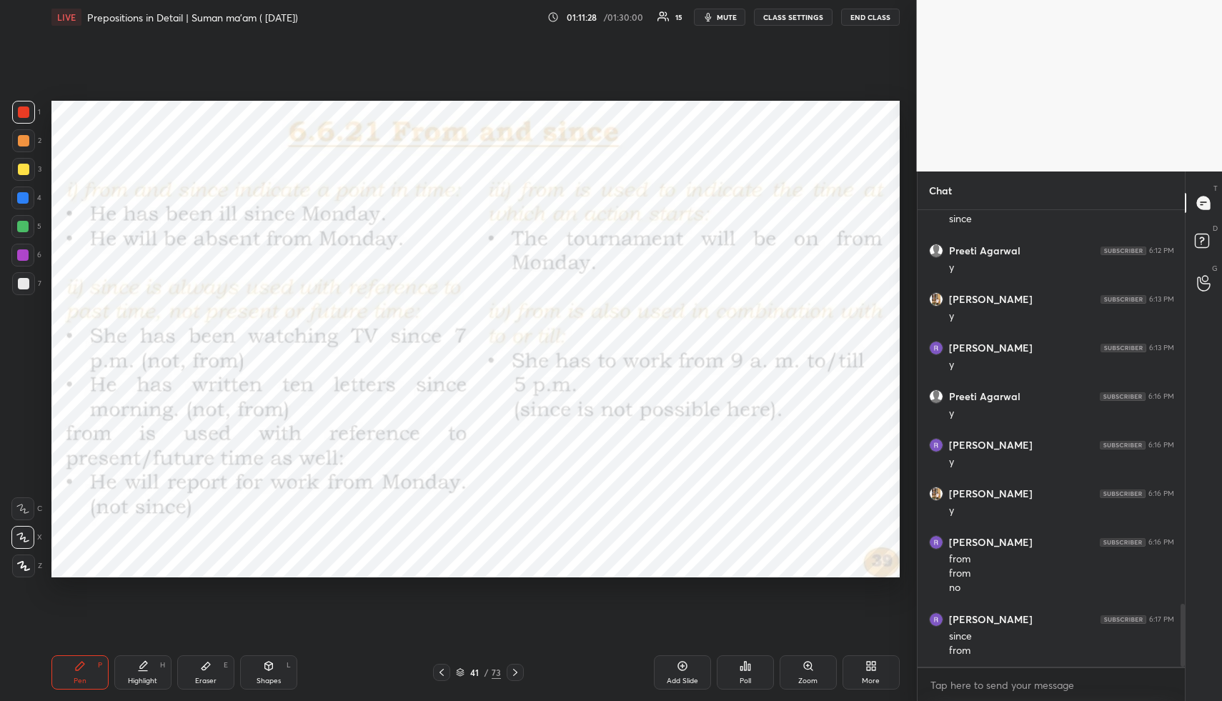
click at [514, 670] on icon at bounding box center [515, 672] width 11 height 11
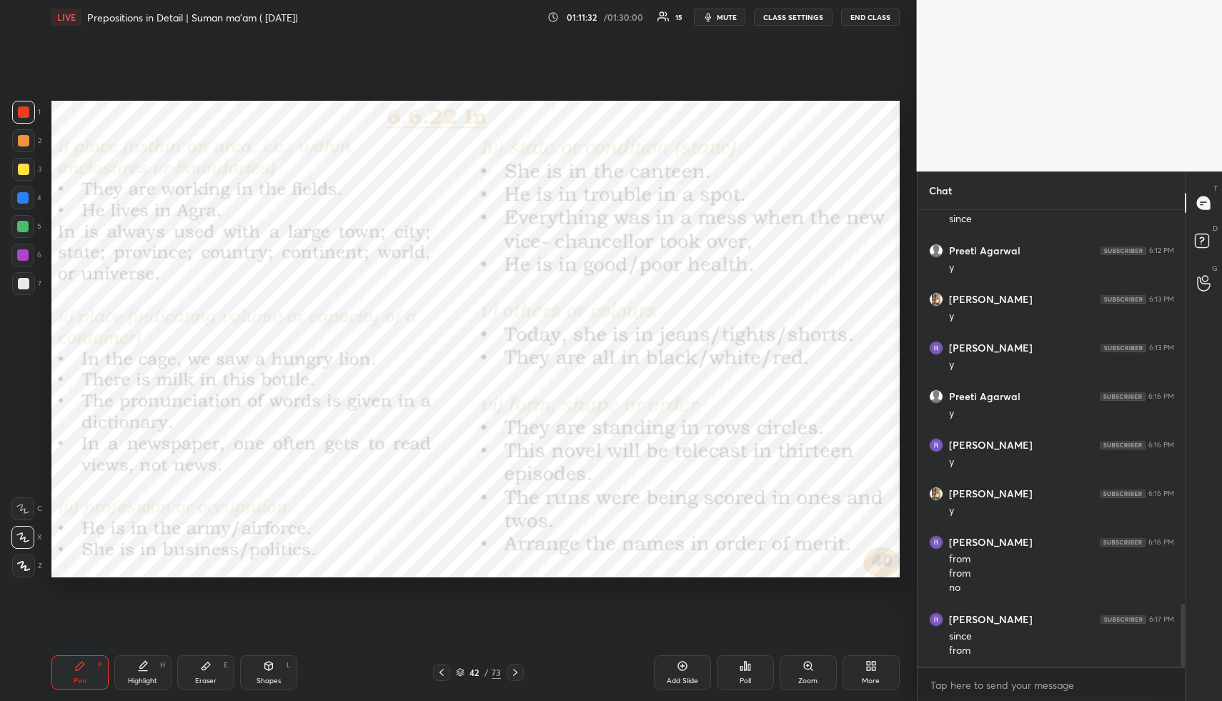
click at [441, 672] on icon at bounding box center [441, 672] width 11 height 11
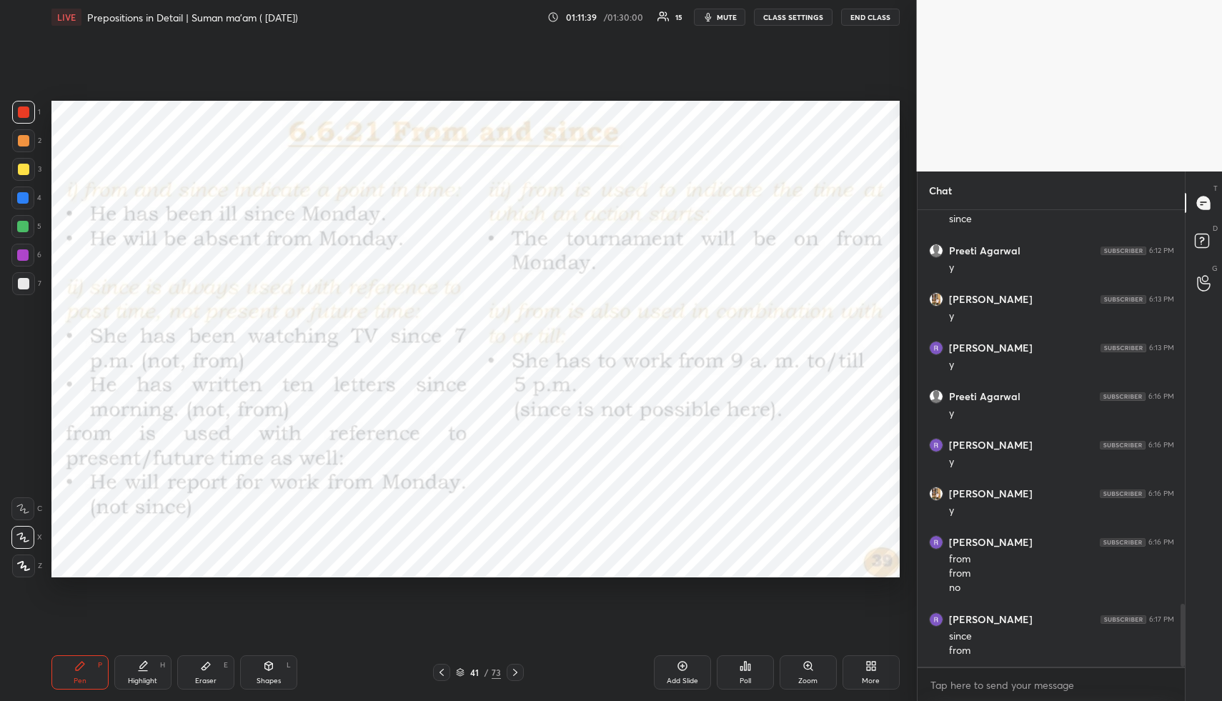
click at [729, 14] on span "mute" at bounding box center [727, 17] width 20 height 10
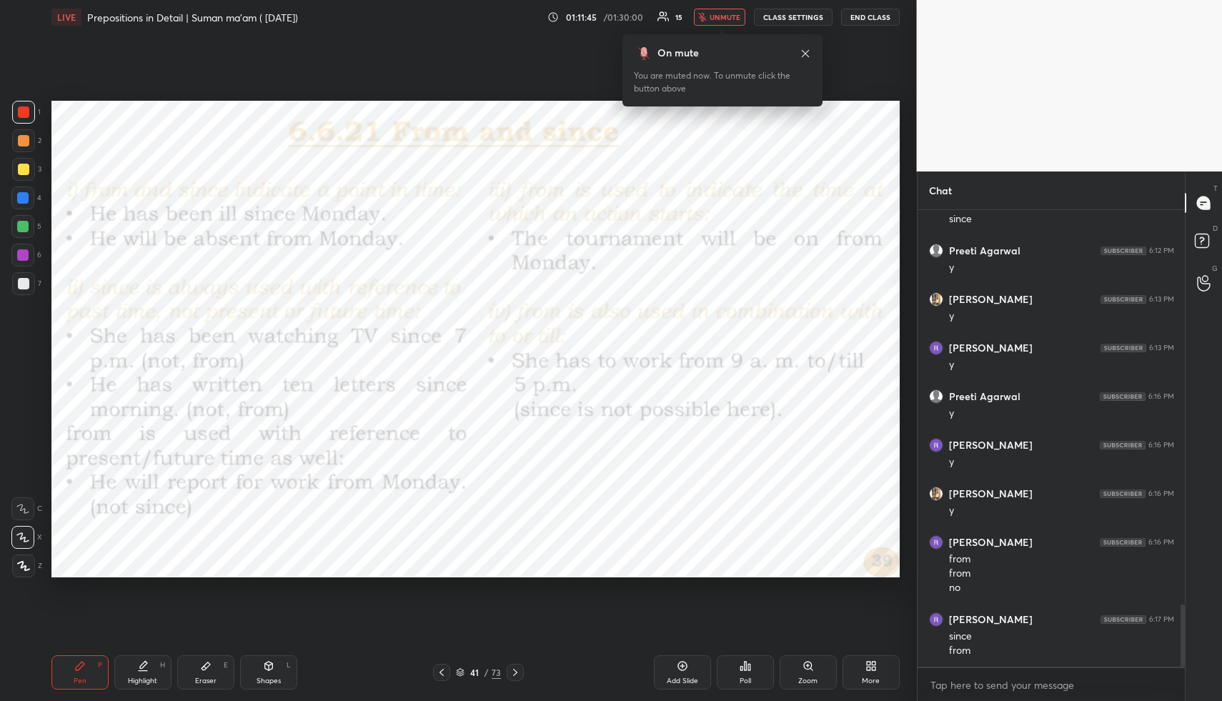
scroll to position [2901, 0]
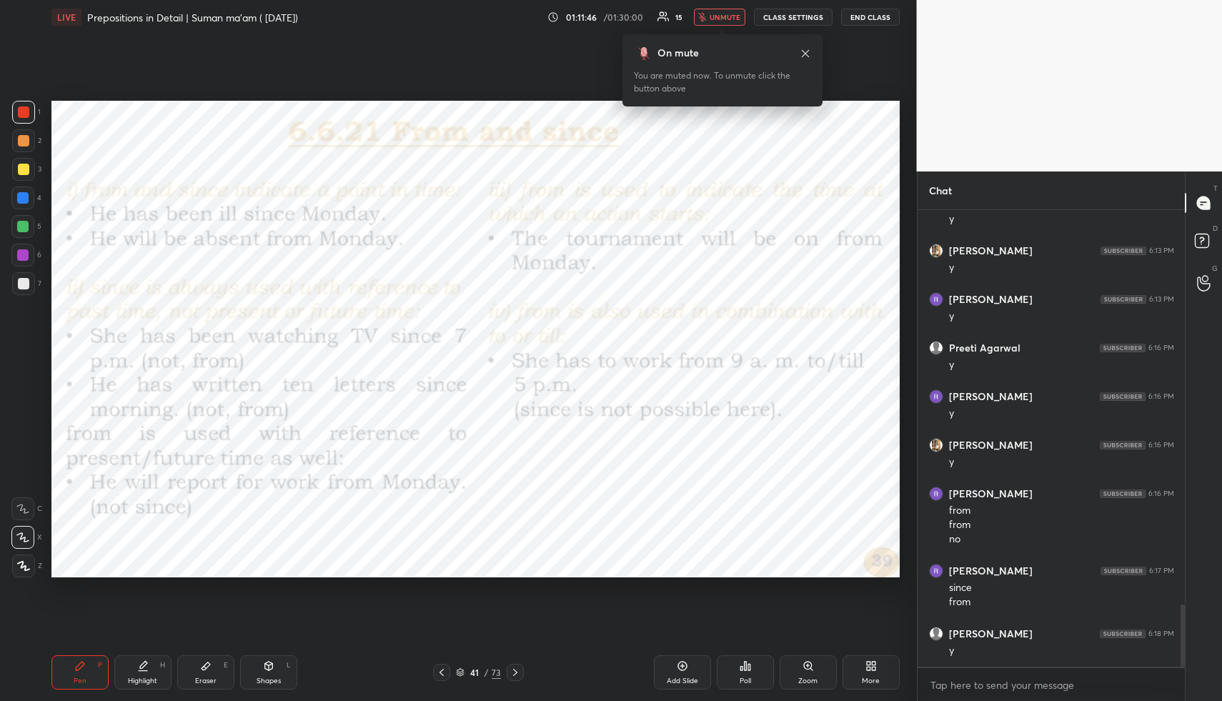
click at [730, 14] on span "unmute" at bounding box center [725, 17] width 31 height 10
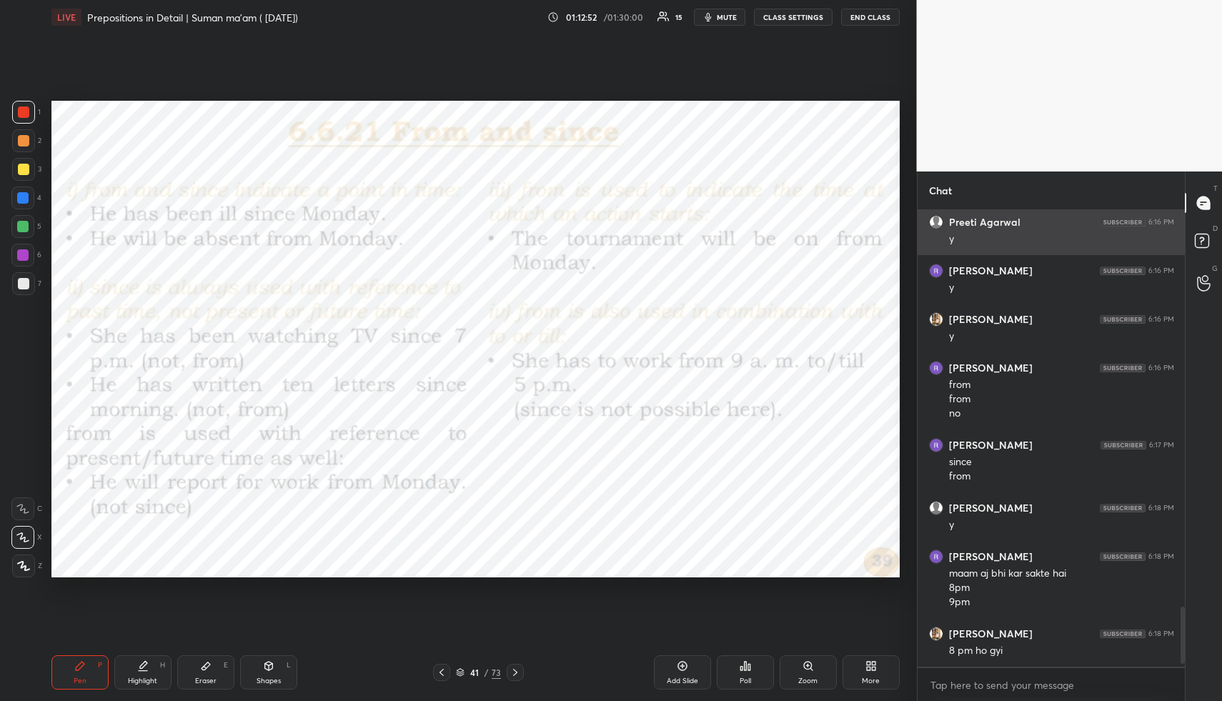
scroll to position [3222, 0]
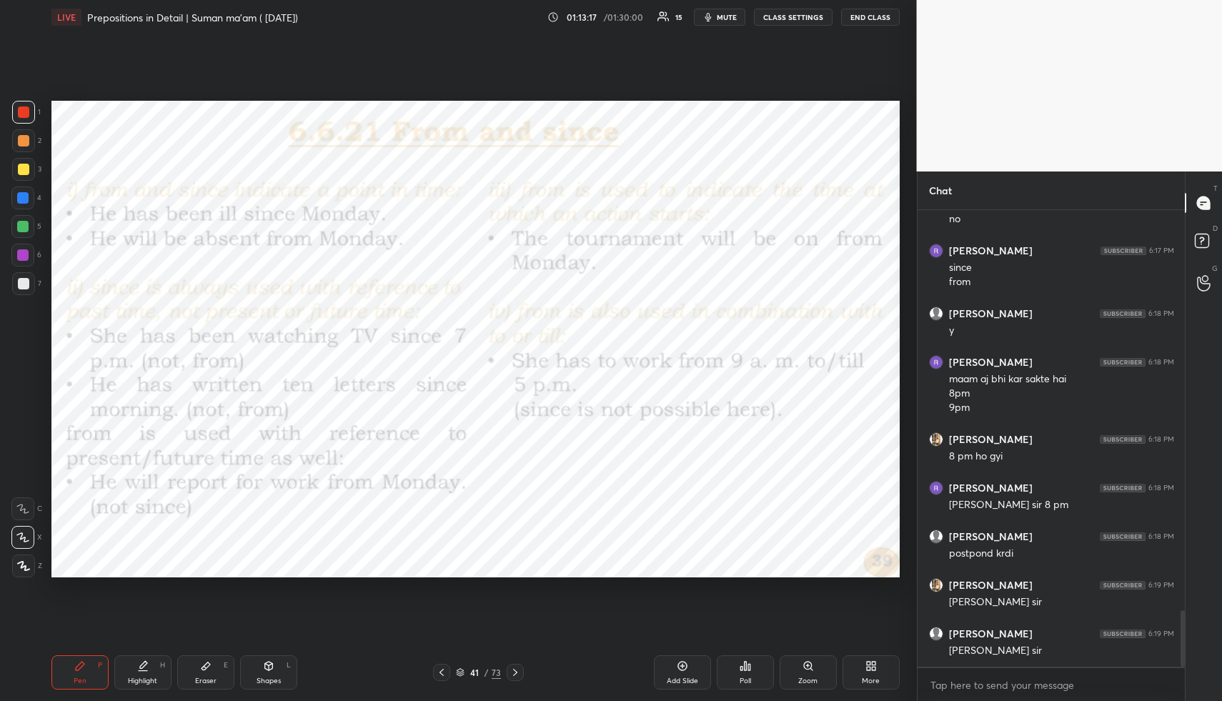
click at [517, 667] on icon at bounding box center [515, 672] width 11 height 11
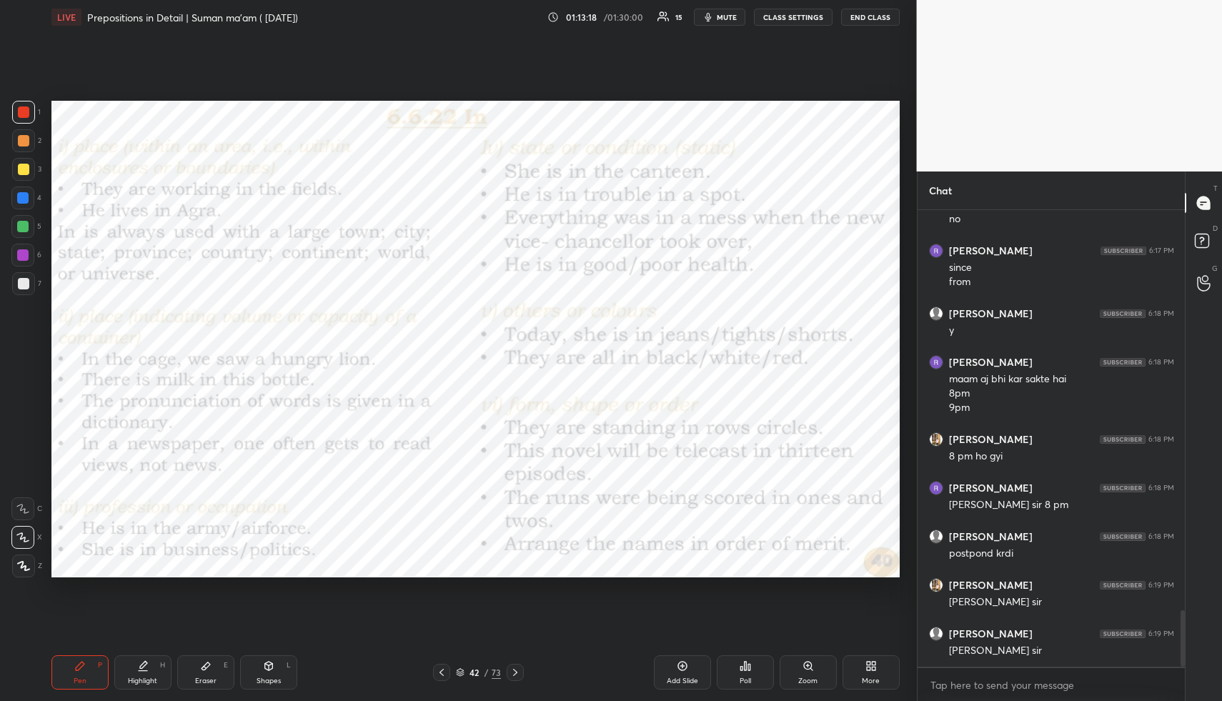
click at [517, 667] on icon at bounding box center [515, 672] width 11 height 11
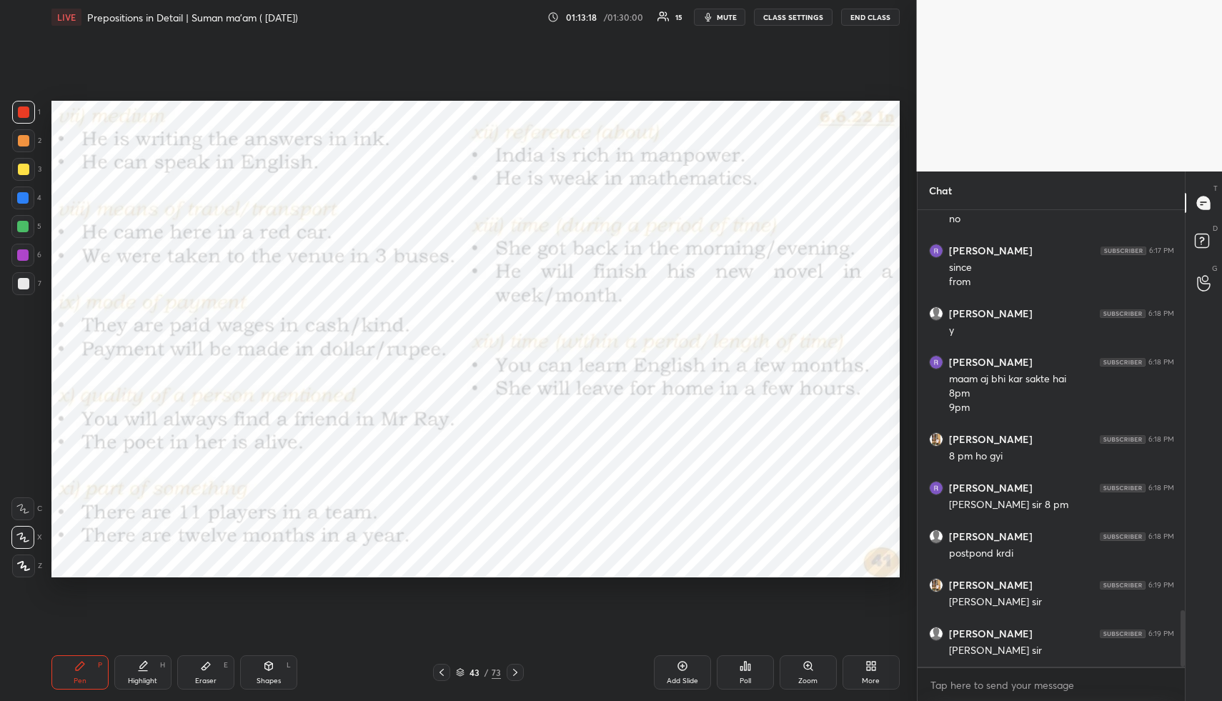
click at [517, 667] on icon at bounding box center [515, 672] width 11 height 11
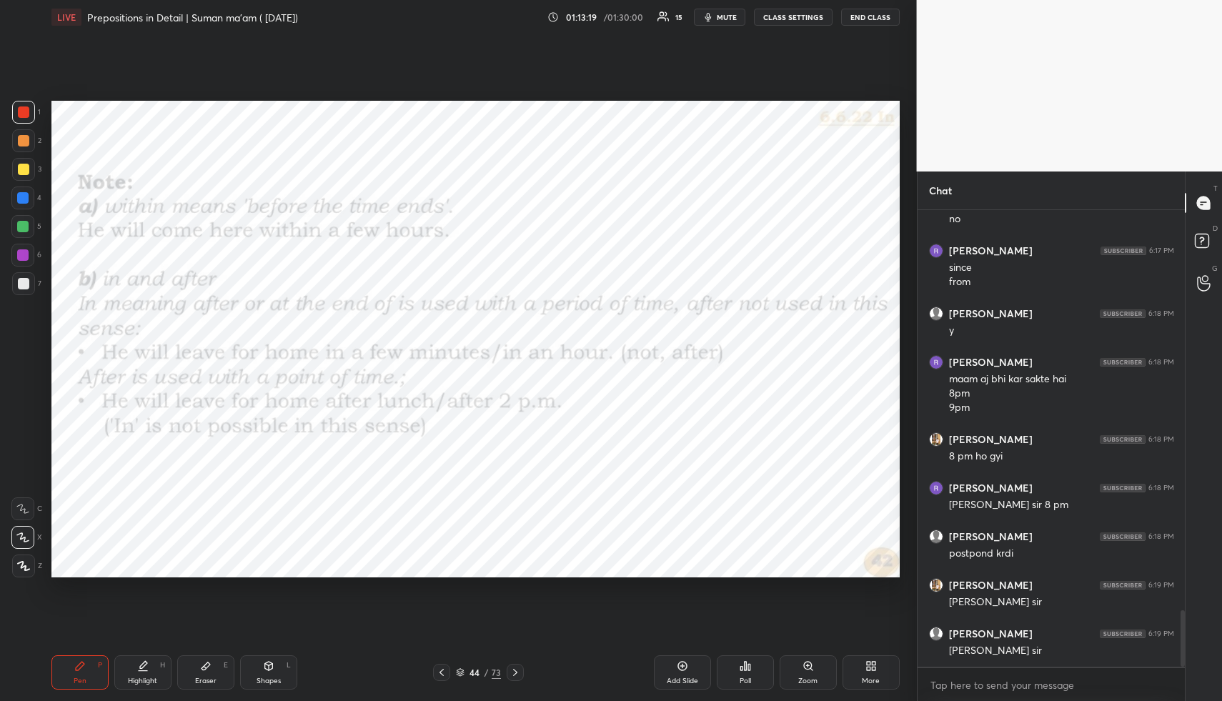
click at [517, 667] on icon at bounding box center [515, 672] width 11 height 11
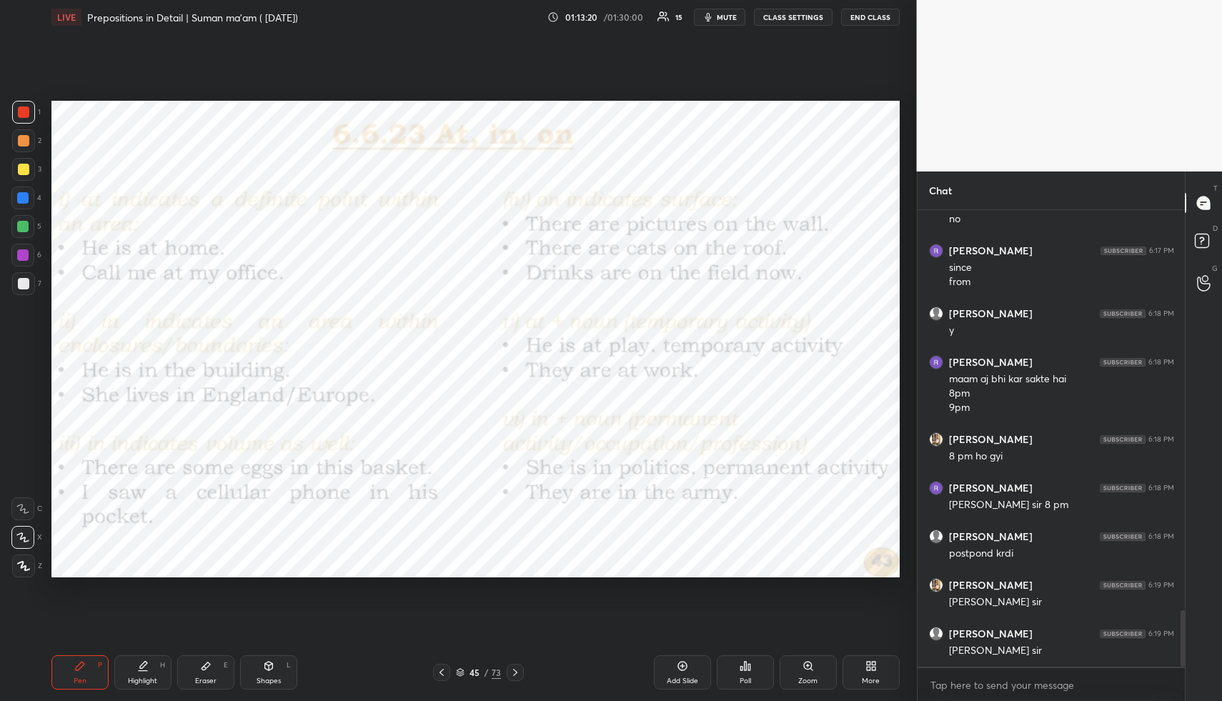
click at [517, 667] on icon at bounding box center [515, 672] width 11 height 11
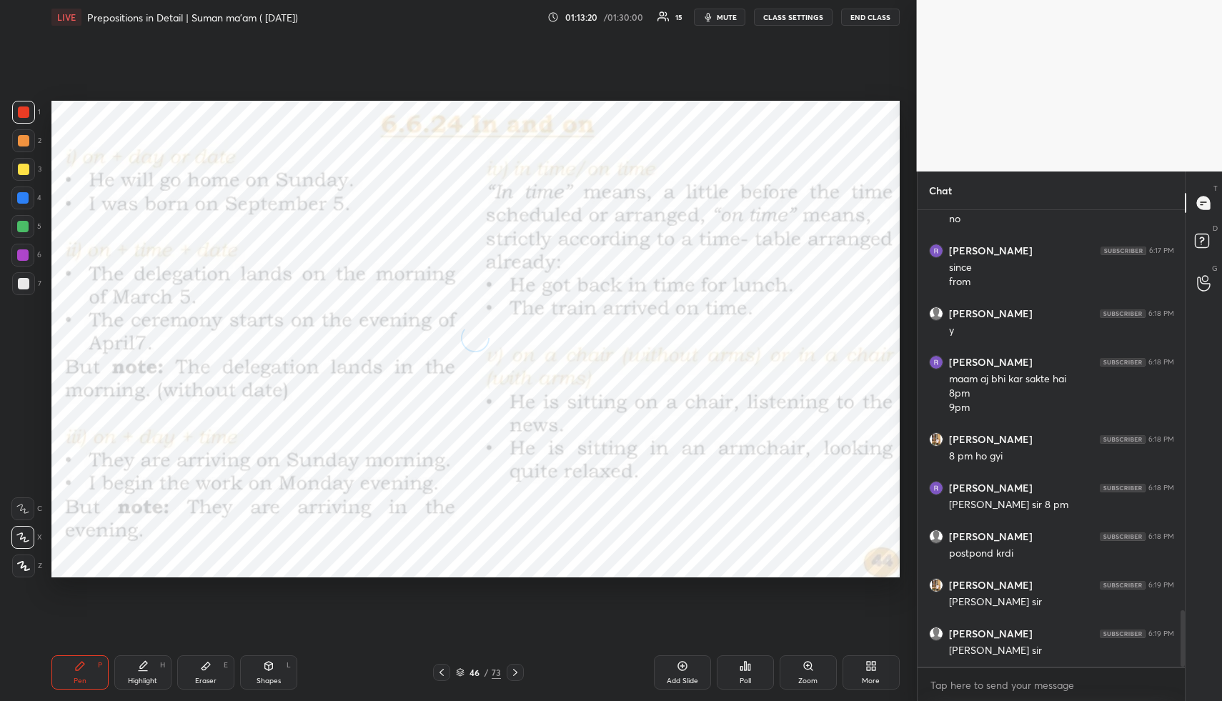
click at [517, 667] on icon at bounding box center [515, 672] width 11 height 11
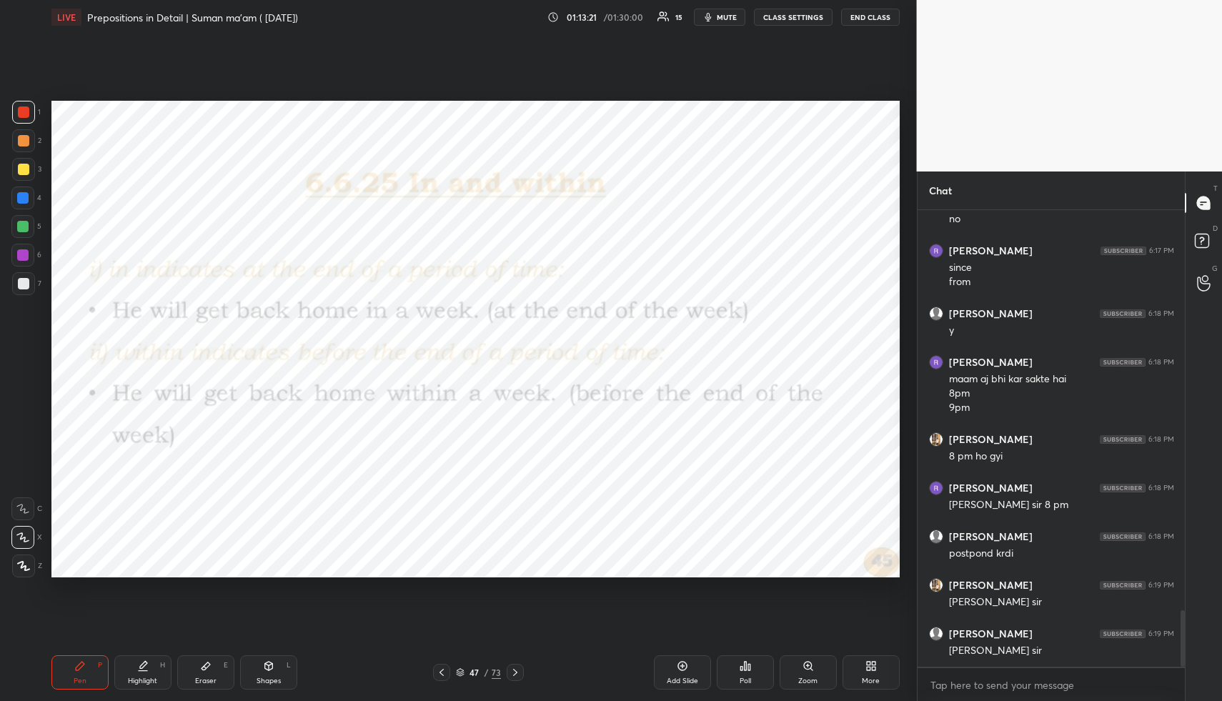
click at [517, 667] on icon at bounding box center [515, 672] width 11 height 11
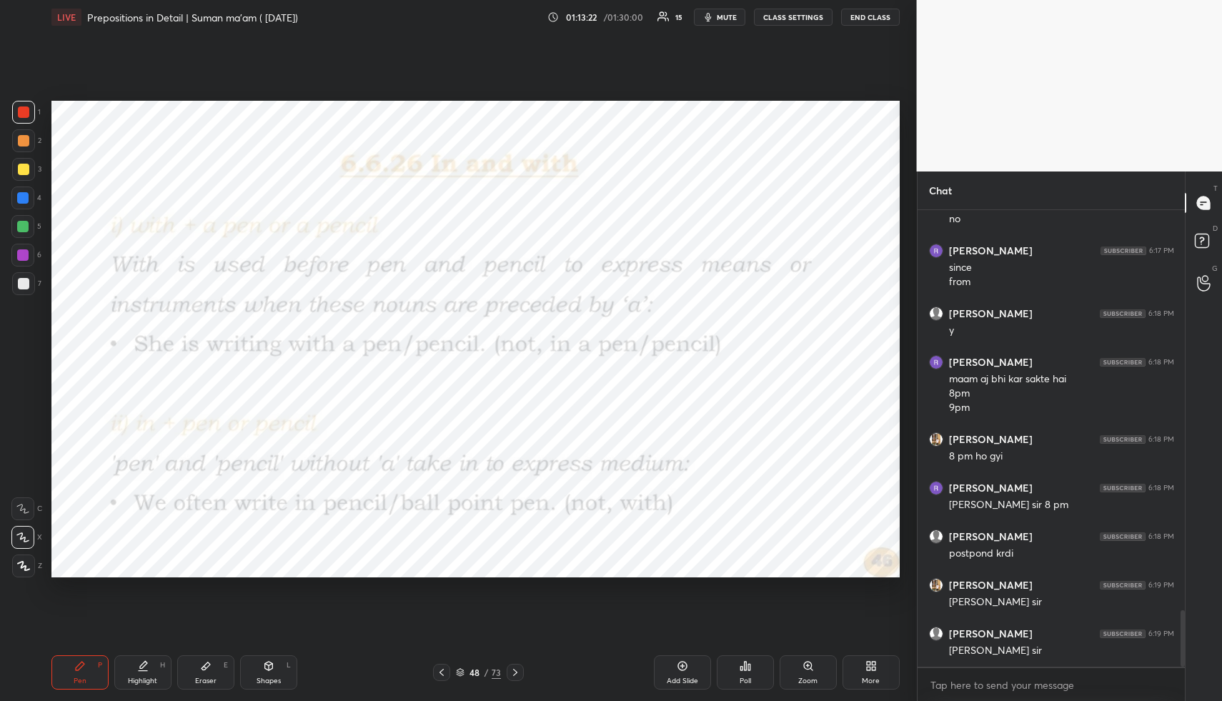
click at [517, 667] on icon at bounding box center [515, 672] width 11 height 11
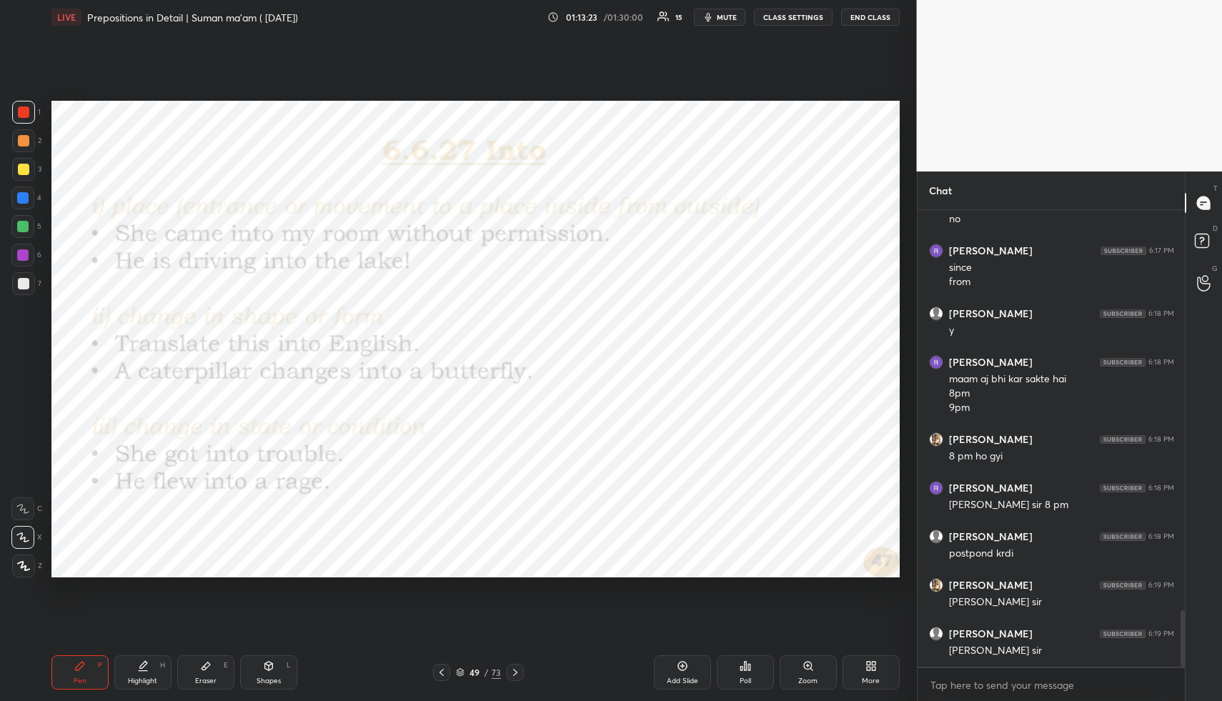
click at [517, 667] on icon at bounding box center [515, 672] width 11 height 11
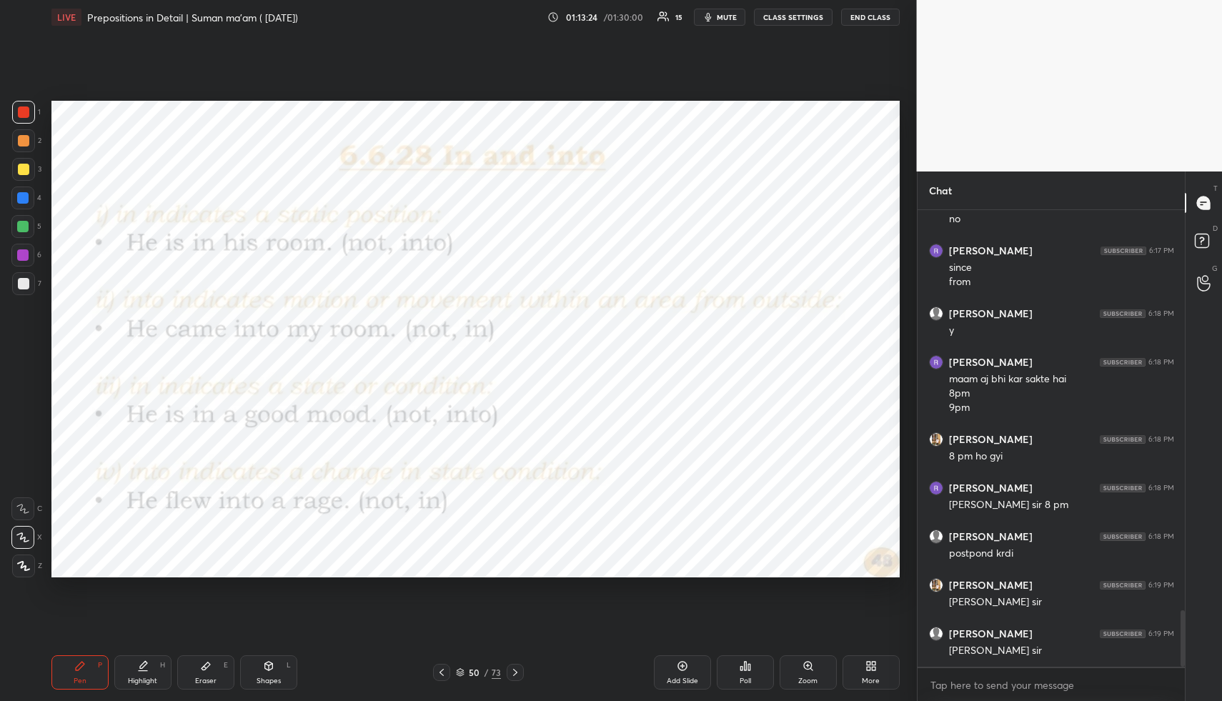
click at [517, 667] on icon at bounding box center [515, 672] width 11 height 11
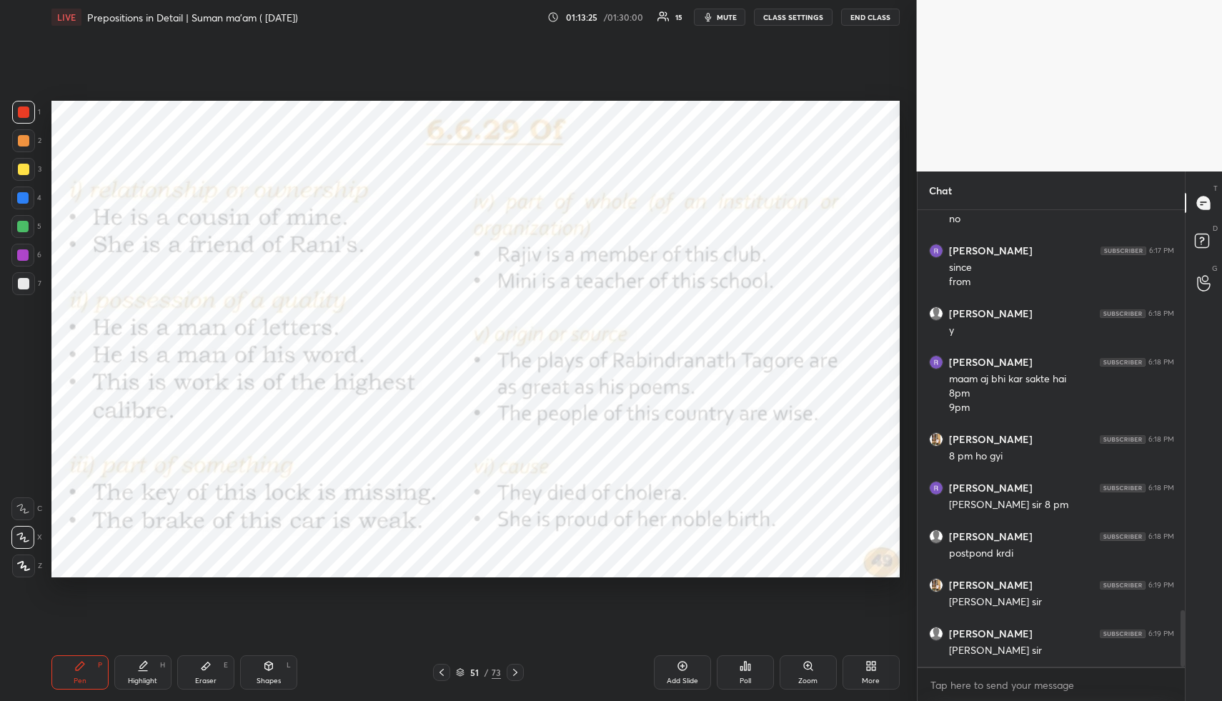
click at [517, 667] on icon at bounding box center [515, 672] width 11 height 11
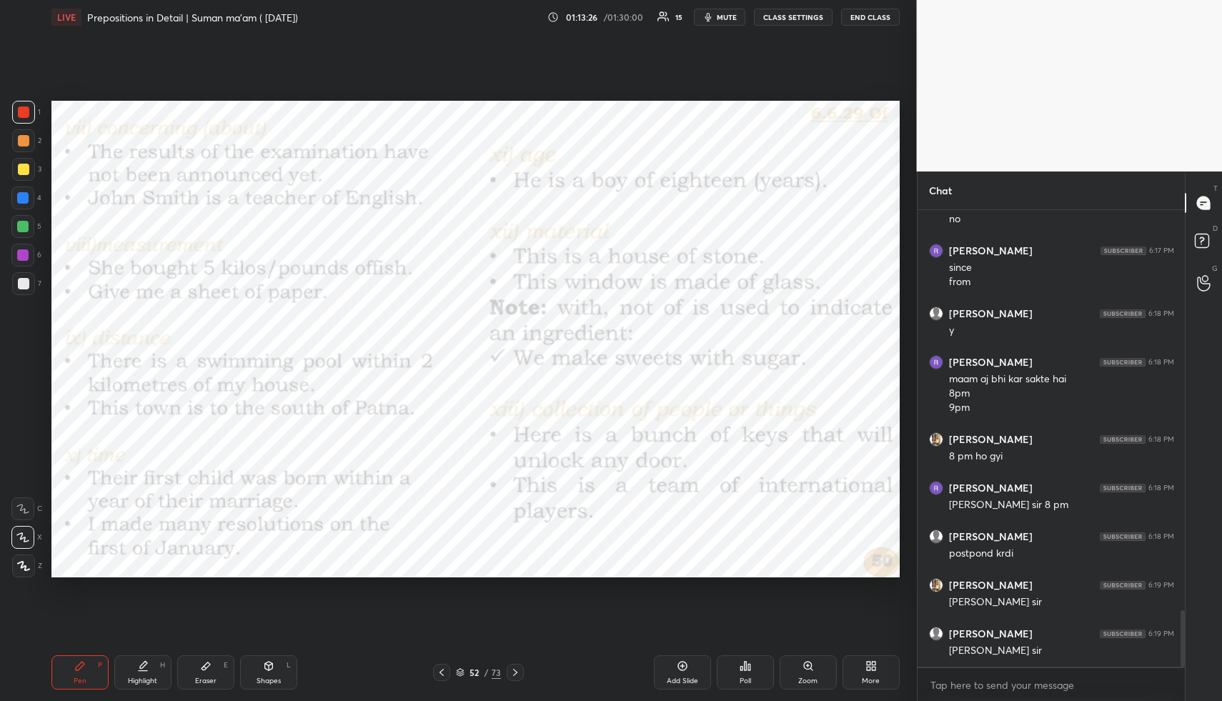
click at [517, 667] on icon at bounding box center [515, 672] width 11 height 11
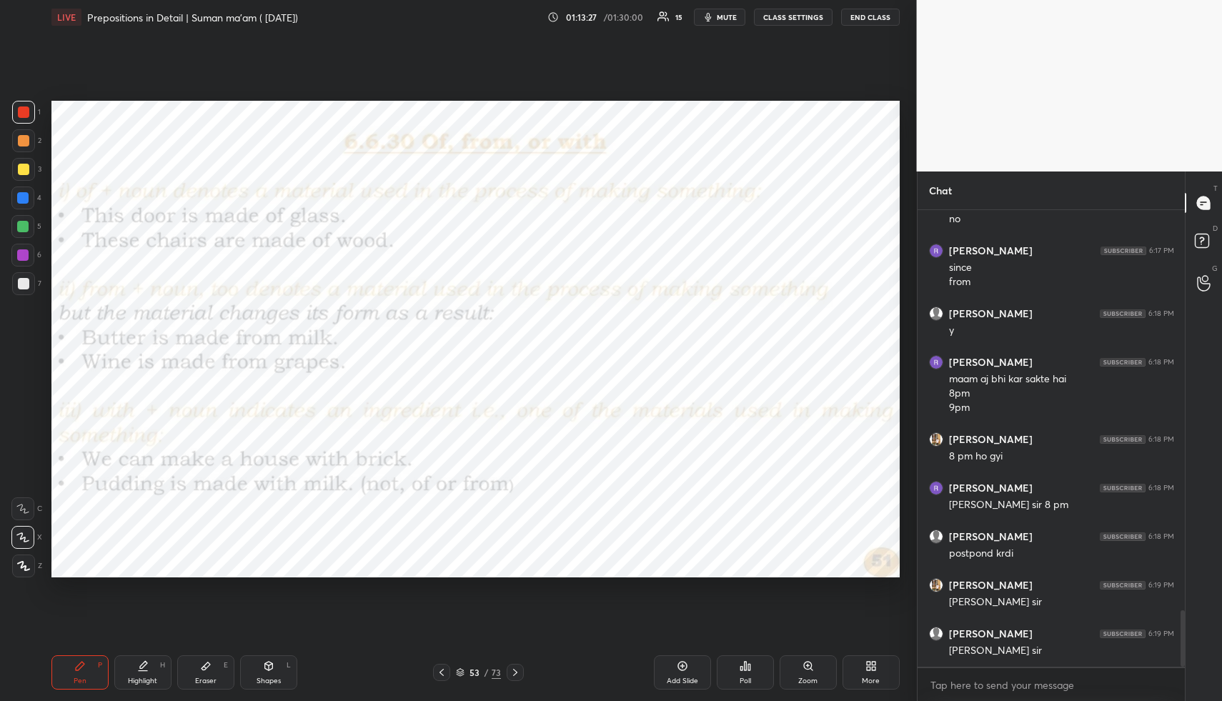
click at [517, 667] on icon at bounding box center [515, 672] width 11 height 11
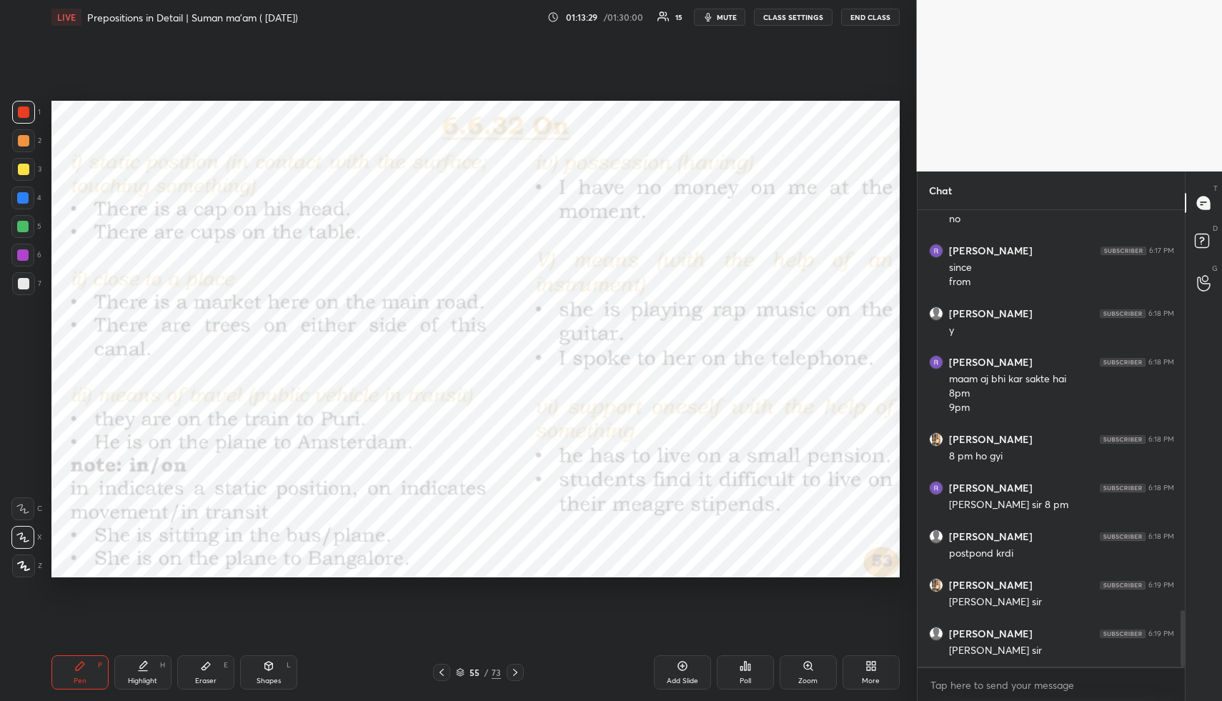
click at [517, 667] on icon at bounding box center [515, 672] width 11 height 11
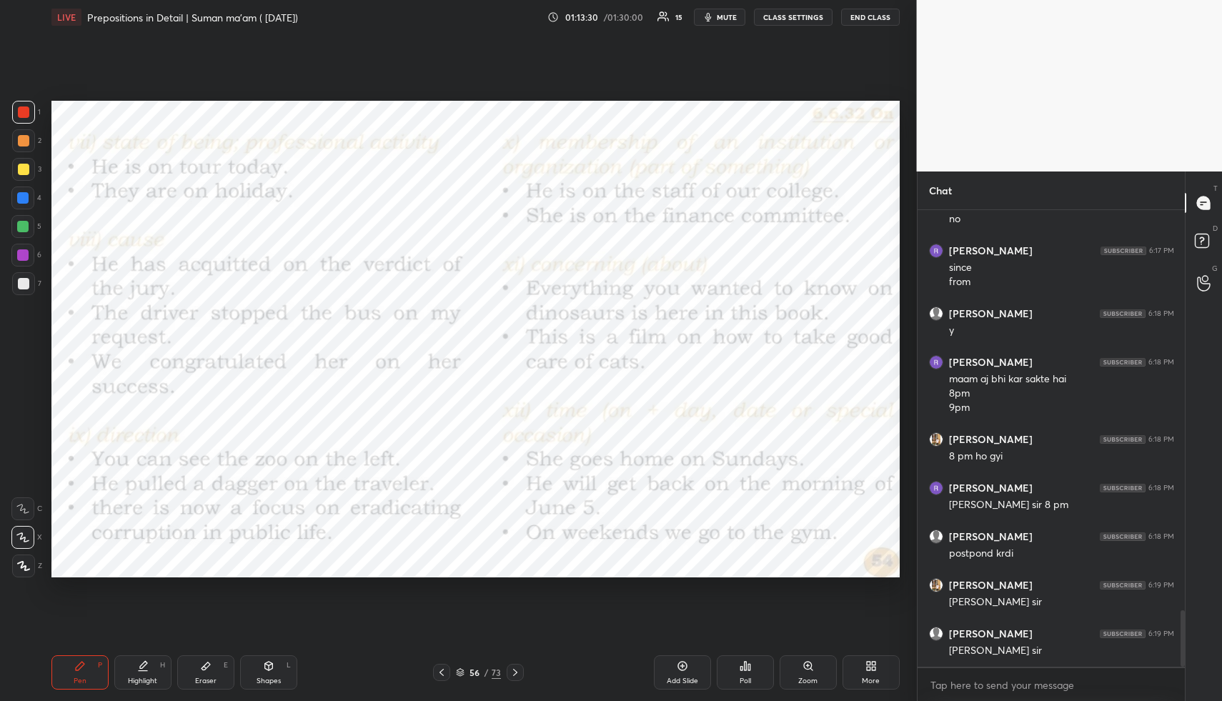
click at [517, 667] on icon at bounding box center [515, 672] width 11 height 11
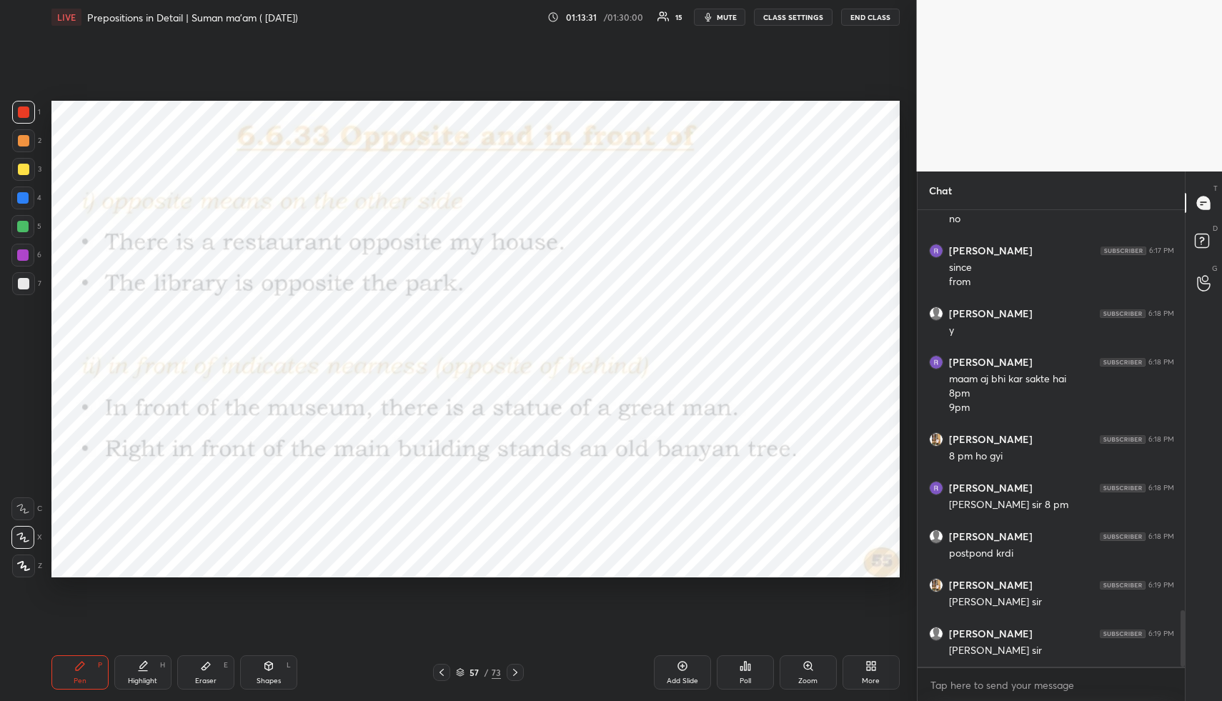
click at [517, 667] on icon at bounding box center [515, 672] width 11 height 11
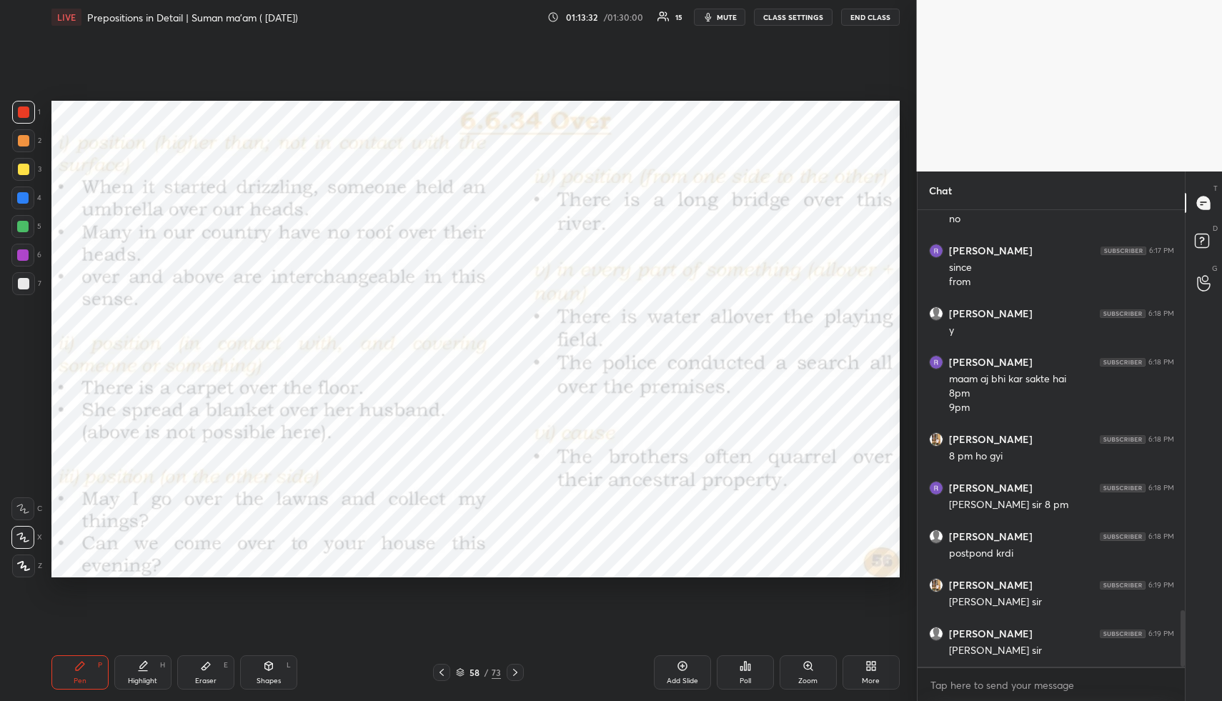
click at [517, 667] on icon at bounding box center [515, 672] width 11 height 11
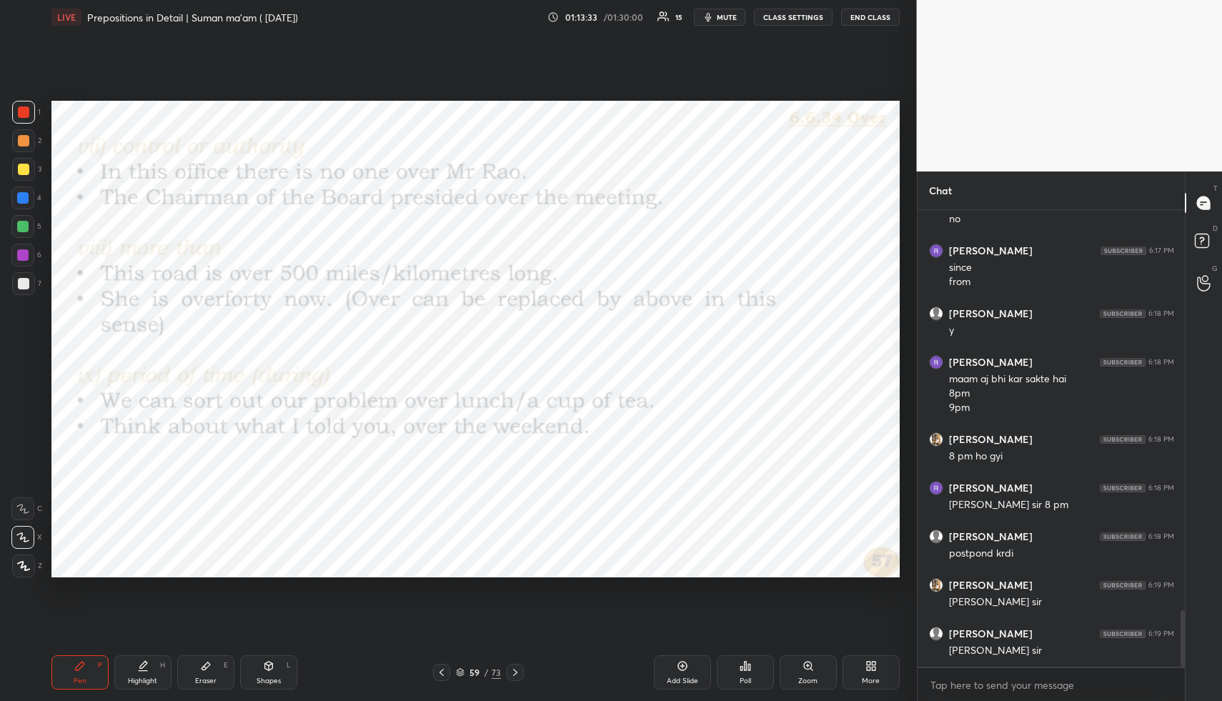
click at [517, 667] on icon at bounding box center [515, 672] width 11 height 11
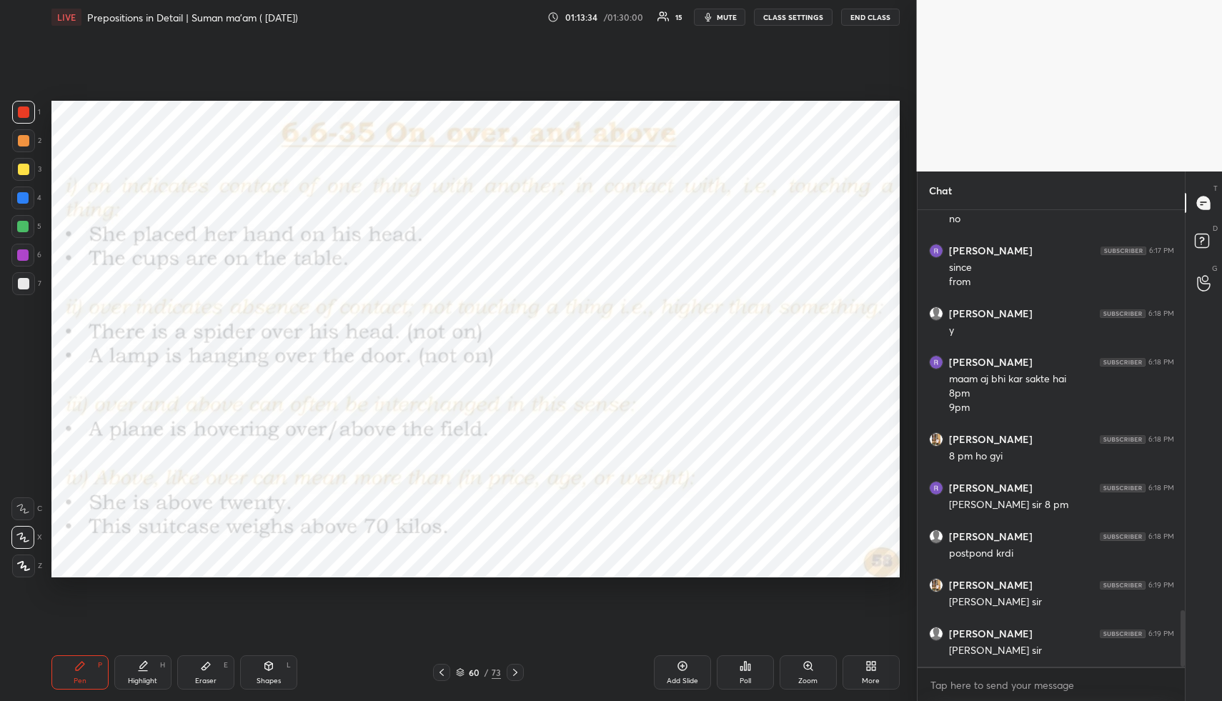
click at [517, 667] on icon at bounding box center [515, 672] width 11 height 11
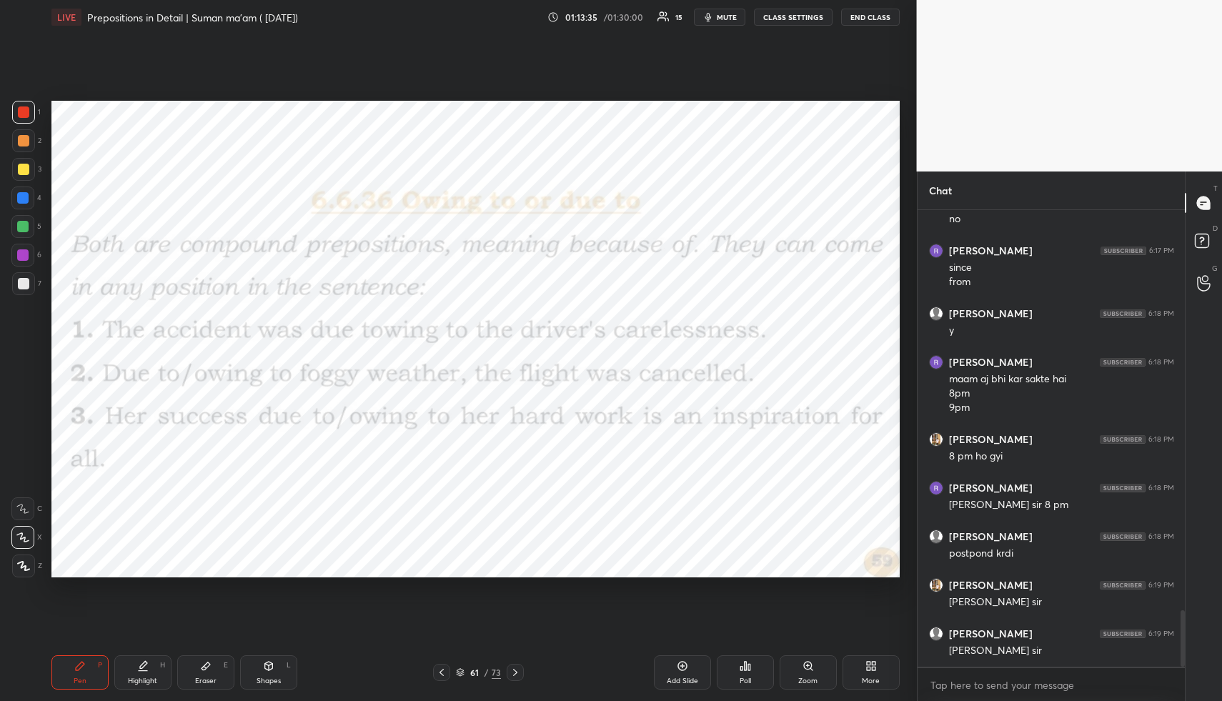
click at [517, 667] on icon at bounding box center [515, 672] width 11 height 11
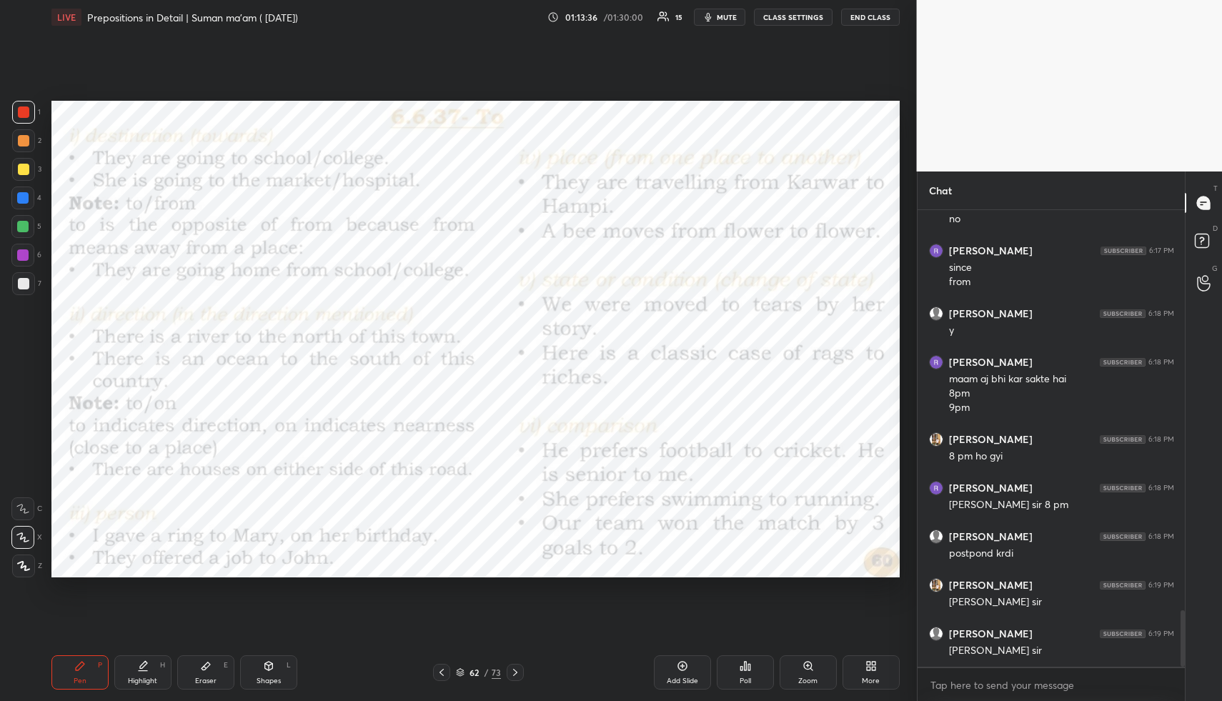
click at [517, 667] on icon at bounding box center [515, 672] width 11 height 11
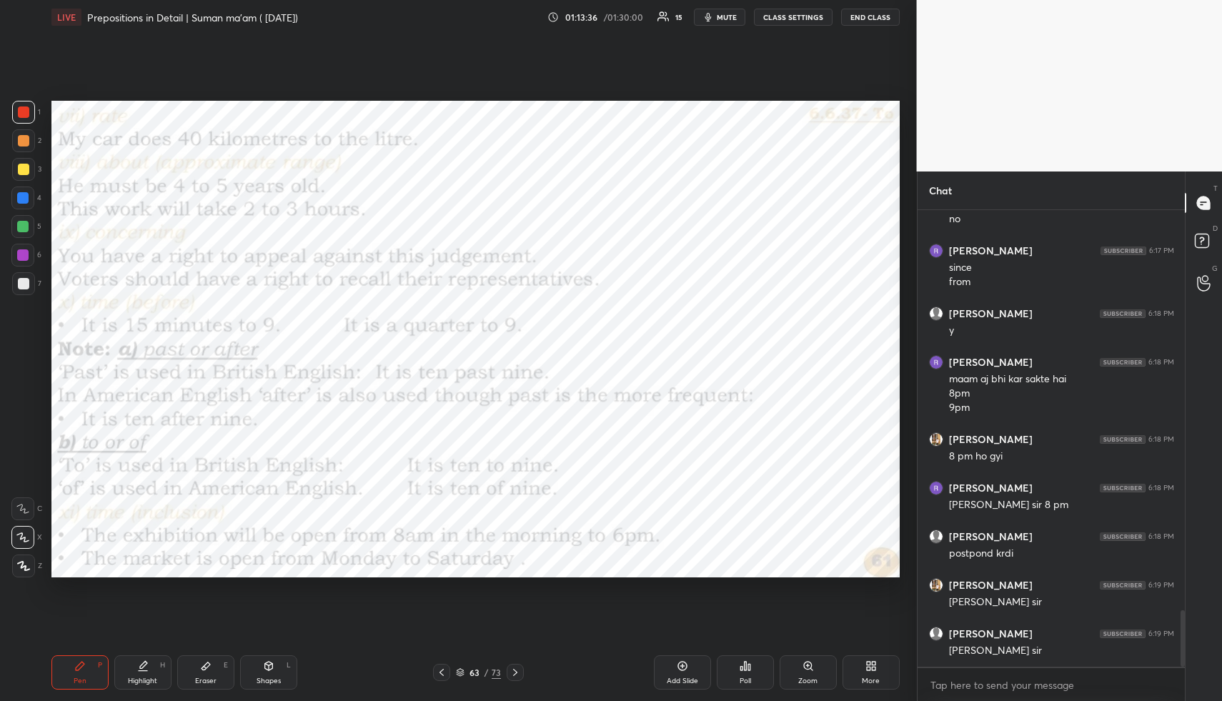
click at [517, 667] on icon at bounding box center [515, 672] width 11 height 11
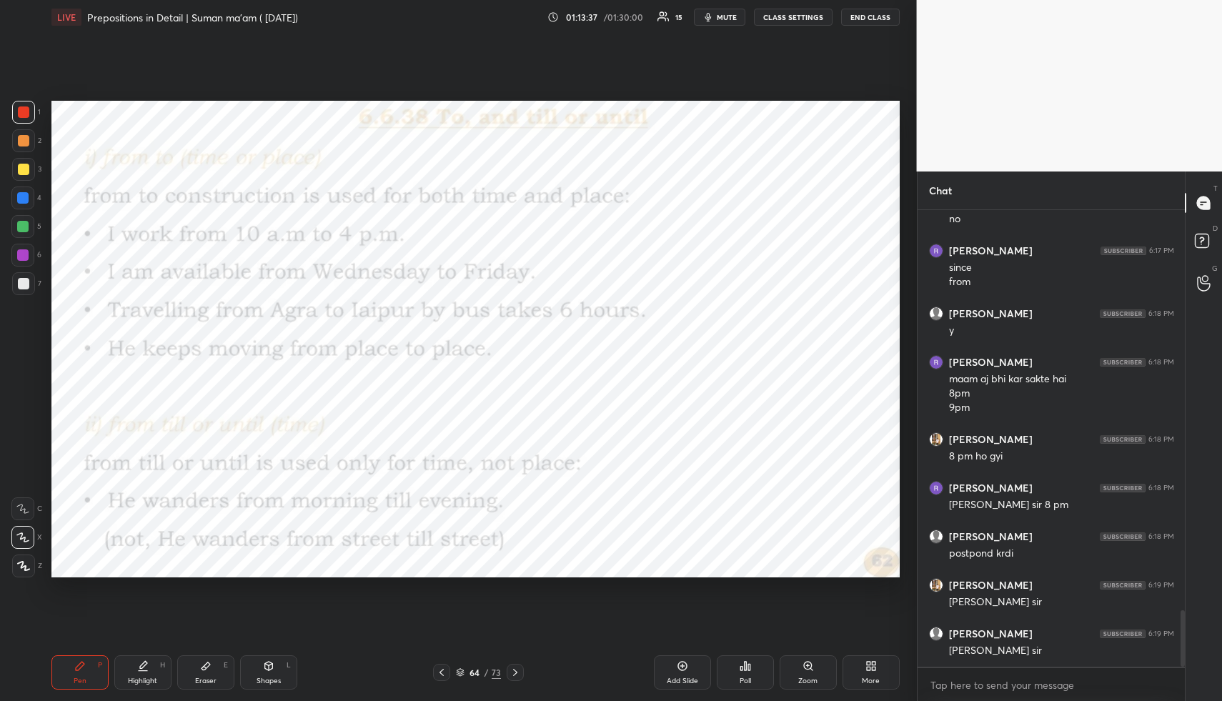
click at [517, 667] on icon at bounding box center [515, 672] width 11 height 11
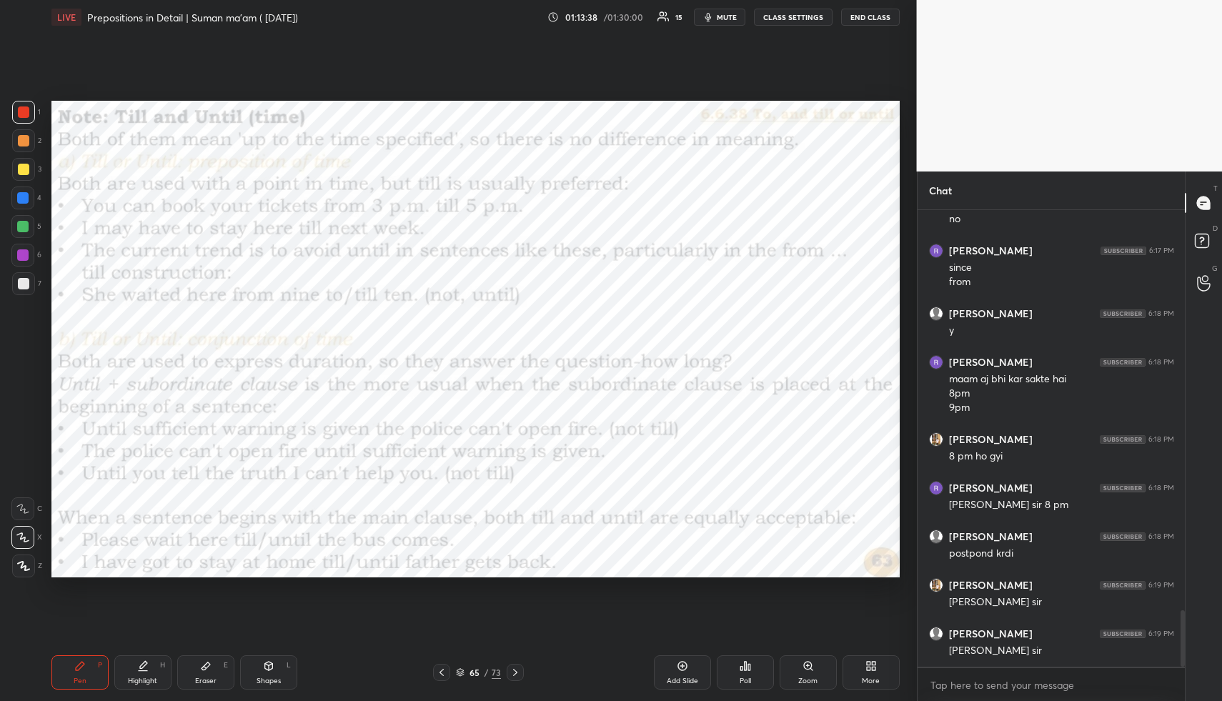
click at [517, 667] on icon at bounding box center [515, 672] width 11 height 11
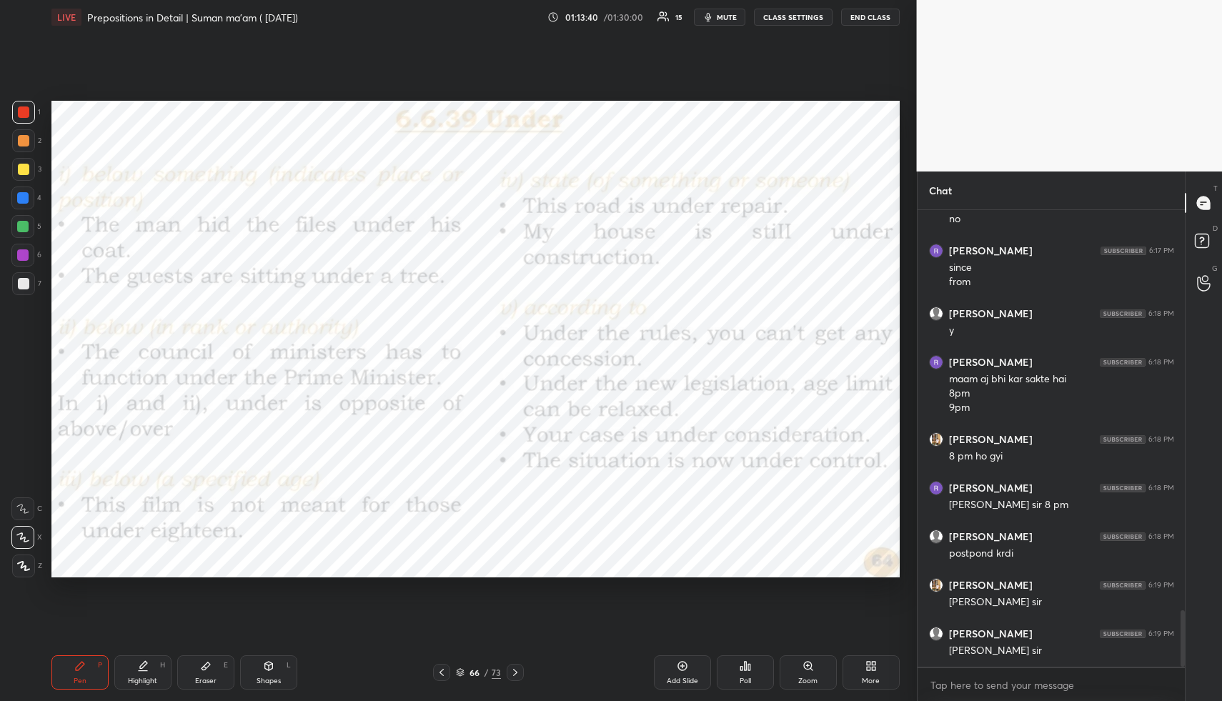
scroll to position [3270, 0]
click at [517, 667] on icon at bounding box center [515, 672] width 11 height 11
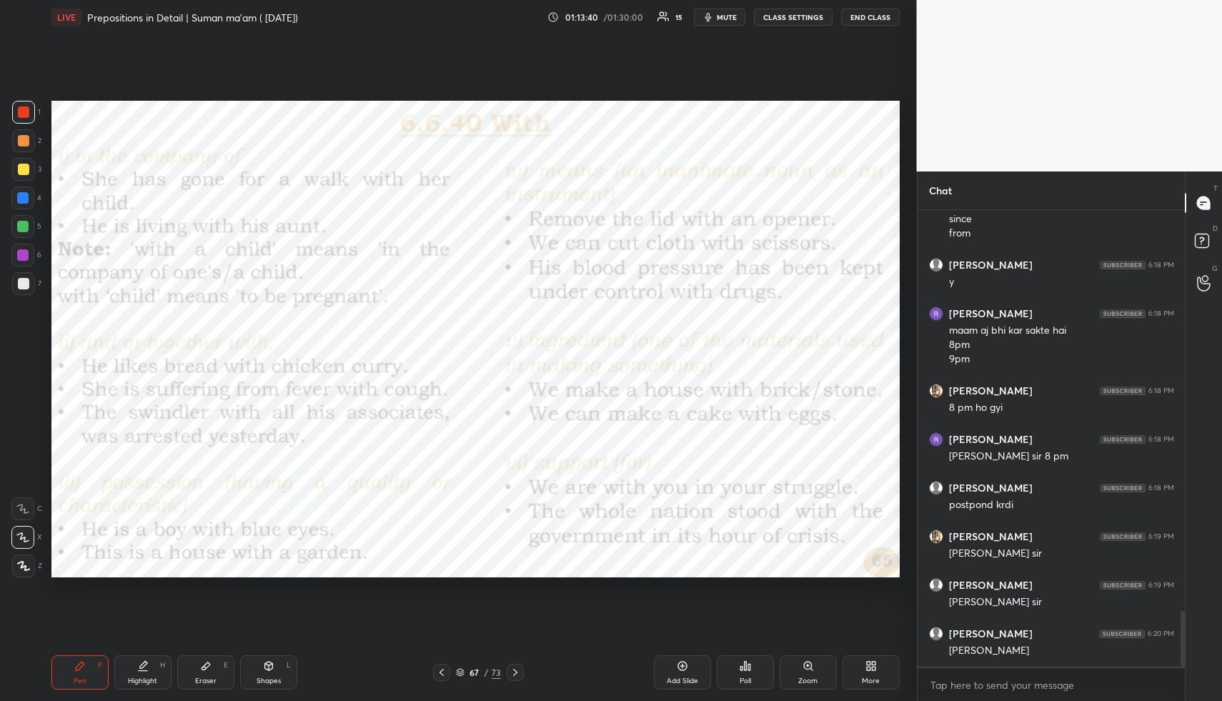
click at [517, 667] on icon at bounding box center [515, 672] width 11 height 11
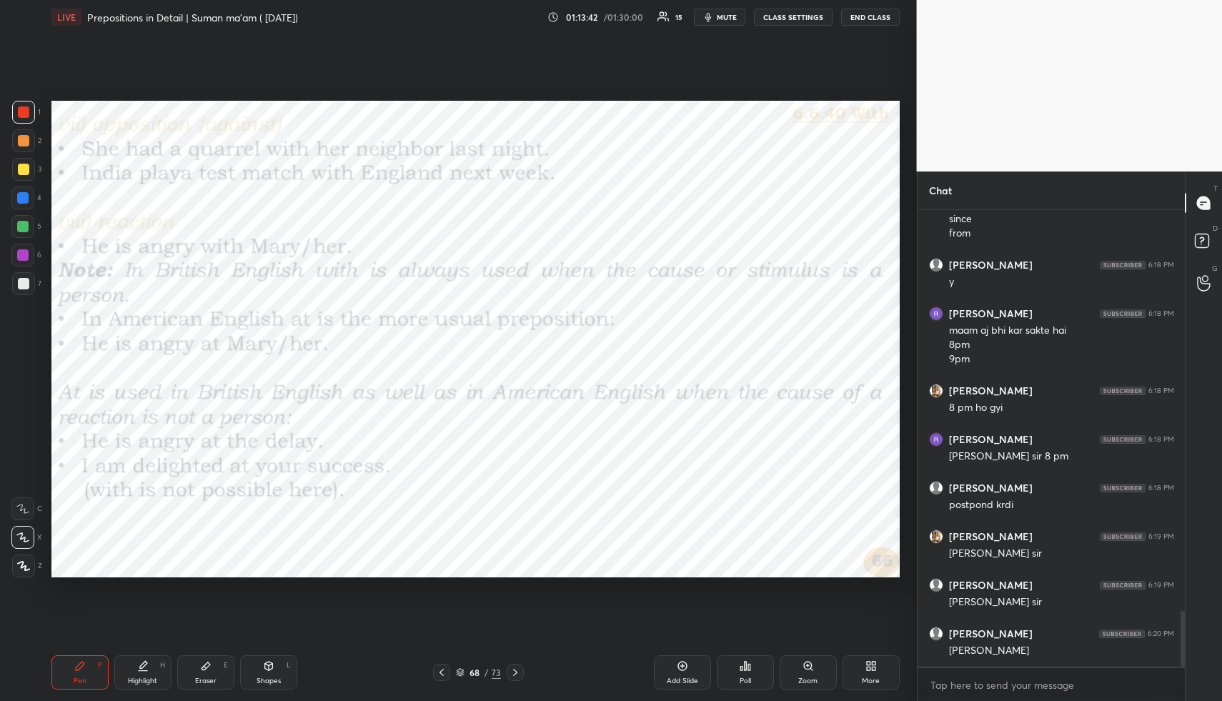
click at [517, 667] on icon at bounding box center [515, 672] width 11 height 11
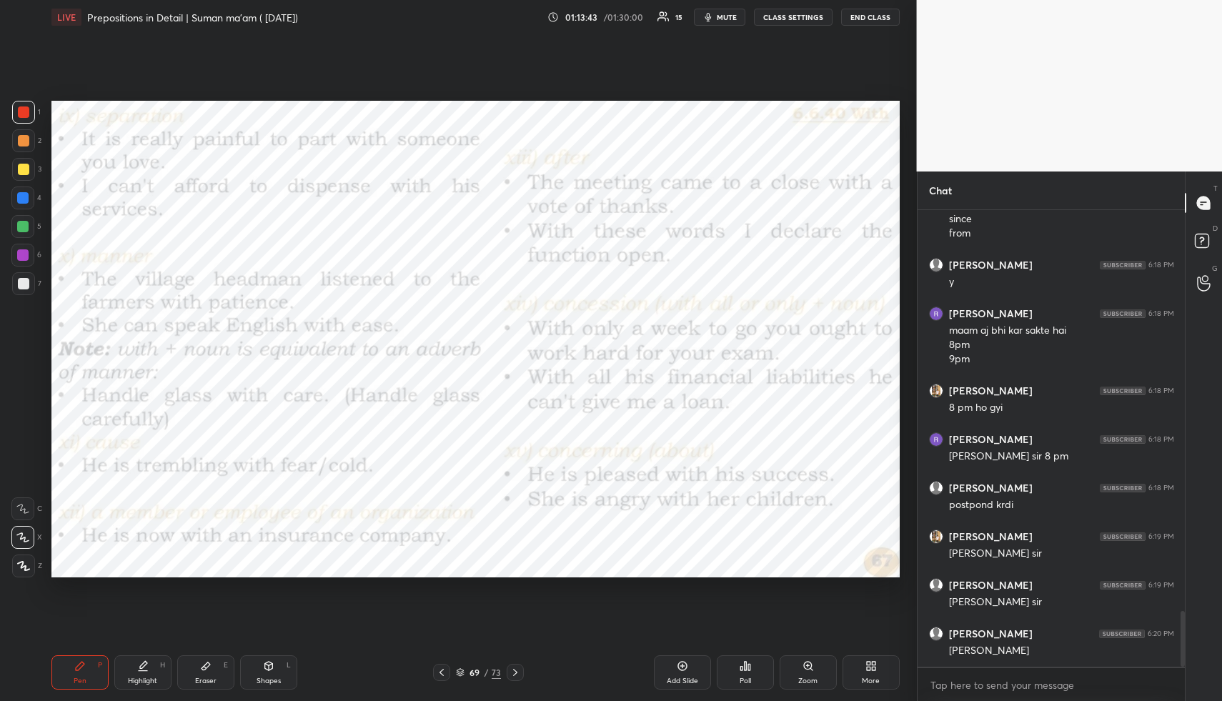
click at [517, 667] on icon at bounding box center [515, 672] width 11 height 11
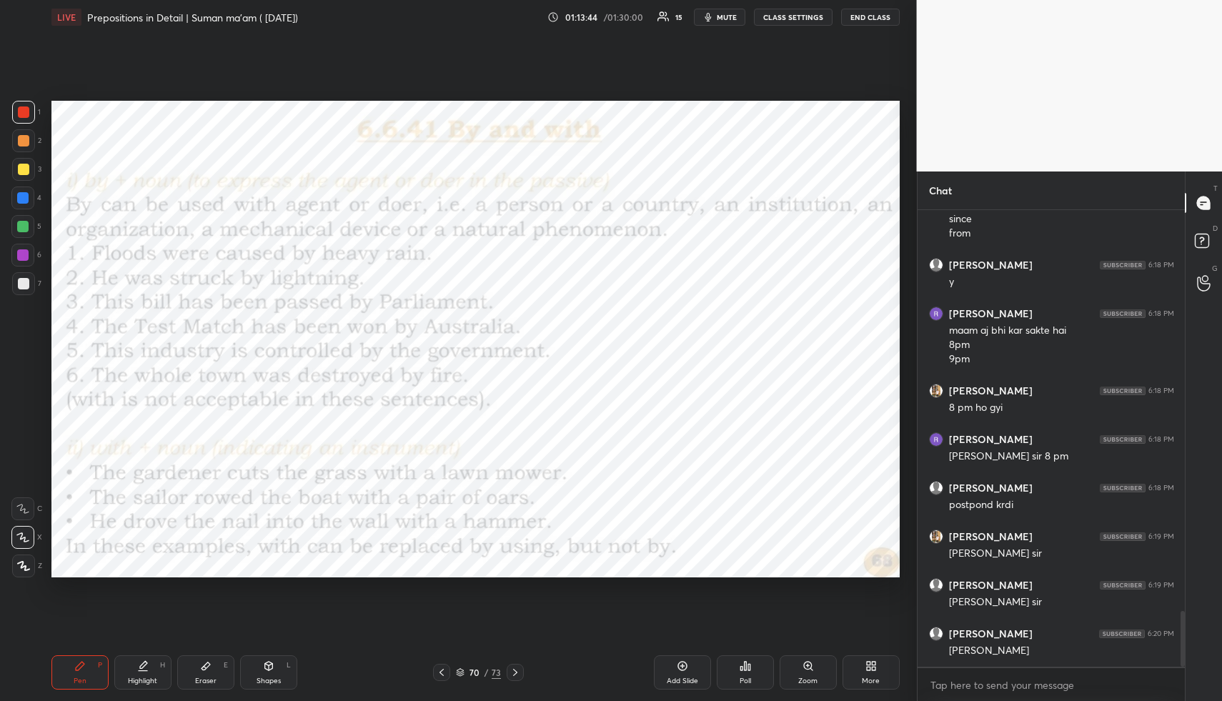
click at [517, 667] on icon at bounding box center [515, 672] width 11 height 11
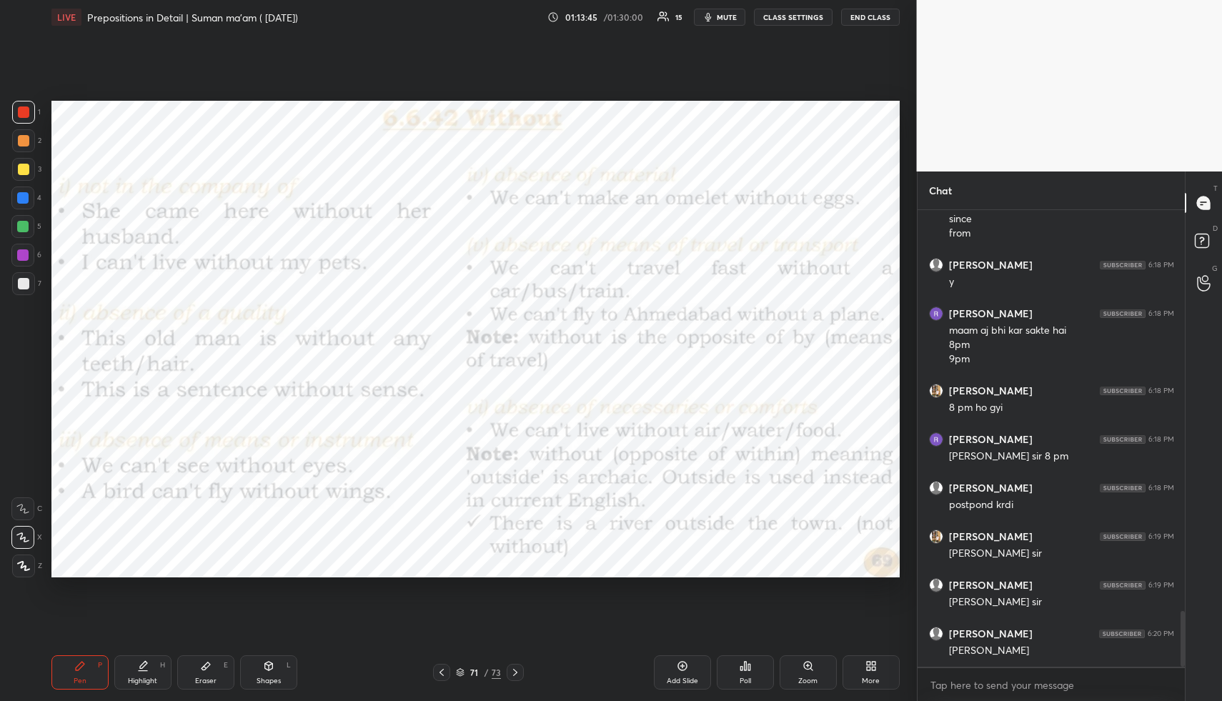
click at [517, 667] on icon at bounding box center [515, 672] width 11 height 11
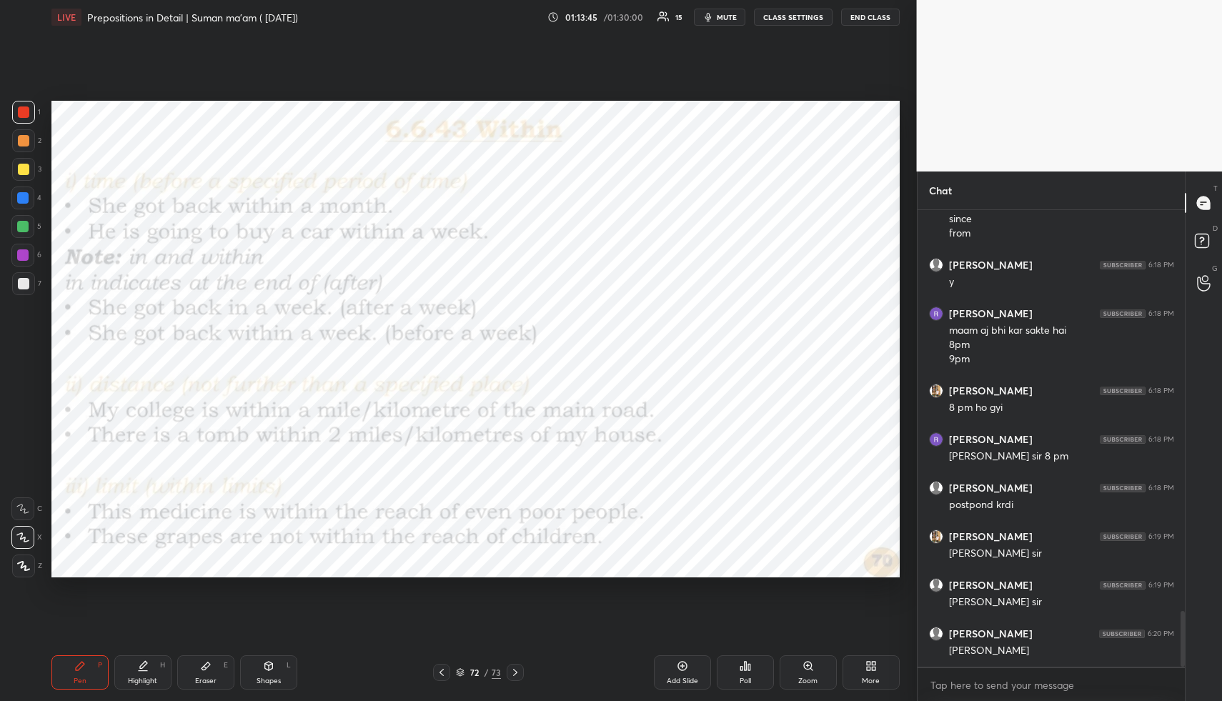
click at [517, 667] on icon at bounding box center [515, 672] width 11 height 11
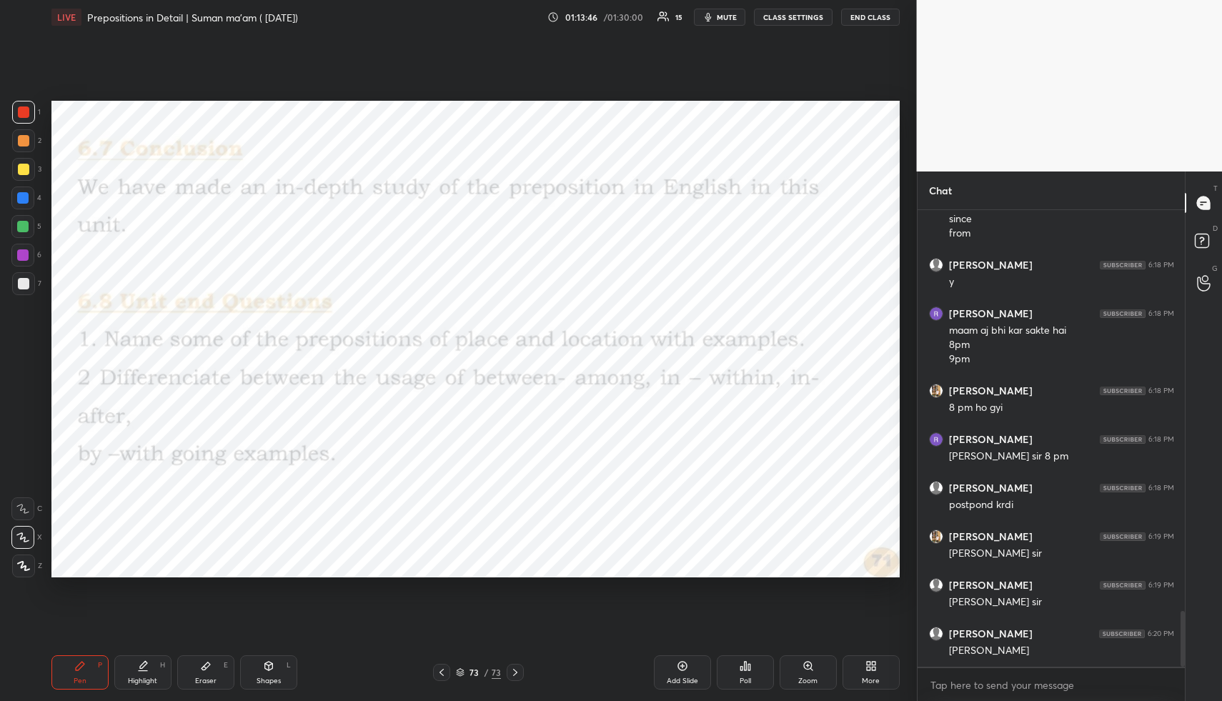
click at [517, 667] on icon at bounding box center [515, 672] width 11 height 11
click at [440, 668] on icon at bounding box center [441, 672] width 11 height 11
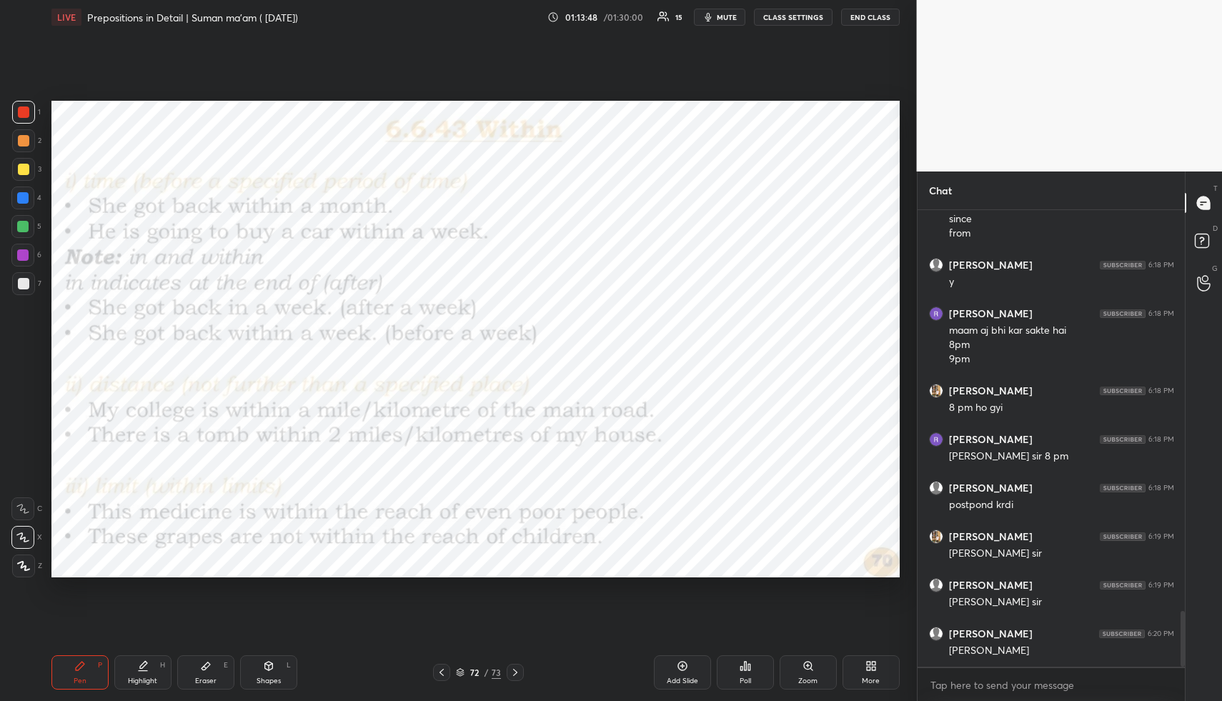
click at [440, 668] on icon at bounding box center [441, 672] width 11 height 11
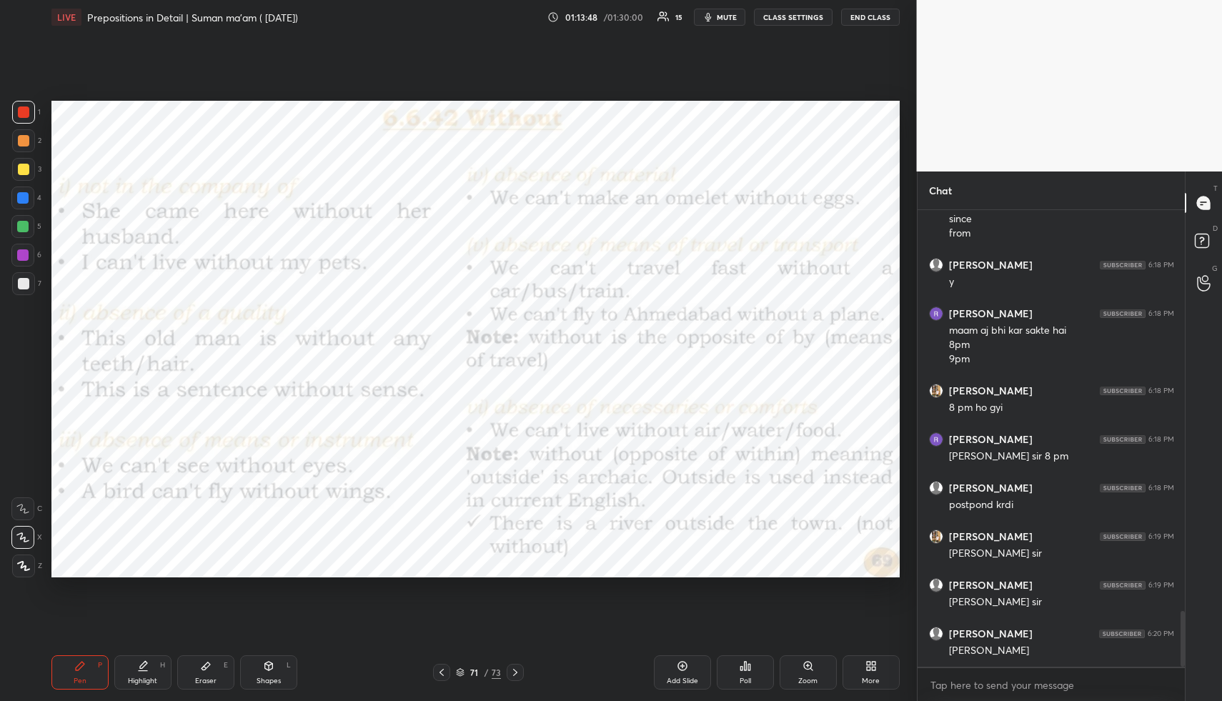
click at [440, 668] on icon at bounding box center [441, 672] width 11 height 11
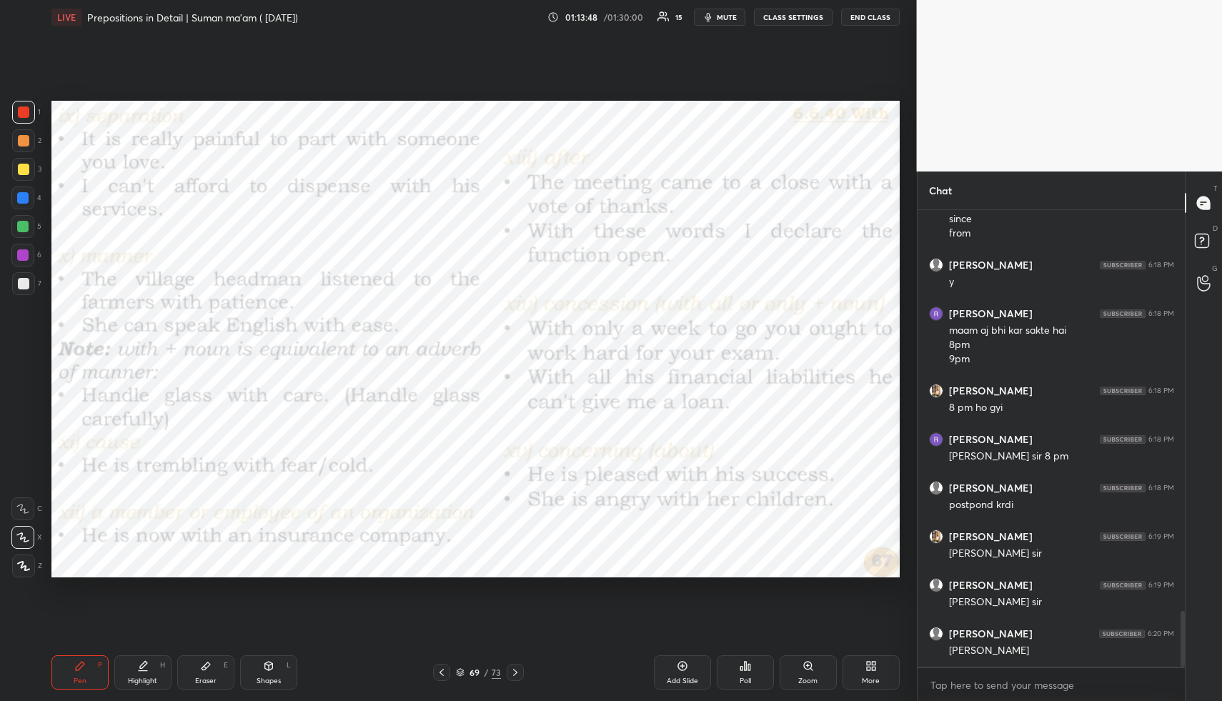
click at [440, 668] on icon at bounding box center [441, 672] width 11 height 11
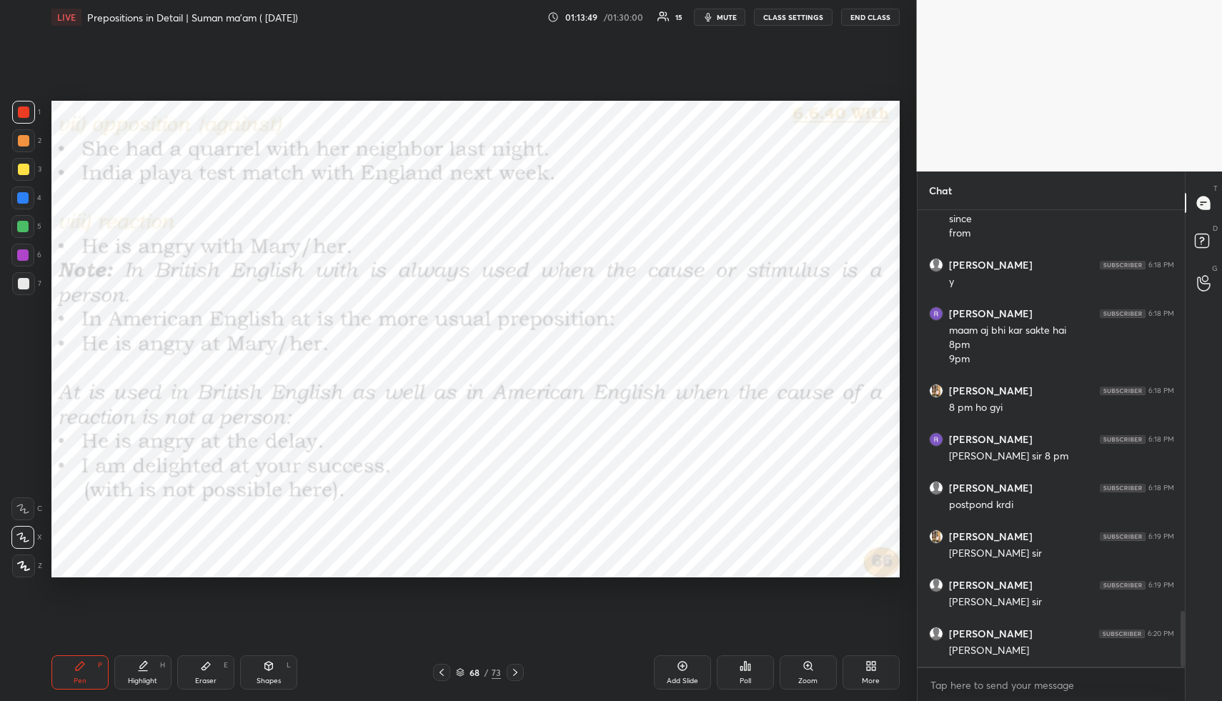
click at [440, 668] on icon at bounding box center [441, 672] width 11 height 11
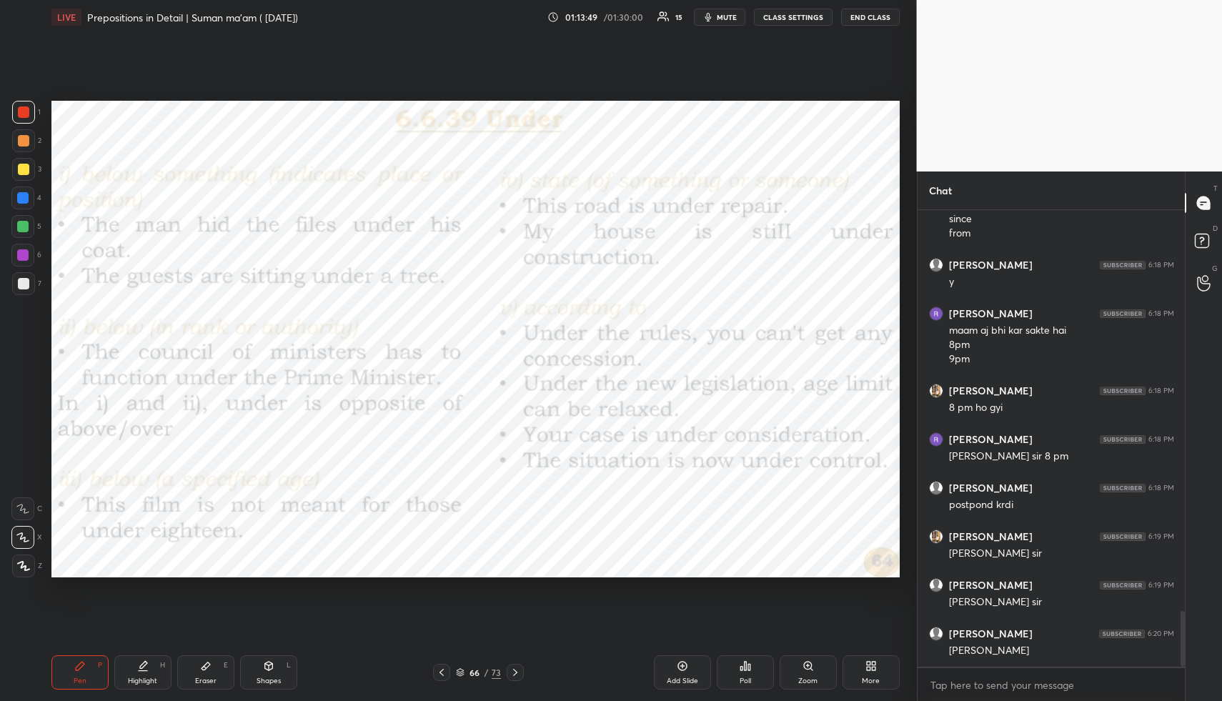
click at [440, 668] on icon at bounding box center [441, 672] width 11 height 11
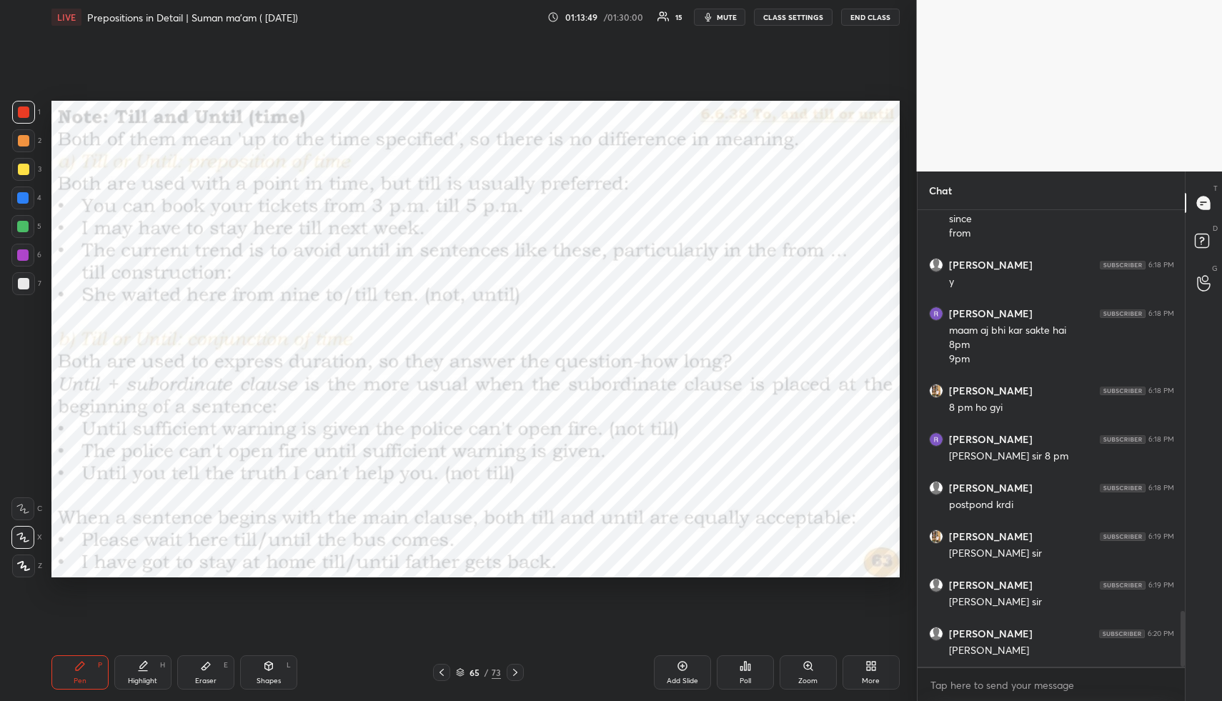
click at [440, 668] on icon at bounding box center [441, 672] width 11 height 11
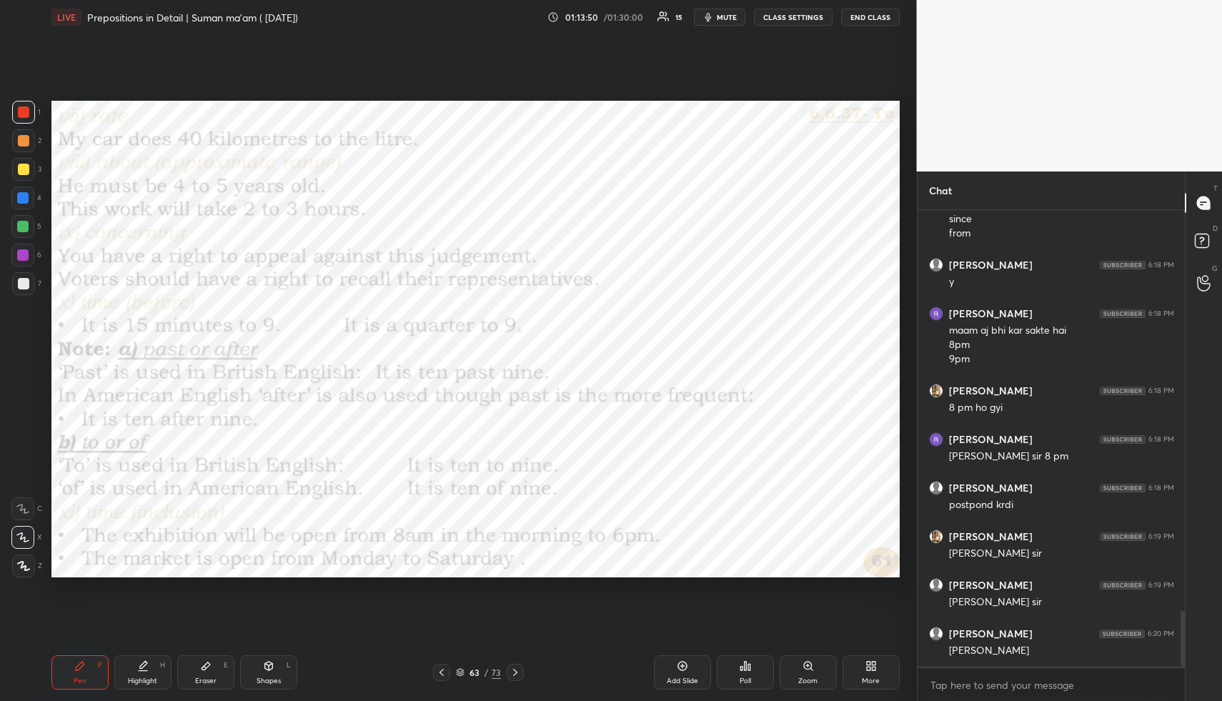
click at [440, 668] on icon at bounding box center [441, 672] width 11 height 11
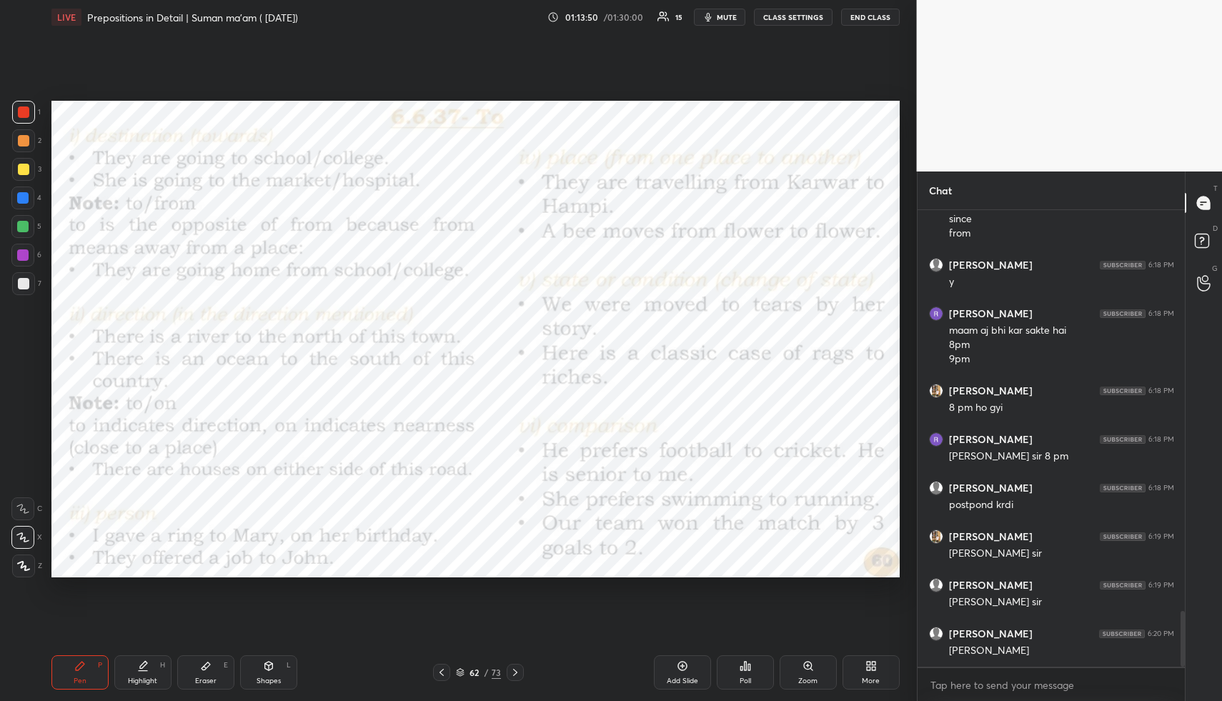
click at [440, 668] on icon at bounding box center [441, 672] width 11 height 11
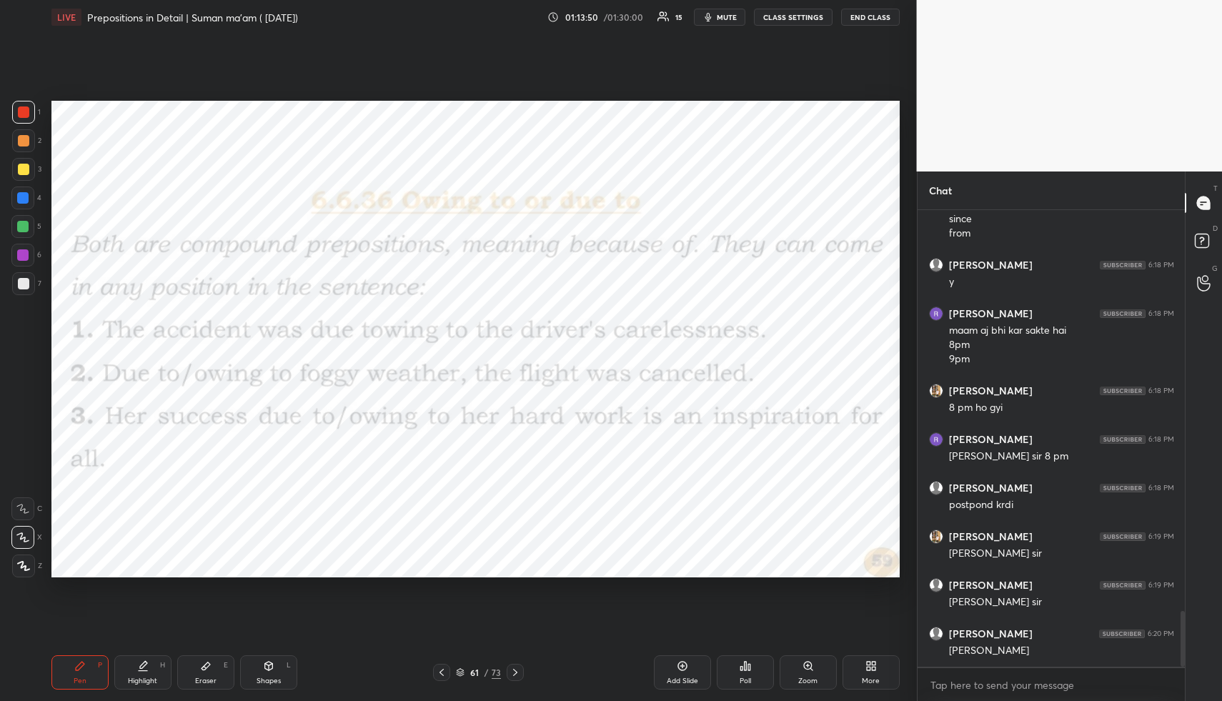
click at [440, 668] on icon at bounding box center [441, 672] width 11 height 11
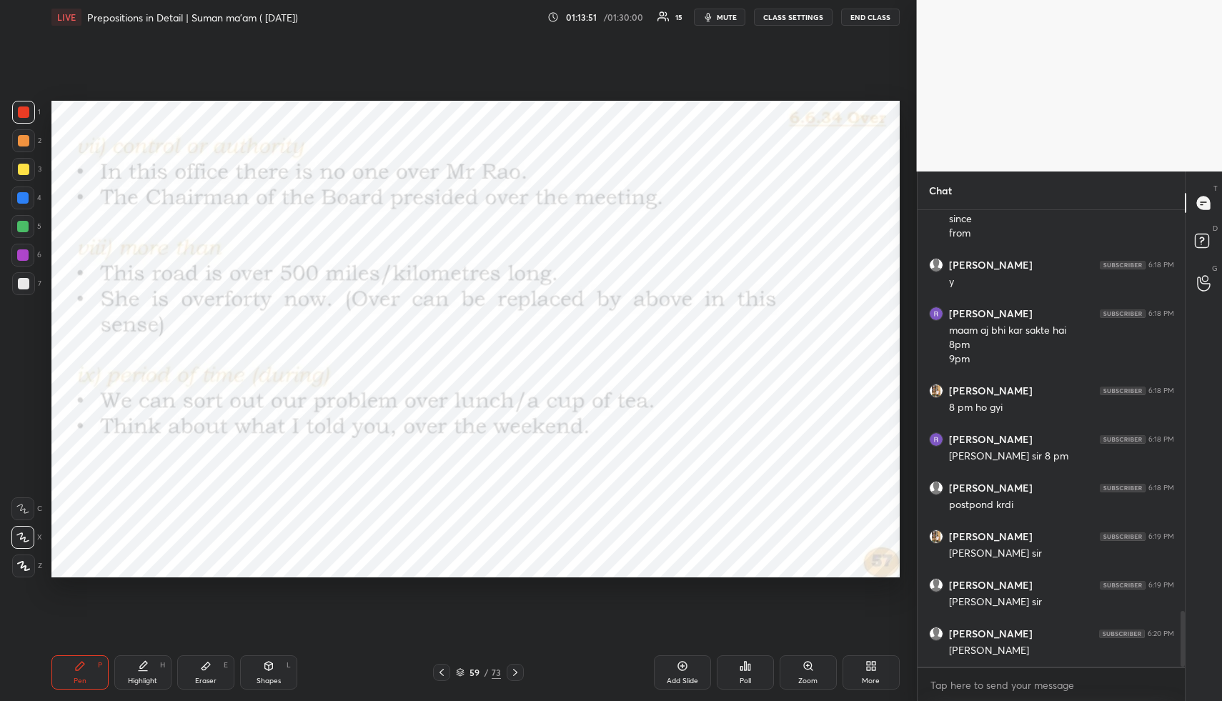
click at [440, 668] on icon at bounding box center [441, 672] width 11 height 11
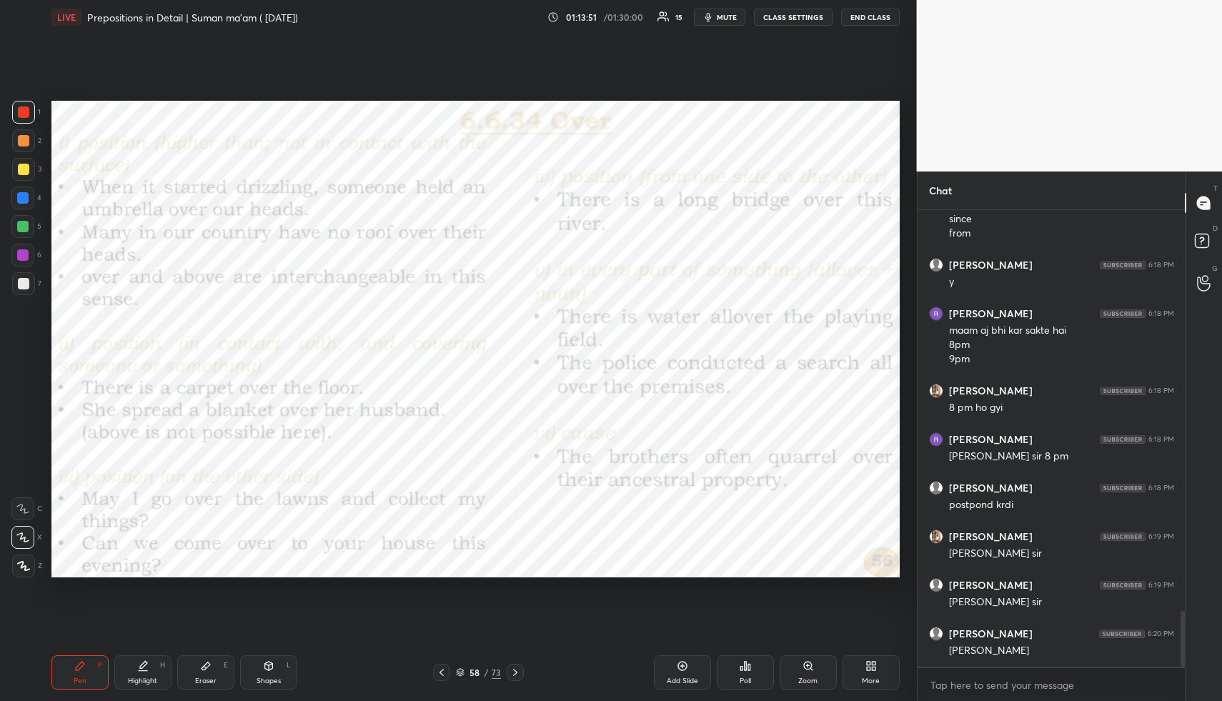
click at [440, 668] on icon at bounding box center [441, 672] width 11 height 11
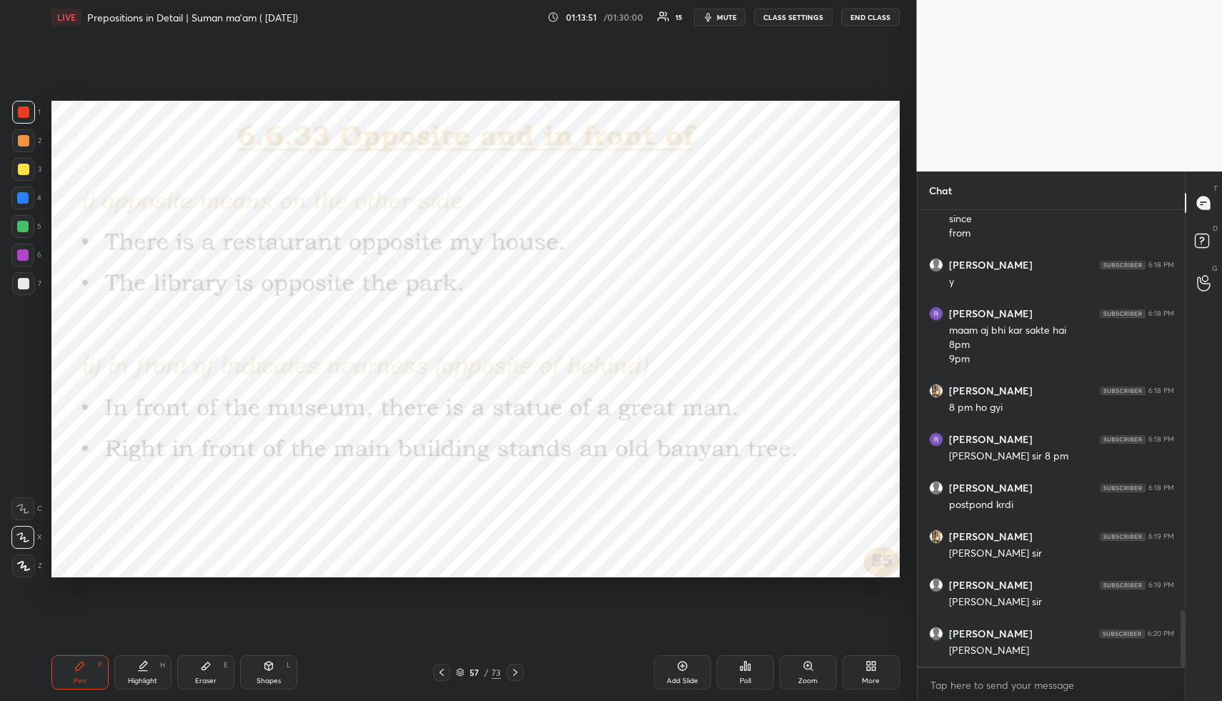
click at [440, 668] on icon at bounding box center [441, 672] width 11 height 11
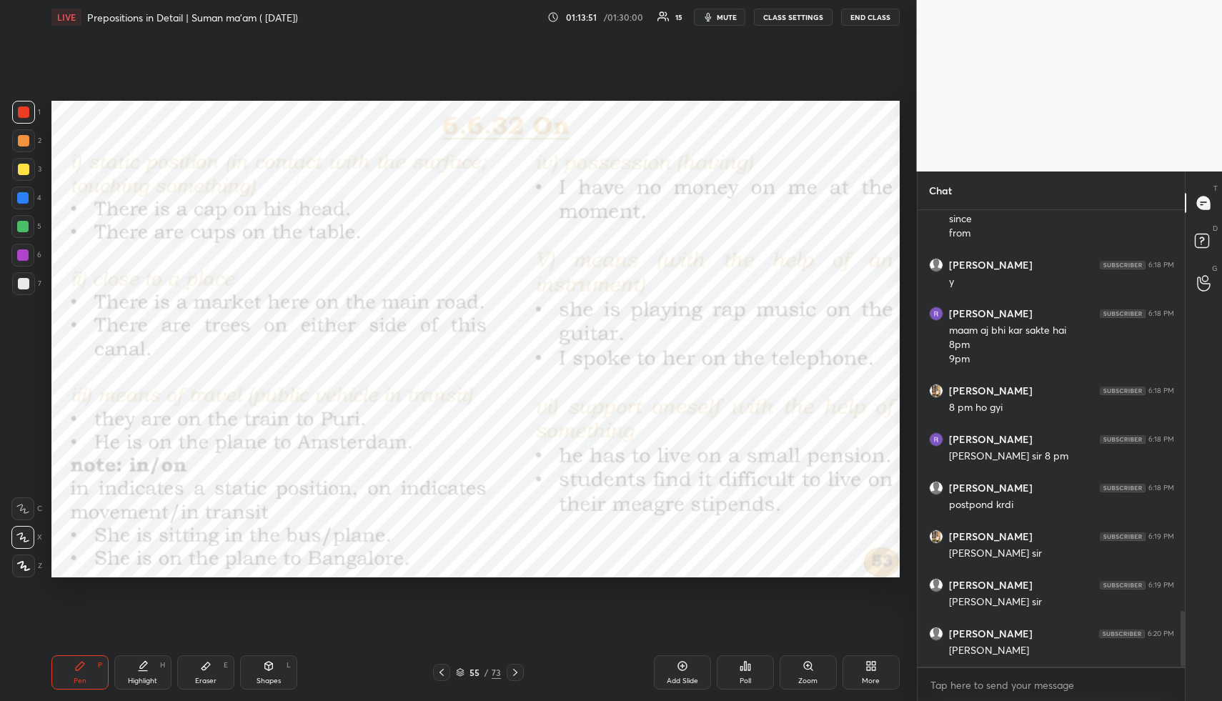
click at [440, 668] on icon at bounding box center [441, 672] width 11 height 11
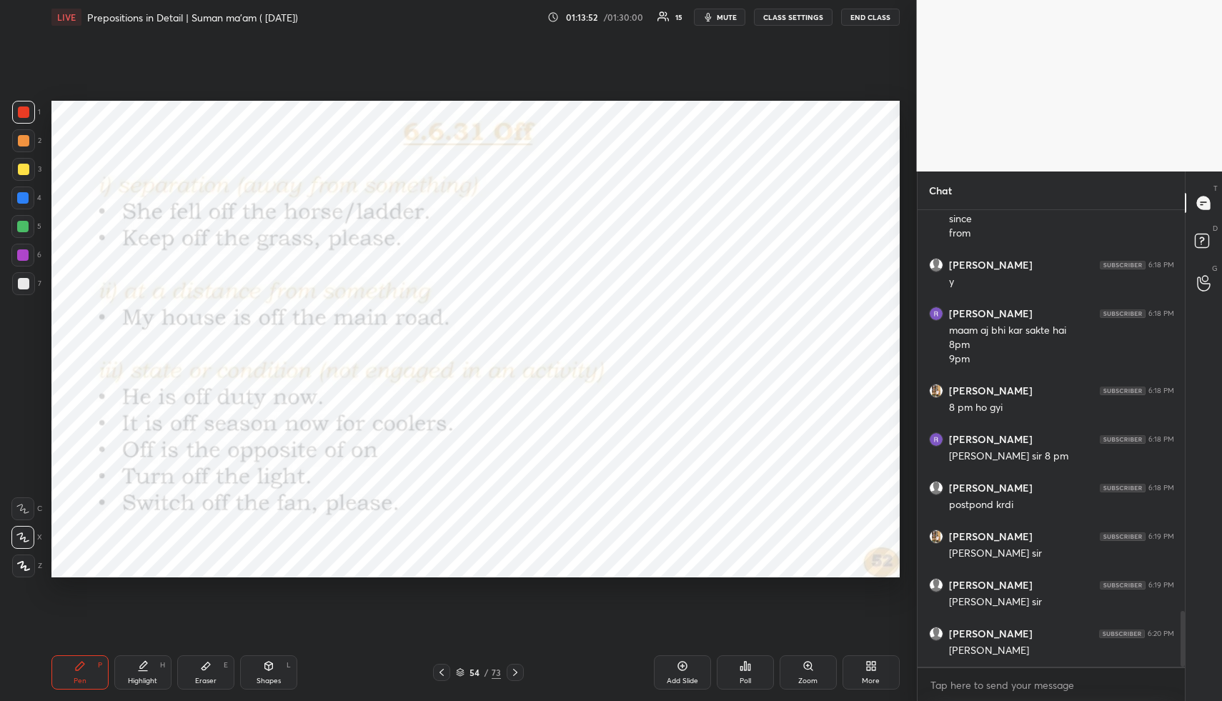
click at [440, 668] on icon at bounding box center [441, 672] width 11 height 11
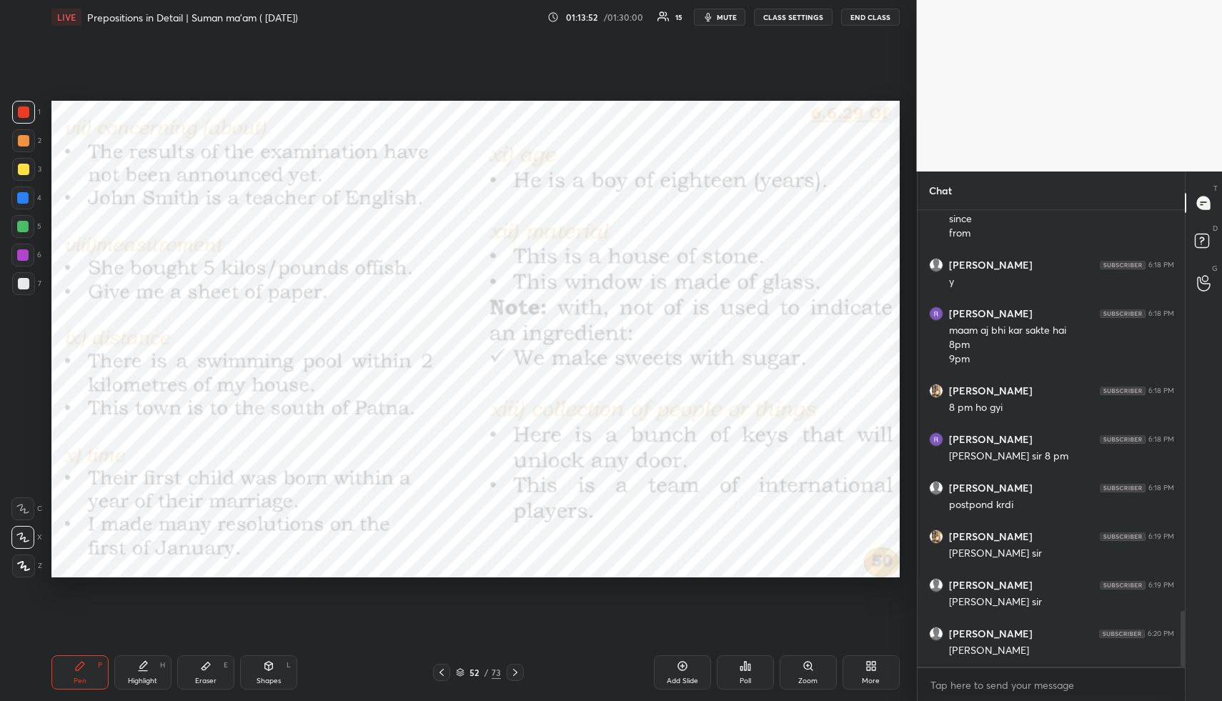
click at [440, 668] on icon at bounding box center [441, 672] width 11 height 11
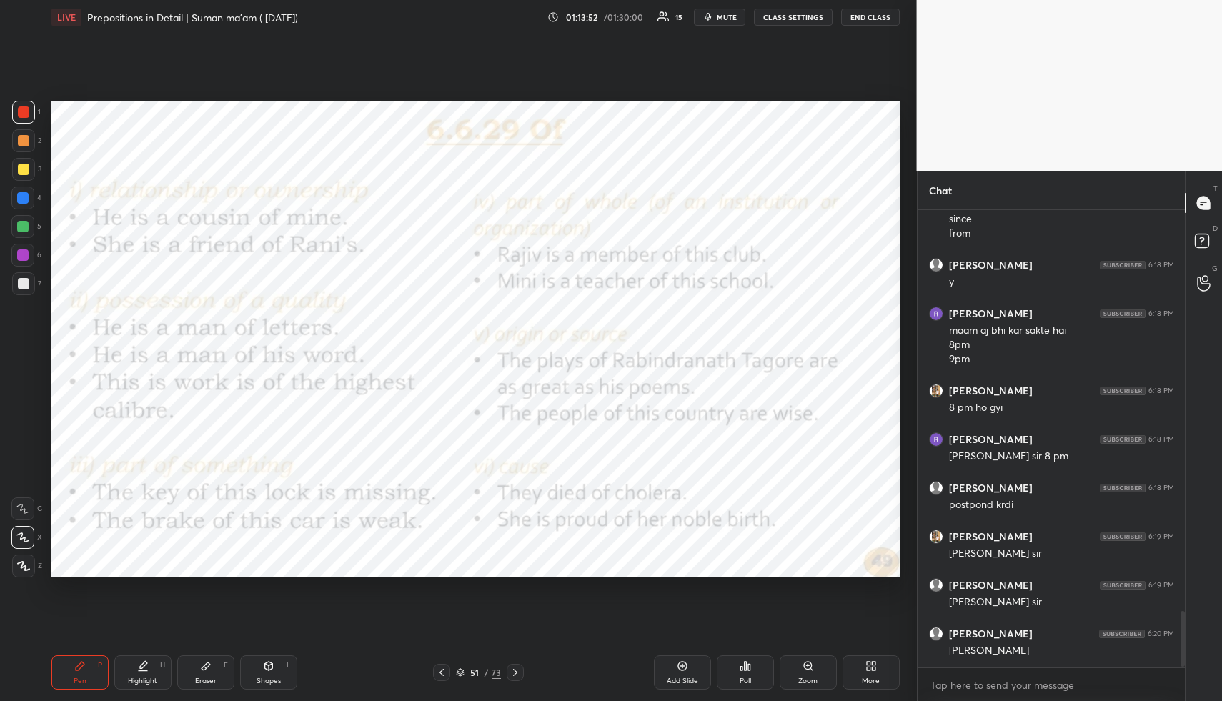
click at [440, 668] on icon at bounding box center [441, 672] width 11 height 11
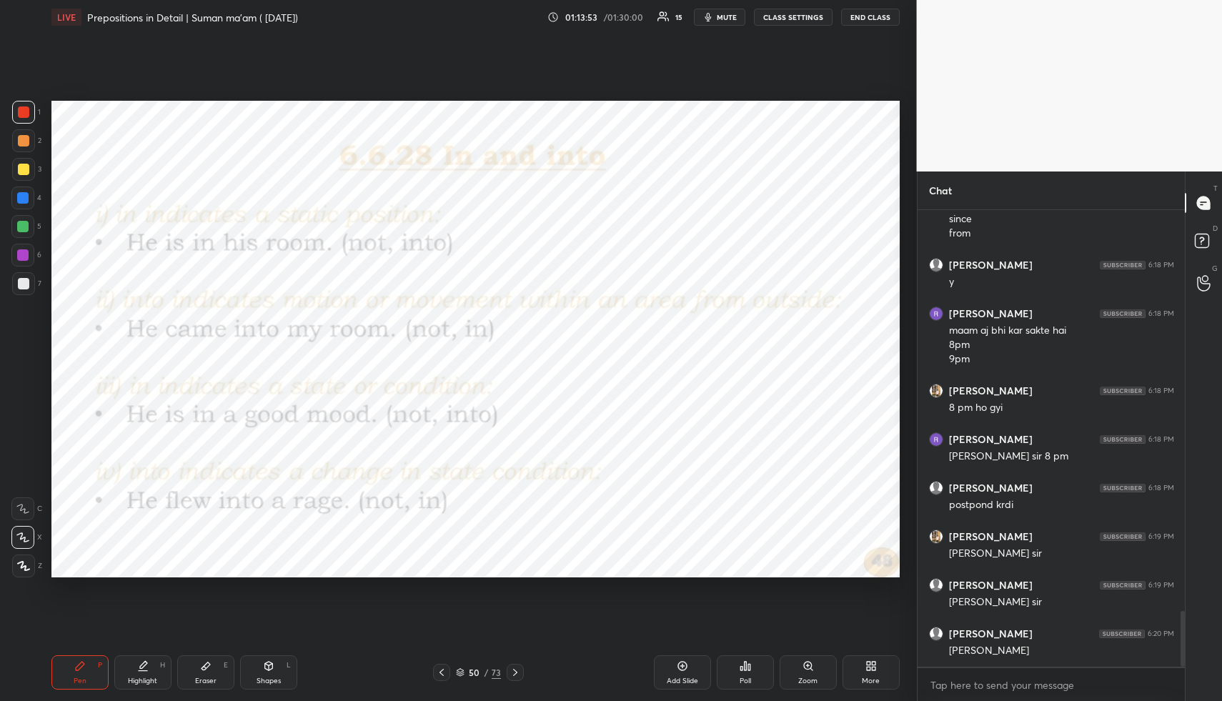
click at [440, 668] on icon at bounding box center [441, 672] width 11 height 11
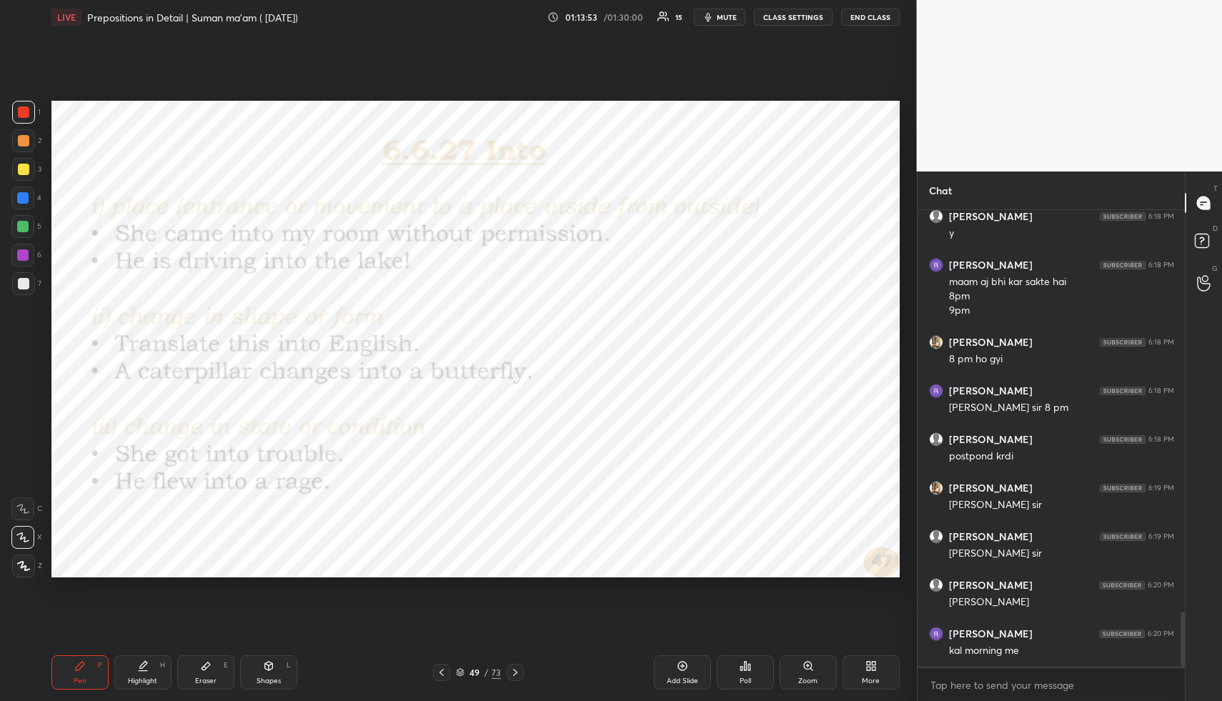
click at [440, 668] on icon at bounding box center [441, 672] width 11 height 11
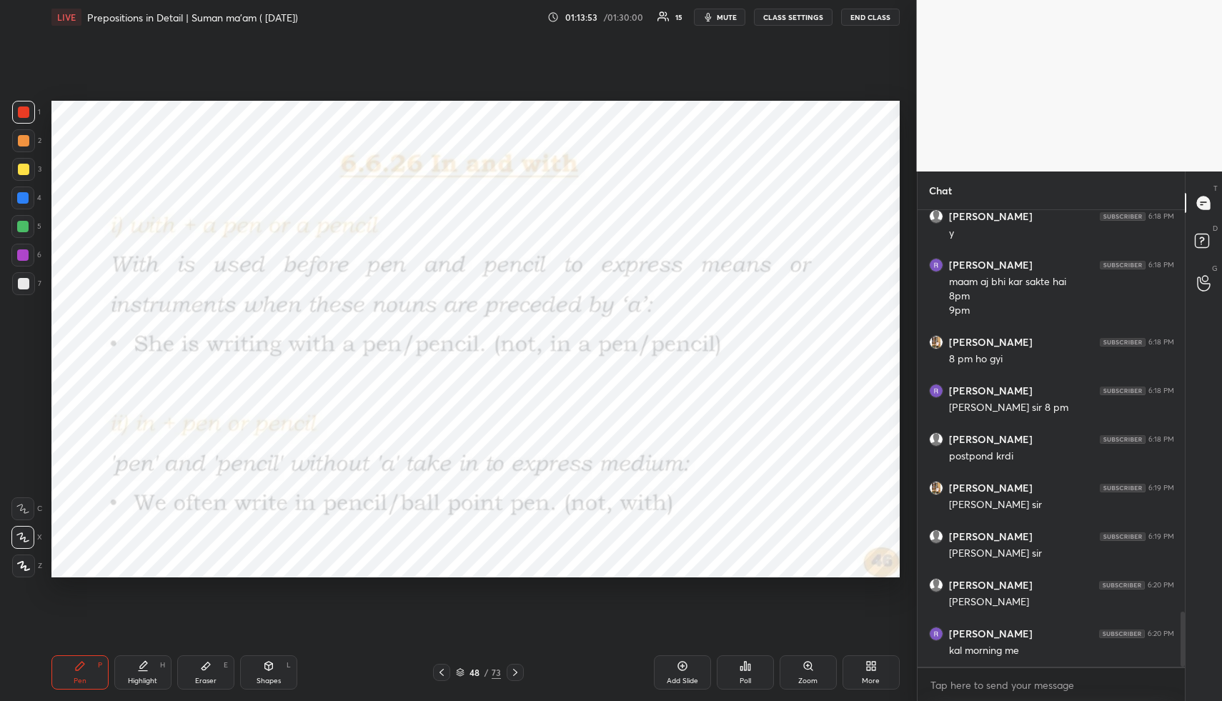
click at [440, 668] on icon at bounding box center [441, 672] width 11 height 11
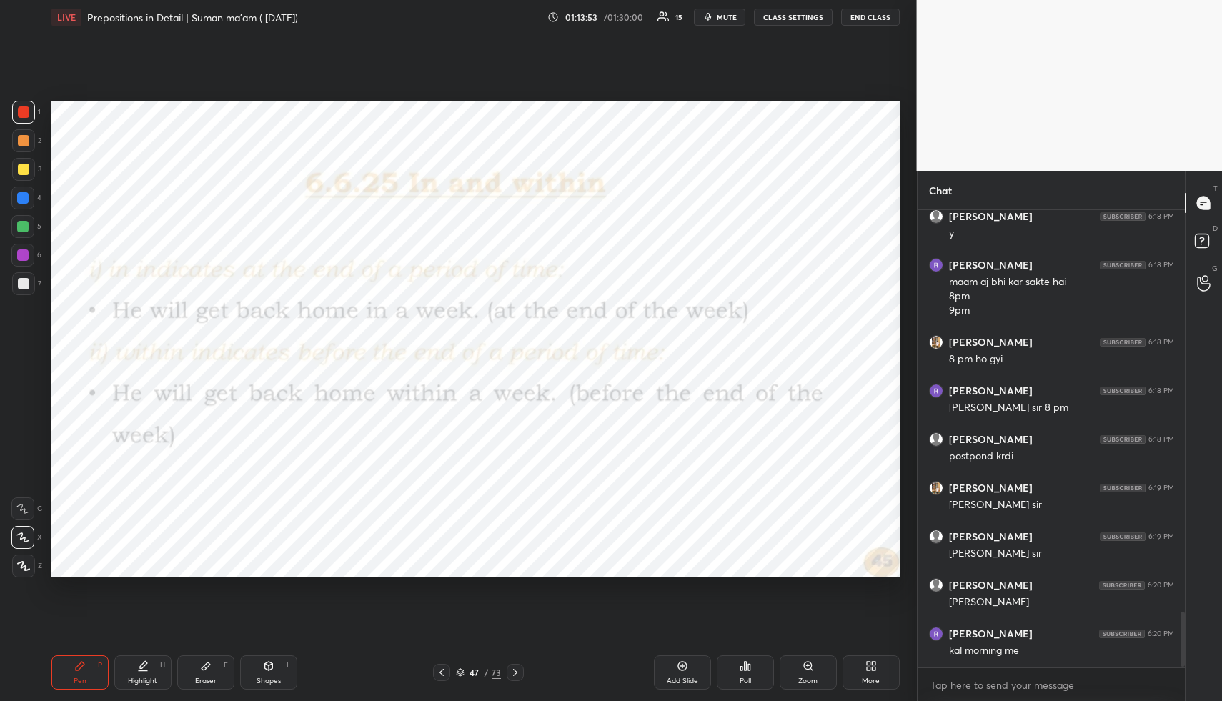
click at [440, 668] on icon at bounding box center [441, 672] width 11 height 11
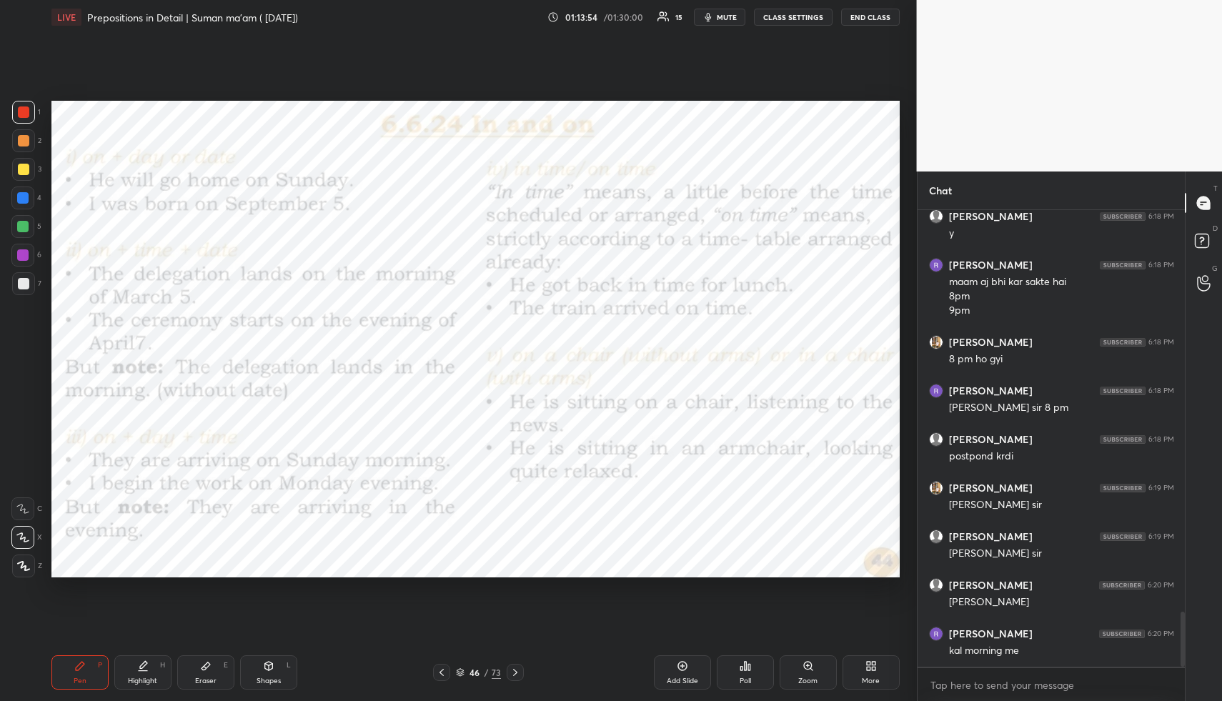
click at [440, 668] on icon at bounding box center [441, 672] width 11 height 11
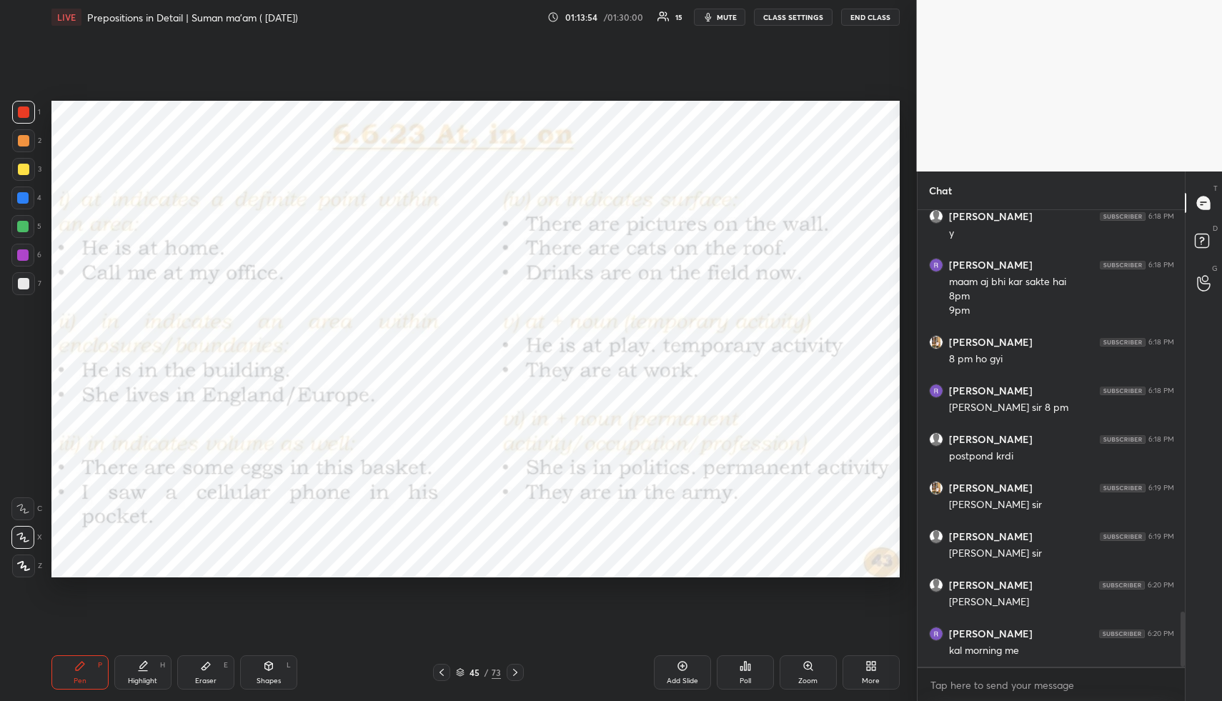
click at [440, 668] on icon at bounding box center [441, 672] width 11 height 11
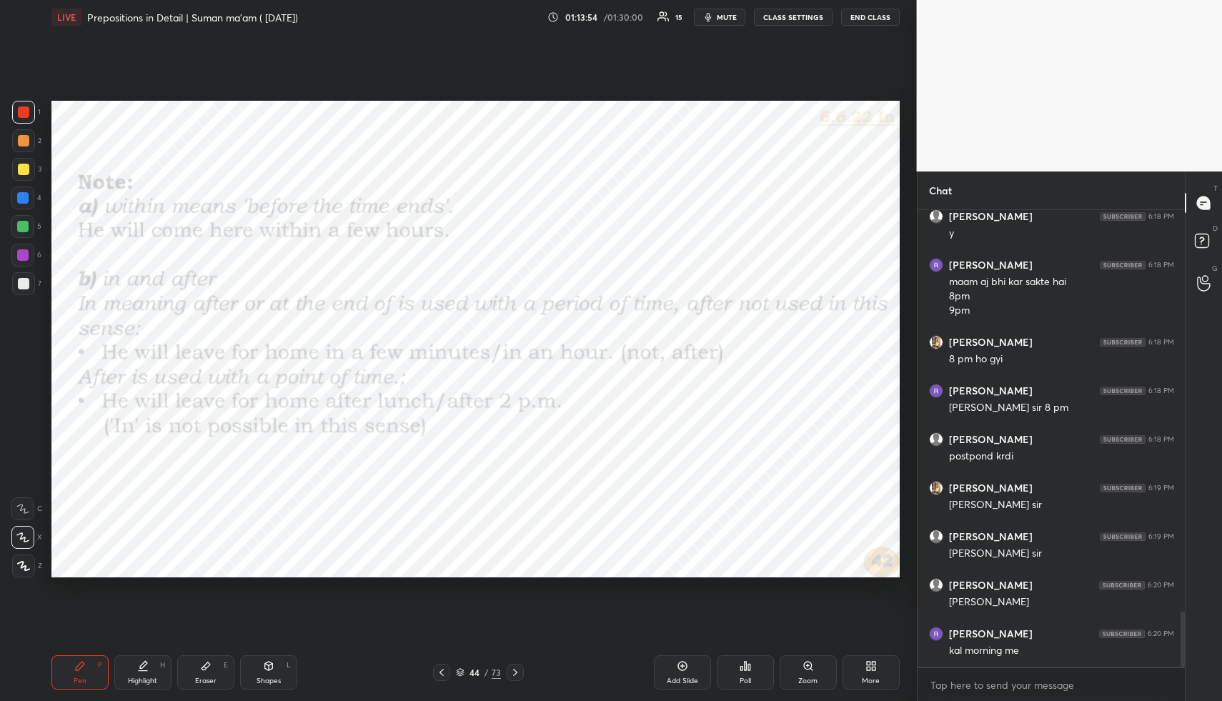
click at [440, 668] on icon at bounding box center [441, 672] width 11 height 11
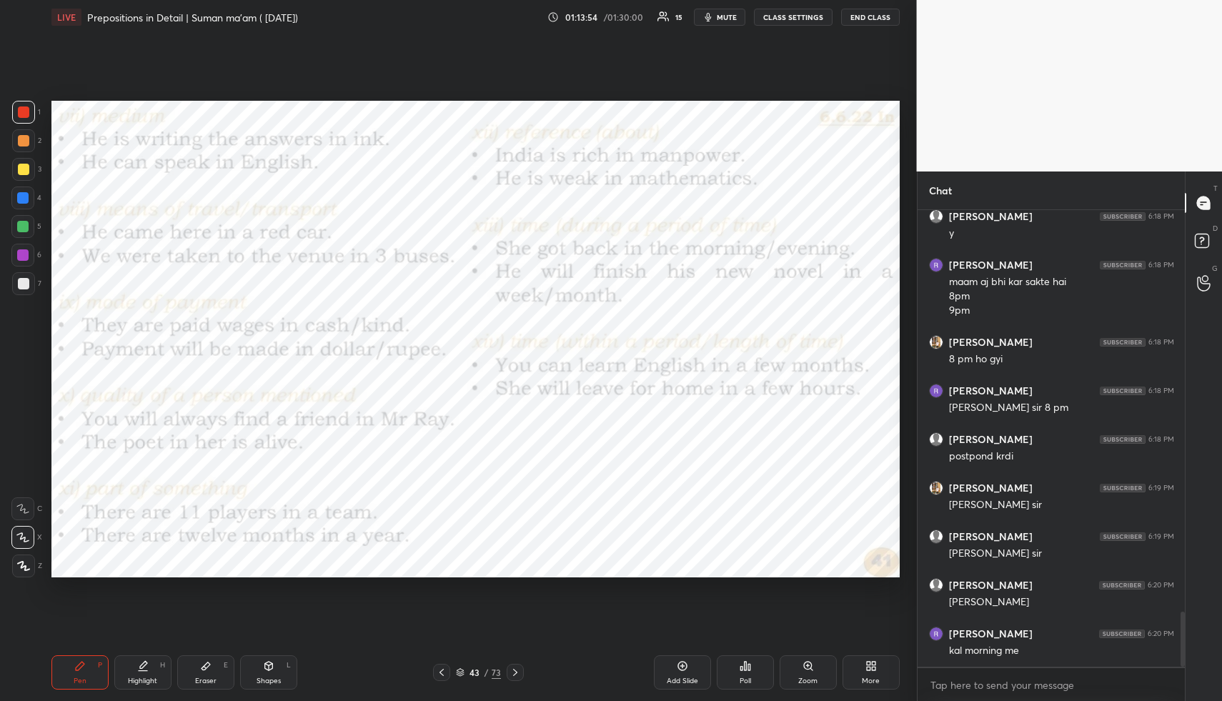
click at [440, 668] on icon at bounding box center [441, 672] width 11 height 11
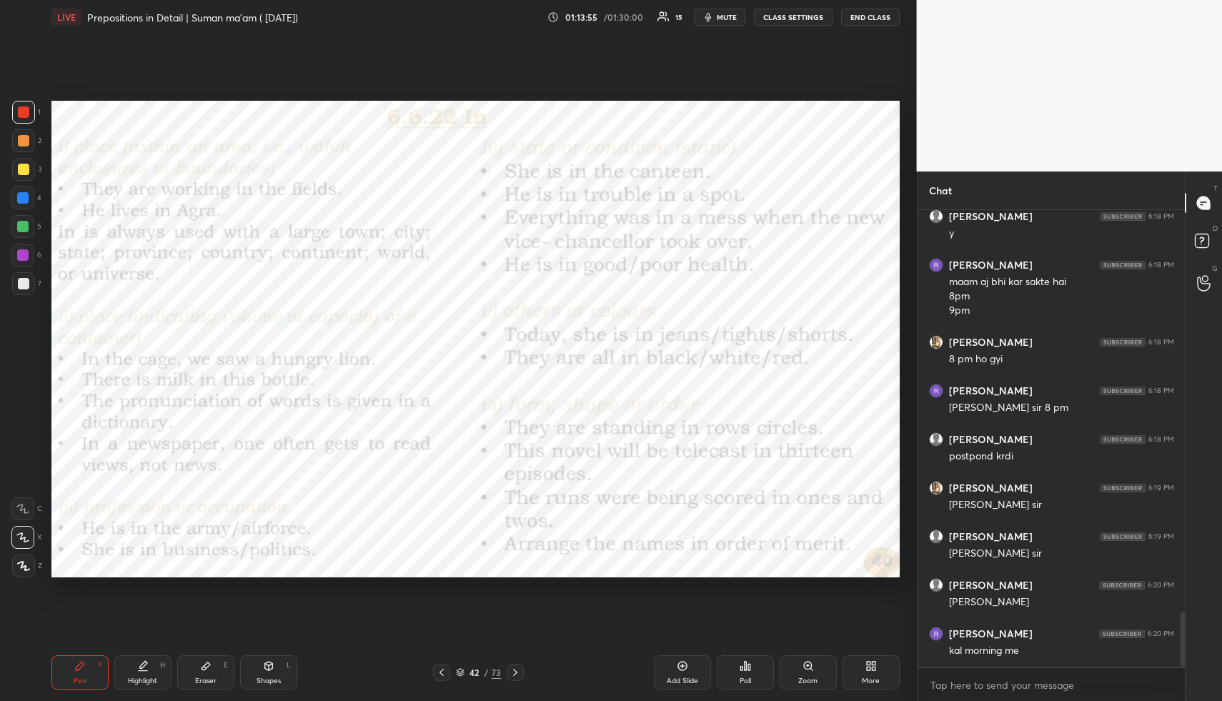
click at [440, 668] on icon at bounding box center [441, 672] width 11 height 11
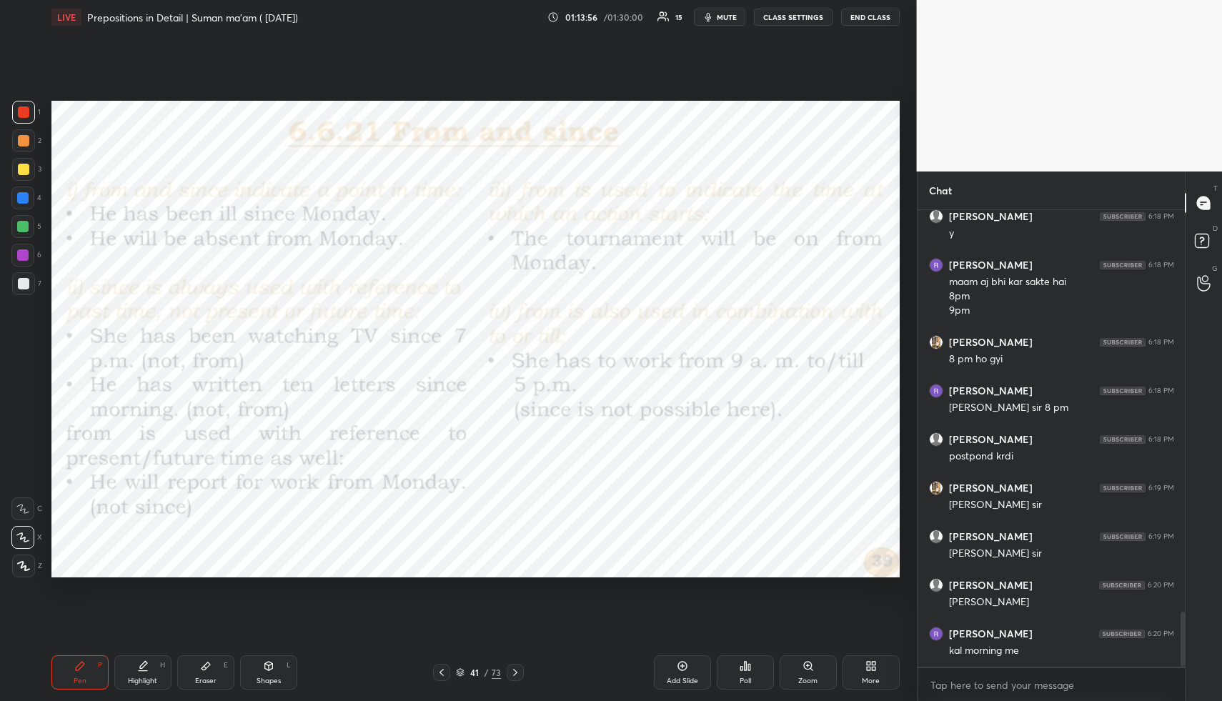
click at [514, 668] on icon at bounding box center [515, 672] width 11 height 11
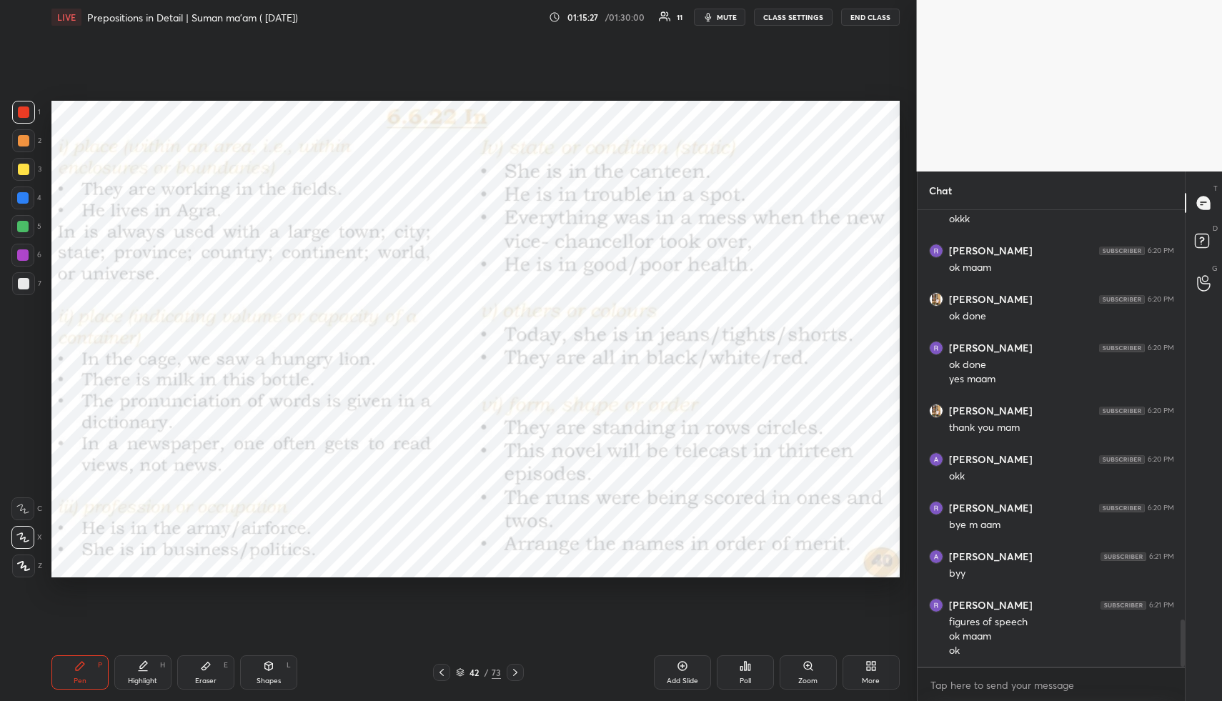
scroll to position [3993, 0]
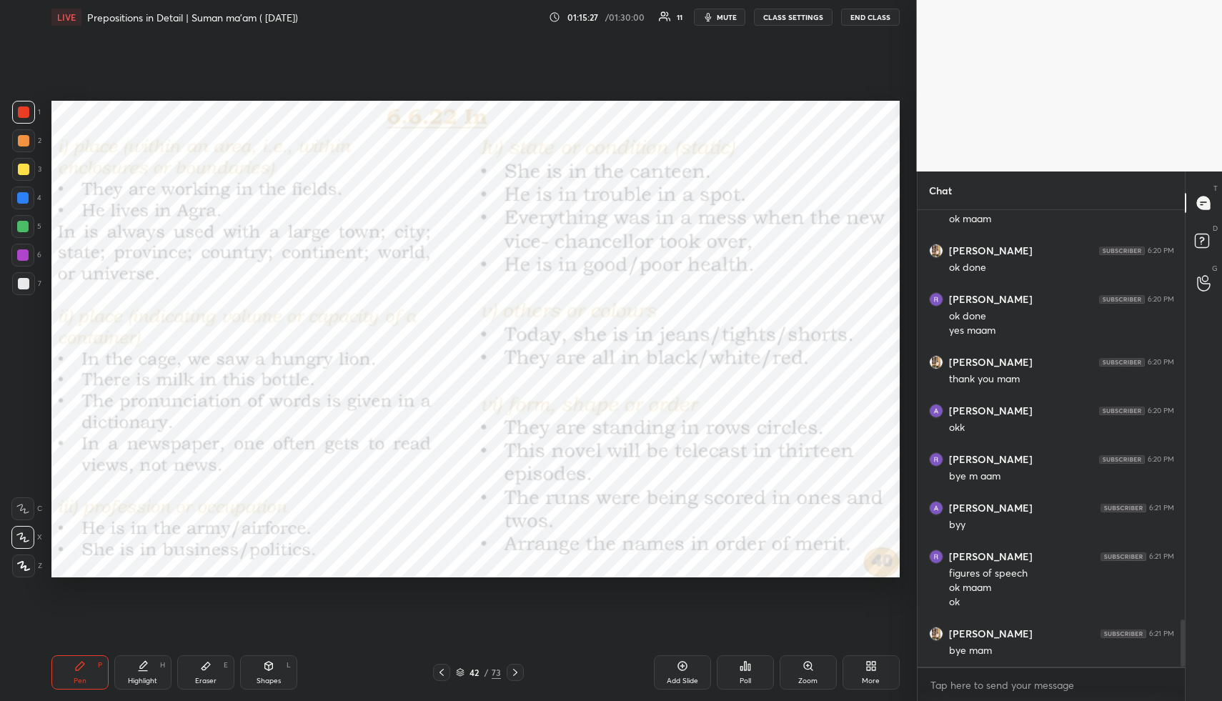
click at [878, 15] on button "END CLASS" at bounding box center [870, 17] width 59 height 17
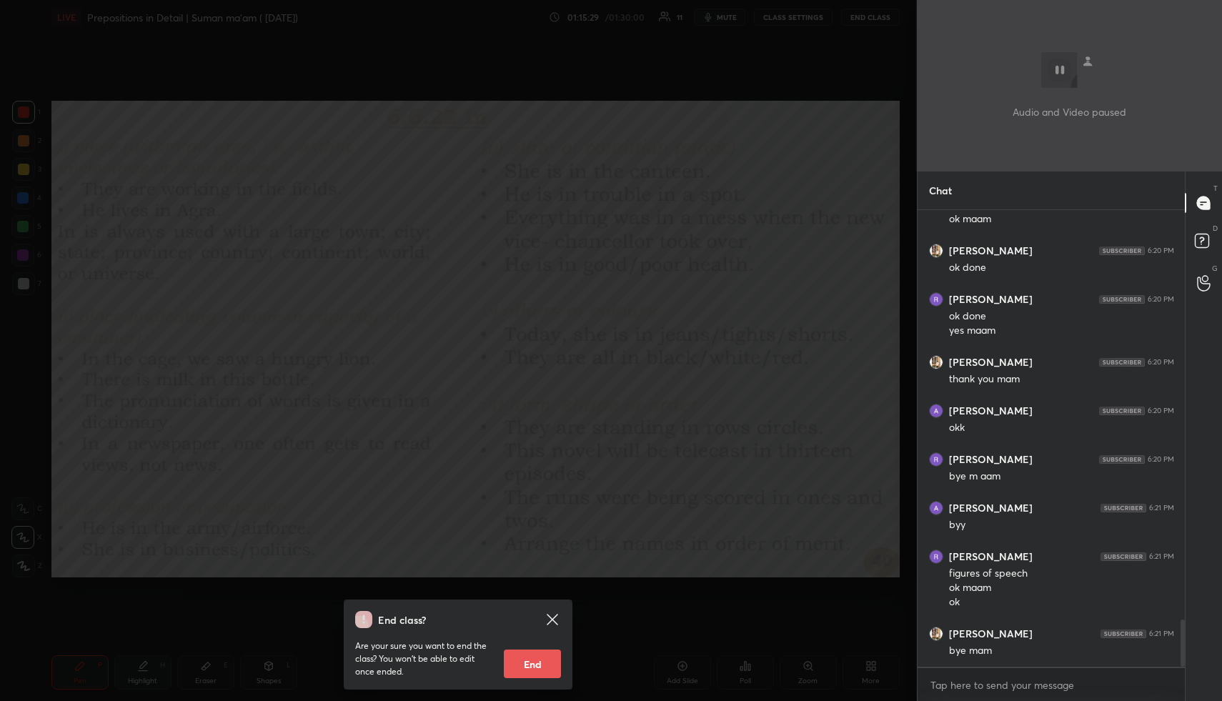
click at [552, 660] on button "End" at bounding box center [532, 664] width 57 height 29
type textarea "x"
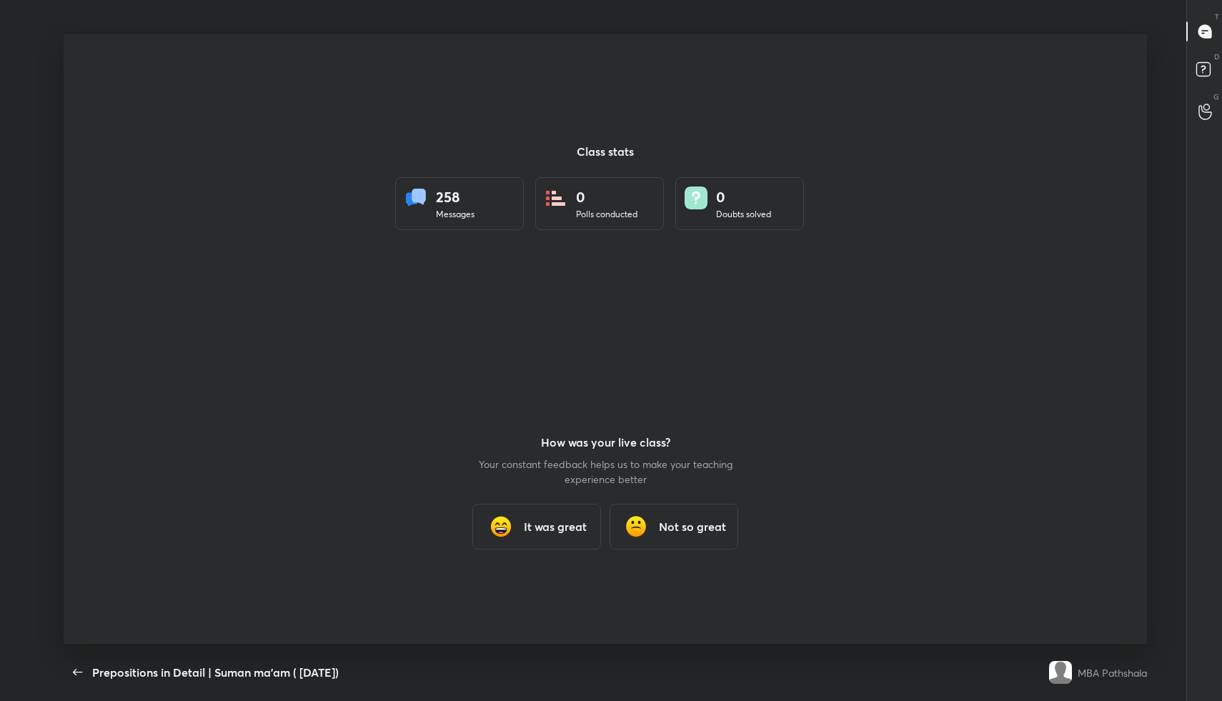
scroll to position [0, 0]
